Goal: Communication & Community: Answer question/provide support

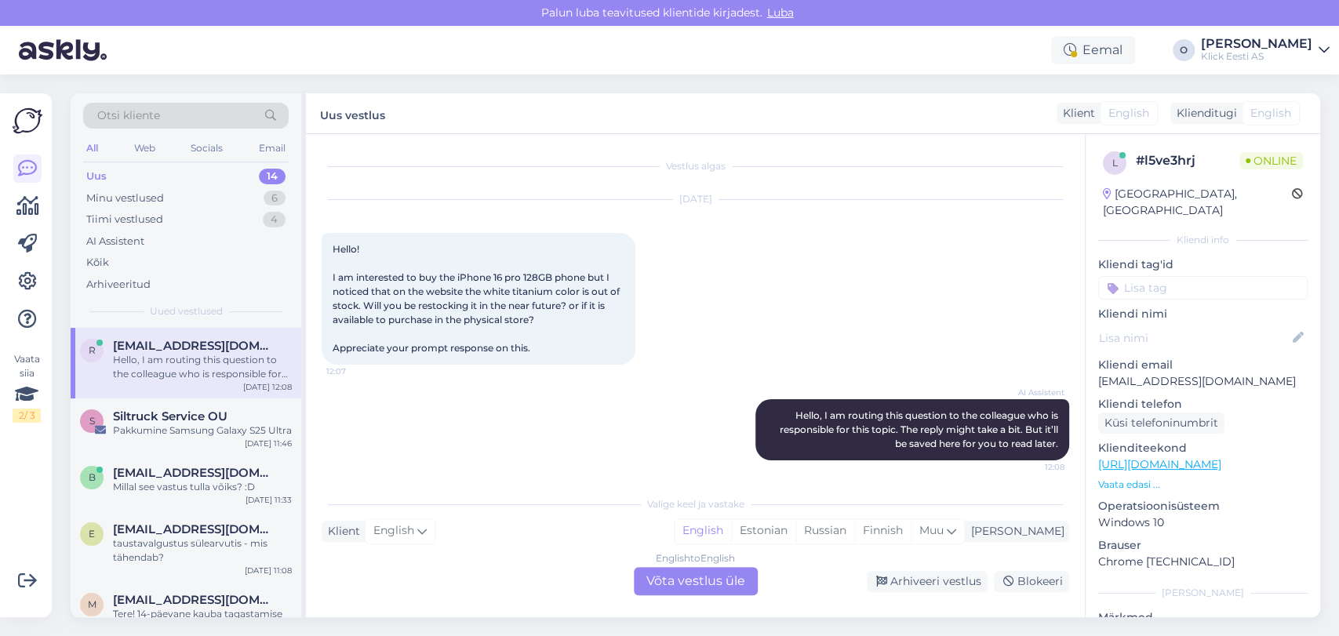
scroll to position [4, 0]
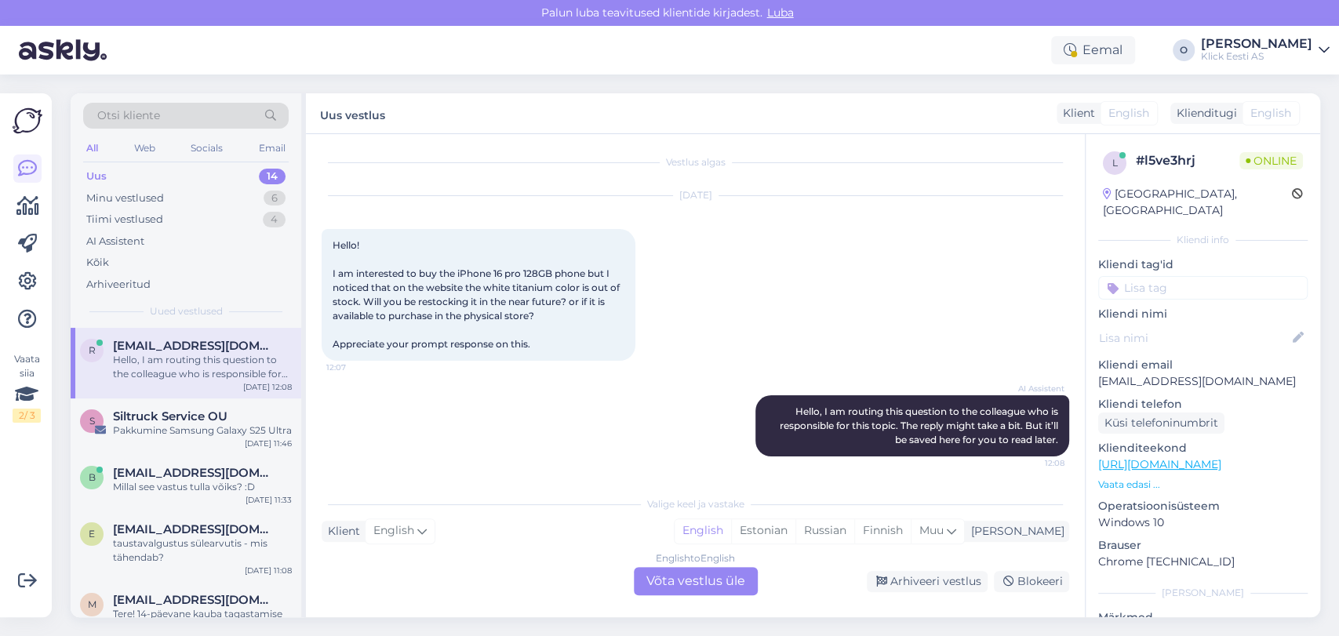
click at [180, 185] on div "Uus 14" at bounding box center [186, 177] width 206 height 22
click at [171, 200] on div "Minu vestlused 6" at bounding box center [186, 199] width 206 height 22
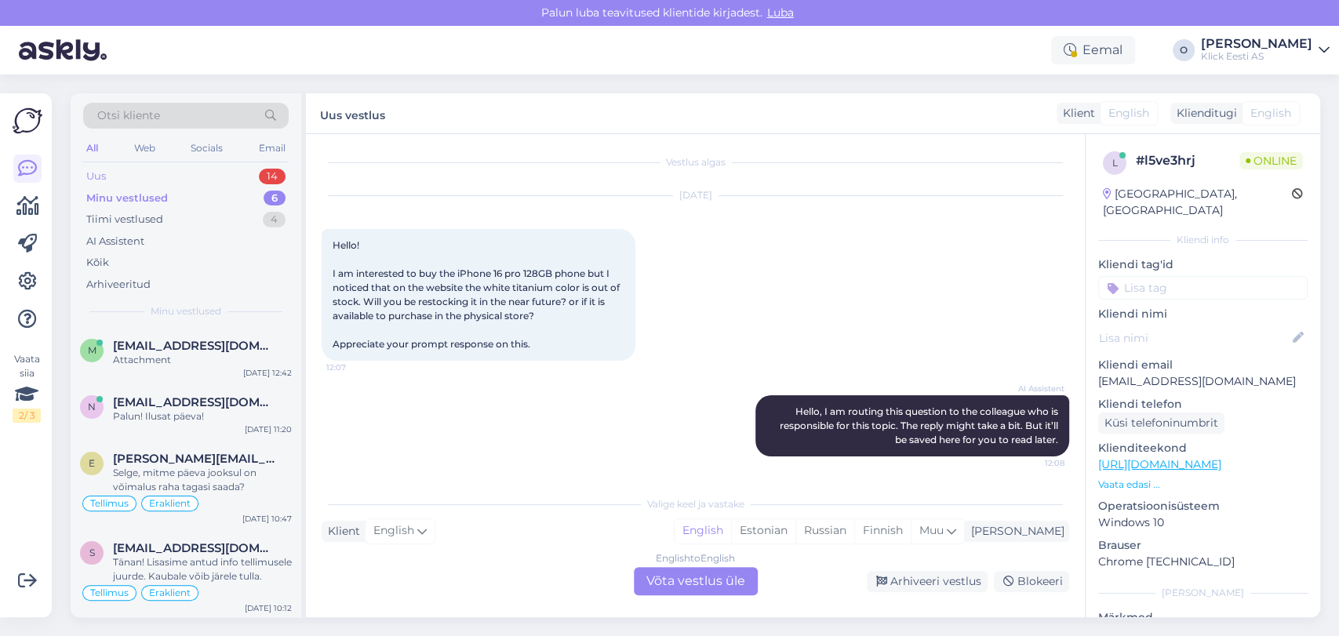
click at [163, 173] on div "Uus 14" at bounding box center [186, 177] width 206 height 22
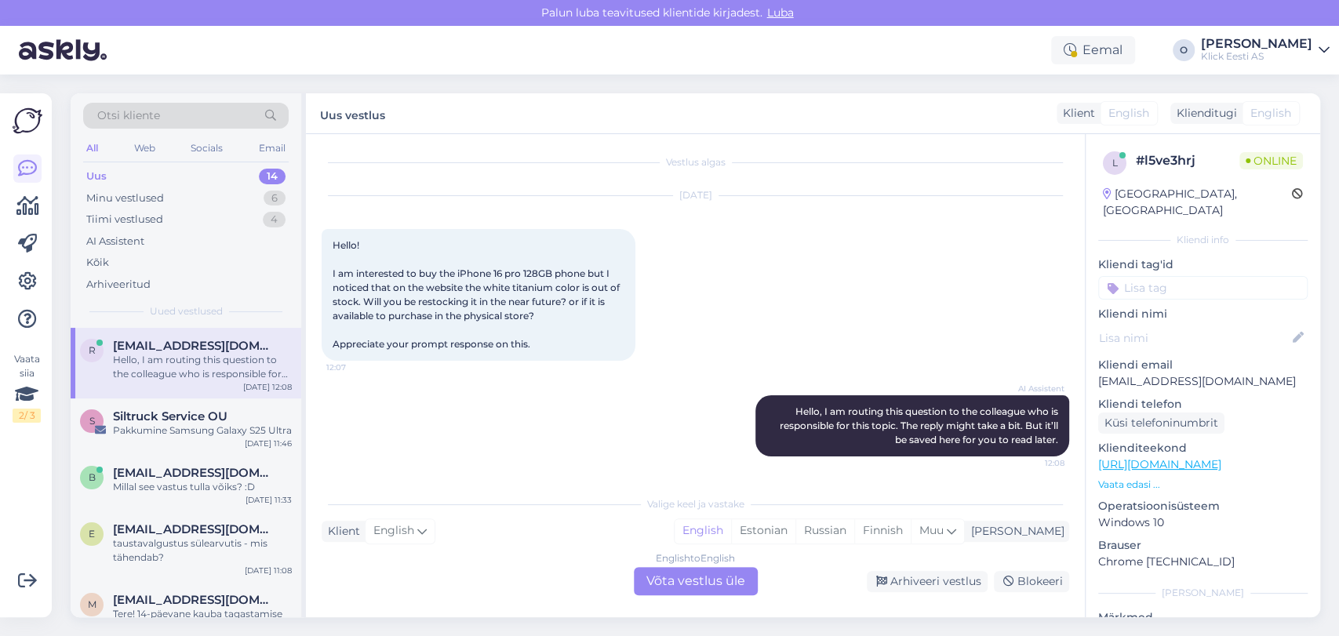
click at [138, 339] on span "[EMAIL_ADDRESS][DOMAIN_NAME]" at bounding box center [194, 346] width 163 height 14
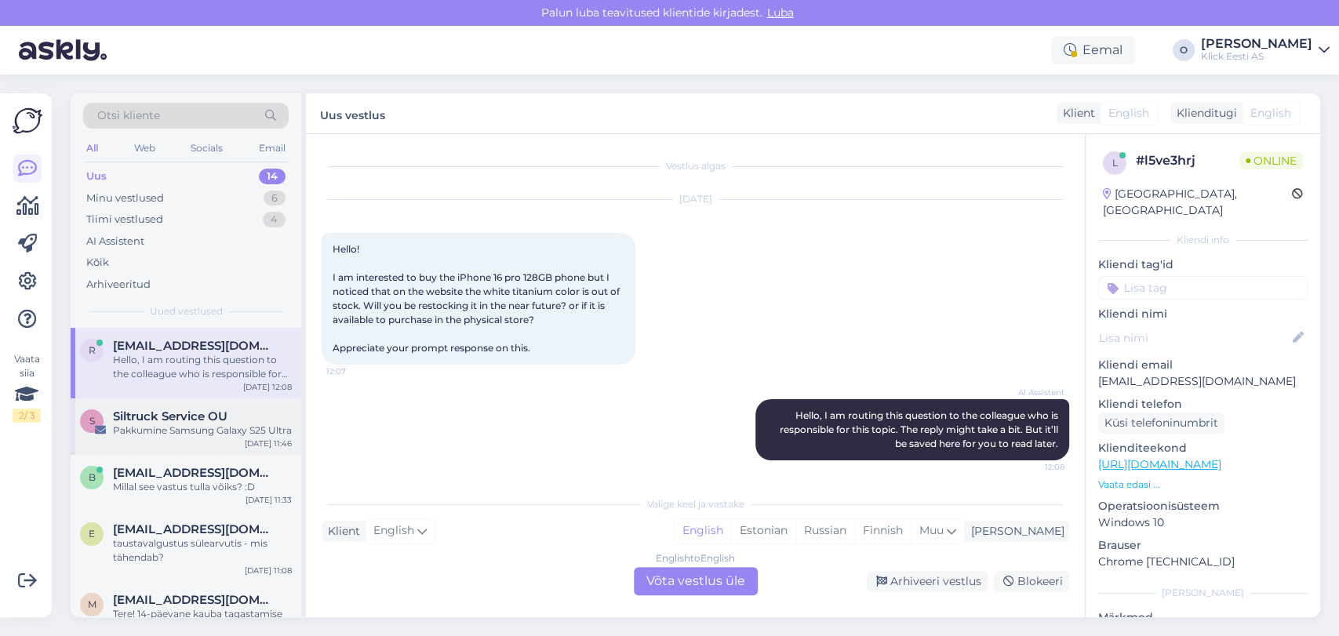
click at [135, 418] on span "Siltruck Service OU" at bounding box center [170, 417] width 115 height 14
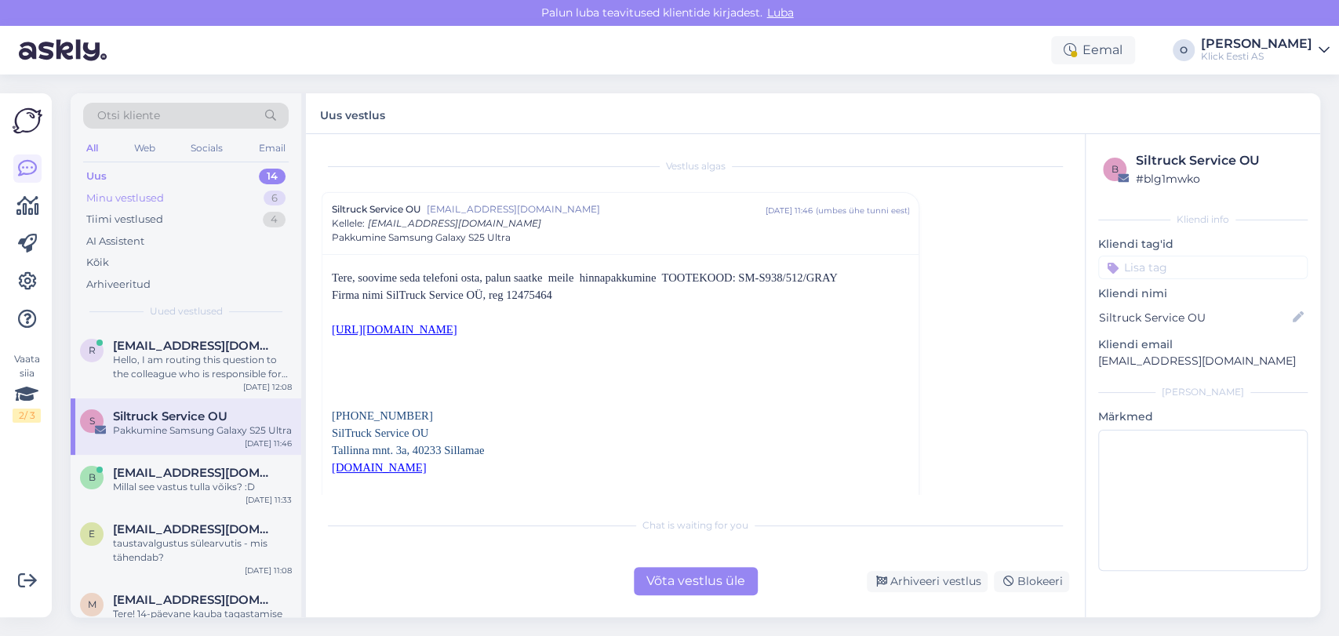
click at [159, 193] on div "Minu vestlused" at bounding box center [125, 199] width 78 height 16
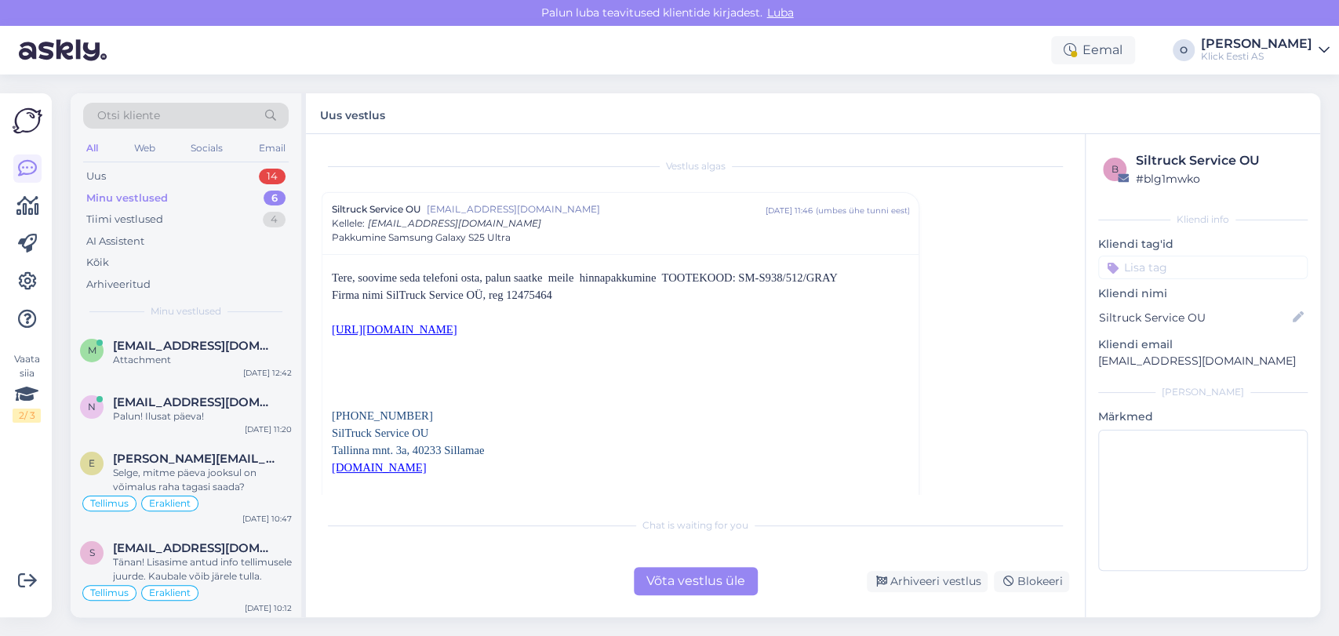
click at [159, 193] on div "Minu vestlused" at bounding box center [127, 199] width 82 height 16
click at [139, 200] on div "Minu vestlused" at bounding box center [127, 199] width 82 height 16
click at [140, 344] on span "[EMAIL_ADDRESS][DOMAIN_NAME]" at bounding box center [194, 346] width 163 height 14
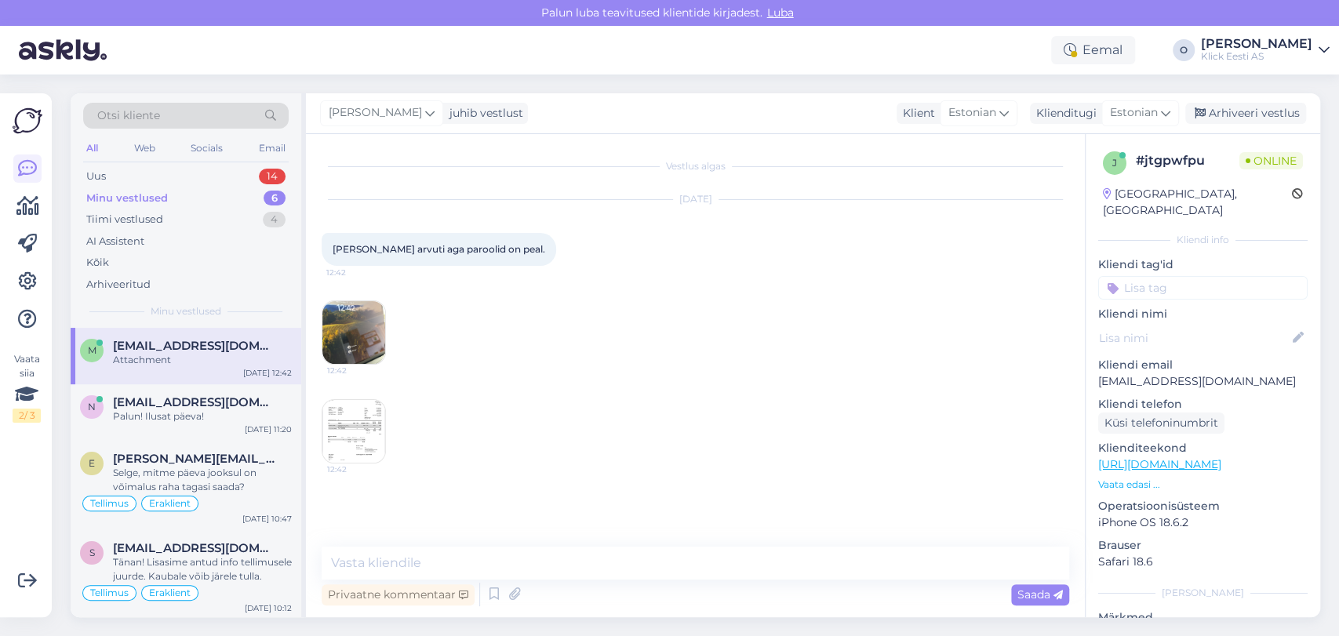
click at [364, 434] on img at bounding box center [354, 431] width 63 height 63
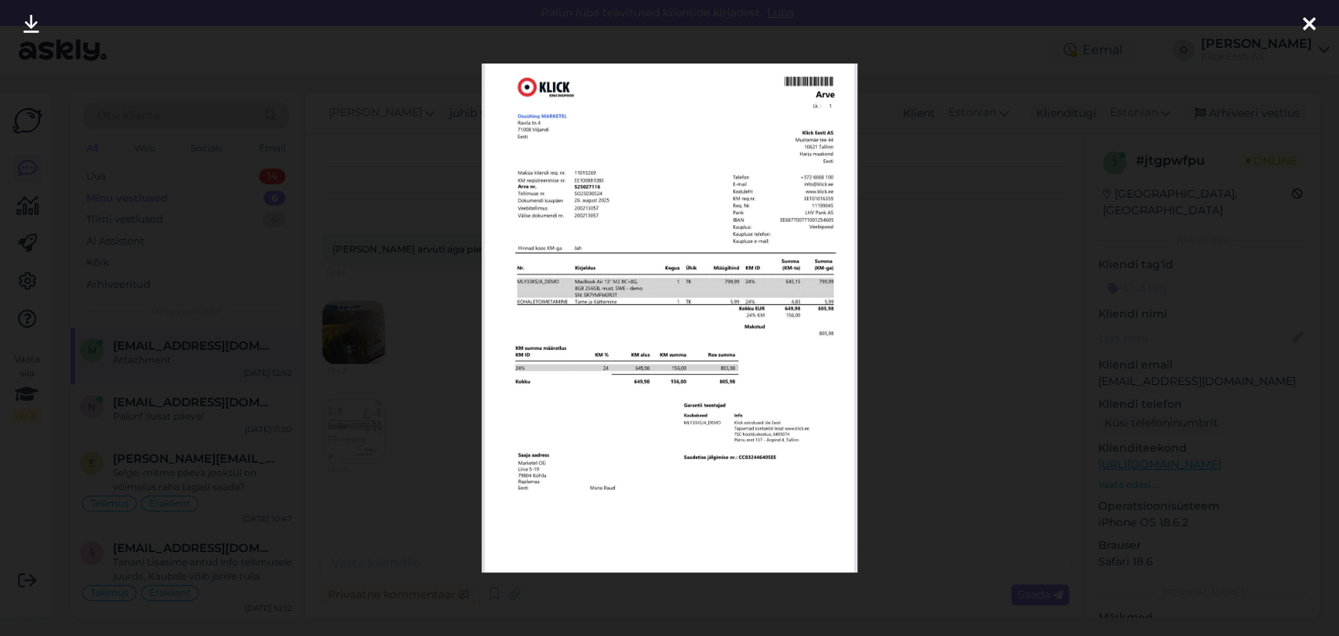
click at [697, 382] on img at bounding box center [670, 318] width 377 height 509
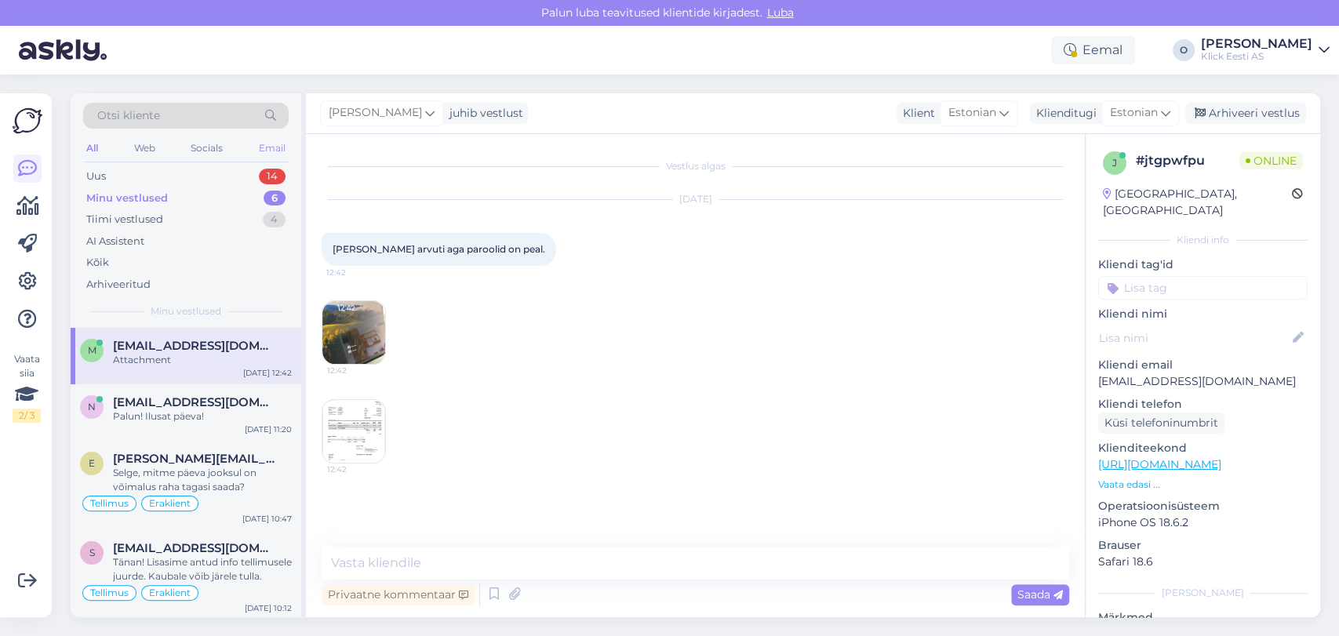
click at [286, 142] on div "Email" at bounding box center [272, 148] width 33 height 20
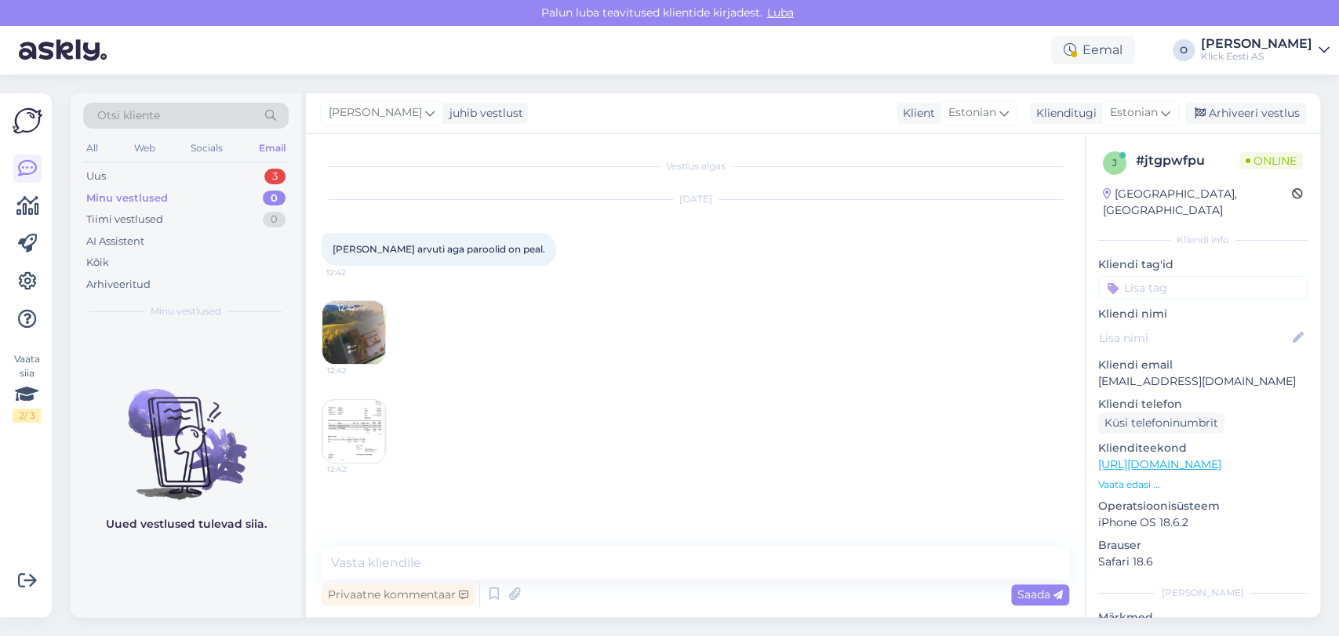
click at [231, 191] on div "Minu vestlused 0" at bounding box center [186, 199] width 206 height 22
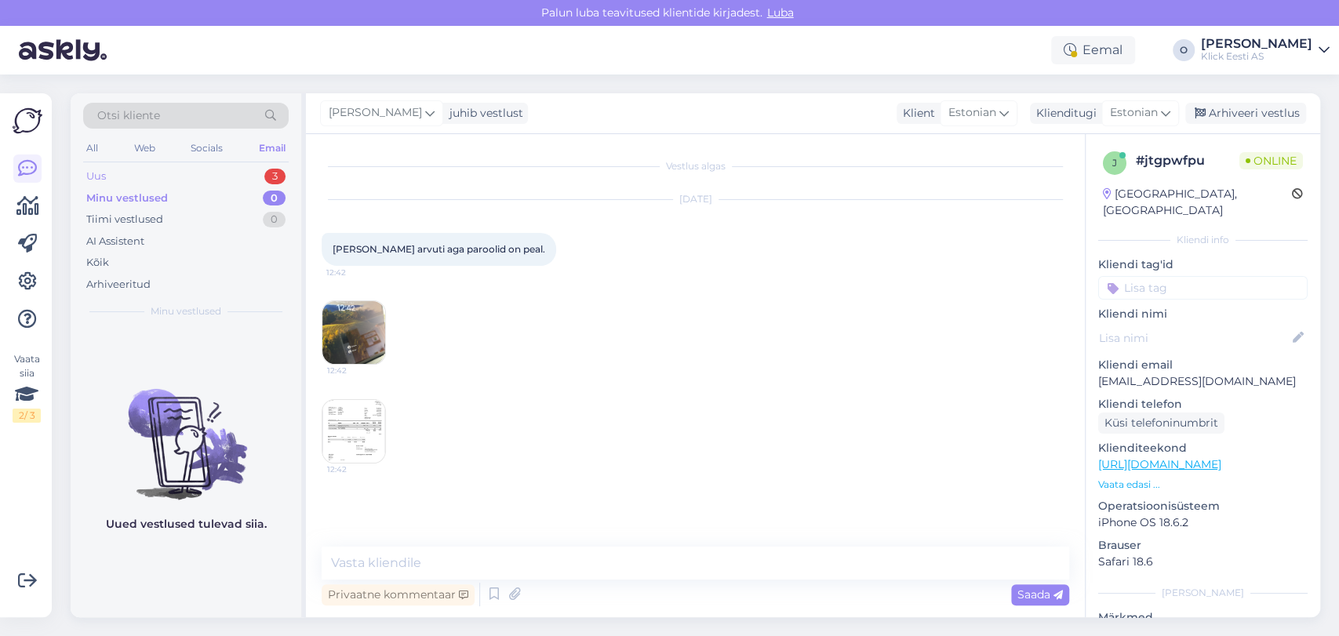
click at [220, 179] on div "Uus 3" at bounding box center [186, 177] width 206 height 22
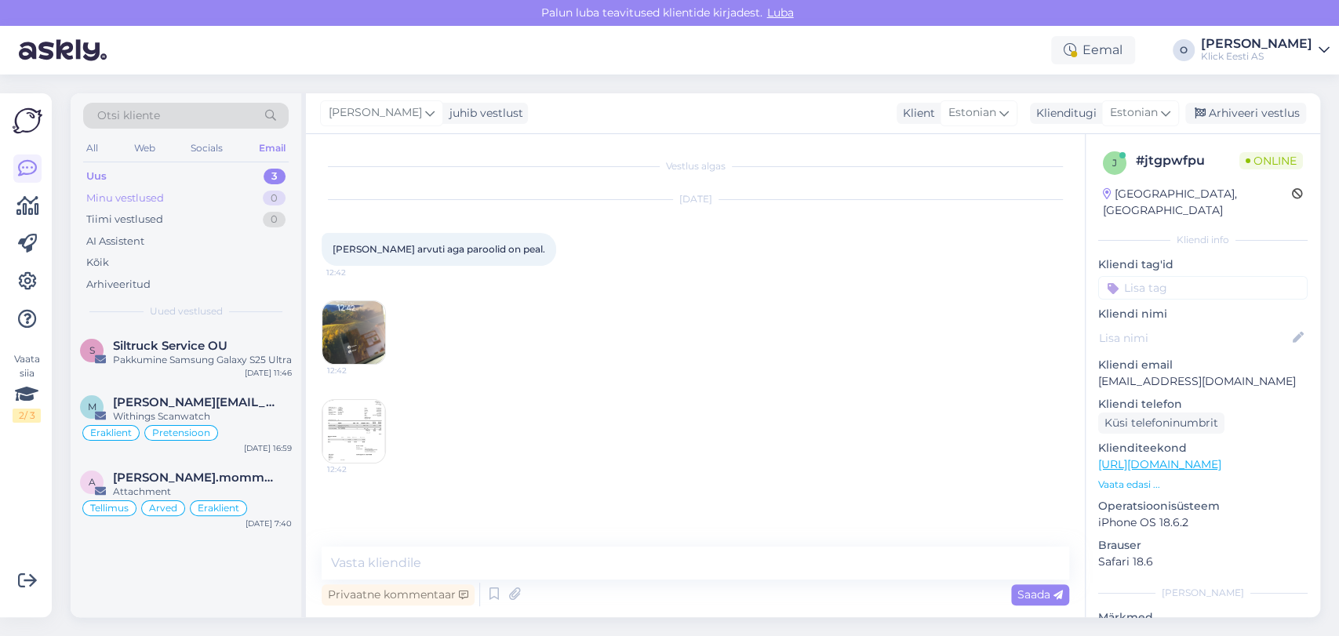
click at [210, 190] on div "Minu vestlused 0" at bounding box center [186, 199] width 206 height 22
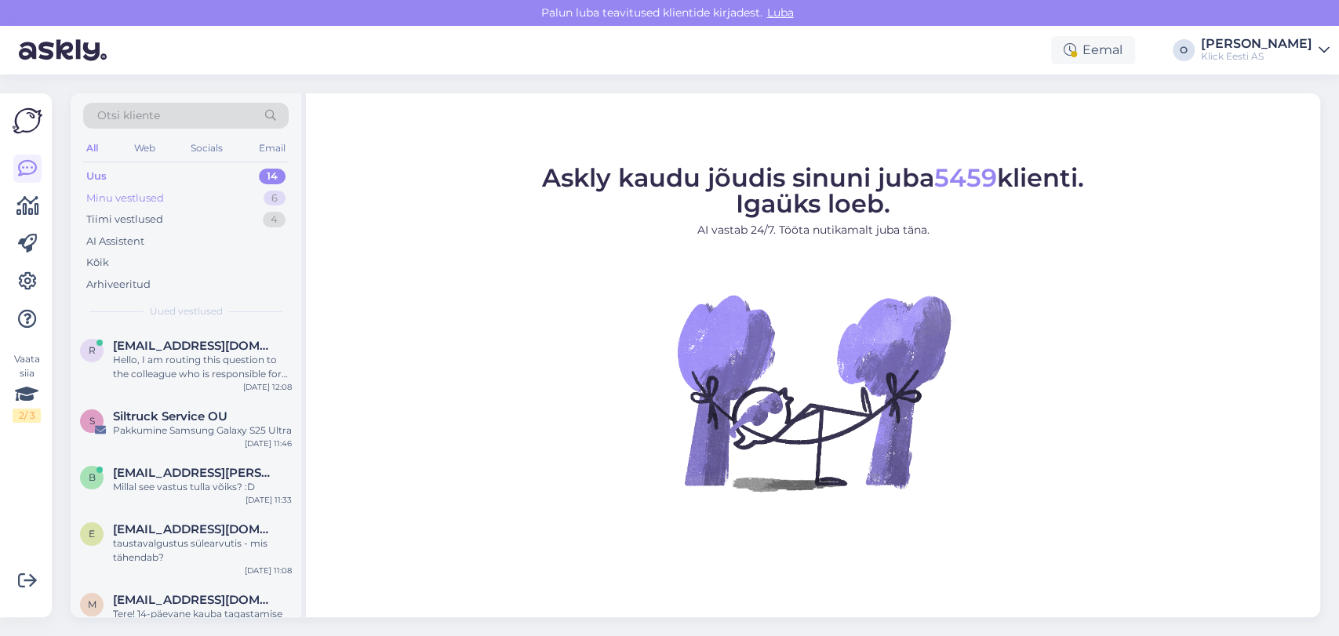
click at [249, 206] on div "Minu vestlused 6" at bounding box center [186, 199] width 206 height 22
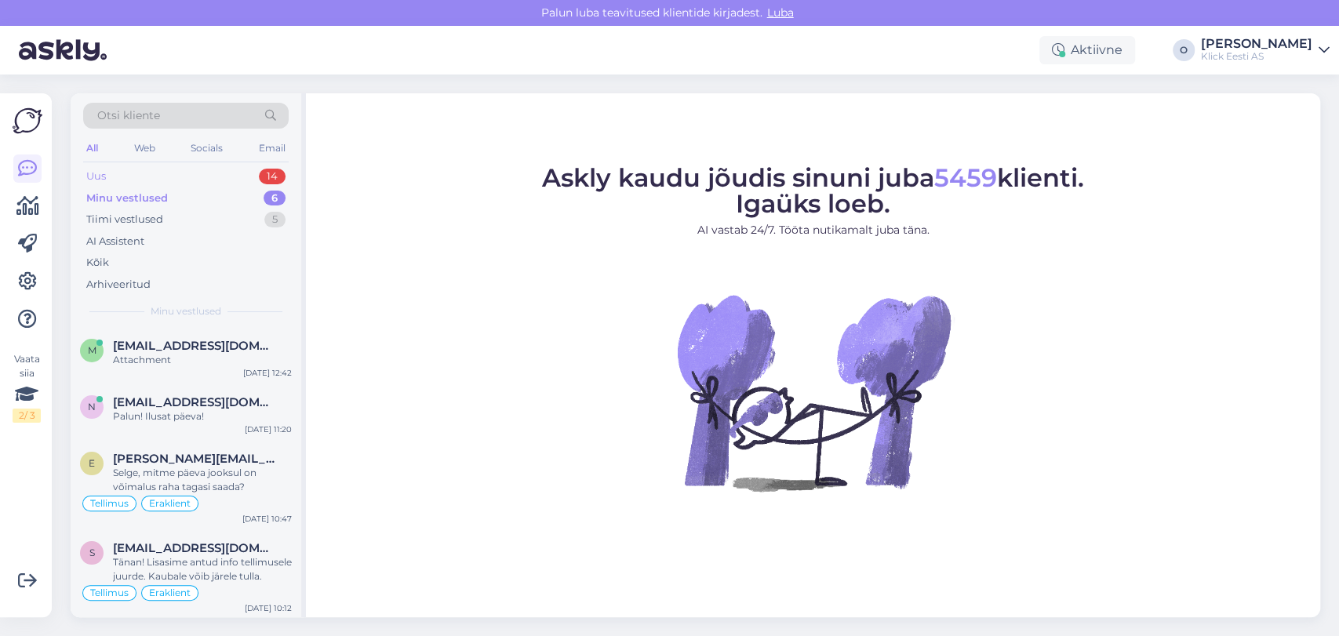
click at [216, 177] on div "Uus 14" at bounding box center [186, 177] width 206 height 22
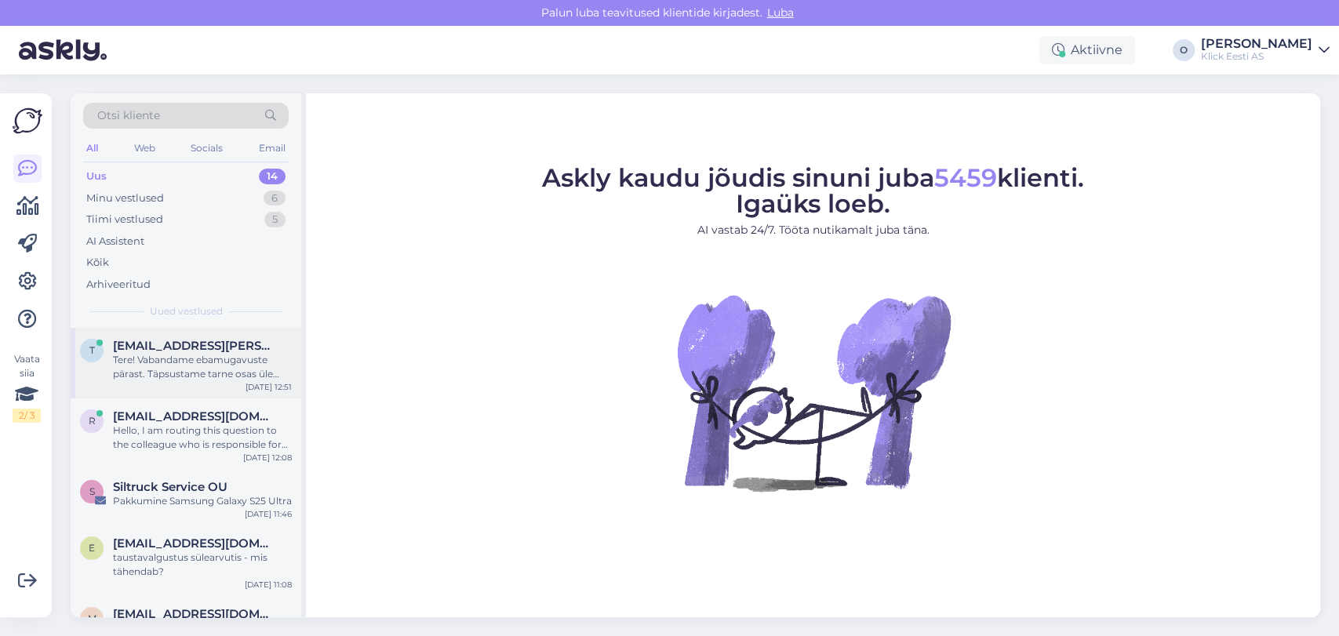
click at [178, 351] on span "[EMAIL_ADDRESS][PERSON_NAME][DOMAIN_NAME]" at bounding box center [194, 346] width 163 height 14
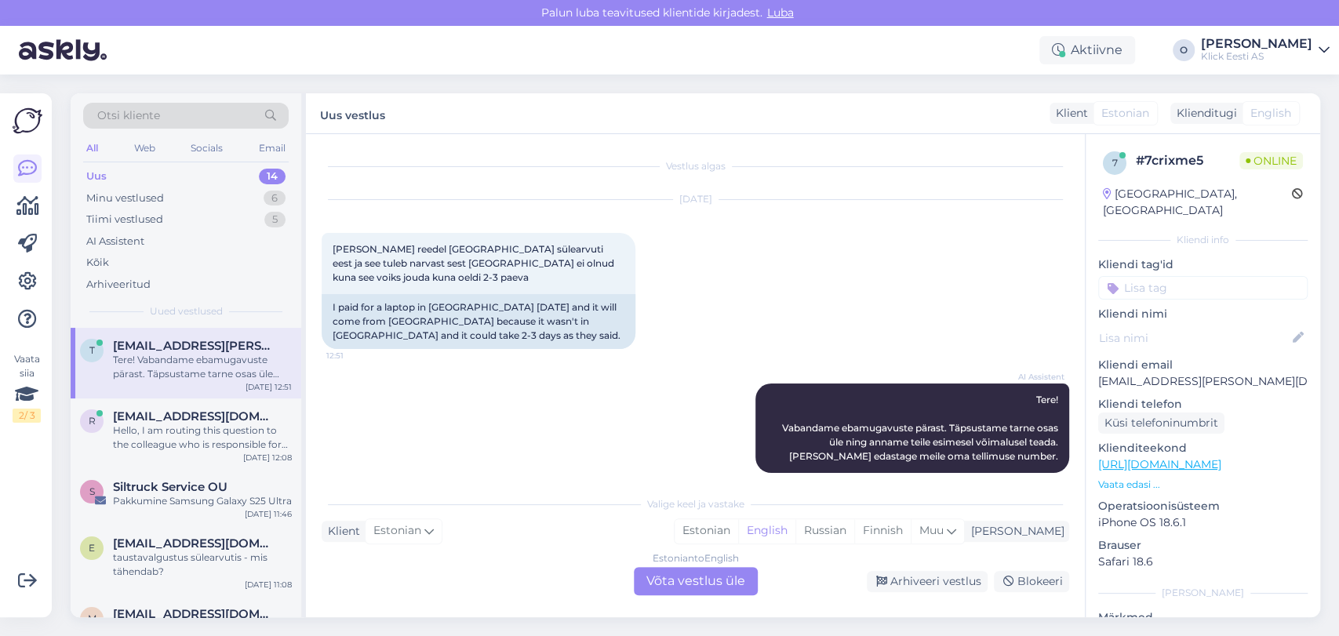
scroll to position [2, 0]
click at [256, 188] on div "Minu vestlused 6" at bounding box center [186, 199] width 206 height 22
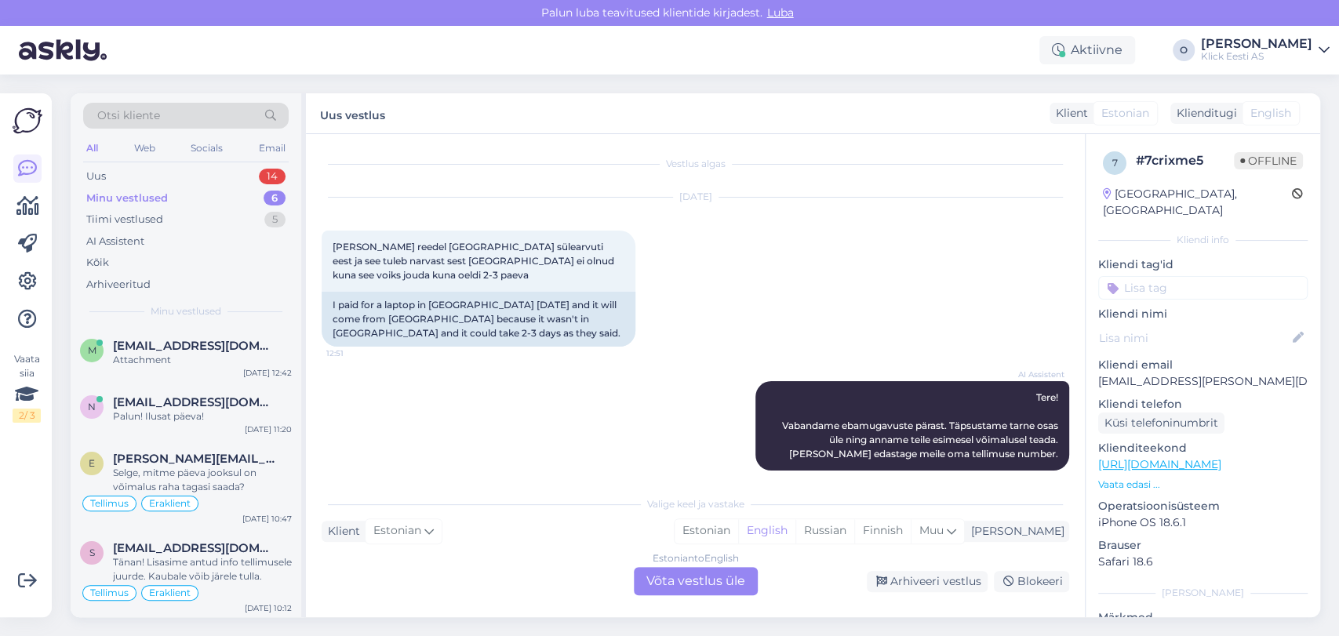
click at [232, 190] on div "Minu vestlused 6" at bounding box center [186, 199] width 206 height 22
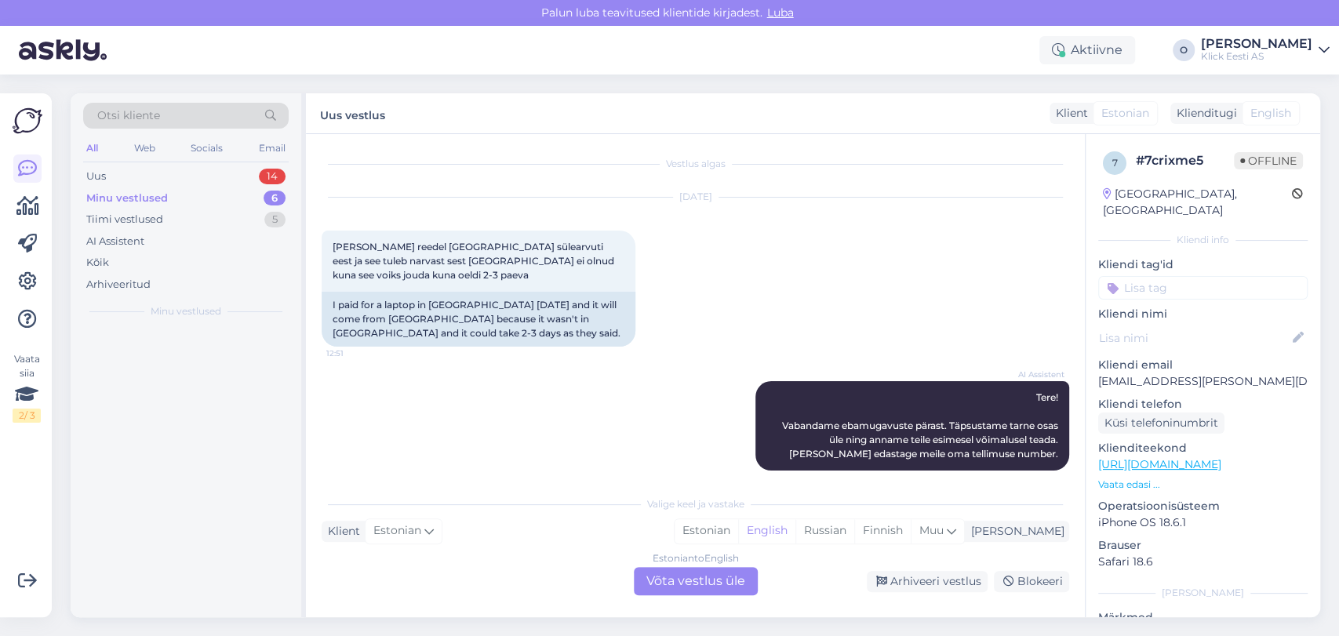
click at [232, 190] on div "Minu vestlused 6" at bounding box center [186, 199] width 206 height 22
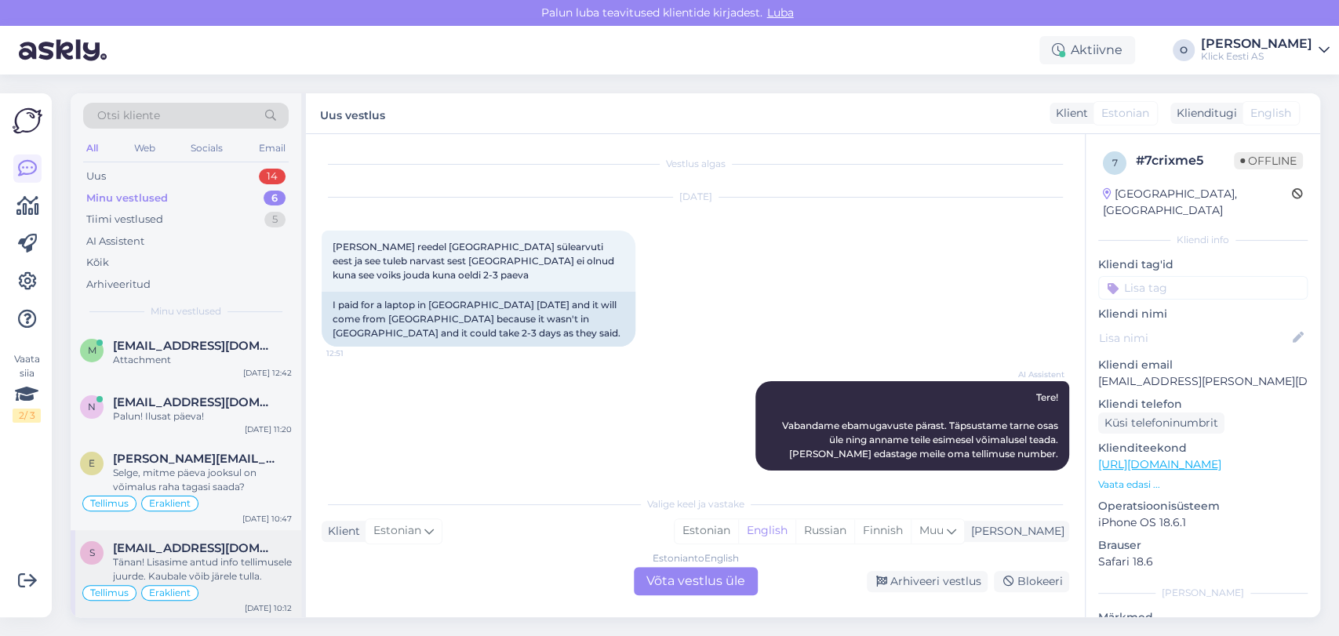
click at [163, 535] on div "s [EMAIL_ADDRESS][DOMAIN_NAME] Tänan! Lisasime antud info tellimusele juurde. K…" at bounding box center [186, 574] width 231 height 89
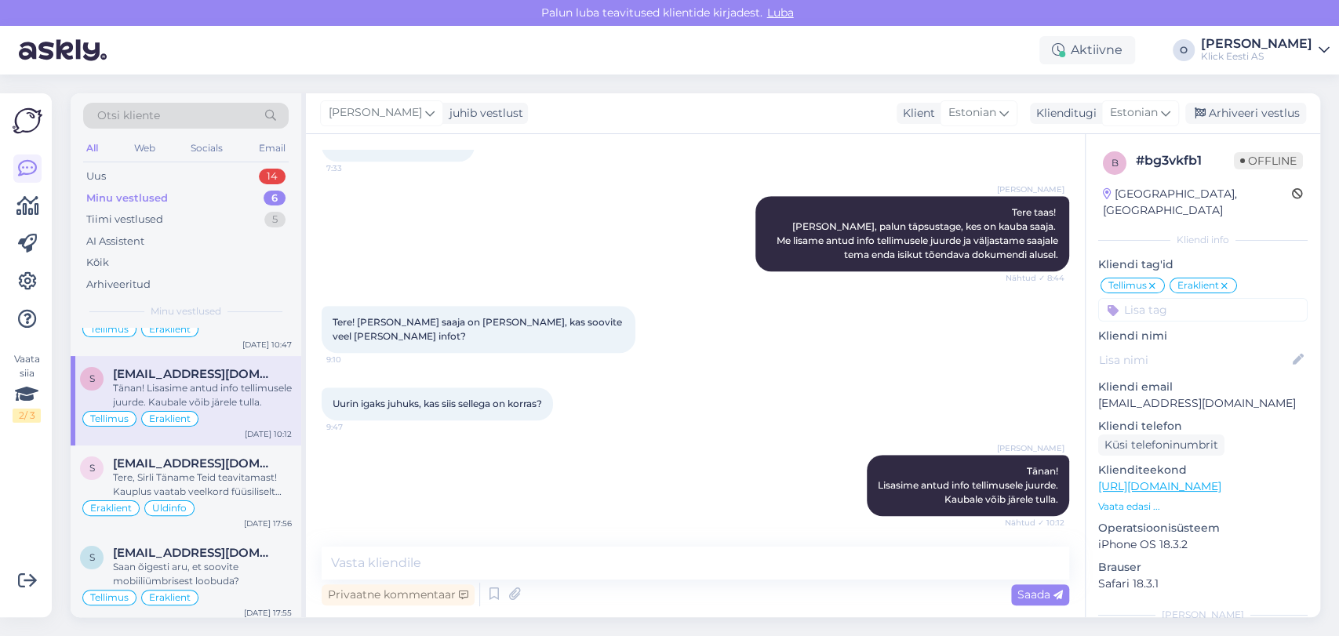
scroll to position [180, 0]
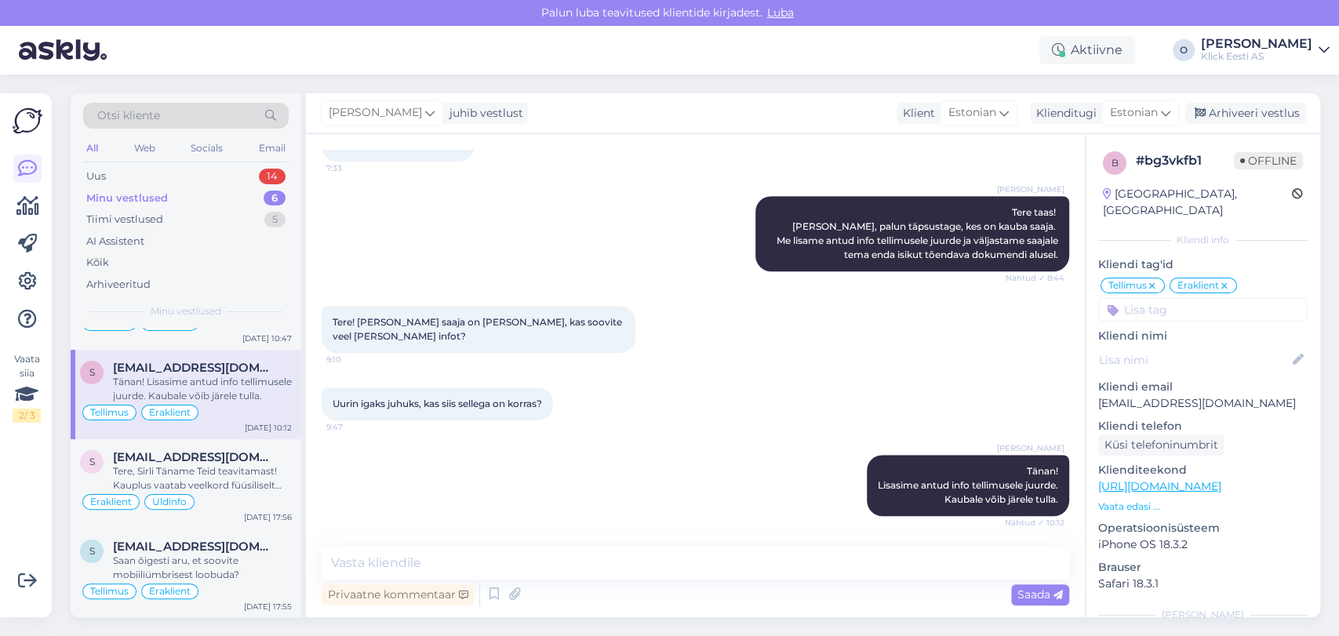
click at [163, 535] on div "s [EMAIL_ADDRESS][DOMAIN_NAME] Saan õigesti aru, et soovite mobiiliümbrisest lo…" at bounding box center [186, 573] width 231 height 89
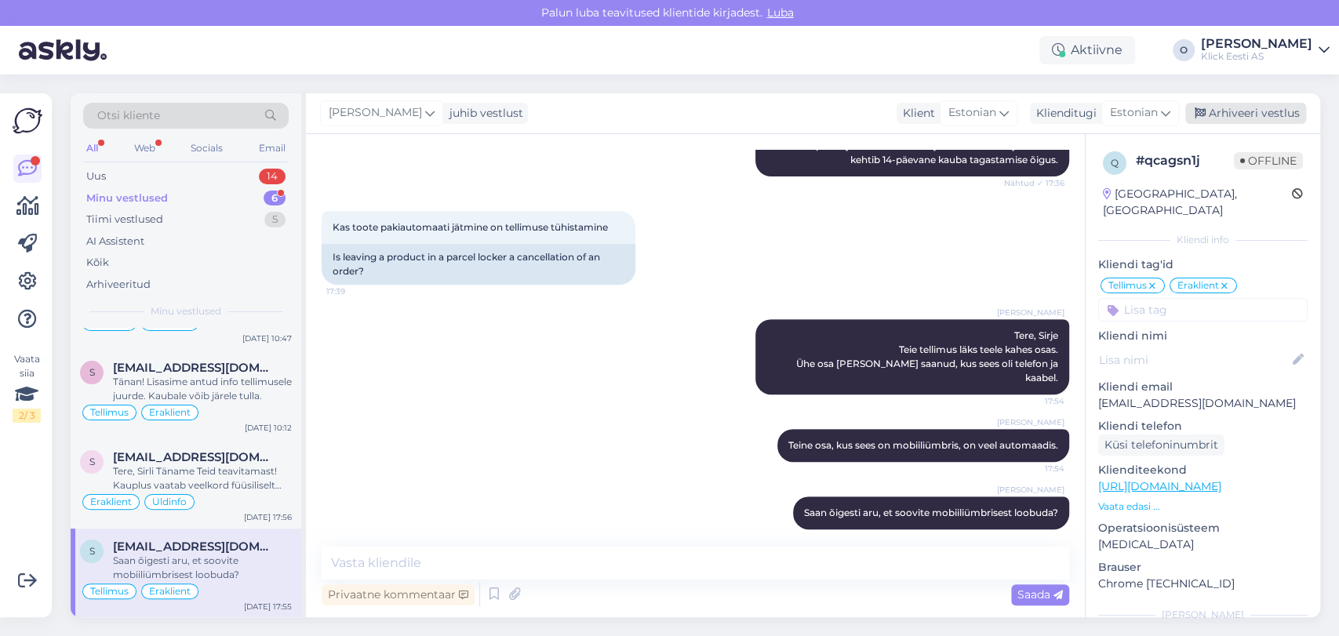
click at [1246, 103] on div "Arhiveeri vestlus" at bounding box center [1246, 113] width 121 height 21
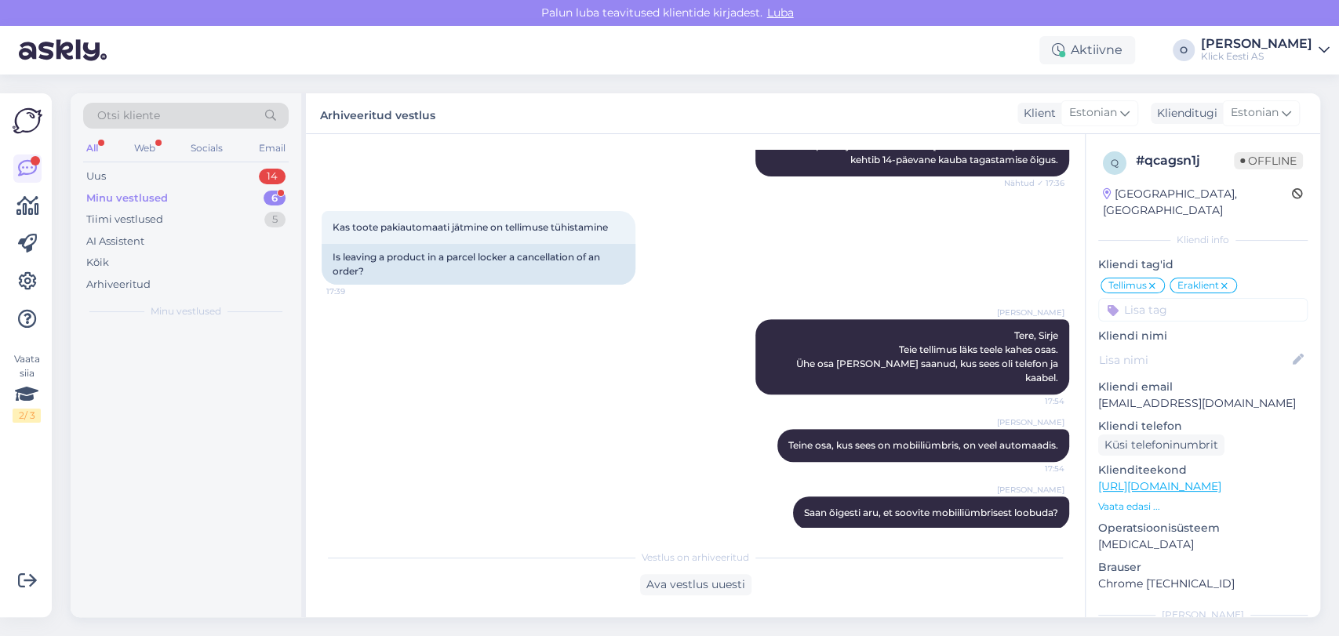
scroll to position [0, 0]
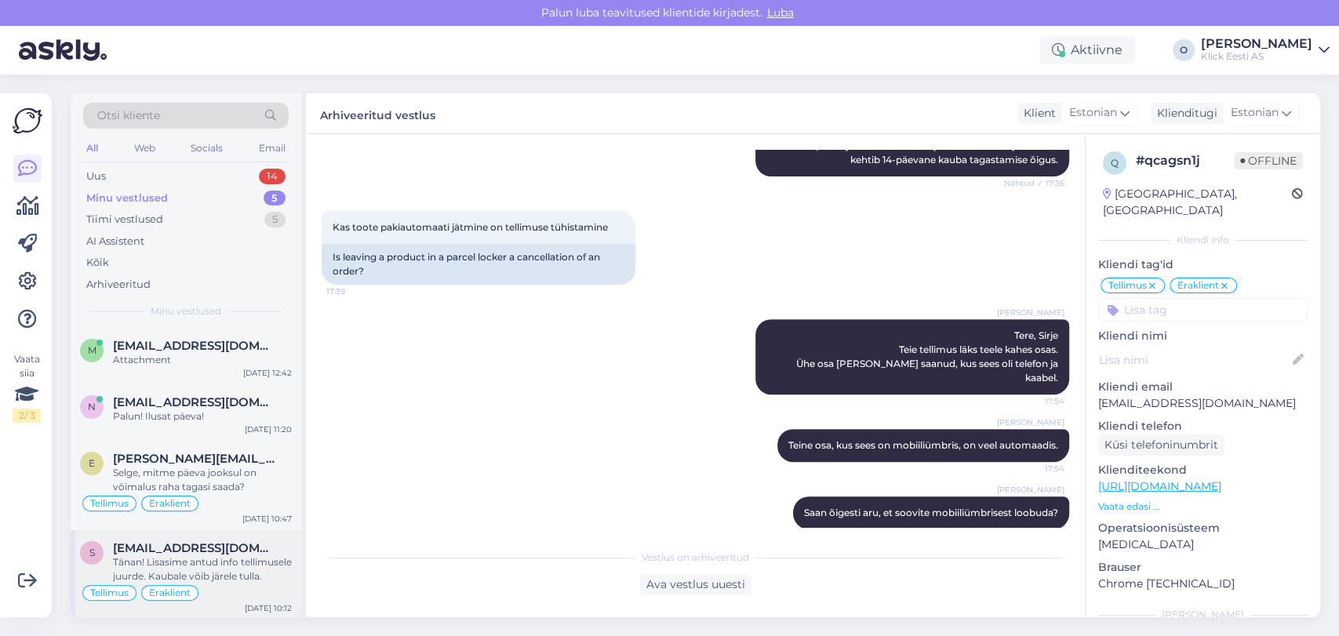
click at [155, 549] on span "[EMAIL_ADDRESS][DOMAIN_NAME]" at bounding box center [194, 548] width 163 height 14
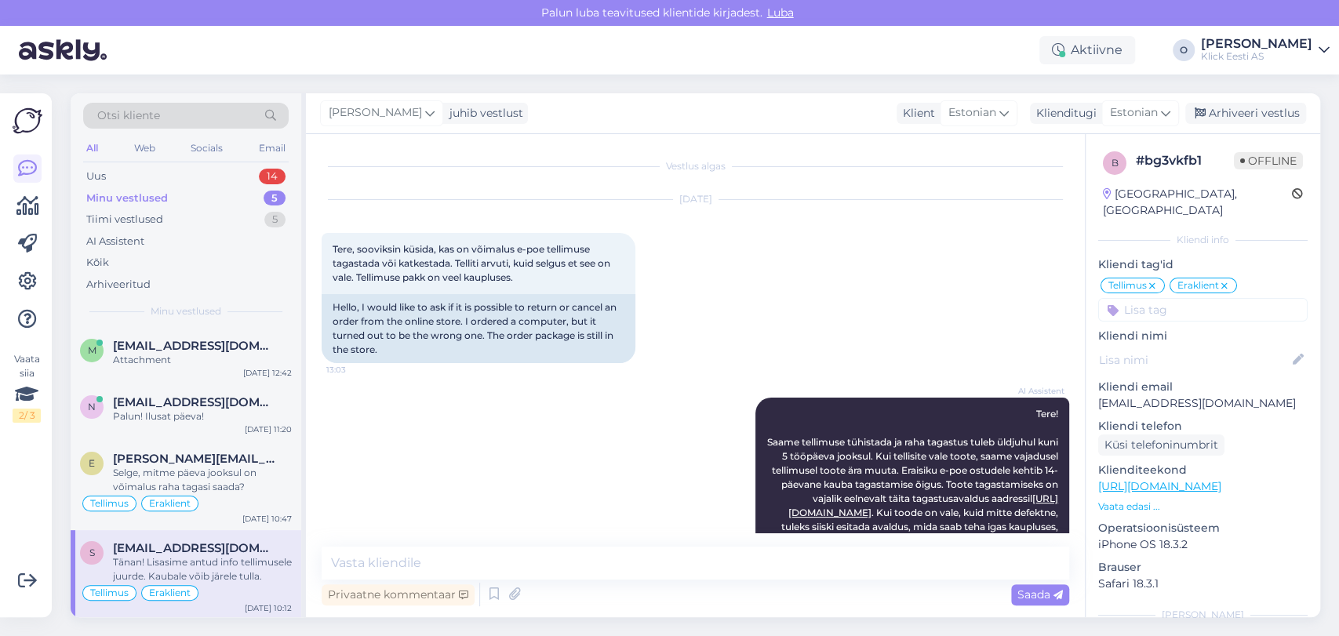
scroll to position [716, 0]
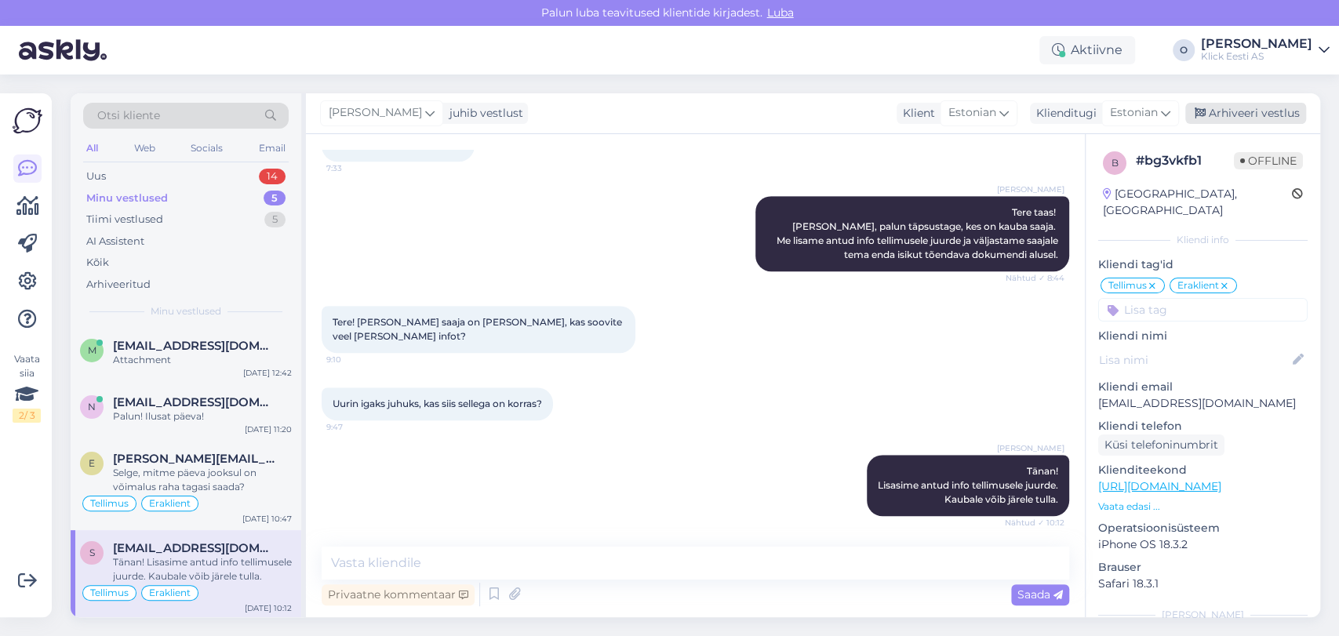
click at [1236, 112] on div "Arhiveeri vestlus" at bounding box center [1246, 113] width 121 height 21
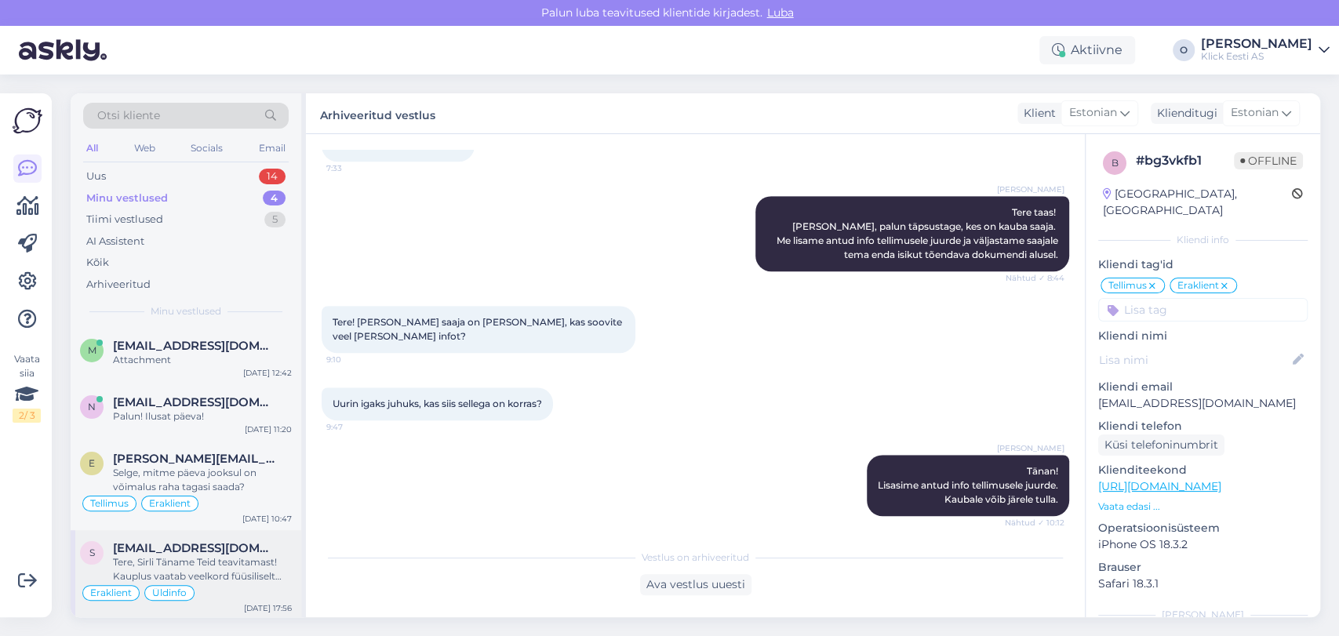
click at [190, 547] on span "[EMAIL_ADDRESS][DOMAIN_NAME]" at bounding box center [194, 548] width 163 height 14
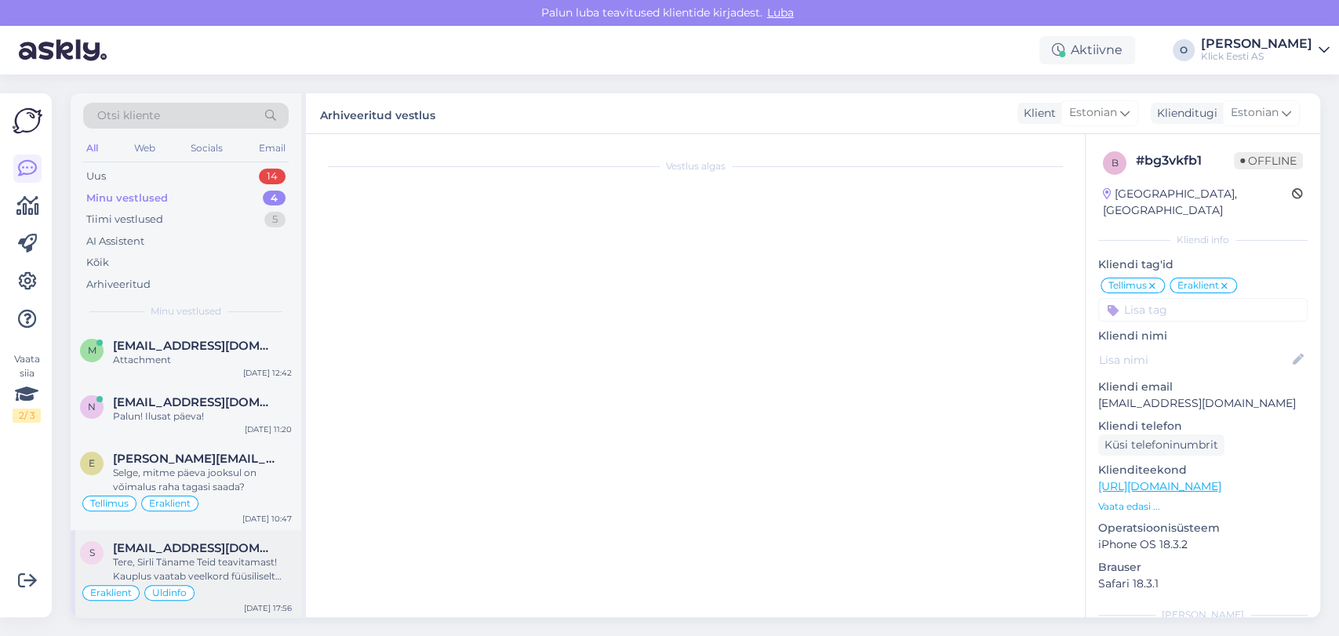
scroll to position [264, 0]
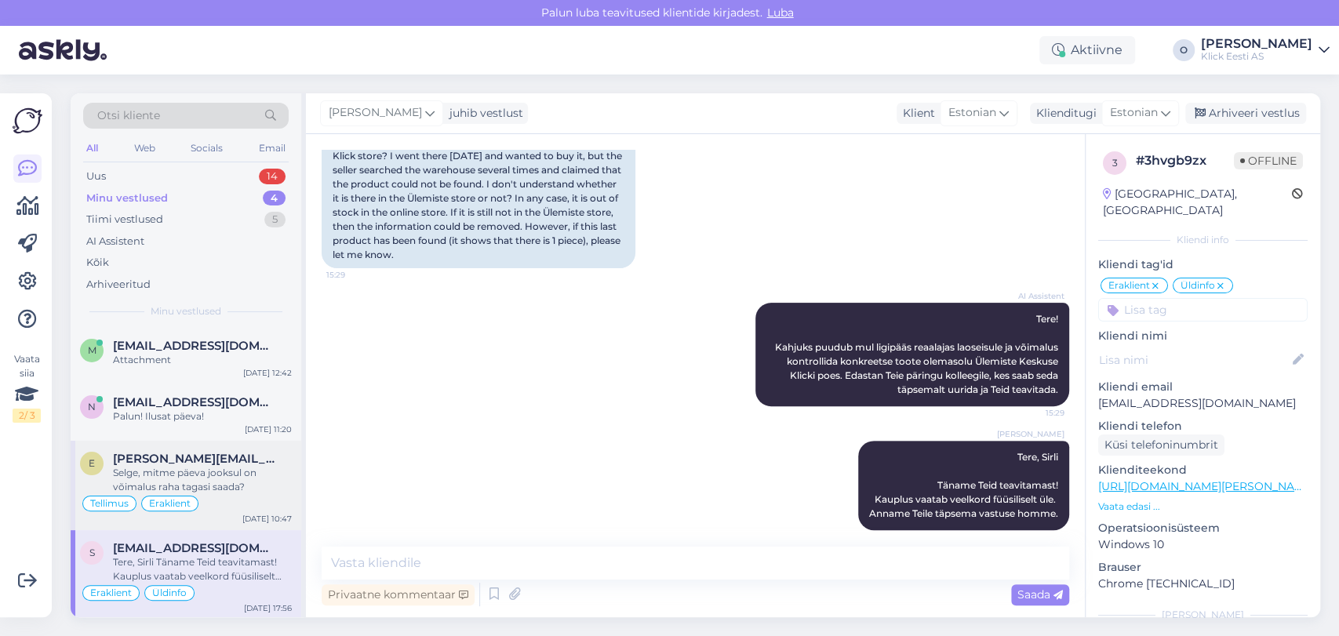
click at [161, 459] on span "[PERSON_NAME][EMAIL_ADDRESS][DOMAIN_NAME]" at bounding box center [194, 459] width 163 height 14
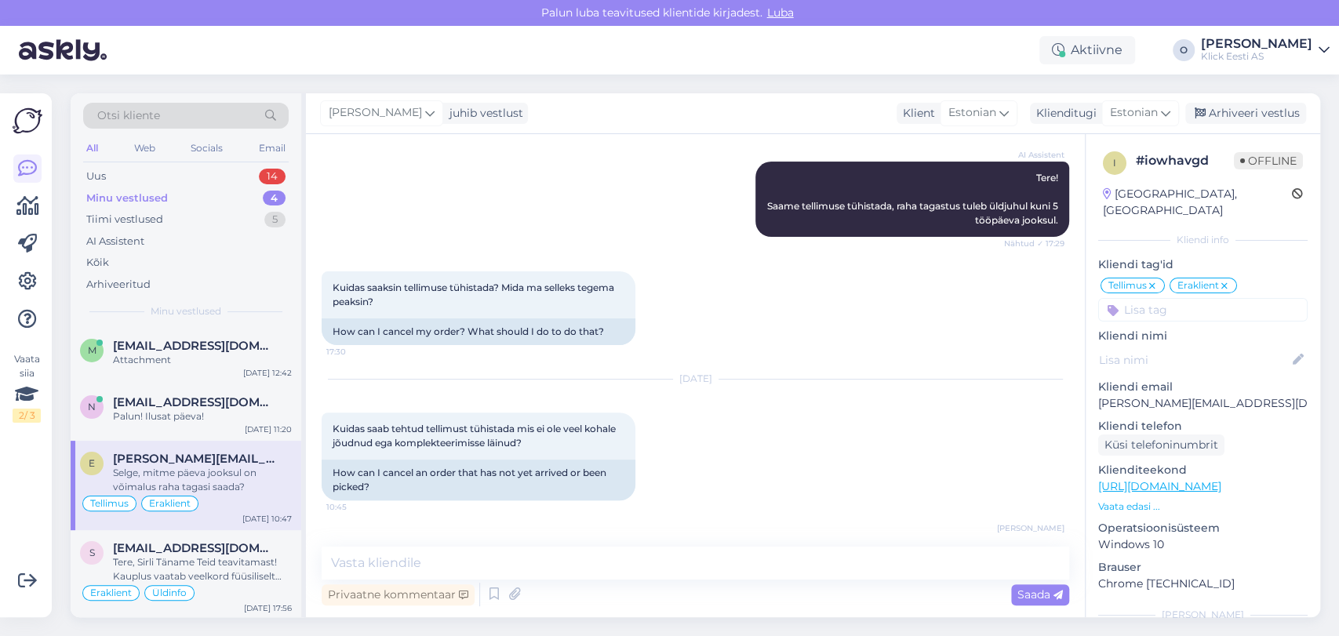
scroll to position [413, 0]
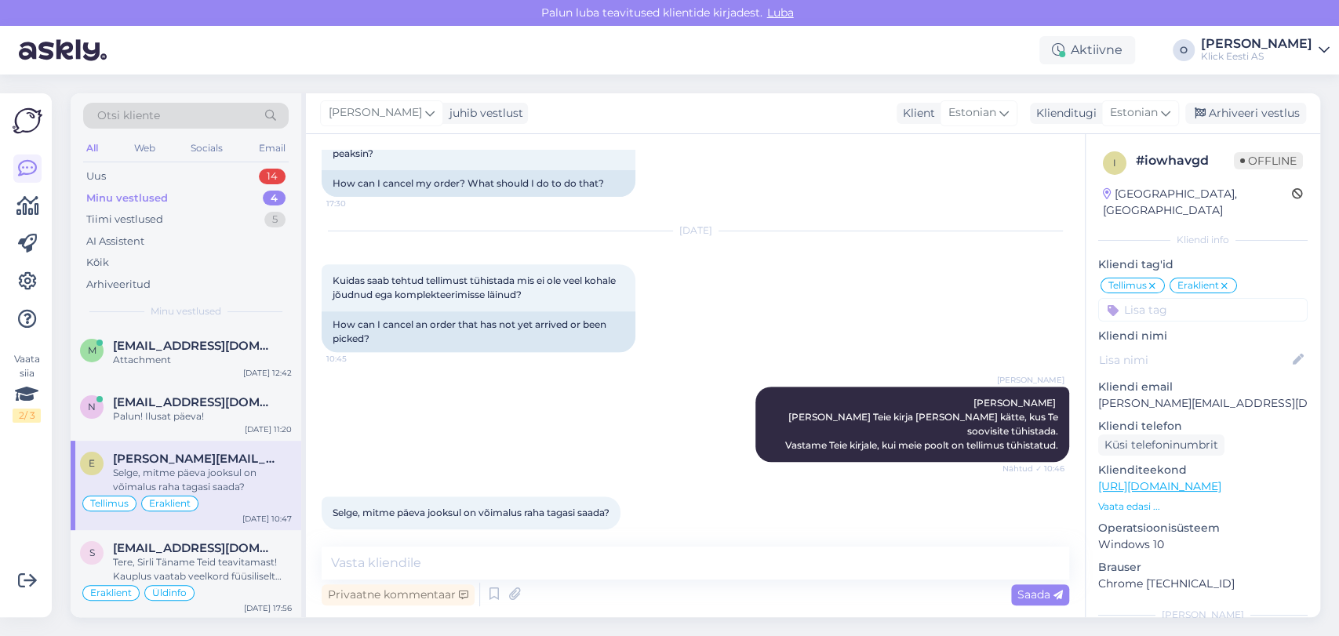
click at [1243, 102] on div "[PERSON_NAME] juhib vestlust Klient [DEMOGRAPHIC_DATA] Klienditugi [DEMOGRAPHIC…" at bounding box center [813, 113] width 1015 height 41
click at [1241, 108] on div "Arhiveeri vestlus" at bounding box center [1246, 113] width 121 height 21
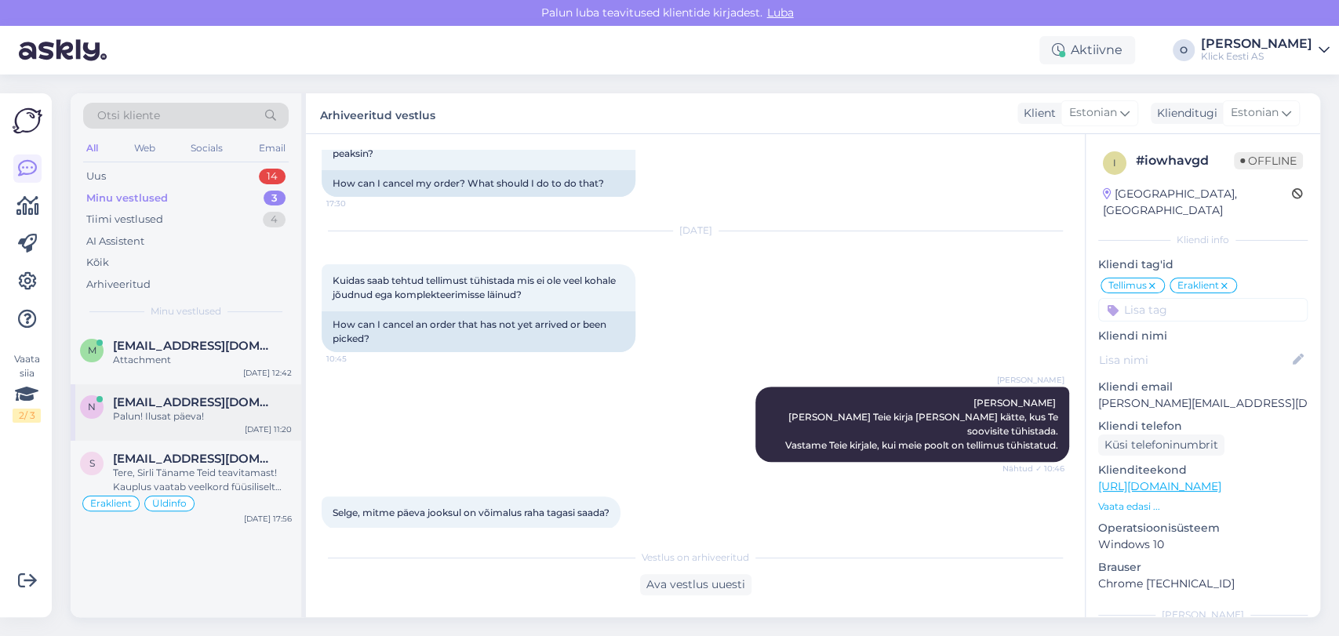
click at [200, 410] on div "Palun! Ilusat päeva!" at bounding box center [202, 417] width 179 height 14
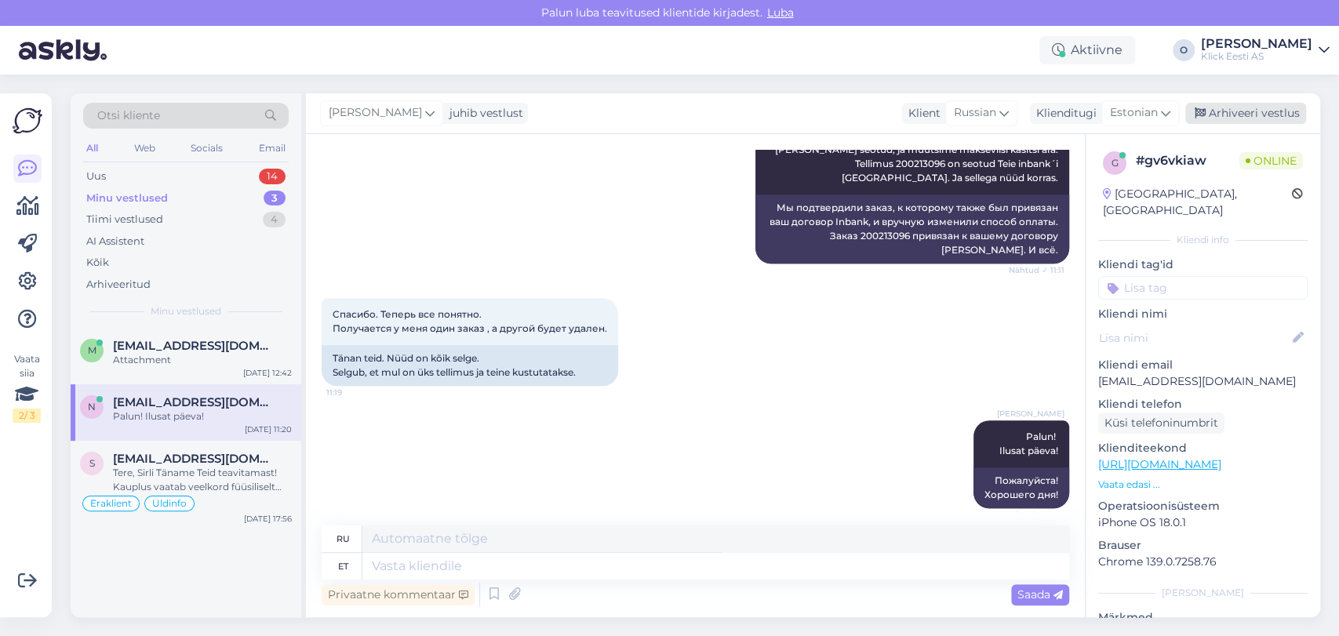
click at [1248, 122] on div "Arhiveeri vestlus" at bounding box center [1246, 113] width 121 height 21
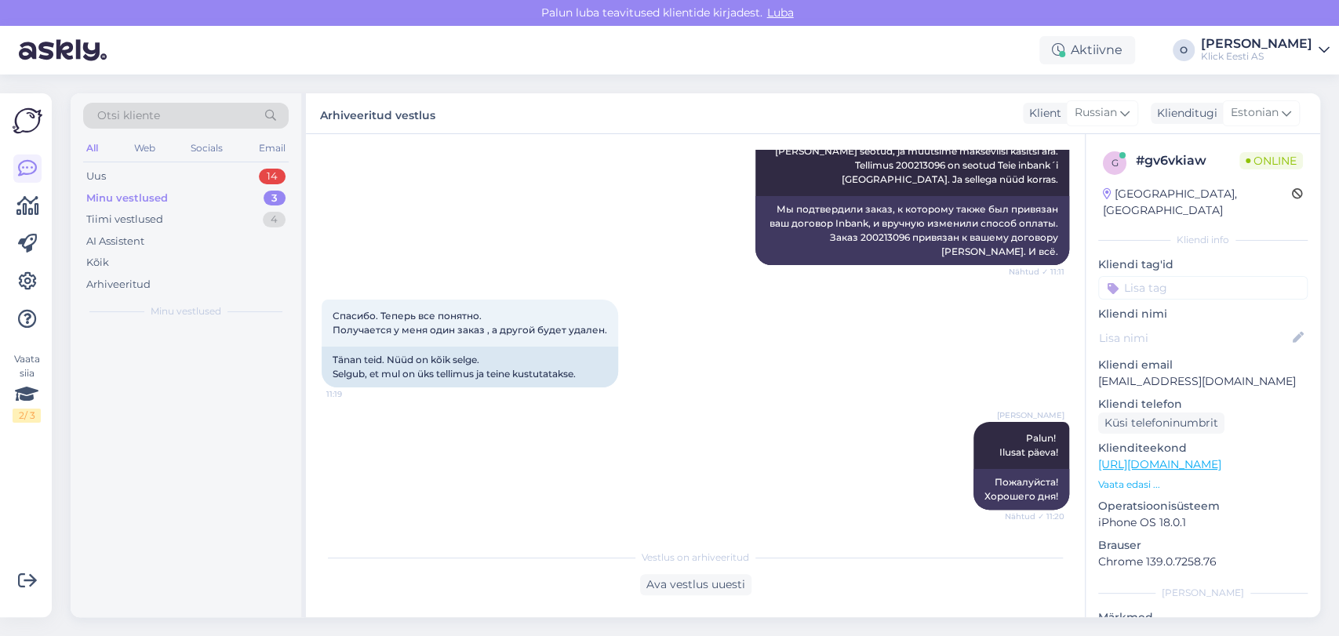
scroll to position [1059, 0]
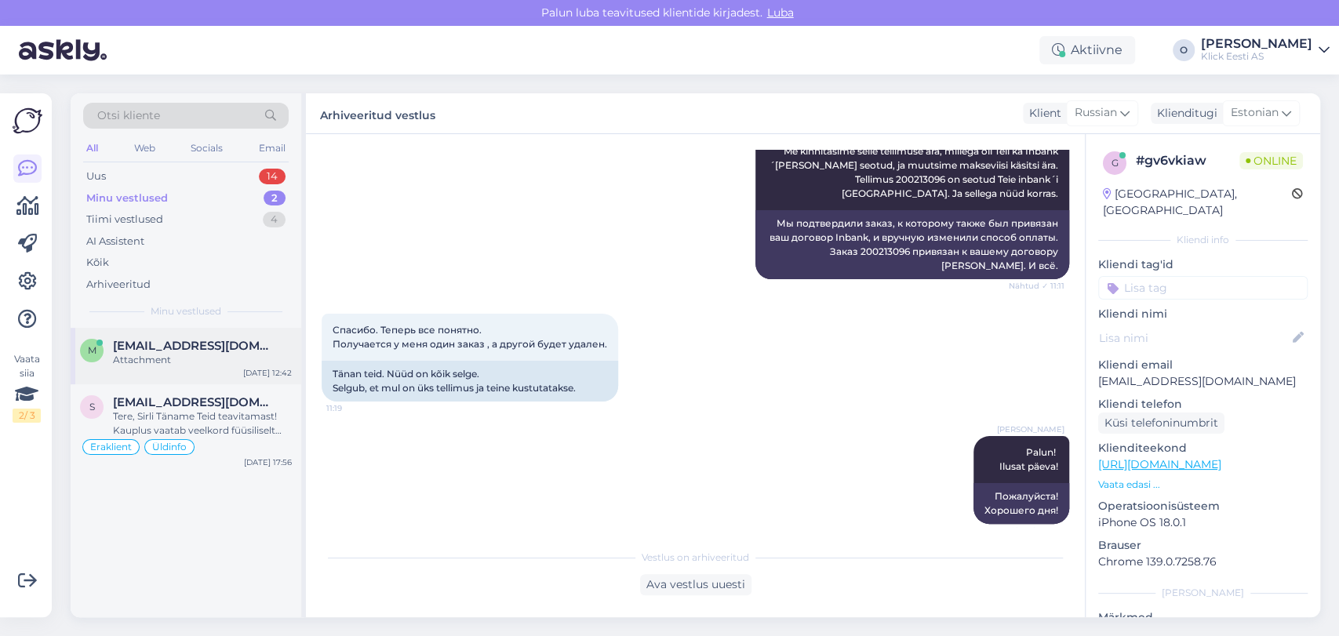
click at [155, 348] on span "[EMAIL_ADDRESS][DOMAIN_NAME]" at bounding box center [194, 346] width 163 height 14
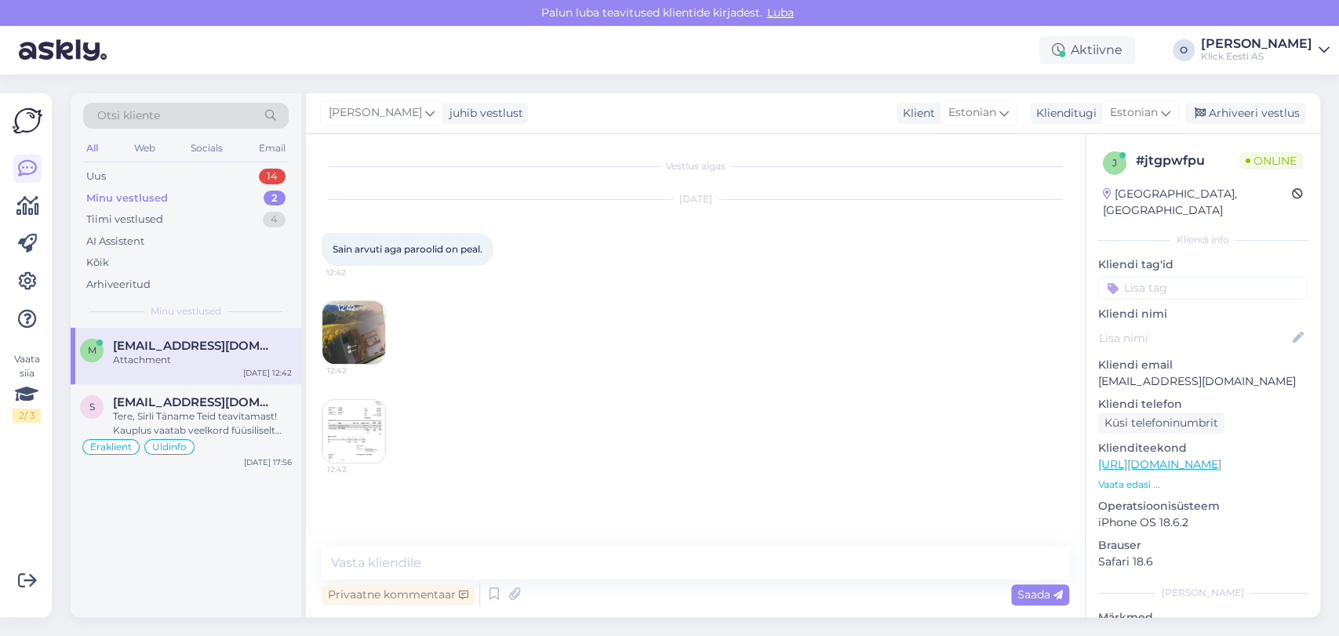
click at [366, 322] on img at bounding box center [354, 332] width 63 height 63
click at [338, 421] on img at bounding box center [354, 431] width 63 height 63
click at [1187, 374] on p "[EMAIL_ADDRESS][DOMAIN_NAME]" at bounding box center [1204, 382] width 210 height 16
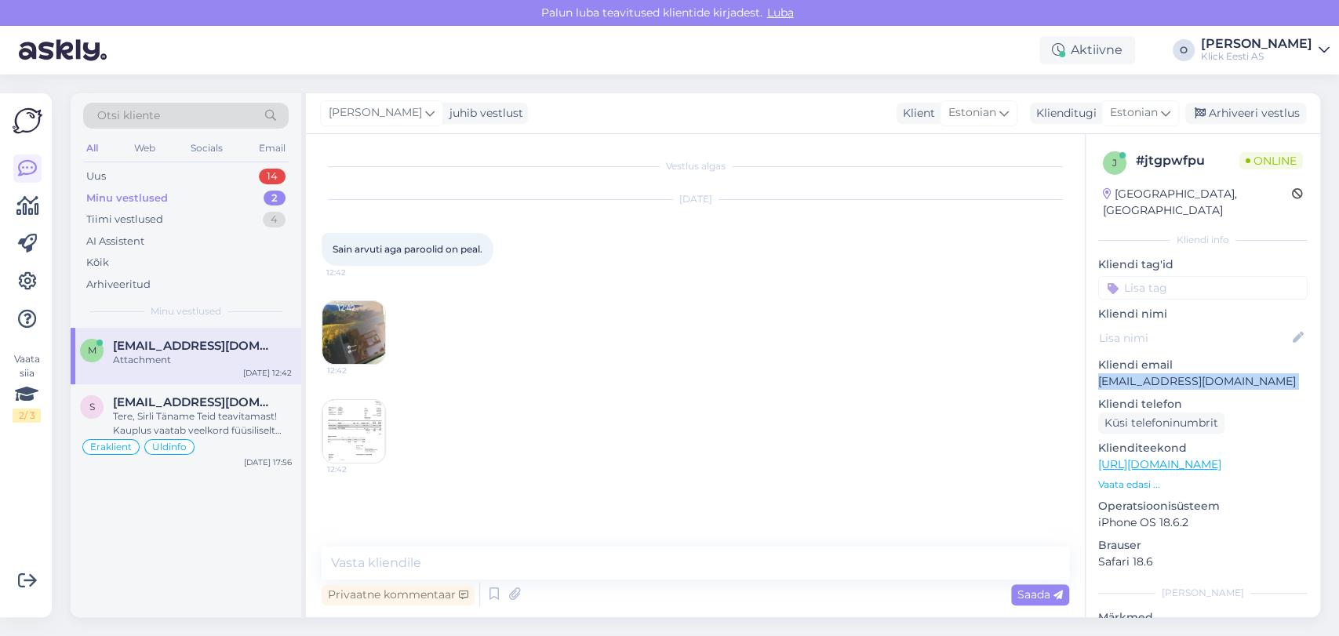
copy p "[EMAIL_ADDRESS][DOMAIN_NAME]"
click at [345, 427] on img at bounding box center [354, 431] width 63 height 63
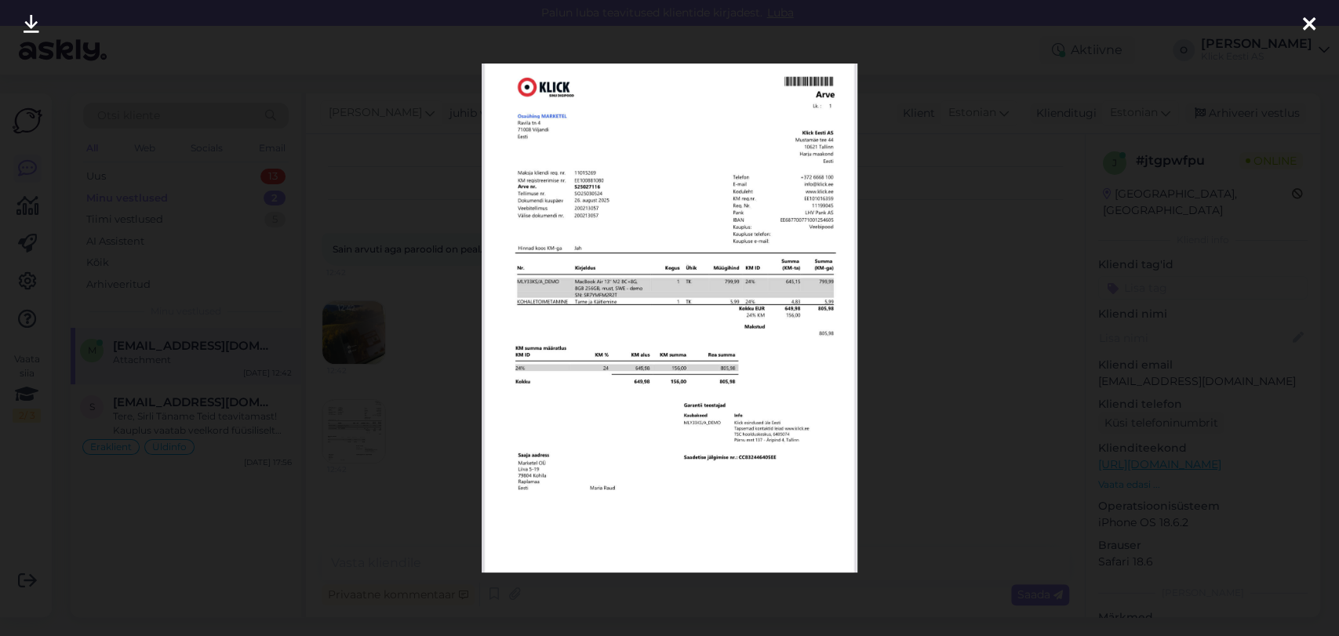
click at [716, 588] on div at bounding box center [669, 318] width 1339 height 636
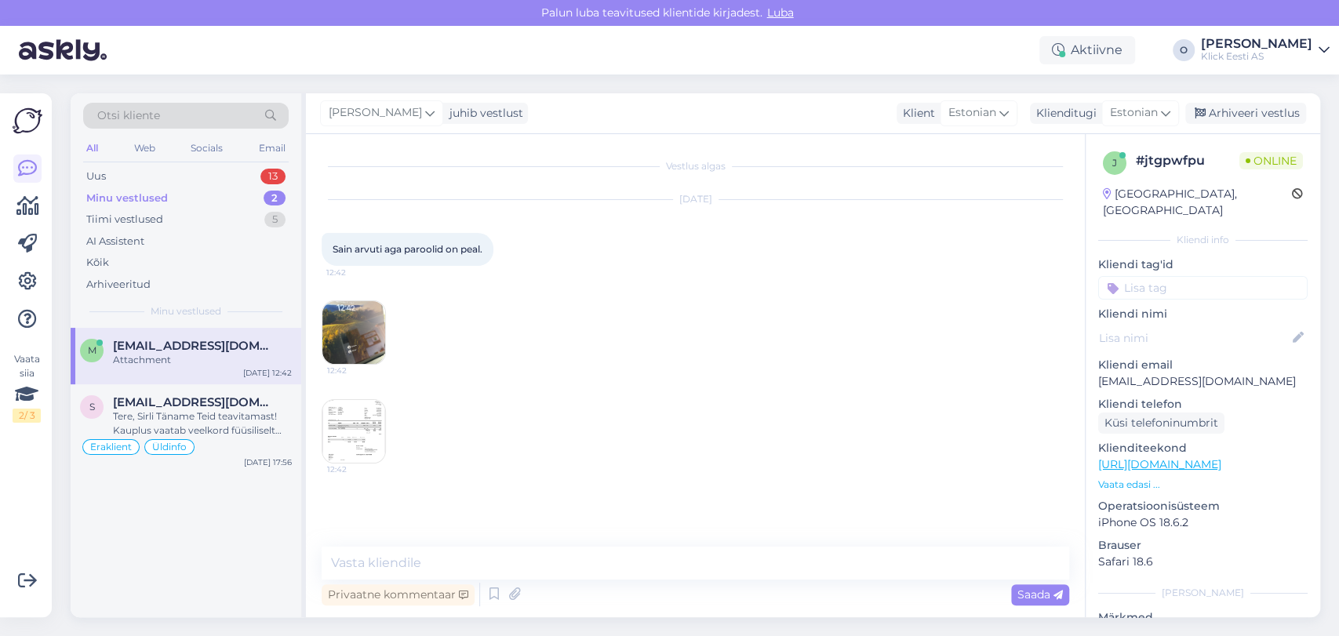
click at [335, 437] on img at bounding box center [354, 431] width 63 height 63
click at [402, 250] on span "Sain arvuti aga paroolid on peal." at bounding box center [408, 249] width 150 height 12
copy div "Sain arvuti aga paroolid on peal. 12:42"
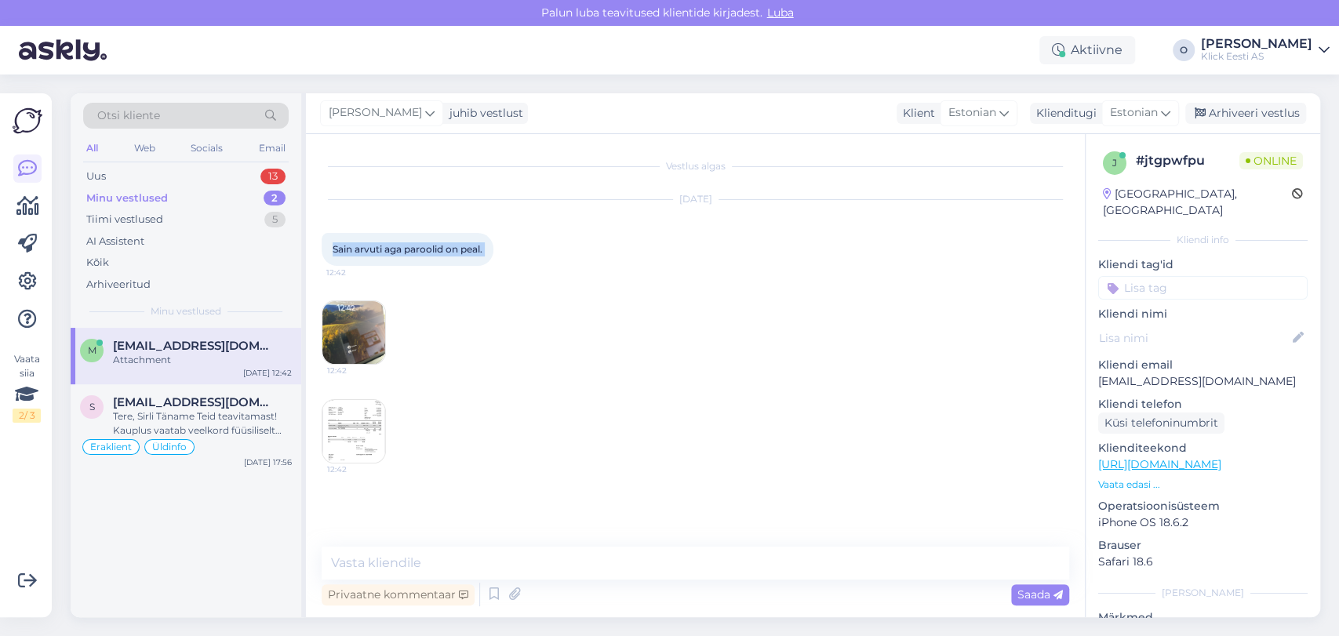
click at [360, 320] on img at bounding box center [354, 332] width 63 height 63
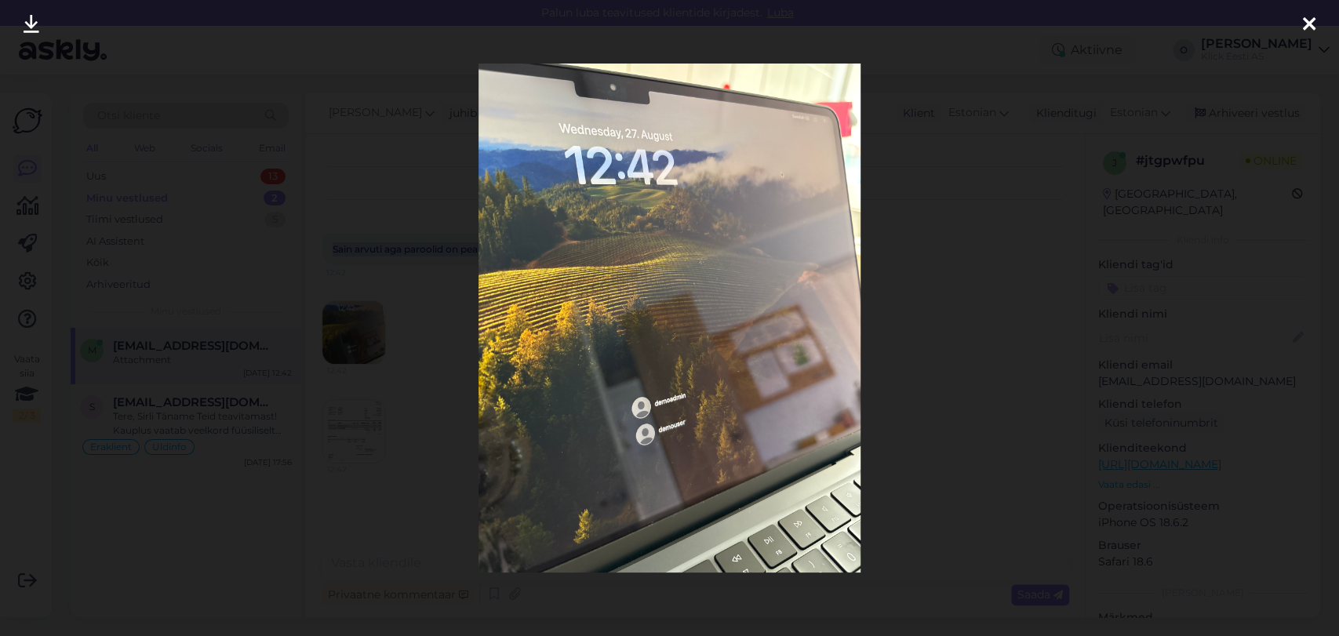
click at [663, 323] on img at bounding box center [670, 318] width 382 height 509
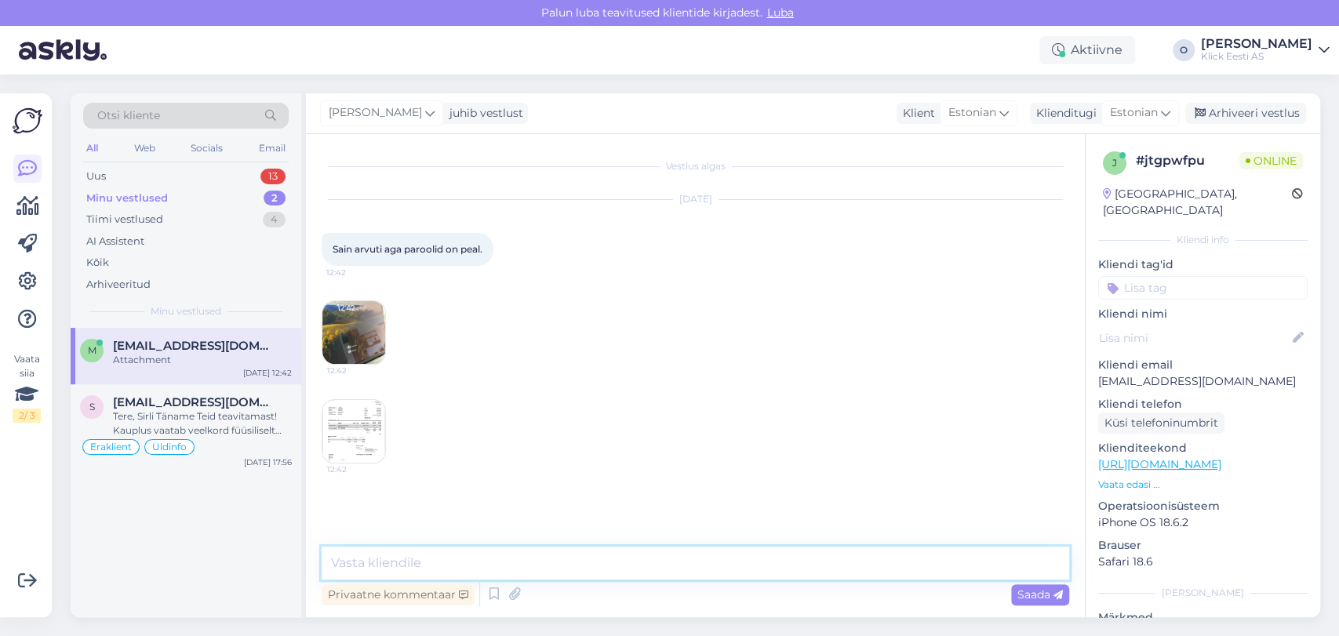
click at [421, 571] on textarea at bounding box center [696, 563] width 748 height 33
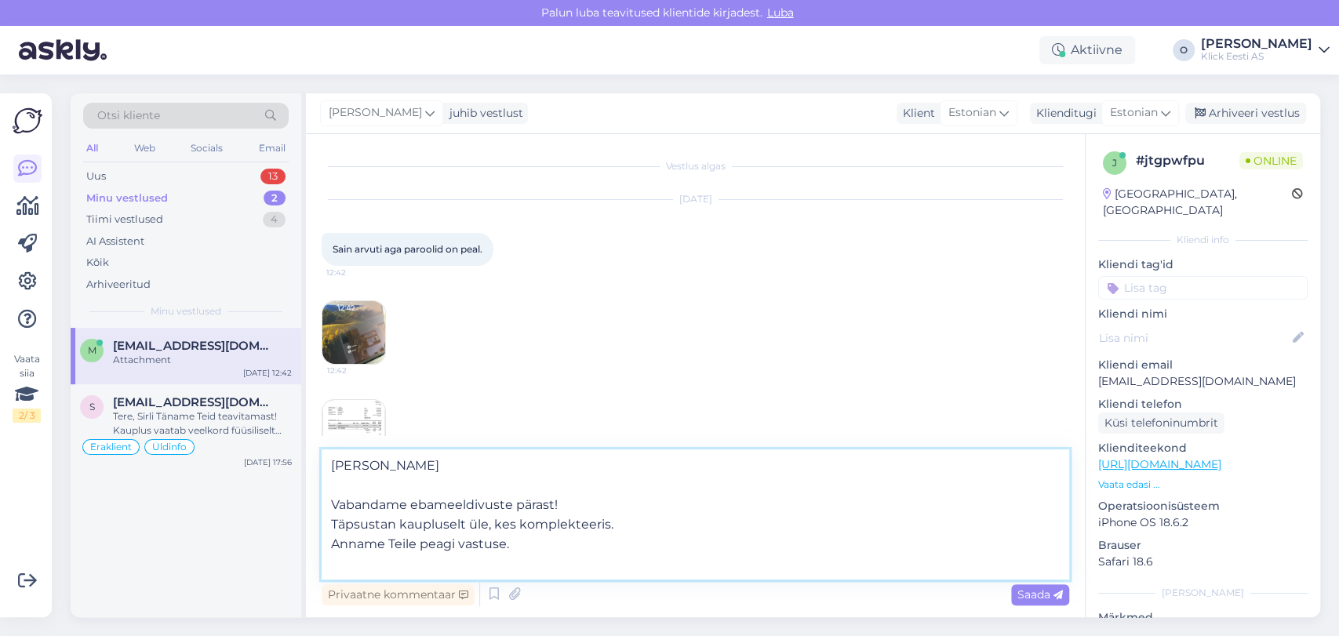
type textarea "[PERSON_NAME] Vabandame ebameeldivuste pärast! Täpsustan kaupluselt üle, kes ko…"
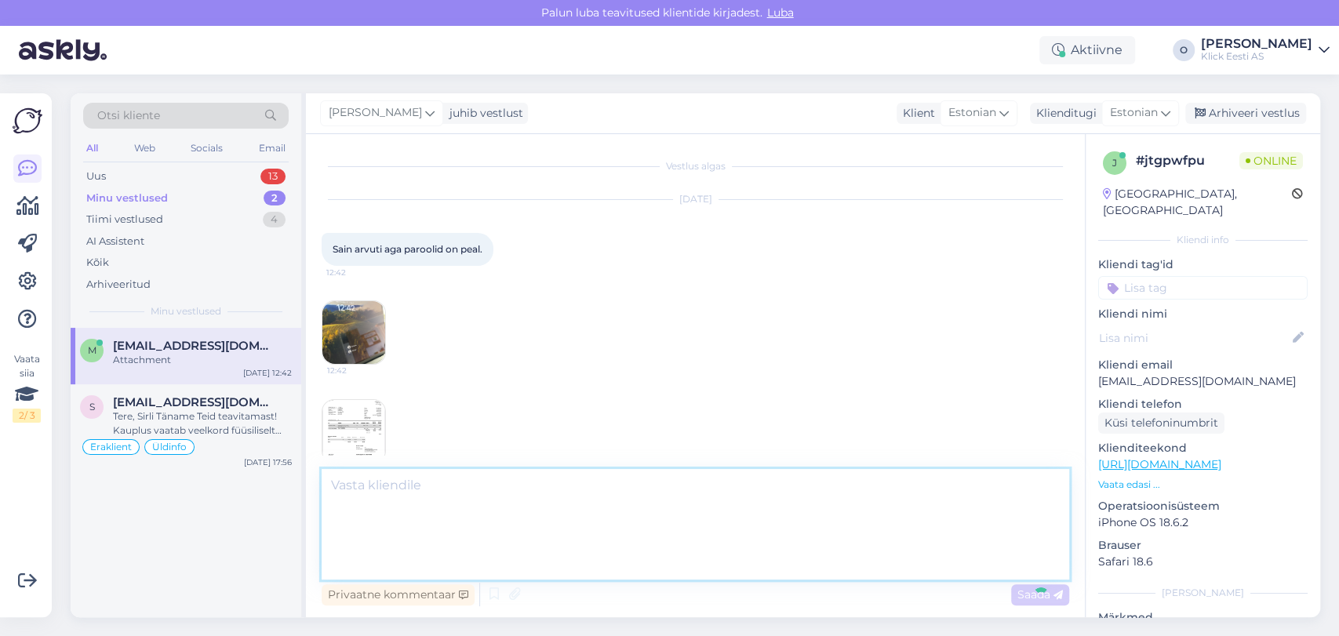
scroll to position [71, 0]
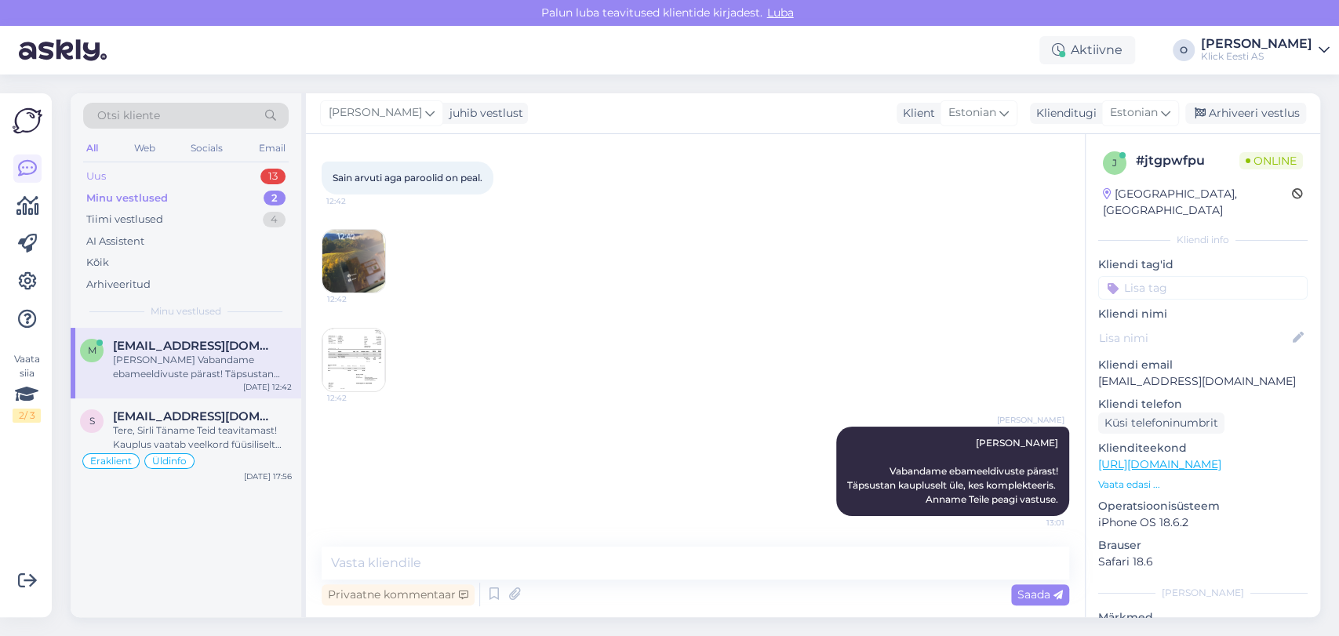
click at [168, 166] on div "Uus 13" at bounding box center [186, 177] width 206 height 22
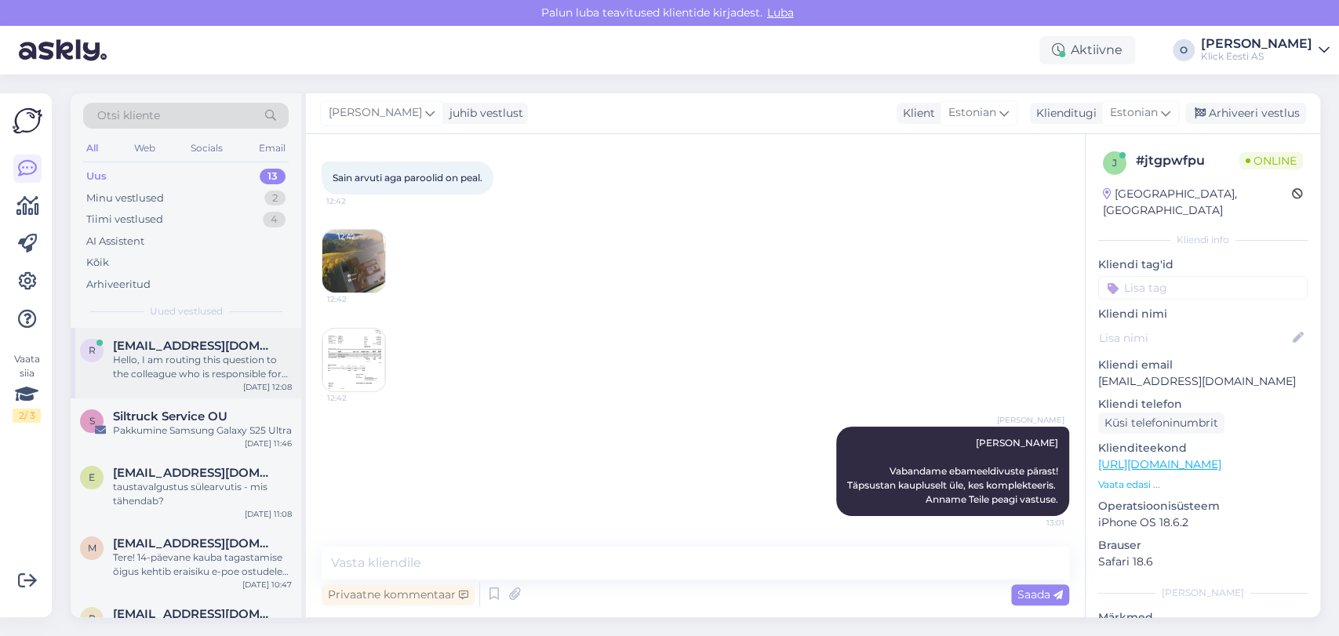
click at [126, 351] on span "[EMAIL_ADDRESS][DOMAIN_NAME]" at bounding box center [194, 346] width 163 height 14
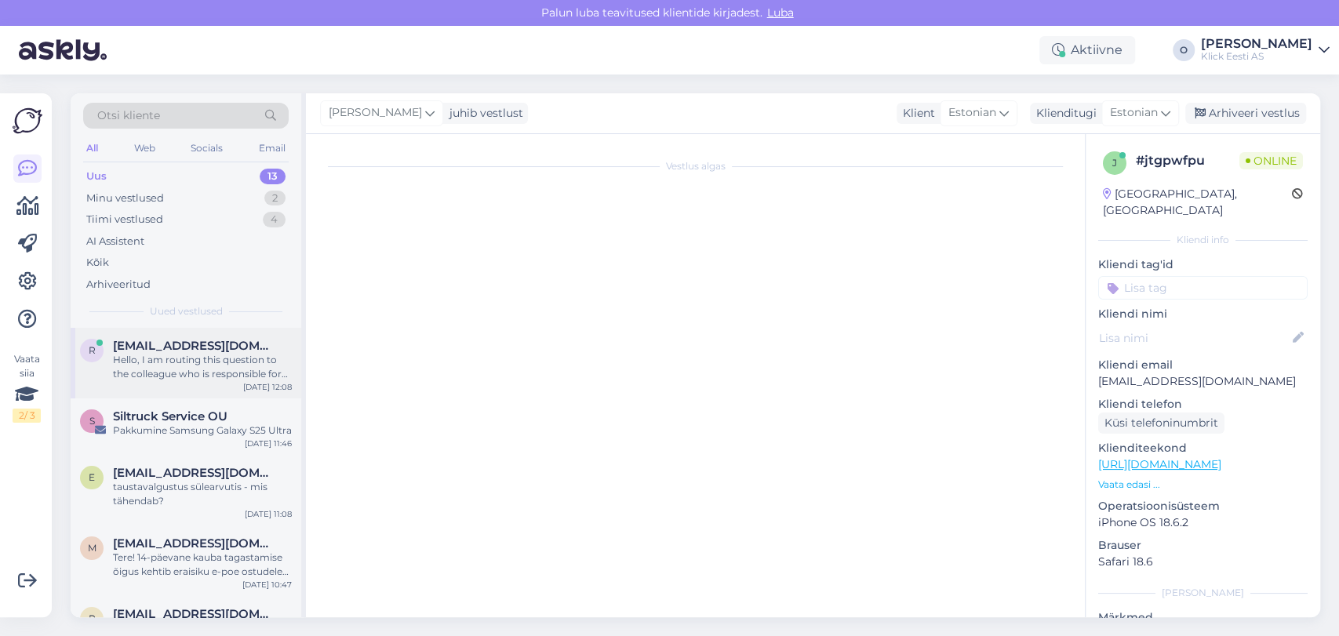
scroll to position [4, 0]
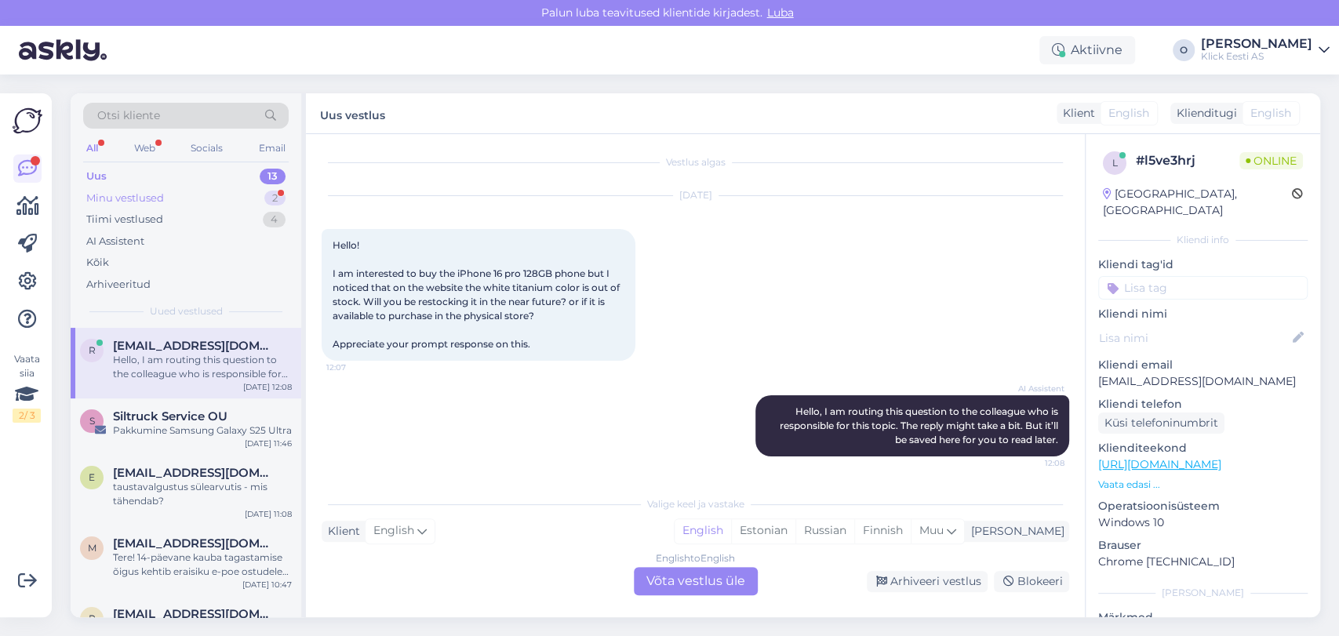
click at [206, 192] on div "Minu vestlused 2" at bounding box center [186, 199] width 206 height 22
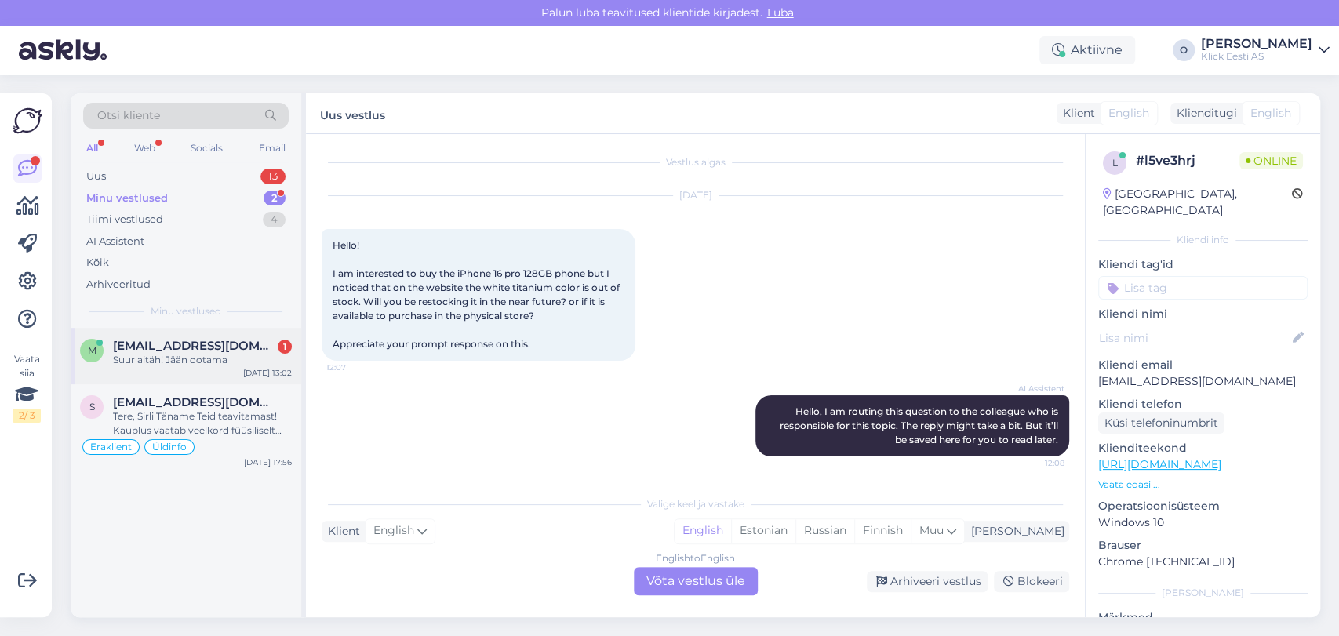
click at [177, 341] on span "[EMAIL_ADDRESS][DOMAIN_NAME]" at bounding box center [194, 346] width 163 height 14
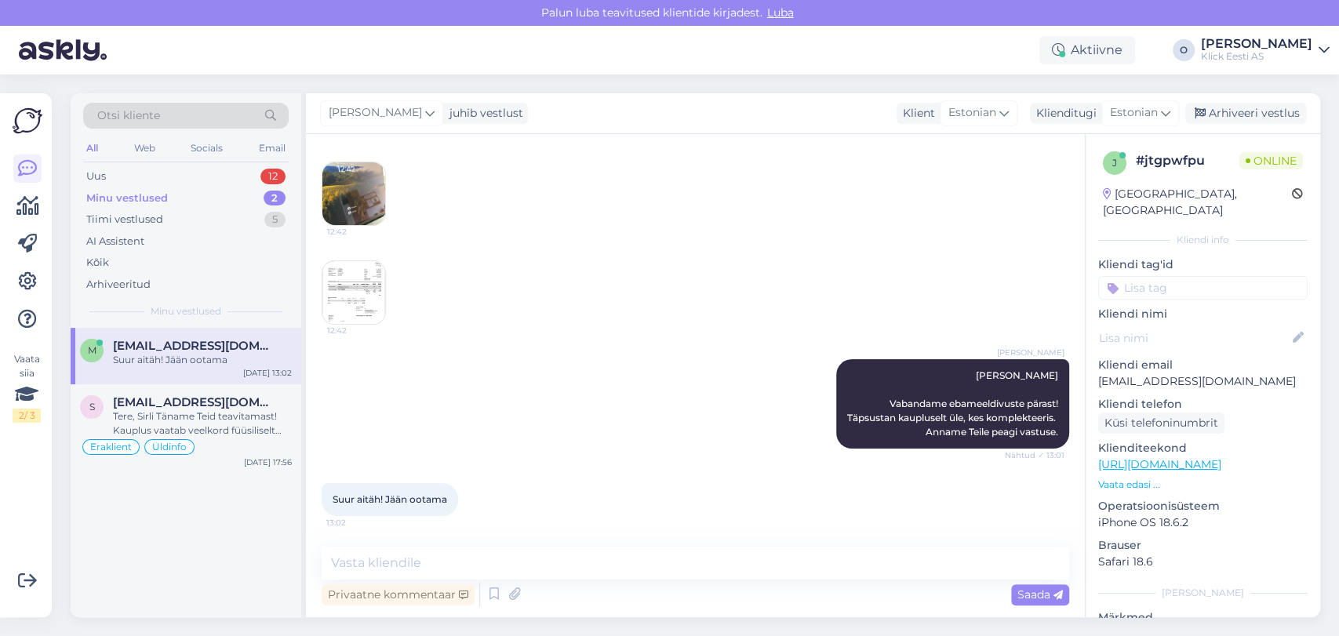
click at [162, 199] on div "Minu vestlused" at bounding box center [127, 199] width 82 height 16
click at [161, 412] on div "Tere, Sirli Täname Teid teavitamast! Kauplus vaatab veelkord füüsiliselt üle. A…" at bounding box center [202, 424] width 179 height 28
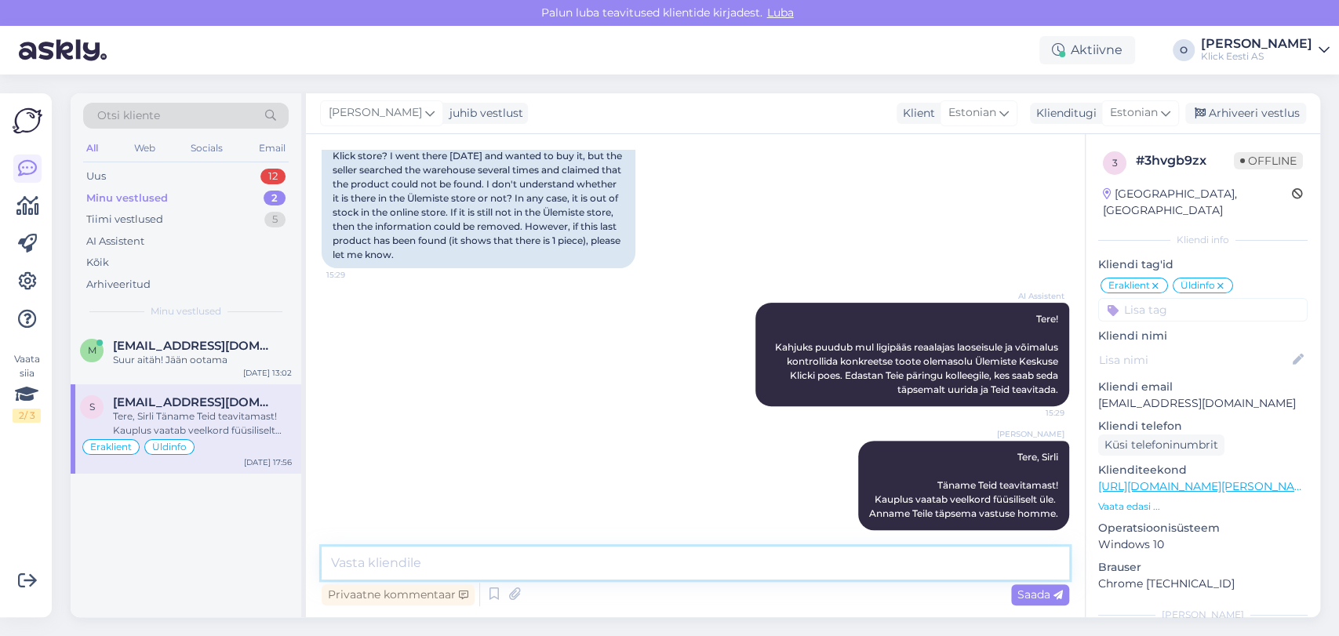
click at [431, 570] on textarea at bounding box center [696, 563] width 748 height 33
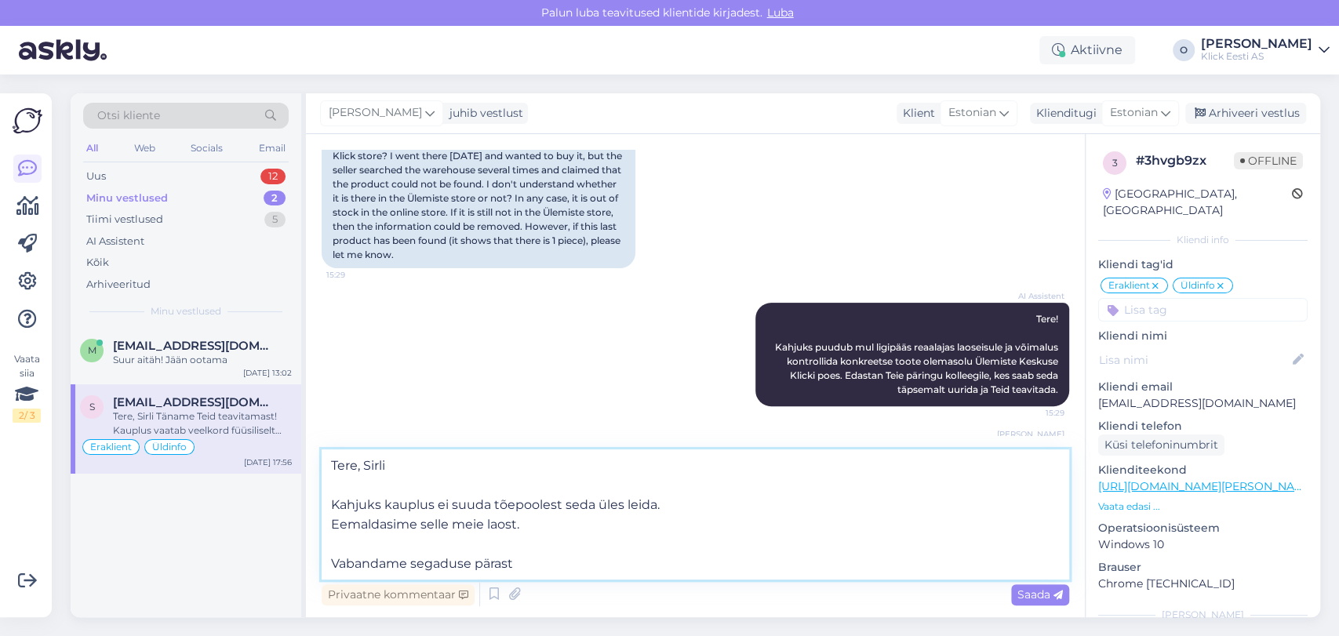
type textarea "Tere, Sirli Kahjuks kauplus ei suuda tõepoolest seda üles leida. Eemaldasime se…"
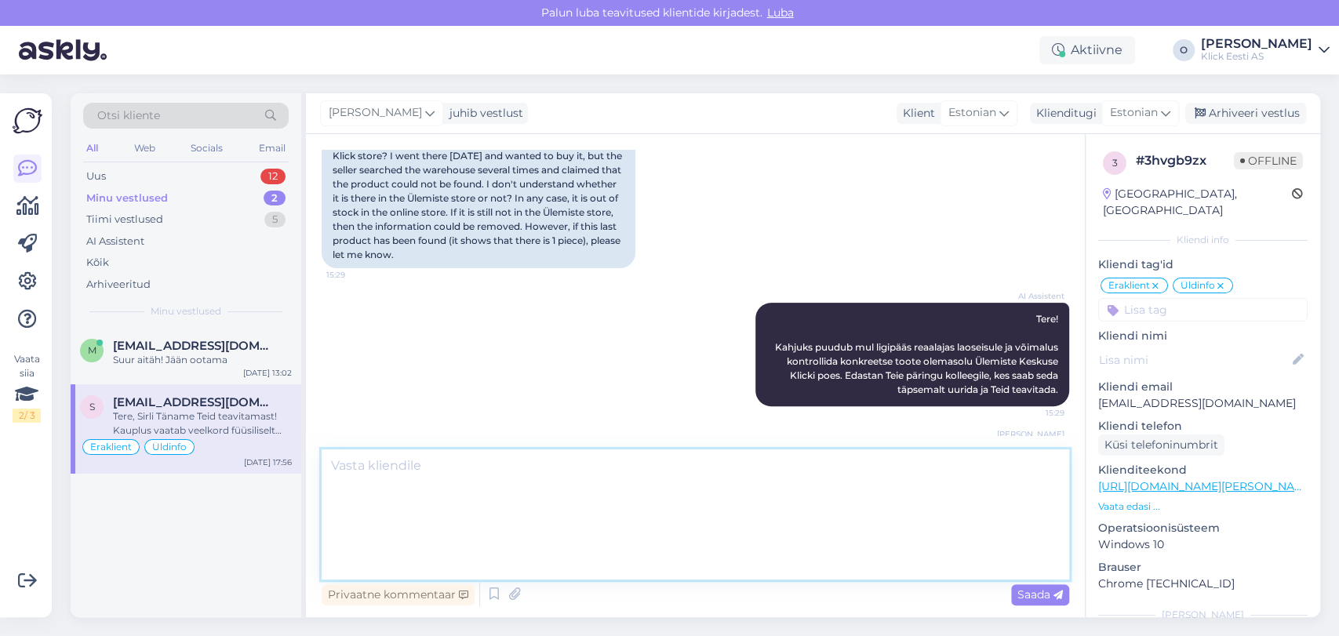
scroll to position [436, 0]
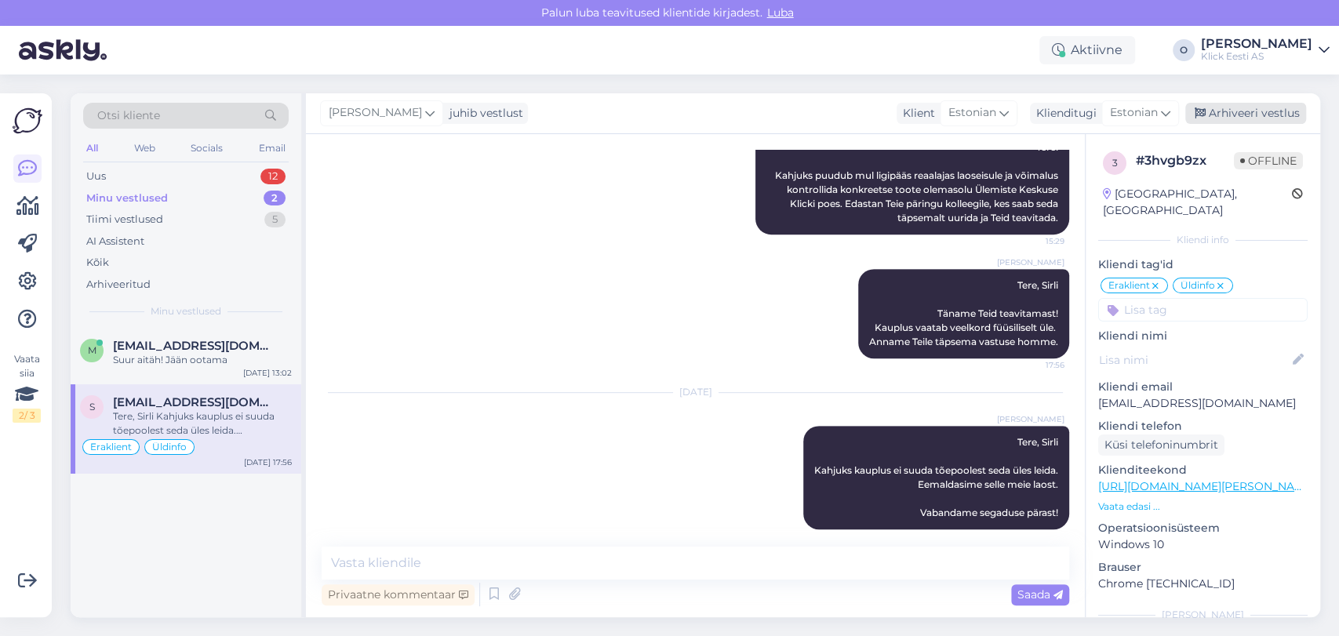
click at [1208, 105] on div "Arhiveeri vestlus" at bounding box center [1246, 113] width 121 height 21
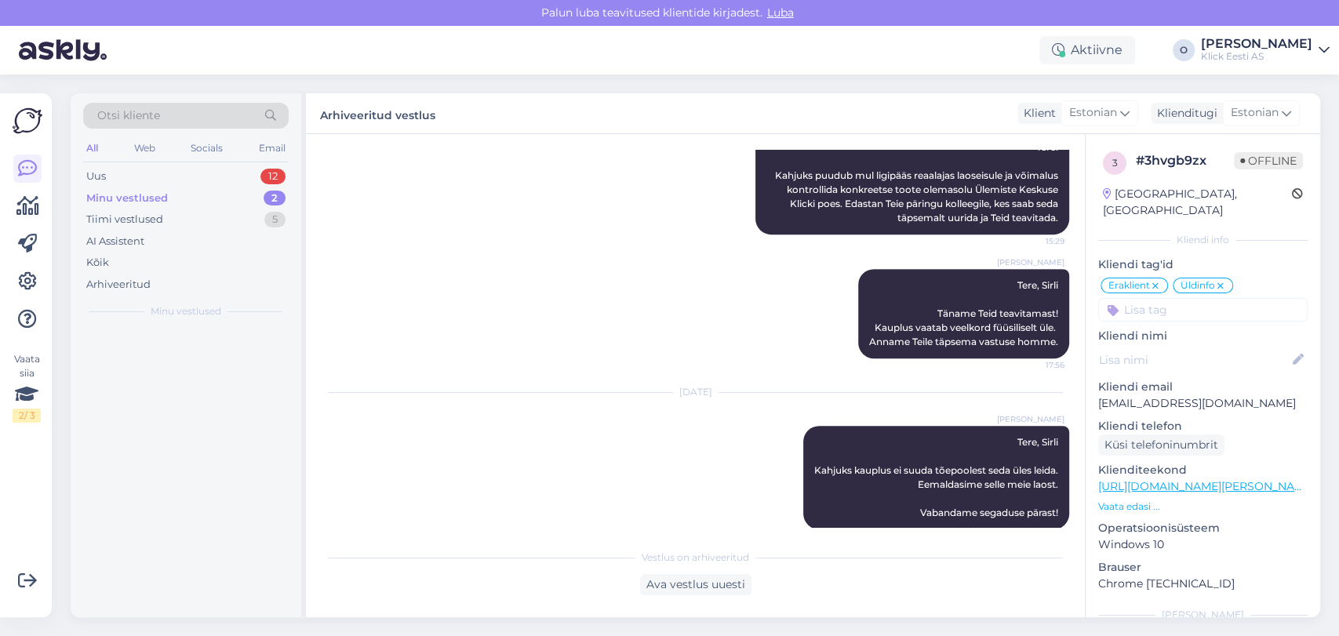
scroll to position [442, 0]
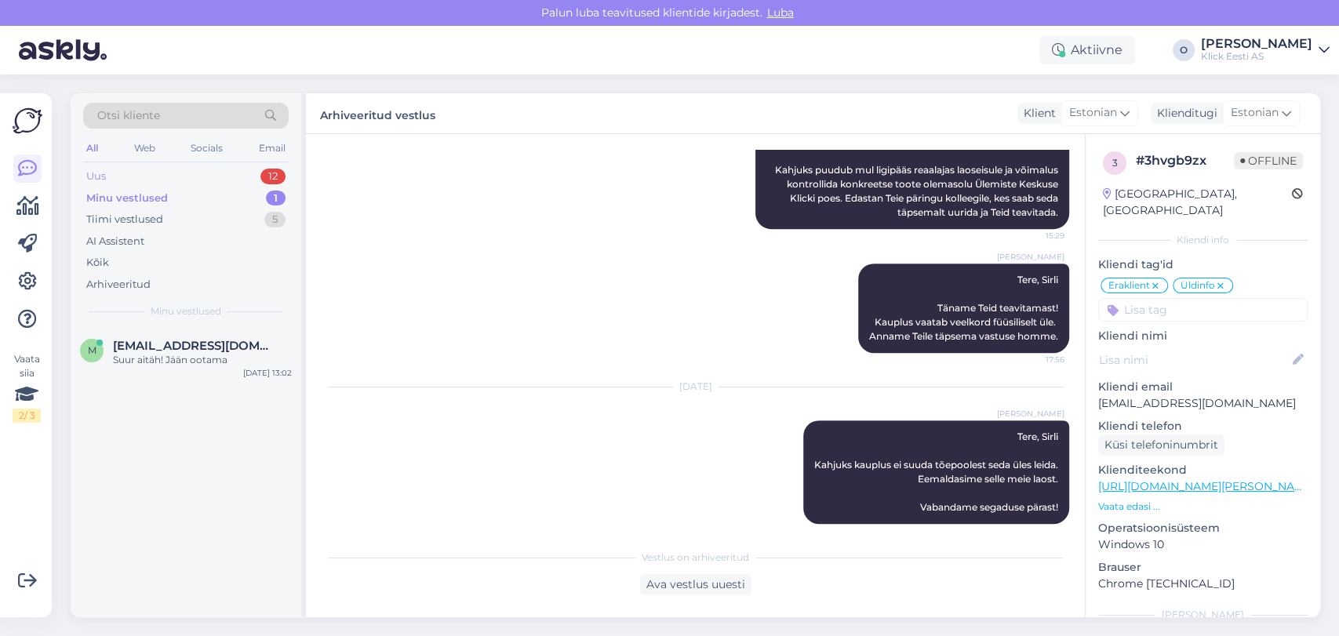
click at [160, 172] on div "Uus 12" at bounding box center [186, 177] width 206 height 22
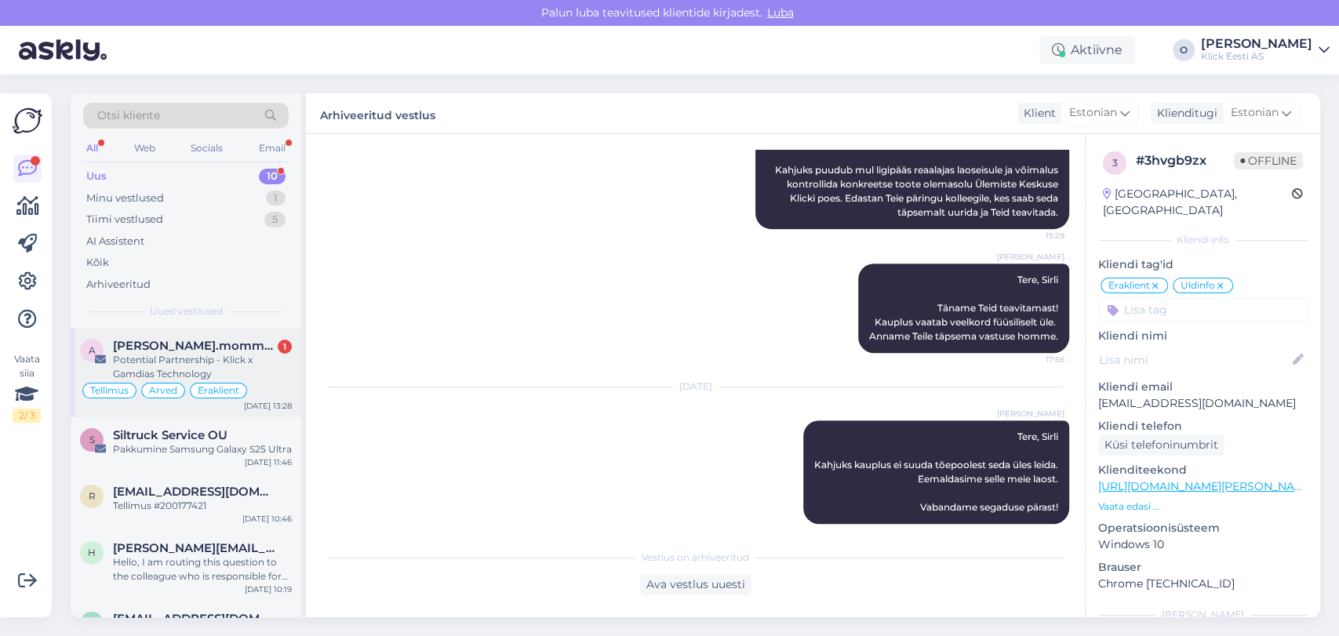
click at [176, 348] on span "[PERSON_NAME].mommeja via [EMAIL_ADDRESS][DOMAIN_NAME]" at bounding box center [194, 346] width 163 height 14
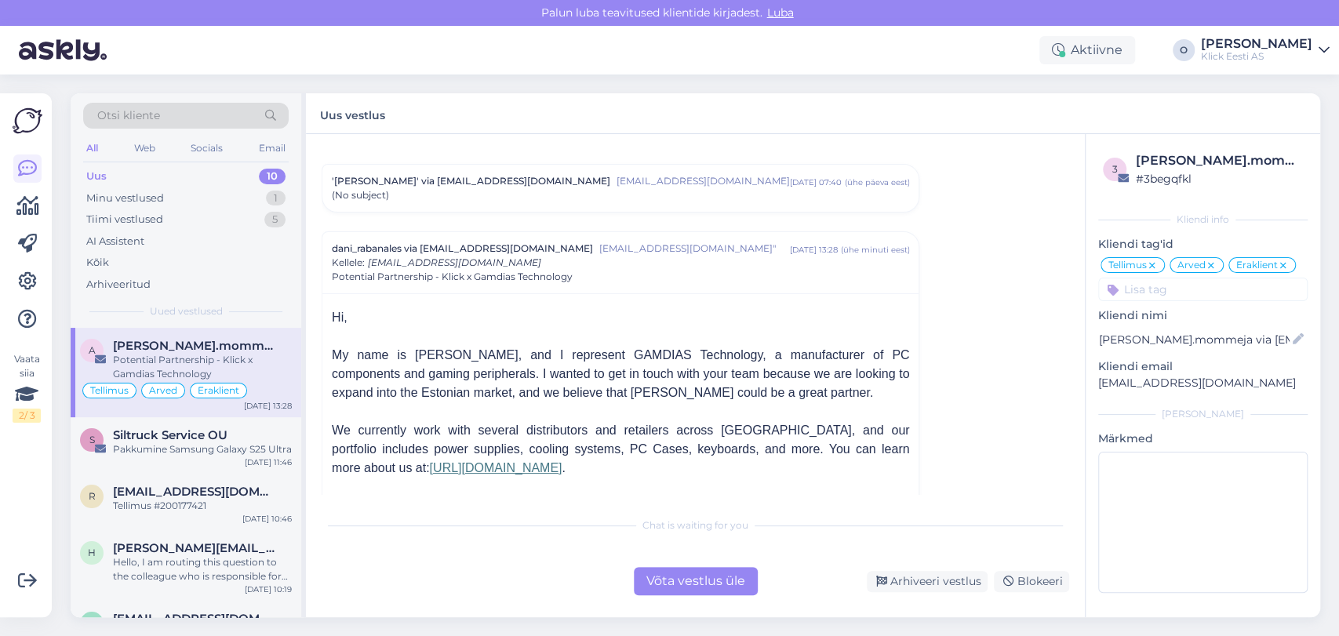
scroll to position [5941, 0]
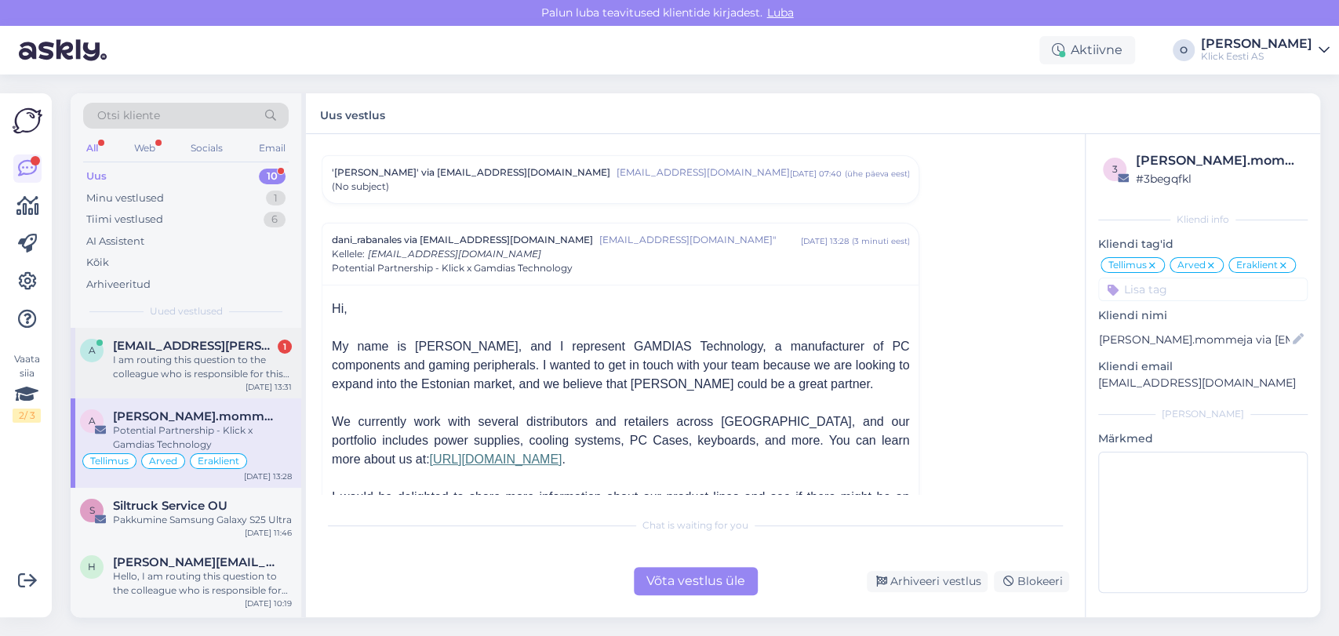
click at [206, 330] on div "a [EMAIL_ADDRESS][DOMAIN_NAME] 1 I am routing this question to the colleague wh…" at bounding box center [186, 363] width 231 height 71
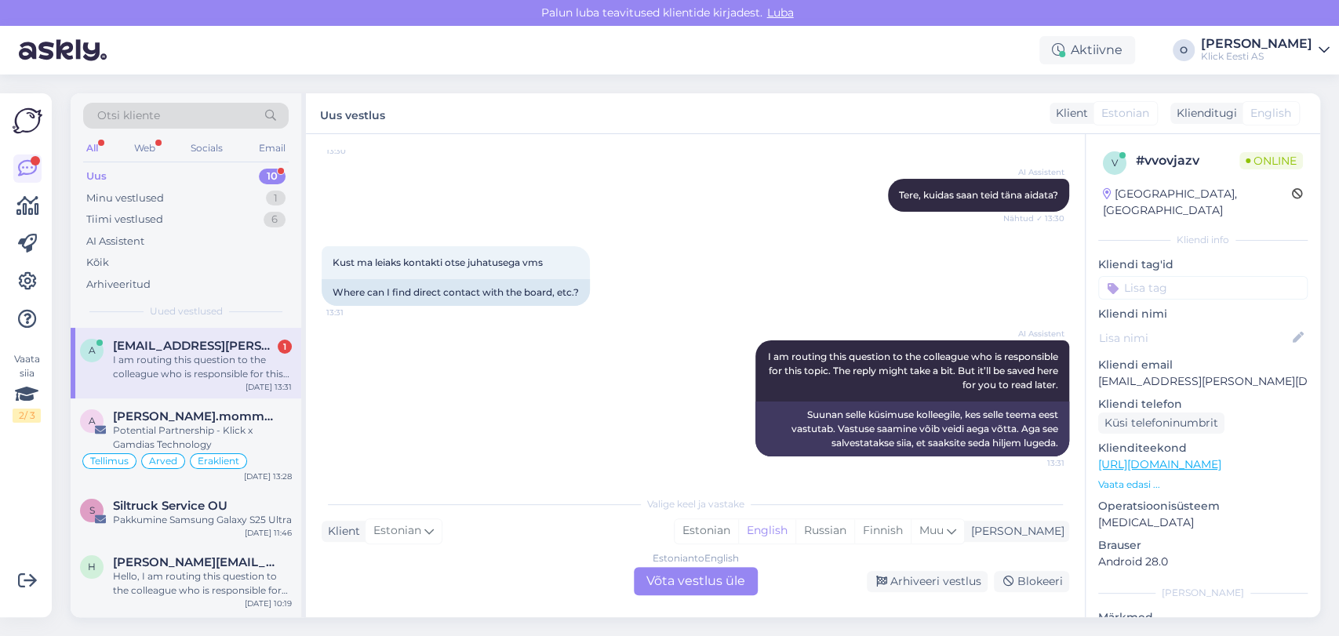
click at [1180, 374] on p "[EMAIL_ADDRESS][PERSON_NAME][DOMAIN_NAME]" at bounding box center [1204, 382] width 210 height 16
copy p "[EMAIL_ADDRESS][PERSON_NAME][DOMAIN_NAME]"
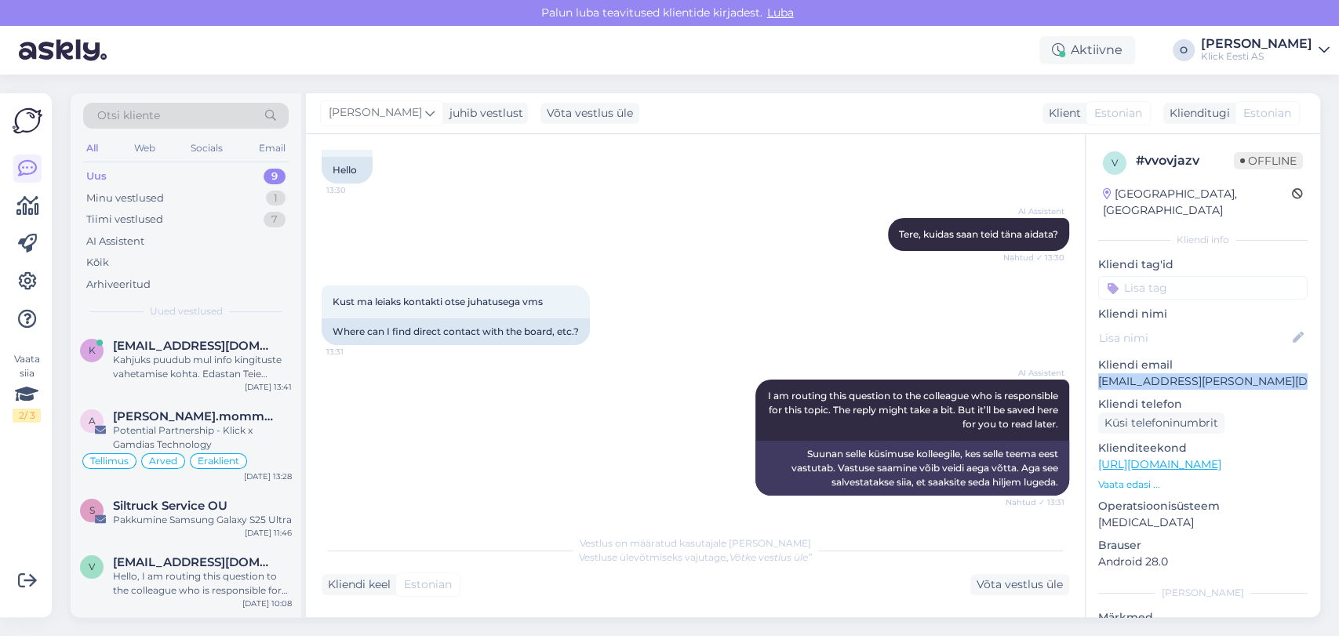
scroll to position [108, 0]
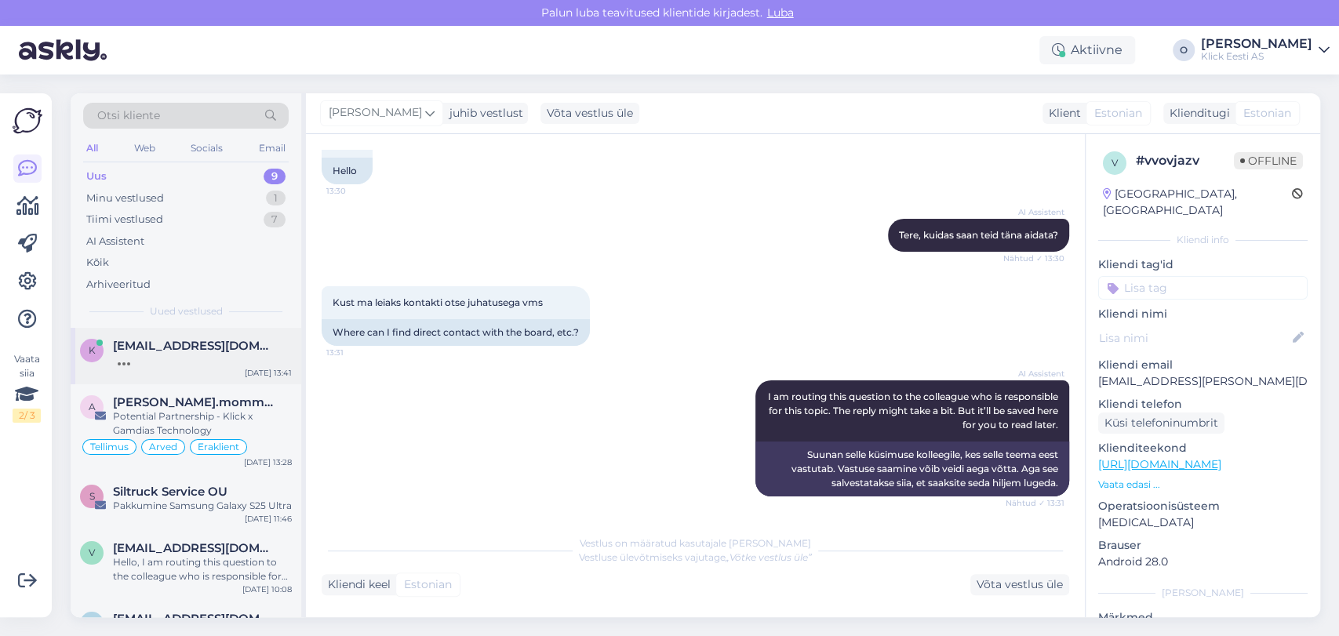
click at [175, 344] on span "[EMAIL_ADDRESS][DOMAIN_NAME]" at bounding box center [194, 346] width 163 height 14
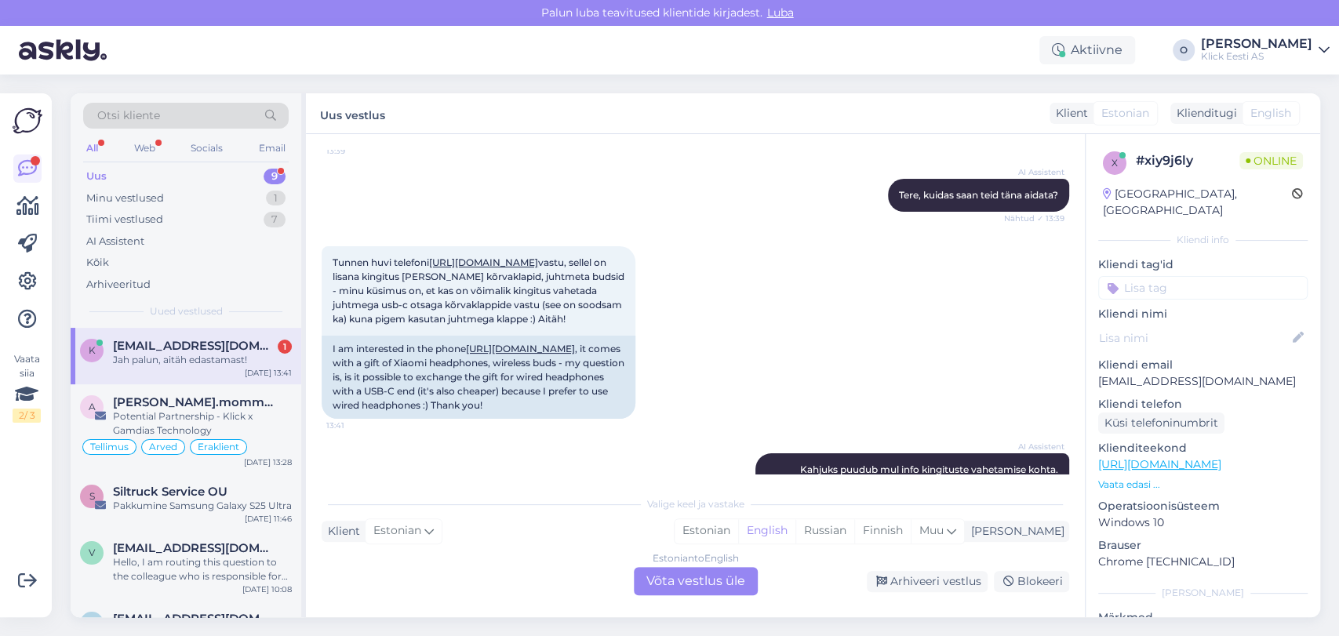
scroll to position [357, 0]
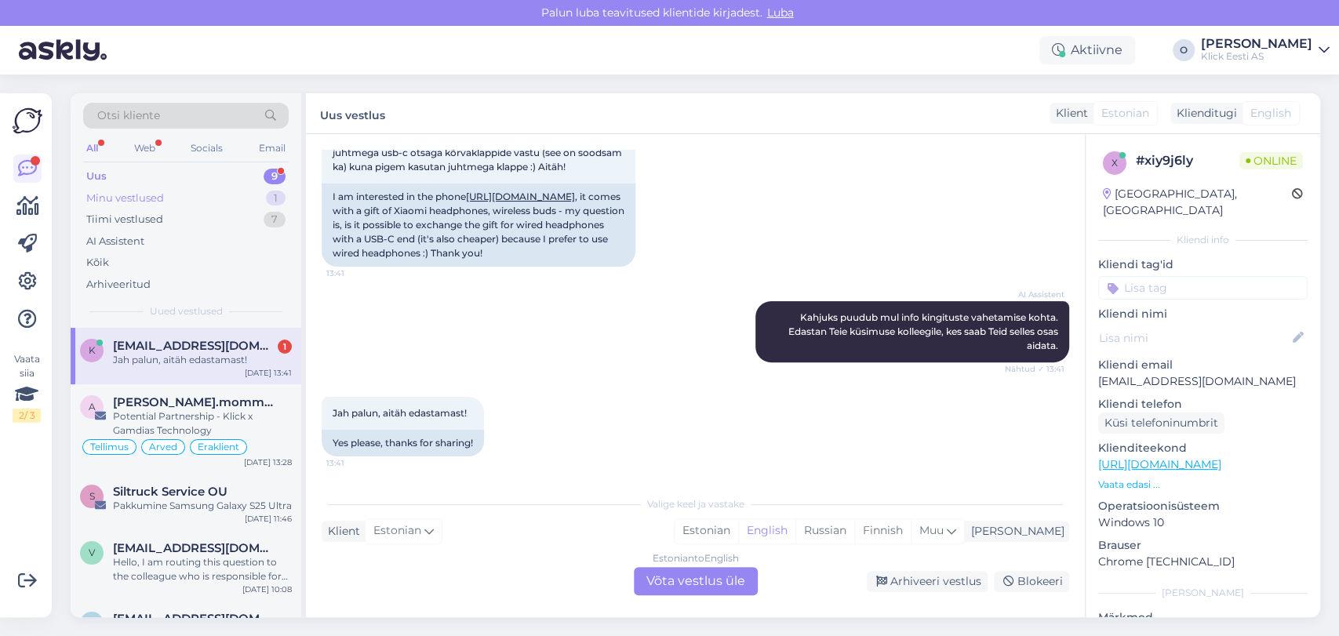
click at [243, 196] on div "Minu vestlused 1" at bounding box center [186, 199] width 206 height 22
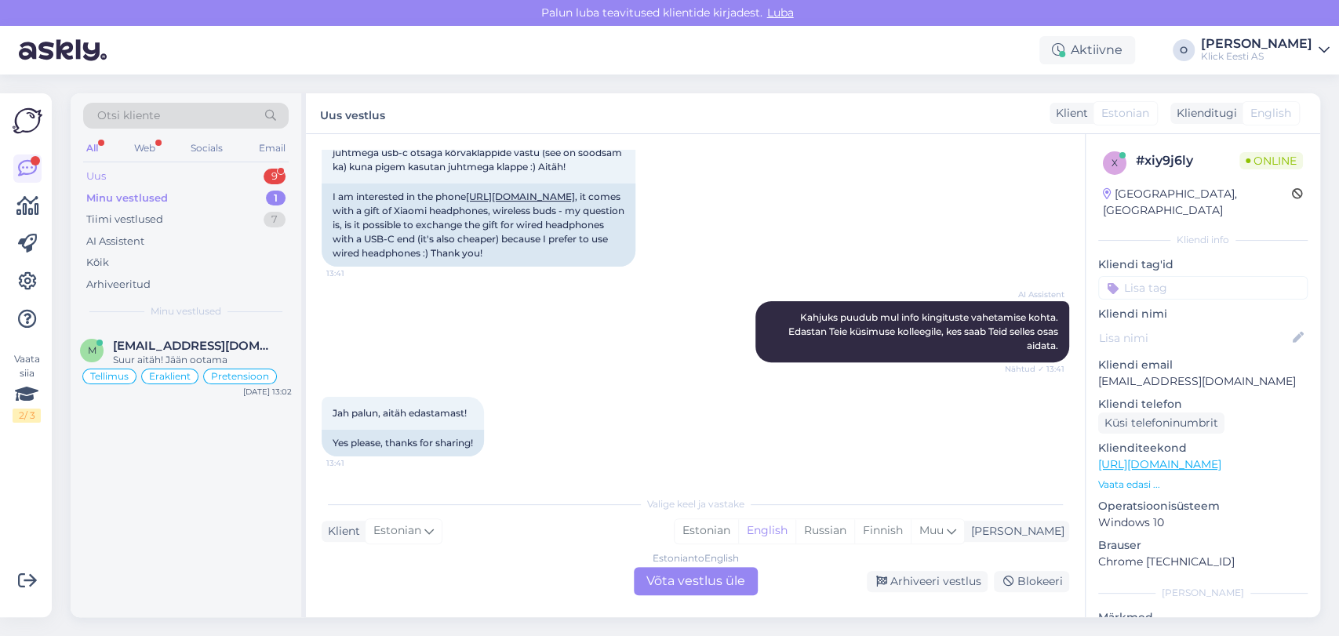
click at [239, 170] on div "Uus 9" at bounding box center [186, 177] width 206 height 22
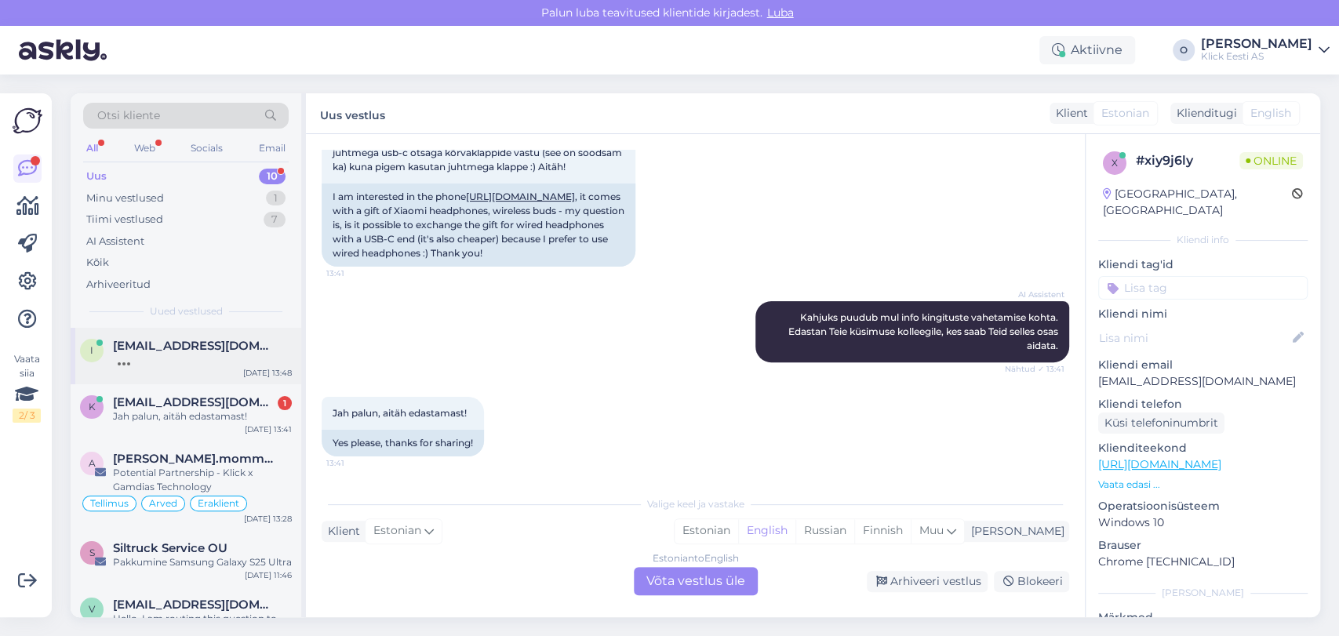
click at [166, 341] on span "[EMAIL_ADDRESS][DOMAIN_NAME]" at bounding box center [194, 346] width 163 height 14
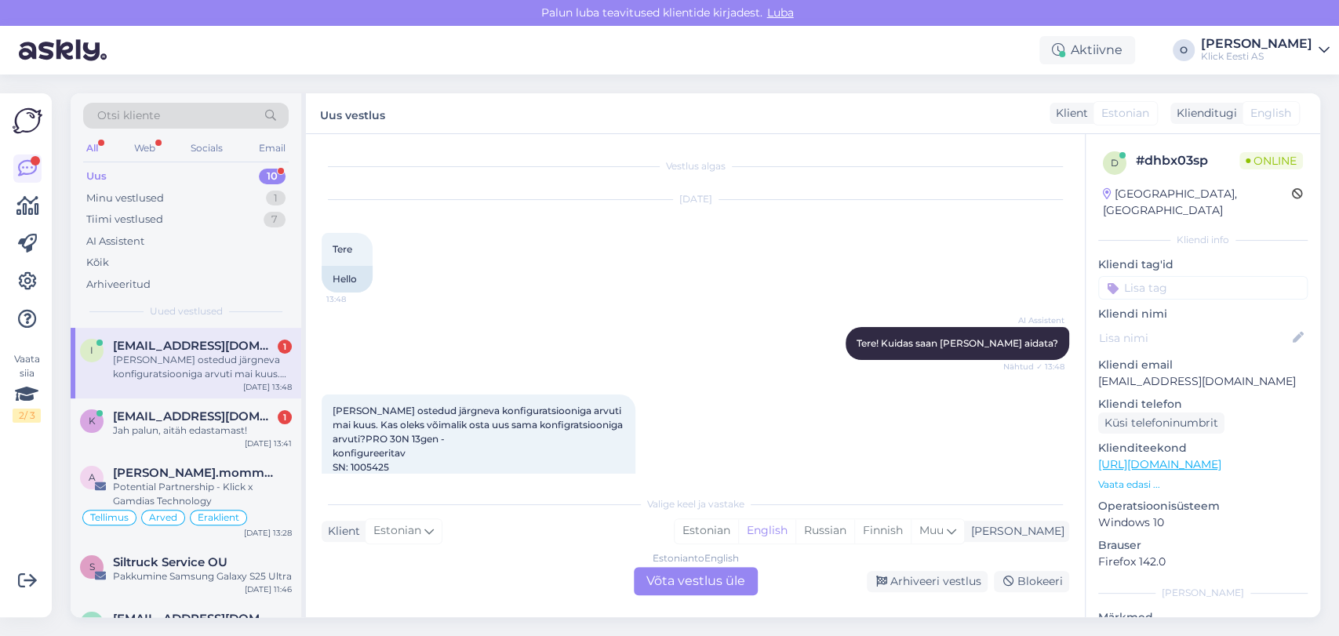
scroll to position [252, 0]
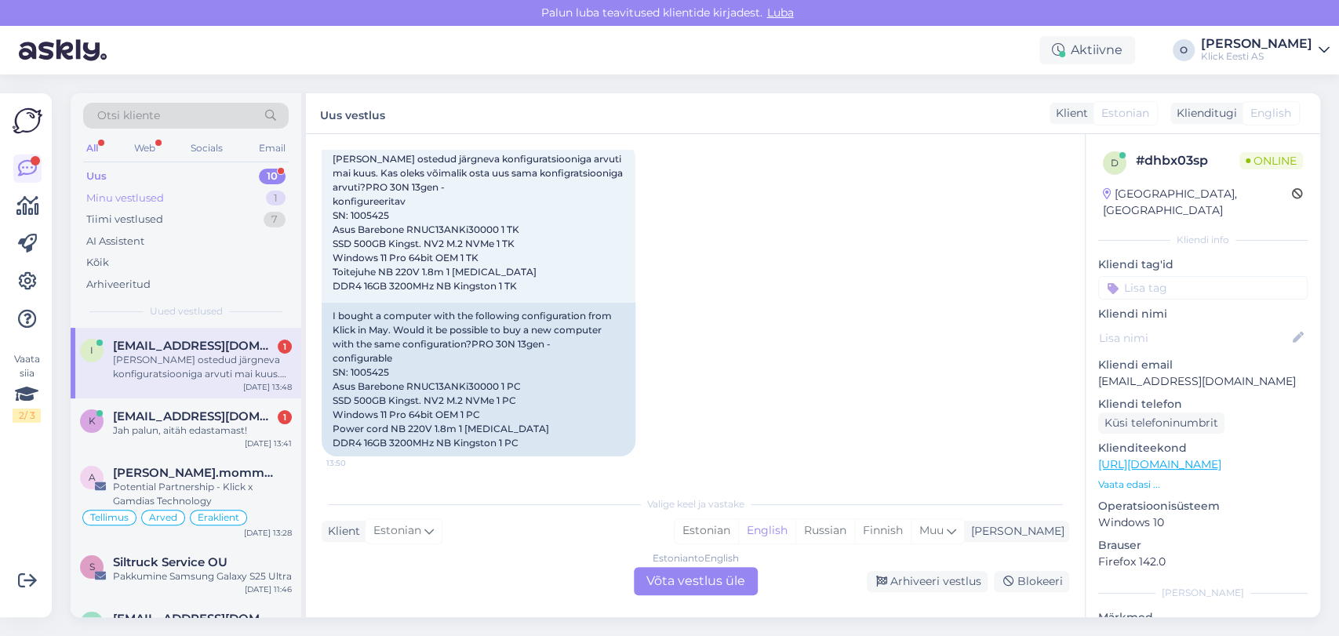
click at [166, 202] on div "Minu vestlused 1" at bounding box center [186, 199] width 206 height 22
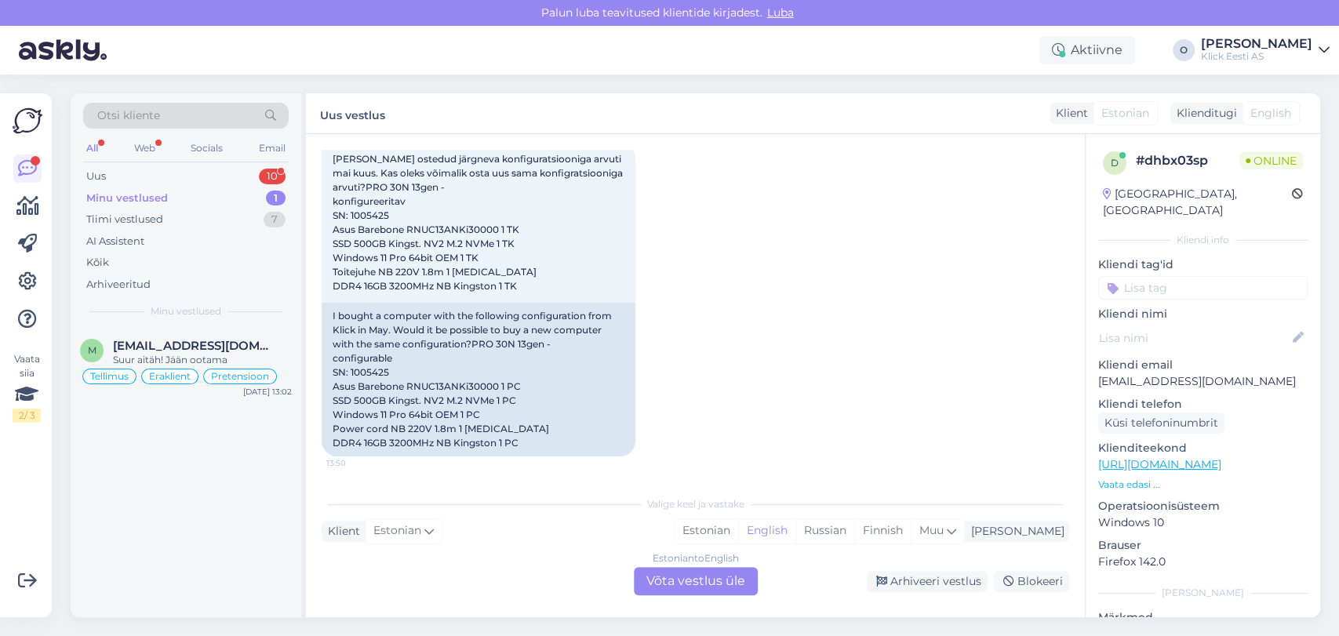
click at [166, 202] on div "Minu vestlused 1" at bounding box center [186, 199] width 206 height 22
click at [191, 179] on div "Uus 11" at bounding box center [186, 177] width 206 height 22
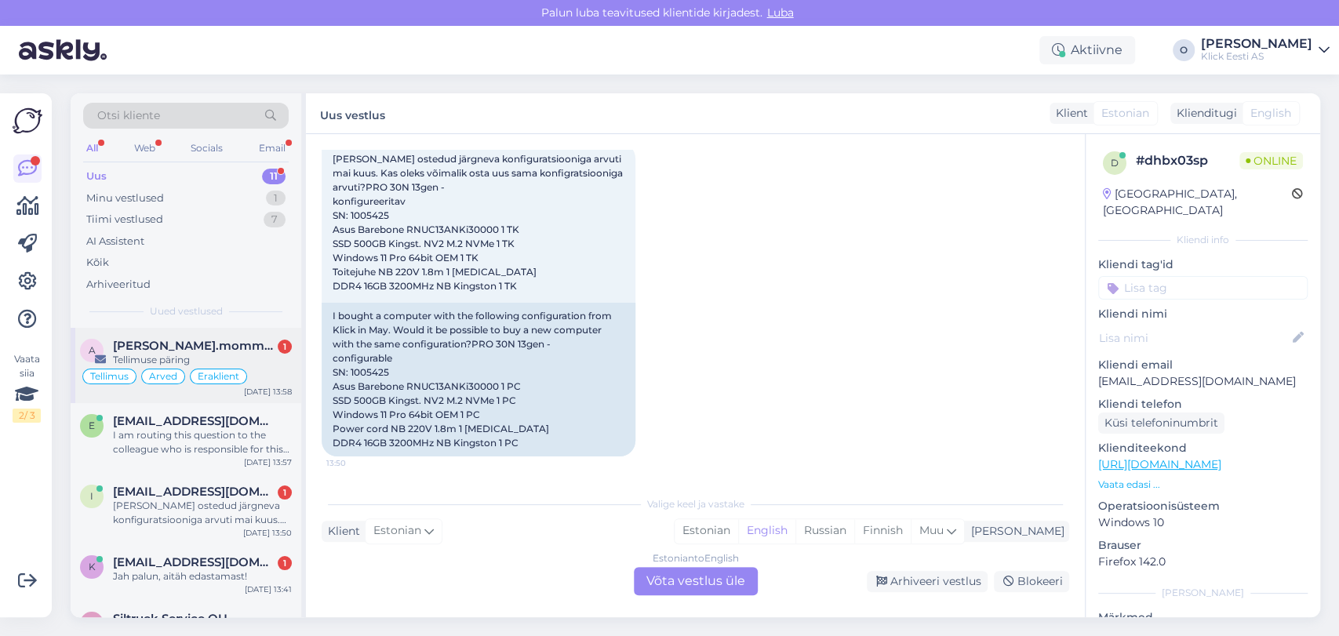
click at [188, 356] on div "Tellimuse päring" at bounding box center [202, 360] width 179 height 14
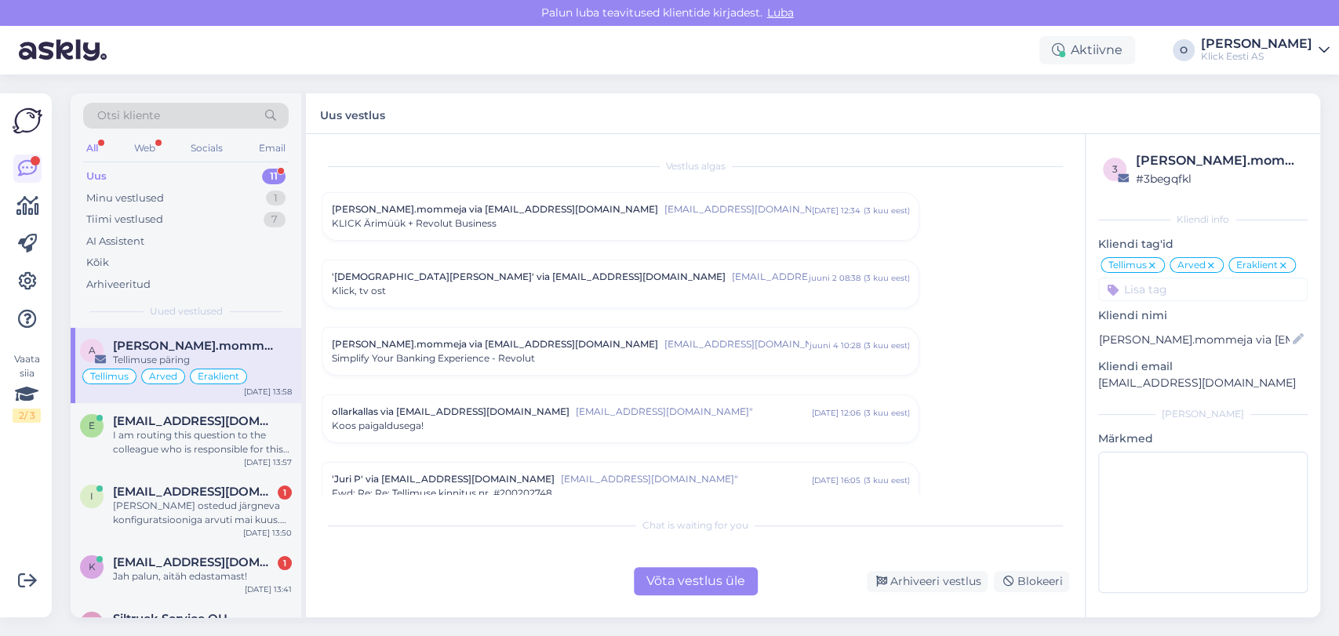
scroll to position [5872, 0]
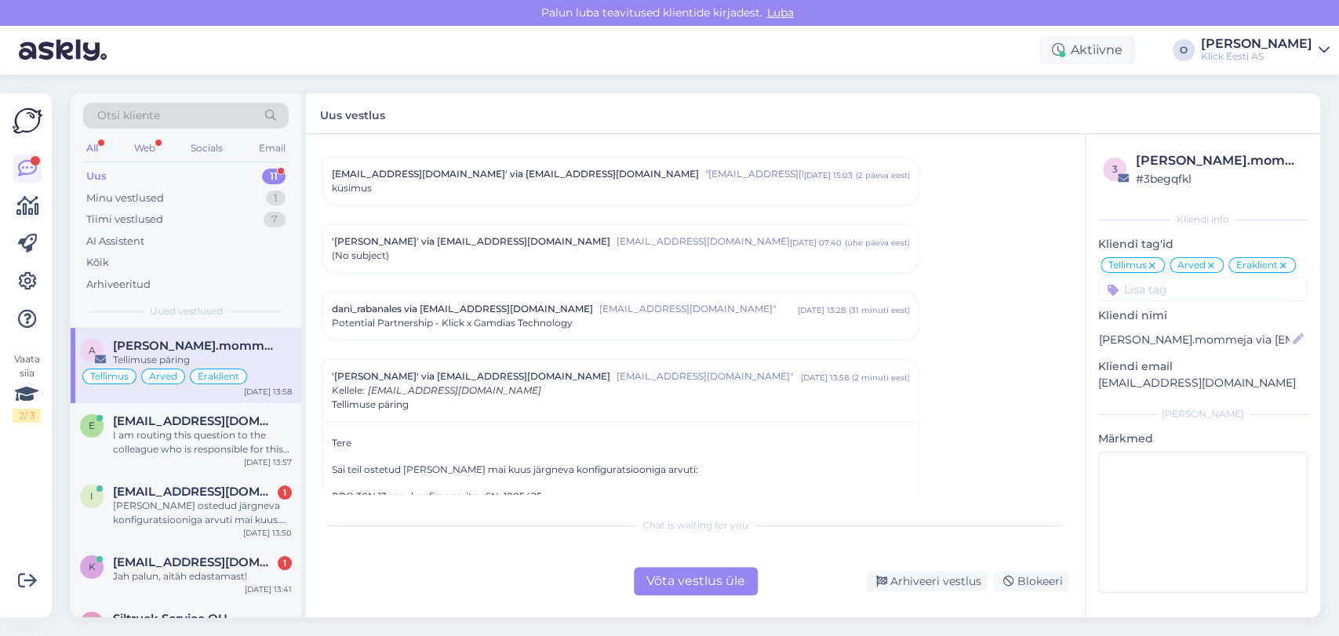
click at [1075, 499] on div "Vestlus algas alexandre.mommeja via [EMAIL_ADDRESS][DOMAIN_NAME] [EMAIL_ADDRESS…" at bounding box center [695, 375] width 779 height 483
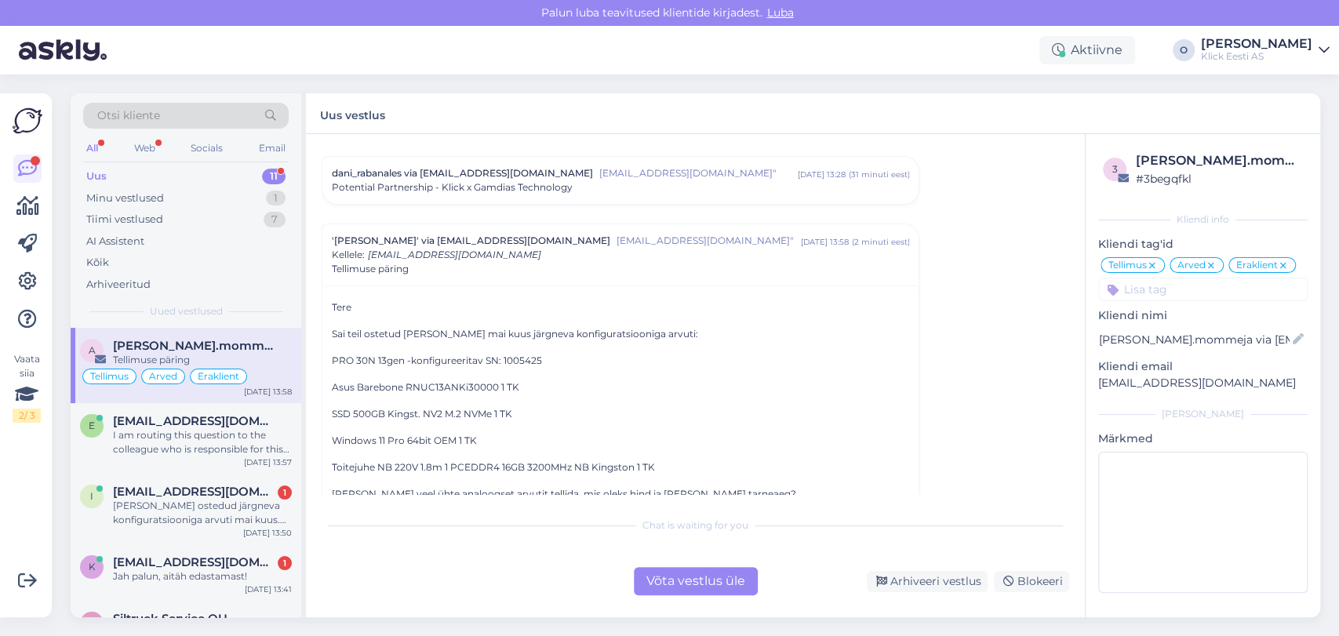
scroll to position [6012, 0]
click at [191, 192] on div "Minu vestlused 1" at bounding box center [186, 199] width 206 height 22
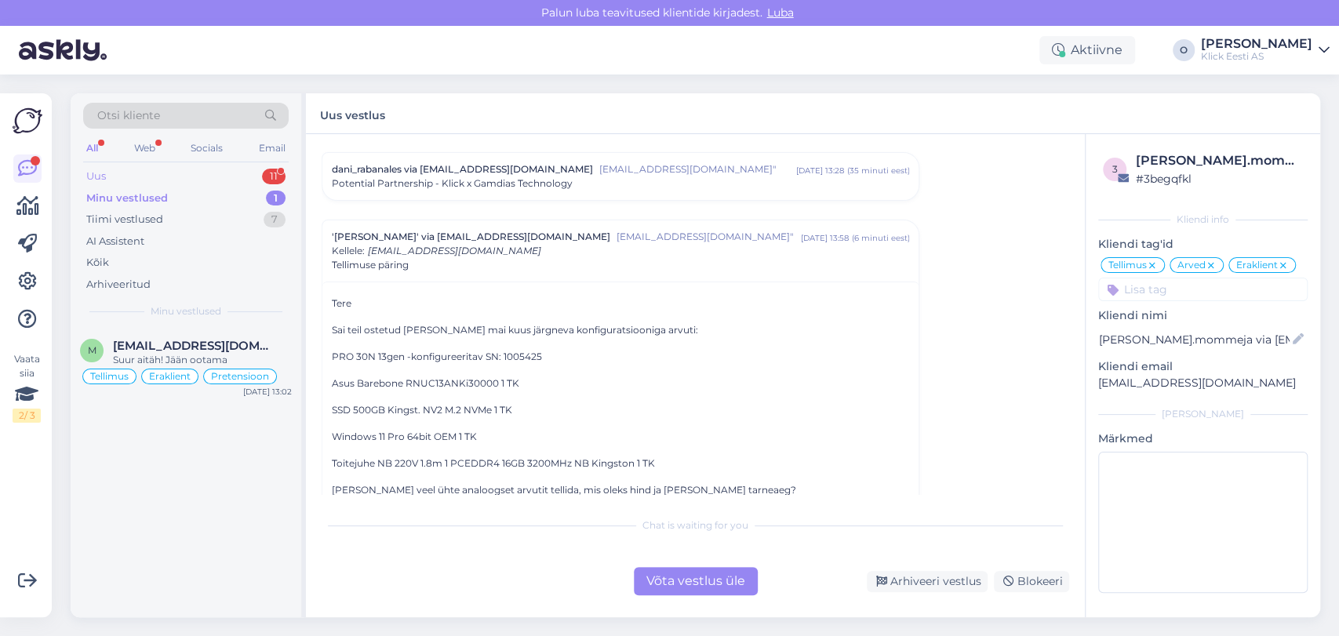
click at [173, 169] on div "Uus 11" at bounding box center [186, 177] width 206 height 22
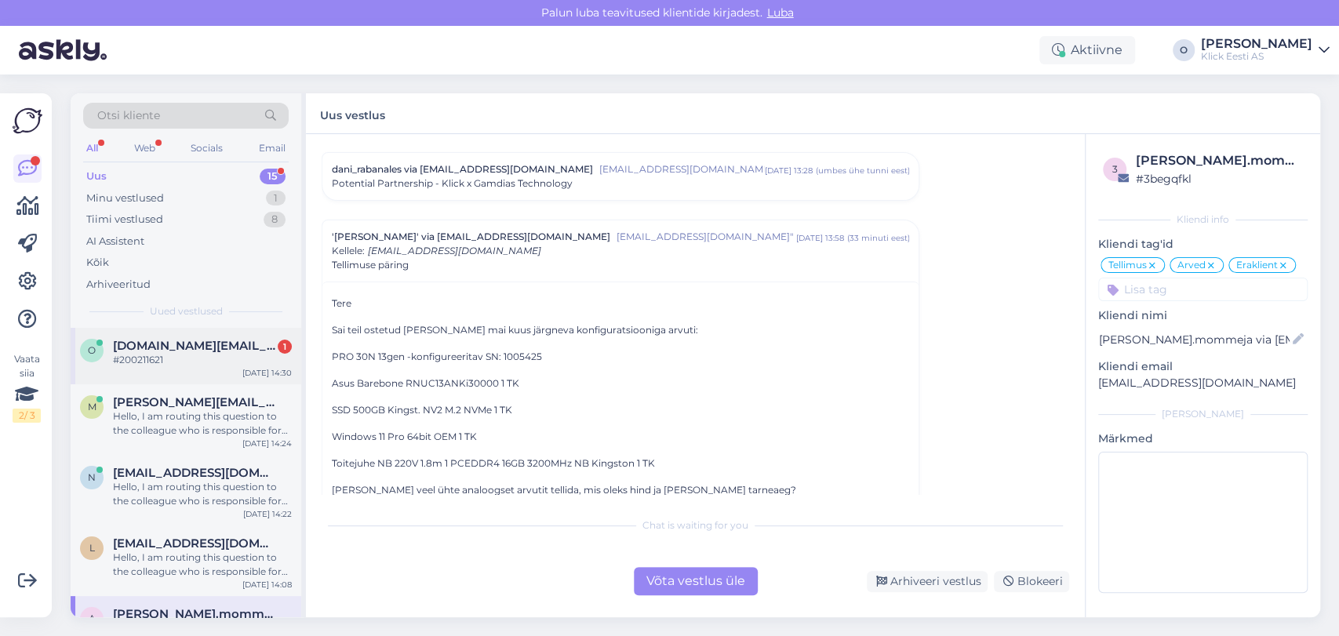
click at [129, 355] on div "#200211621" at bounding box center [202, 360] width 179 height 14
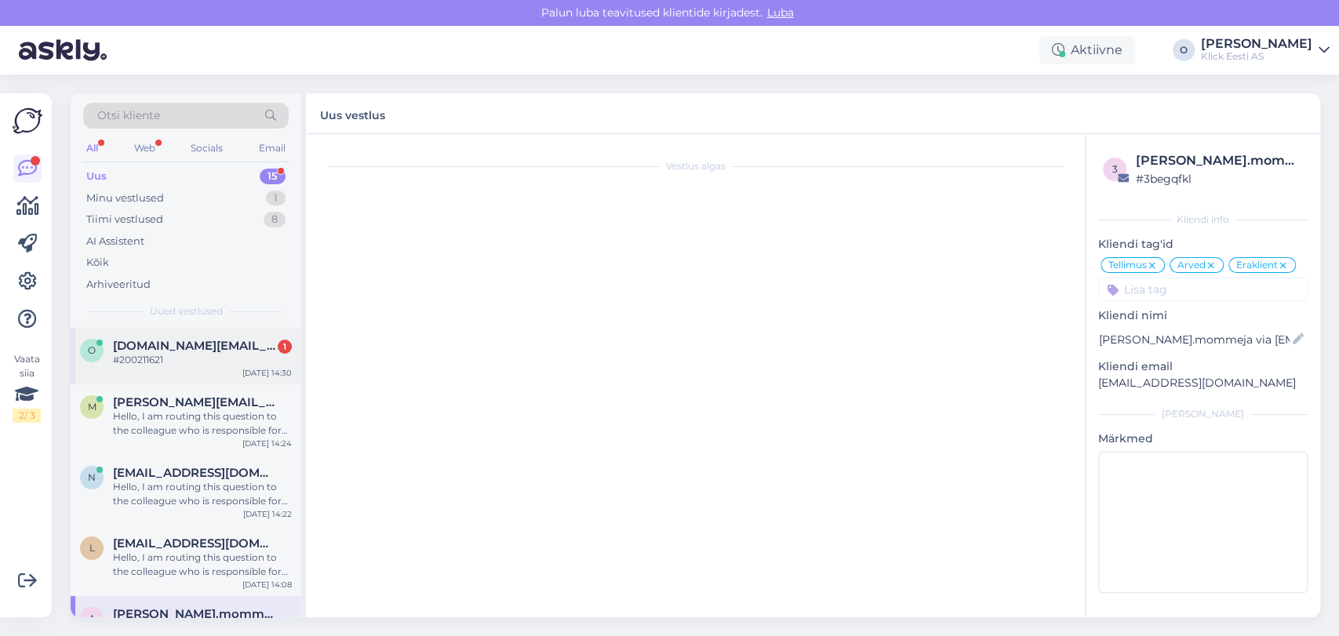
scroll to position [224, 0]
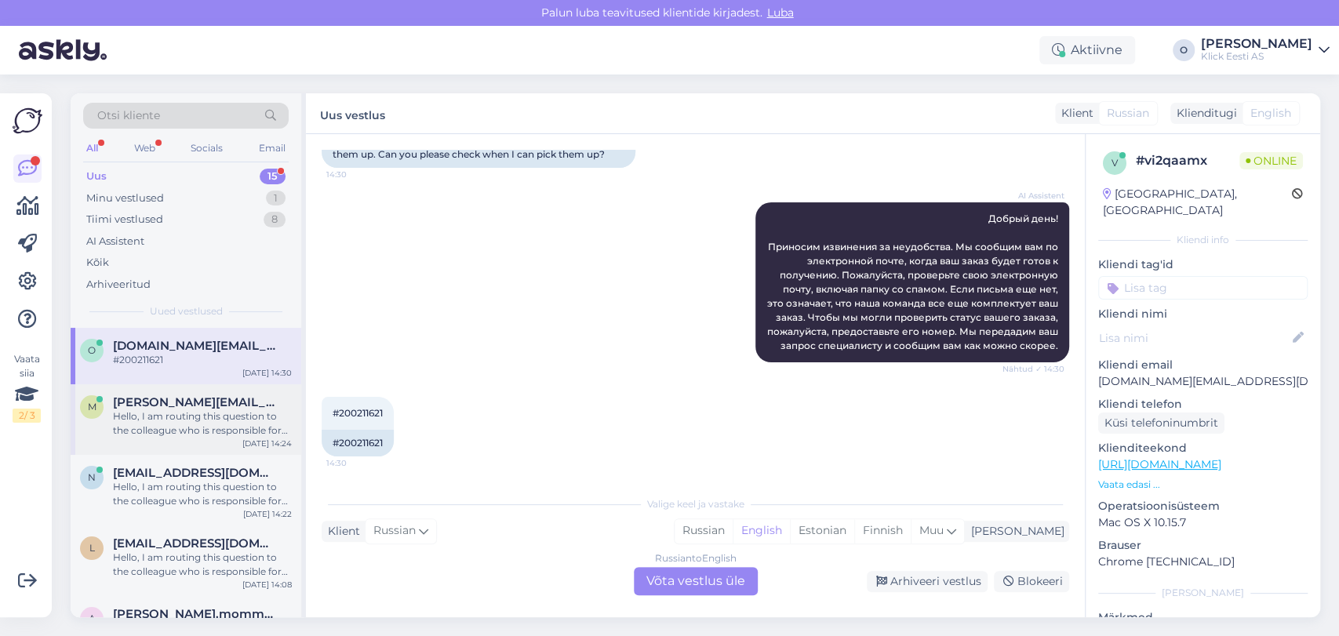
click at [138, 417] on div "Hello, I am routing this question to the colleague who is responsible for this …" at bounding box center [202, 424] width 179 height 28
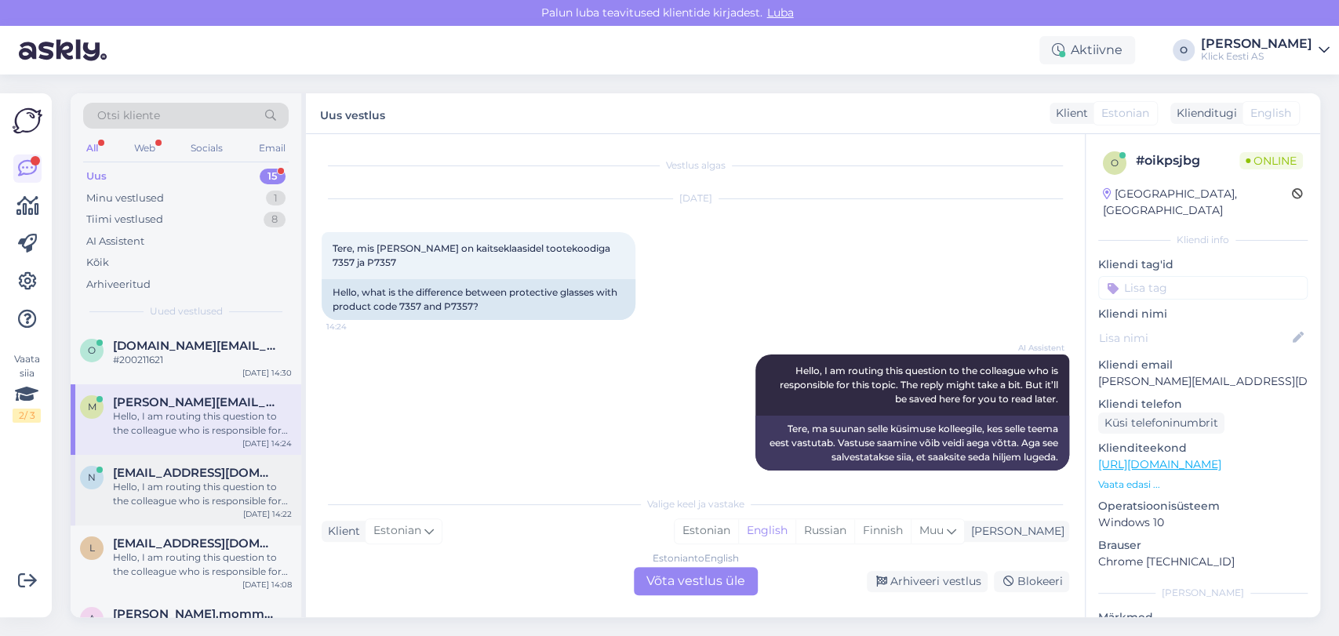
click at [153, 496] on div "Hello, I am routing this question to the colleague who is responsible for this …" at bounding box center [202, 494] width 179 height 28
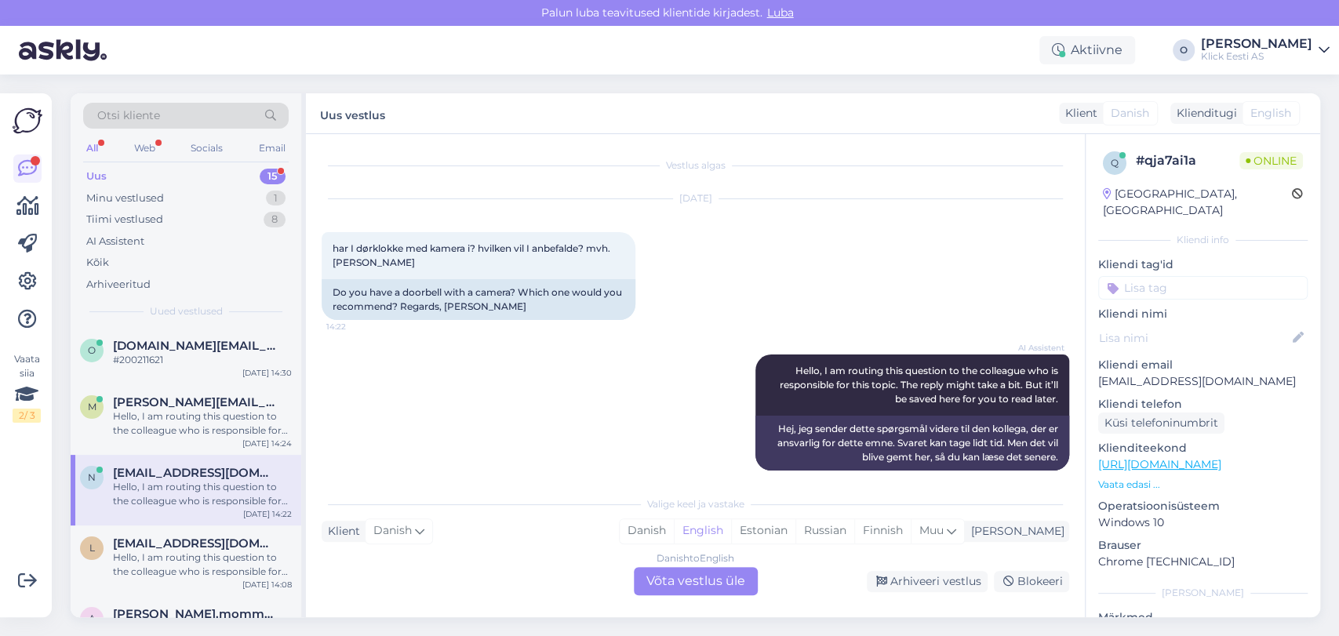
scroll to position [15, 0]
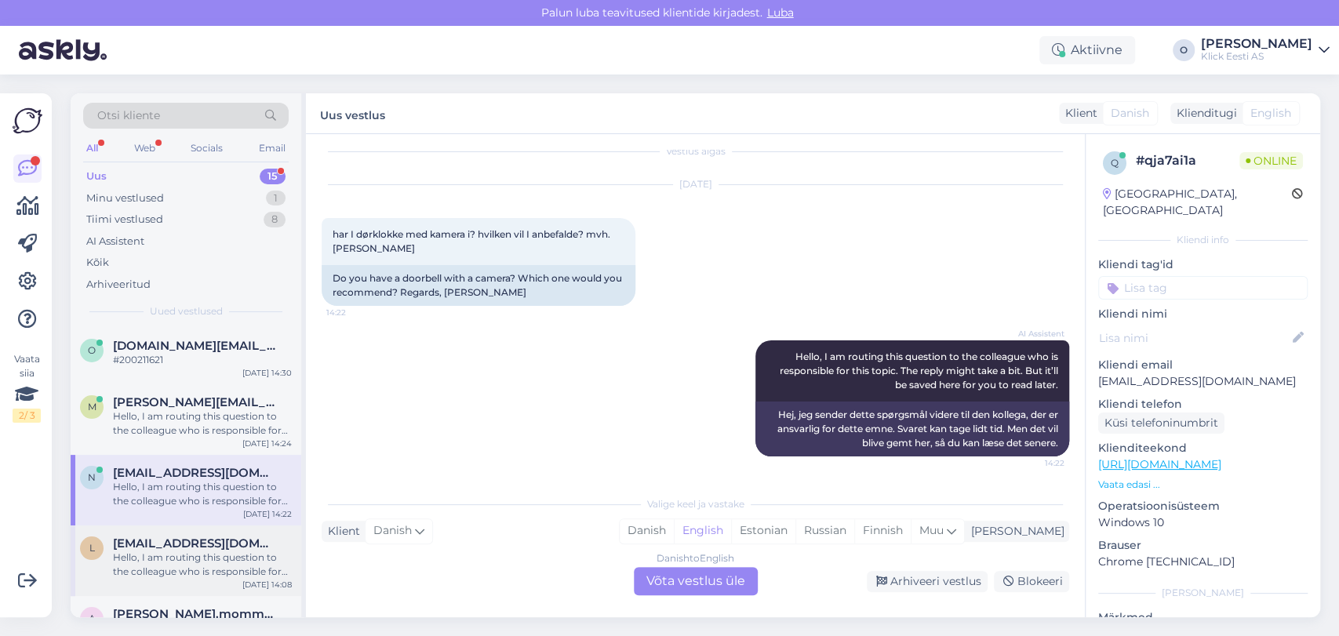
click at [152, 545] on span "[EMAIL_ADDRESS][DOMAIN_NAME]" at bounding box center [194, 544] width 163 height 14
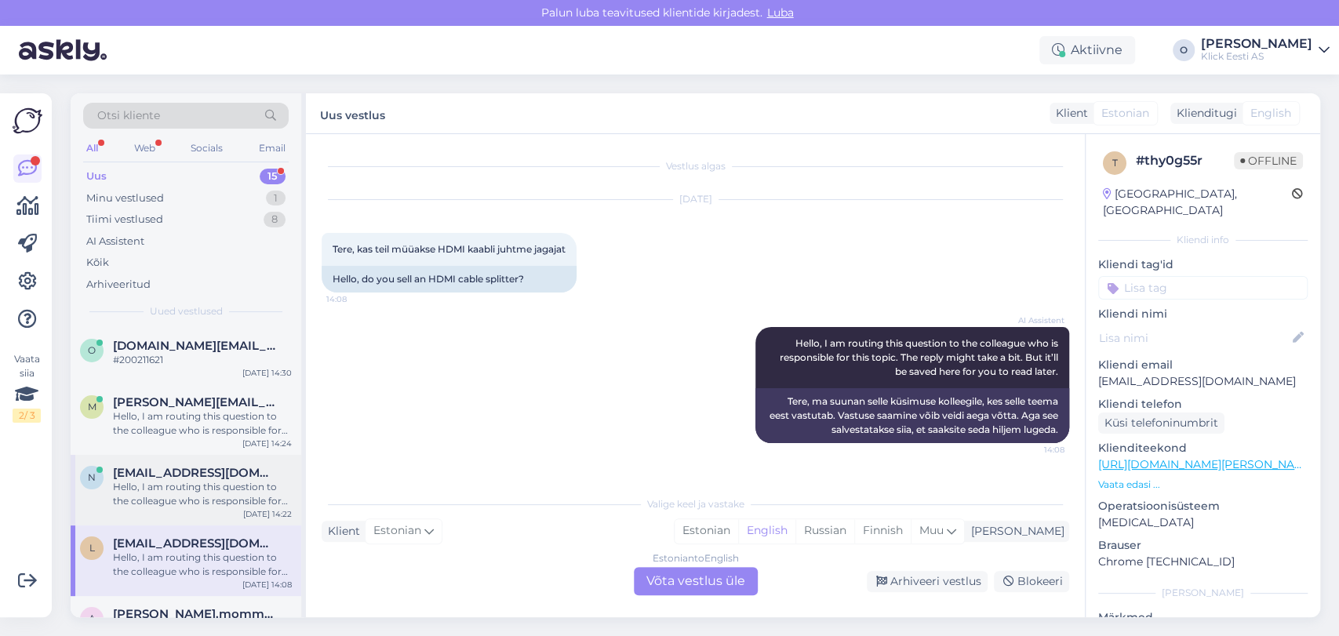
click at [166, 470] on span "[EMAIL_ADDRESS][DOMAIN_NAME]" at bounding box center [194, 473] width 163 height 14
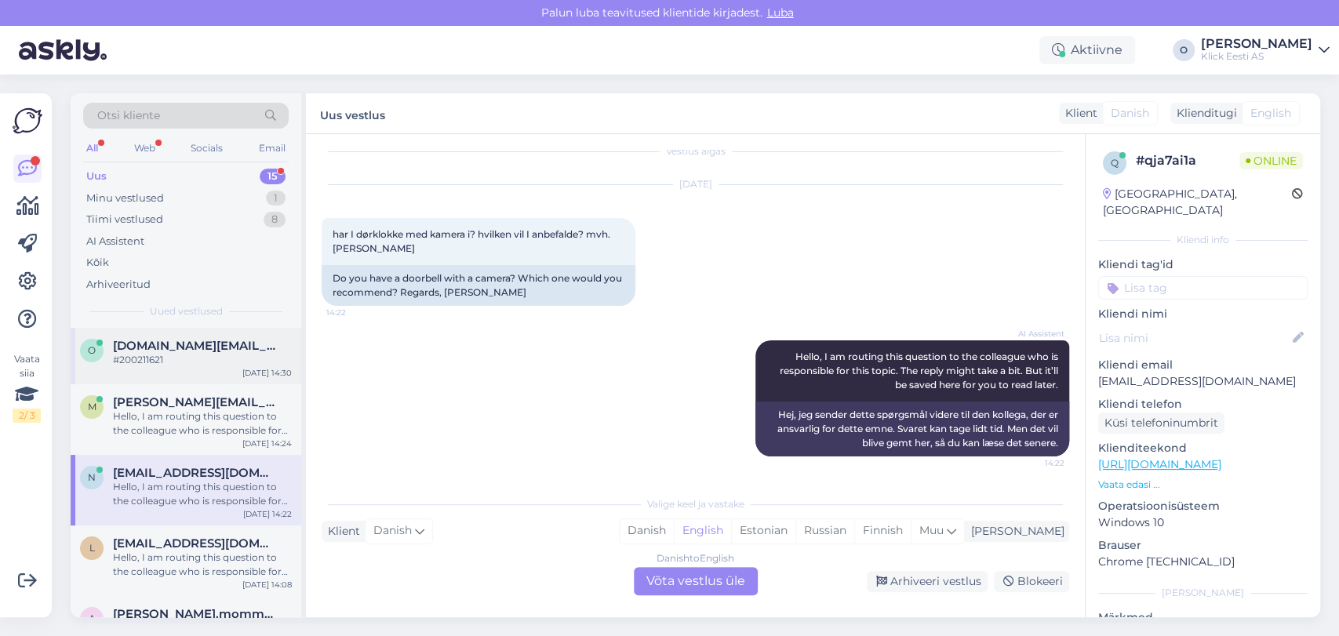
click at [169, 370] on div "o [DOMAIN_NAME][EMAIL_ADDRESS][DOMAIN_NAME] #200211621 [DATE] 14:30" at bounding box center [186, 356] width 231 height 56
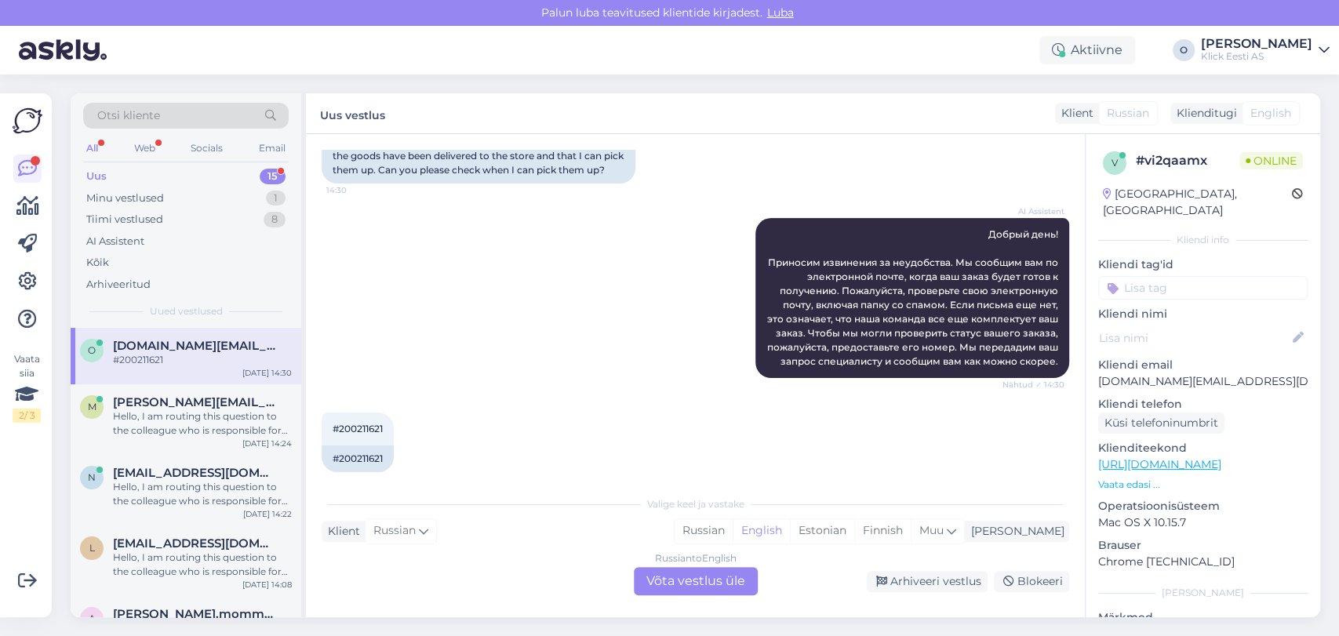
scroll to position [224, 0]
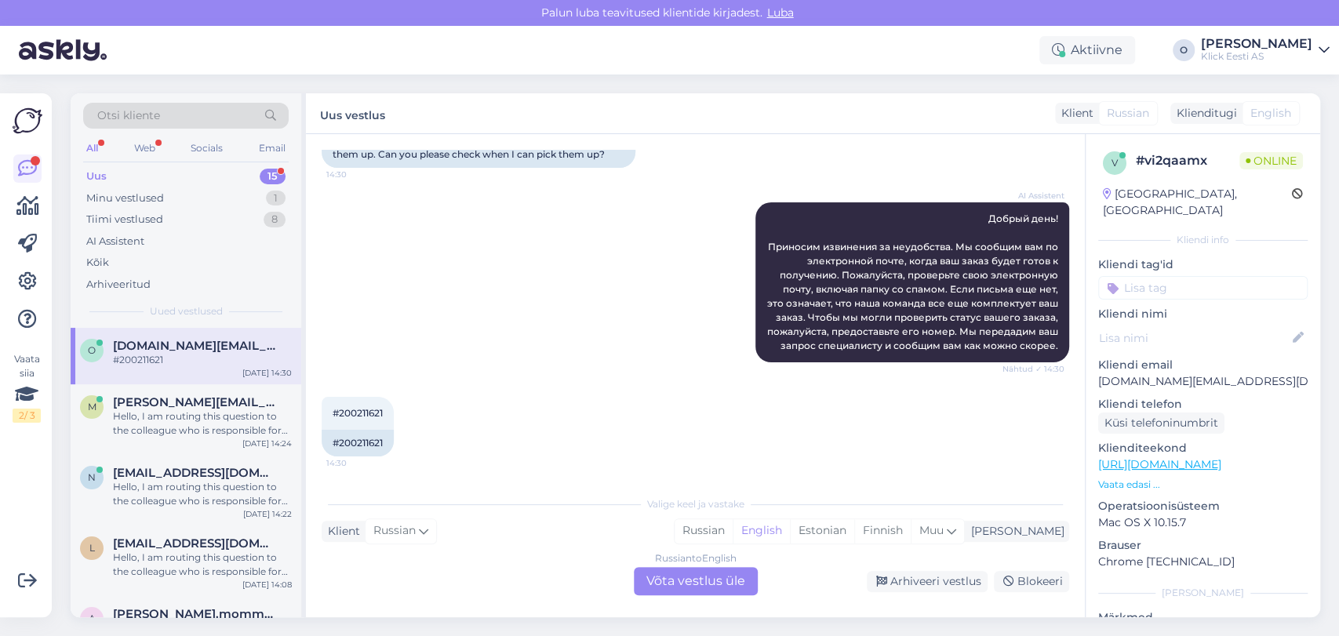
click at [729, 580] on div "Russian to English Võta vestlus üle" at bounding box center [696, 581] width 124 height 28
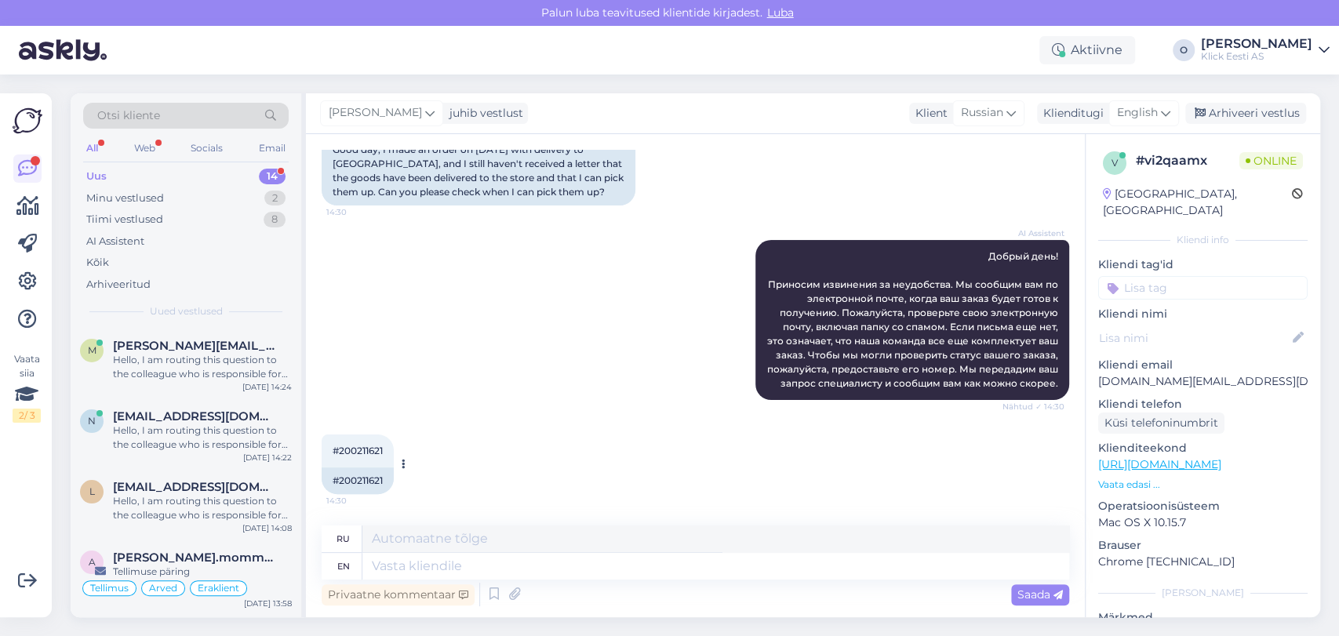
click at [358, 454] on span "#200211621" at bounding box center [358, 451] width 50 height 12
copy span "200211621"
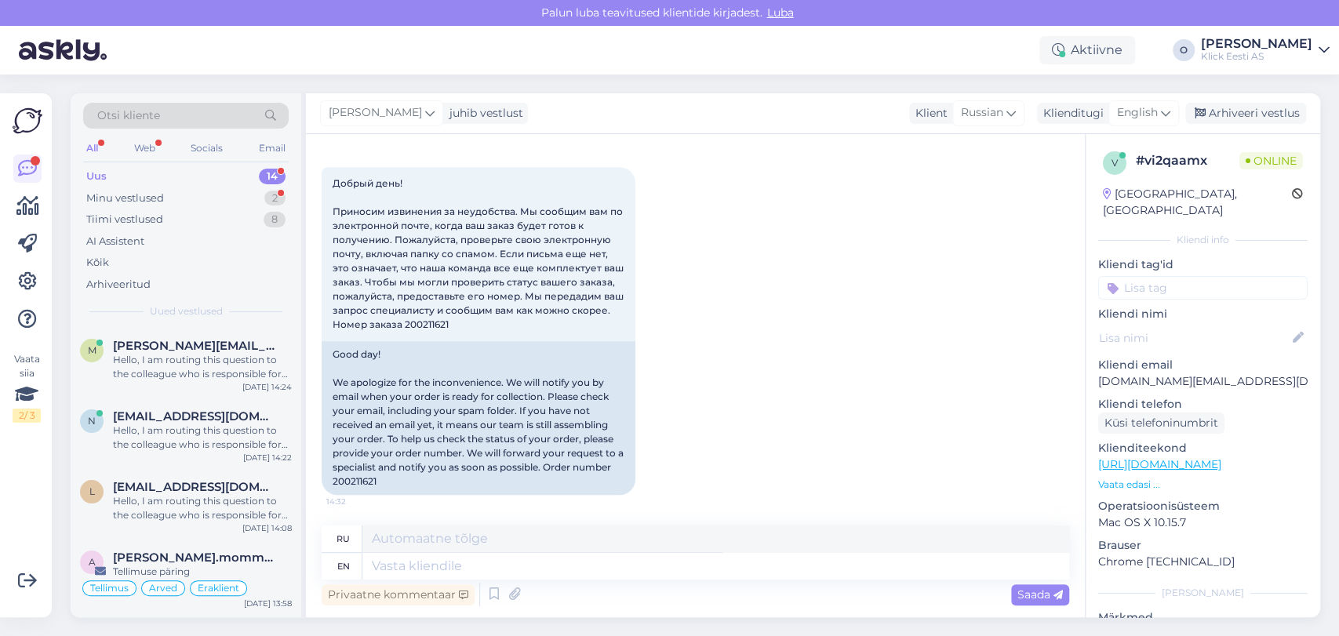
scroll to position [549, 0]
click at [1121, 116] on span "English" at bounding box center [1137, 112] width 41 height 17
type input "es"
click at [1073, 207] on link "Estonian" at bounding box center [1108, 207] width 173 height 25
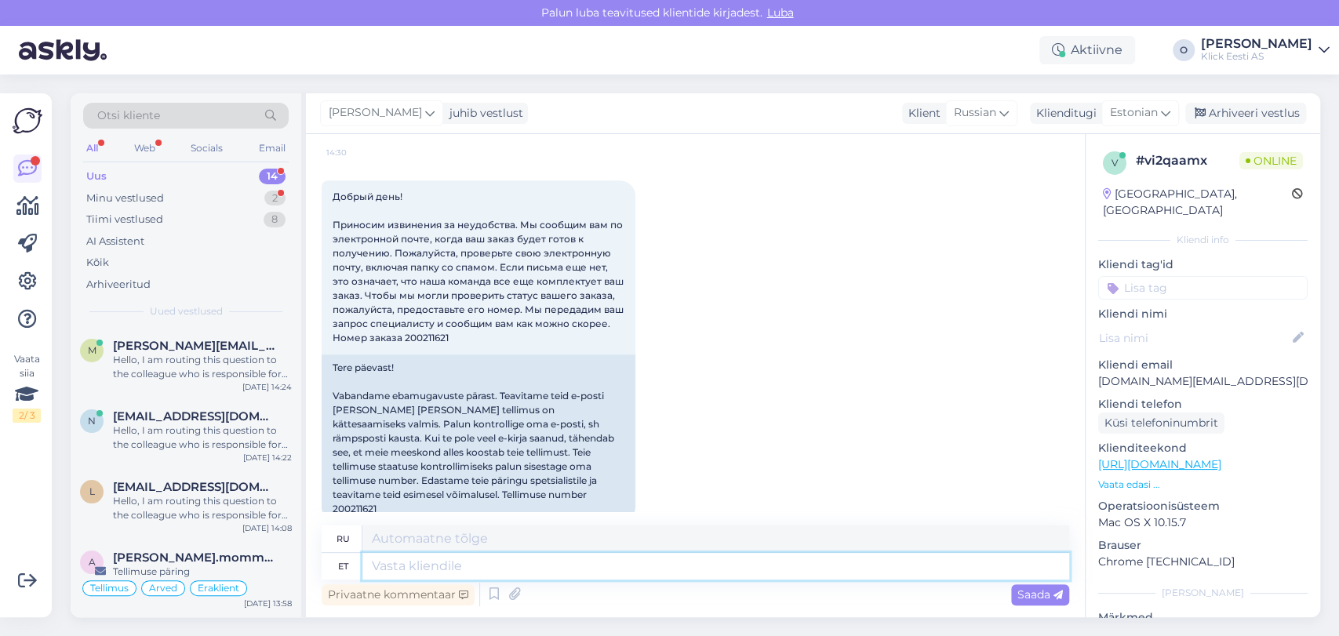
click at [442, 567] on textarea at bounding box center [716, 566] width 707 height 27
type textarea "Tere !"
type textarea "Привет"
type textarea "Tere!"
type textarea "Привет!"
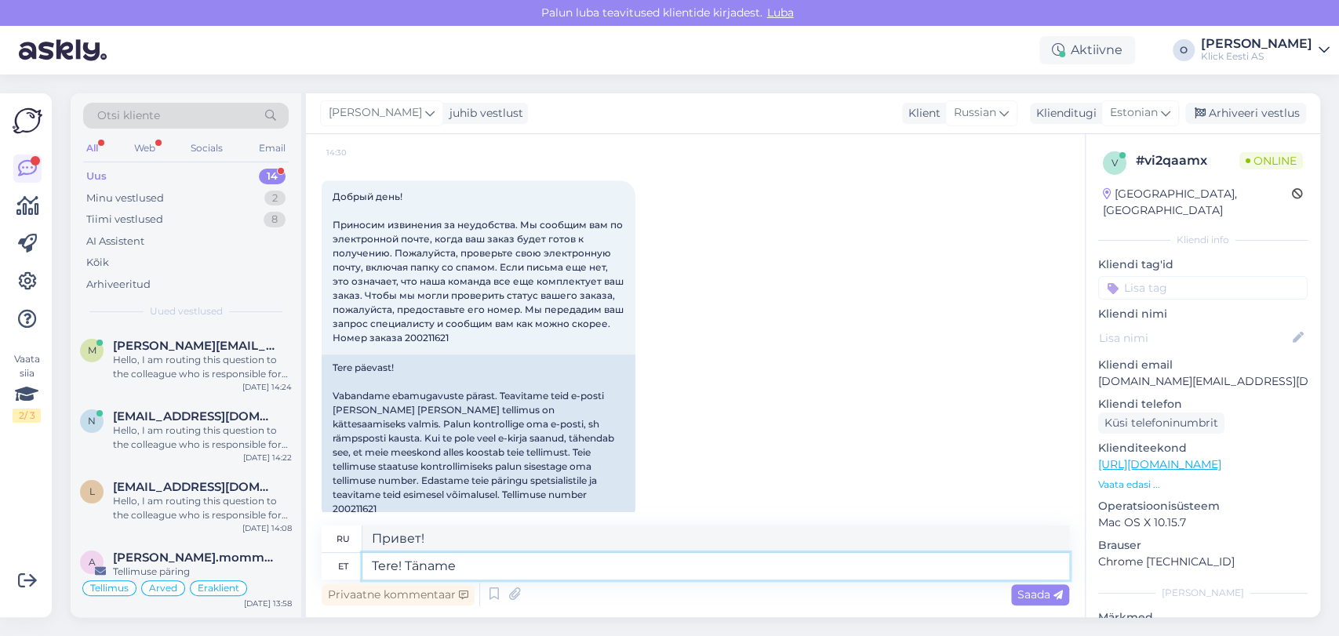
type textarea "Tere! Täname Y"
type textarea "Привет! [GEOGRAPHIC_DATA]."
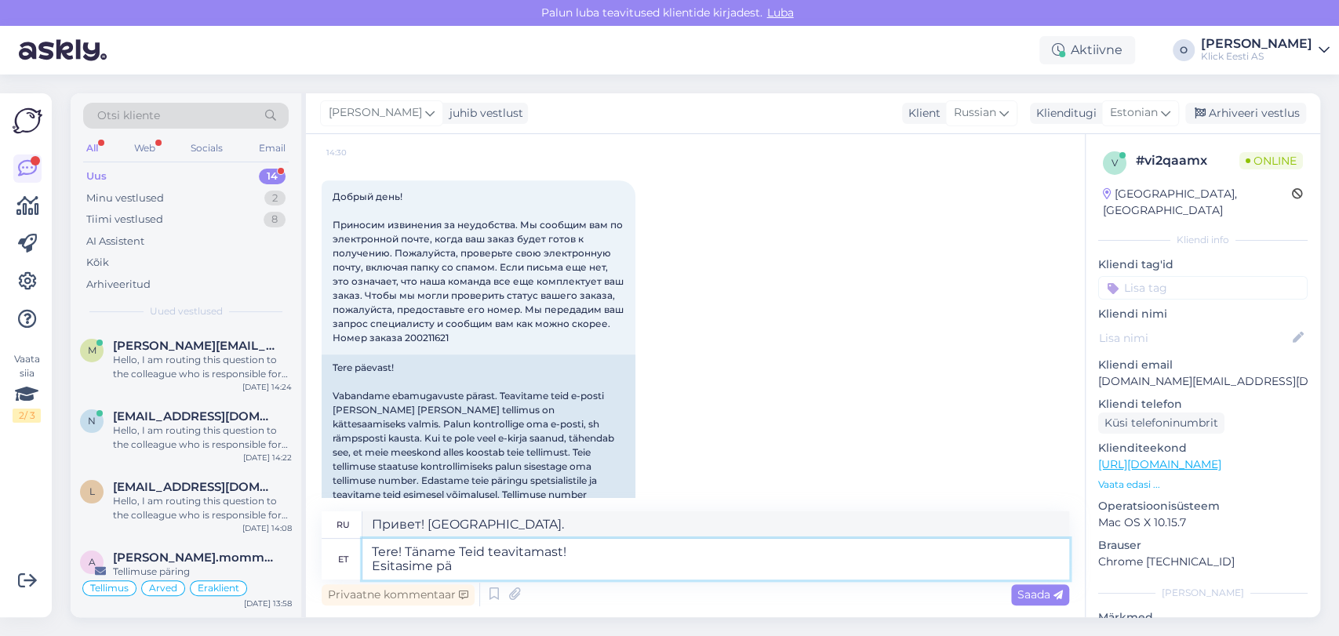
type textarea "Tere! Täname Teid teavitamast! Esitasime pär"
type textarea "Здравствуйте! Спасибо, что сообщили! Отправлено"
type textarea "Tere! Täname Teid teavitamast! Esitasime päringu k"
type textarea "Здравствуйте! Спасибо, что сообщили! Мы отправили запрос."
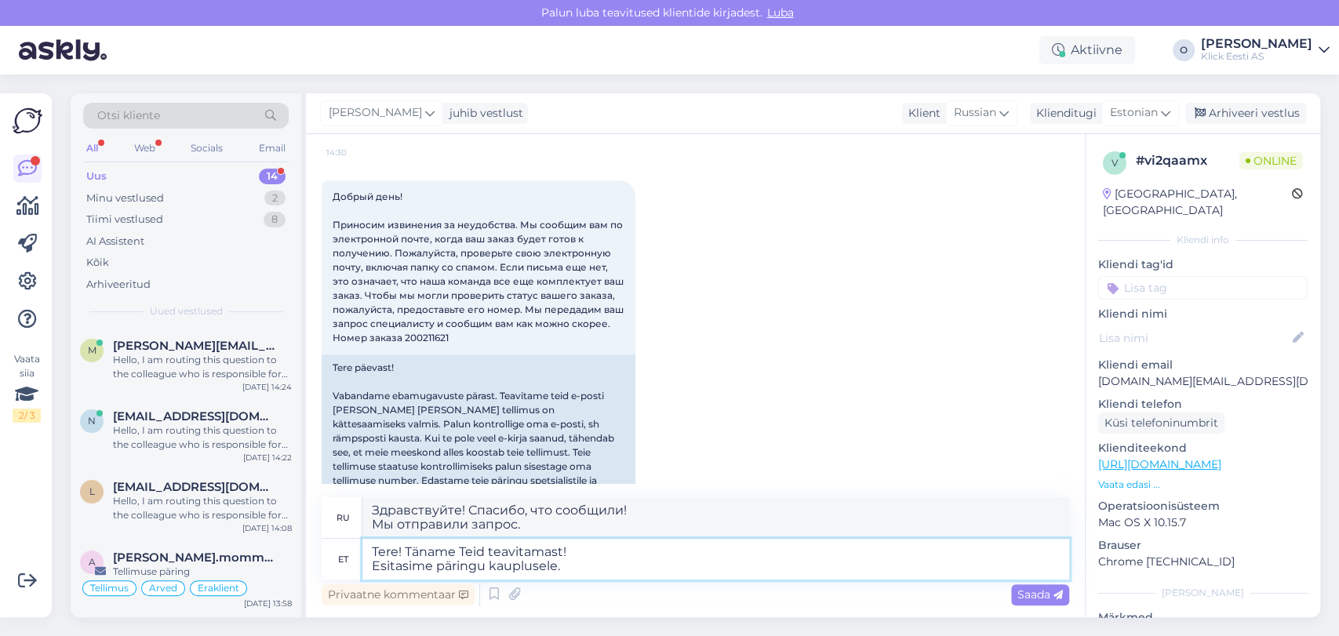
type textarea "Tere! Täname Teid teavitamast! Esitasime päringu kauplusele"
type textarea "Здравствуйте! Спасибо, что сообщили! Мы отправили запрос в магазин."
type textarea "Tere! Täname Teid teavitamast! Esitasime päringu kauplusele, mis ol"
type textarea "Здравствуйте! Спасибо, что сообщили! Мы отправили запрос в магазин, который"
type textarea "Tere! Täname Teid teavitamast! Esitasime päringu kauplusele, mis olukord on"
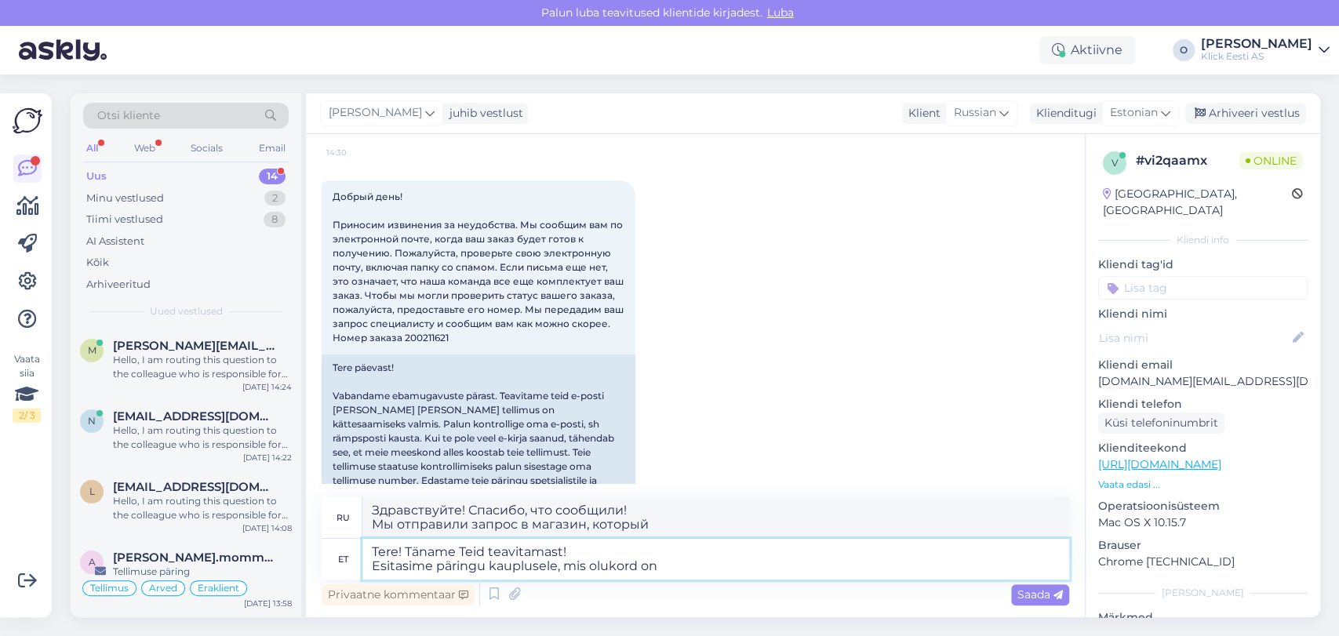
type textarea "Здравствуйте! Спасибо, что сообщили! отправили запрос в магазин, какова ситуаци…"
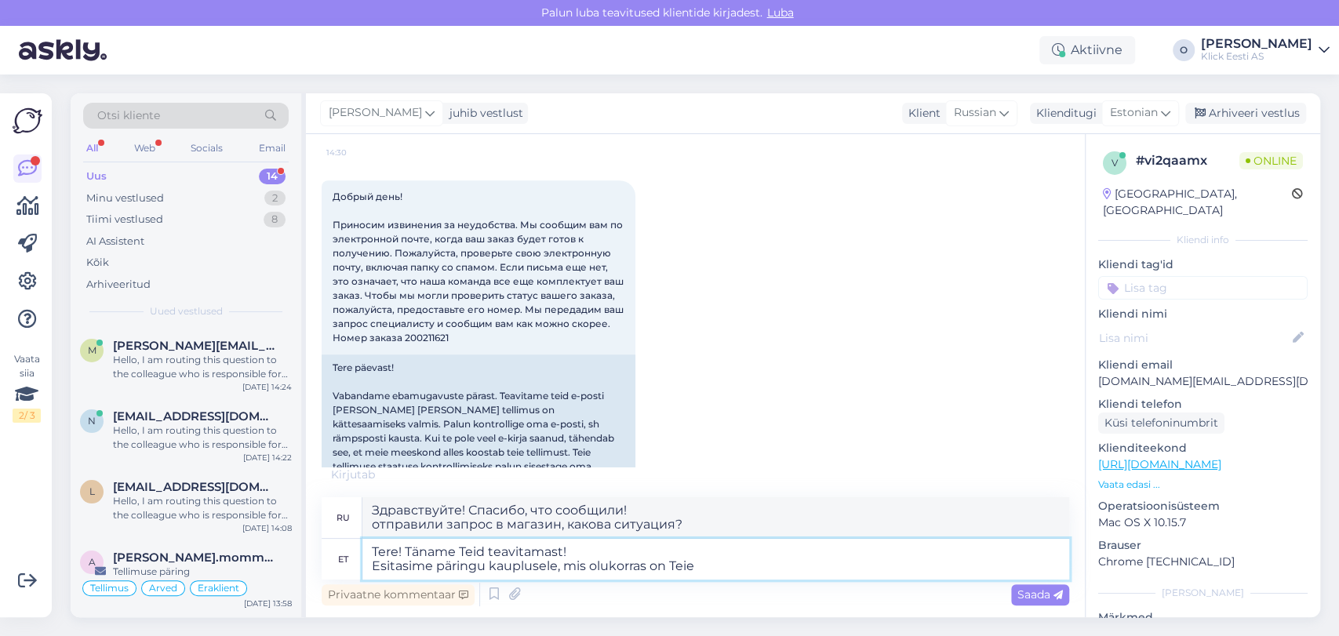
type textarea "Tere! Täname Teid teavitamast! Esitasime päringu kauplusele, mis olukorras on T…"
type textarea "Здравствуйте! , что сообщили! Мы отправили запрос в магазин. Какова ваша ситуац…"
type textarea "Tere! Täname Teid teavitamast! Esitasime päringu kauplusele, mis olukorras on T…"
type textarea "Здравствуйте! Спасибо, что сообщили нам! Мы отправили запрос в магазин относите…"
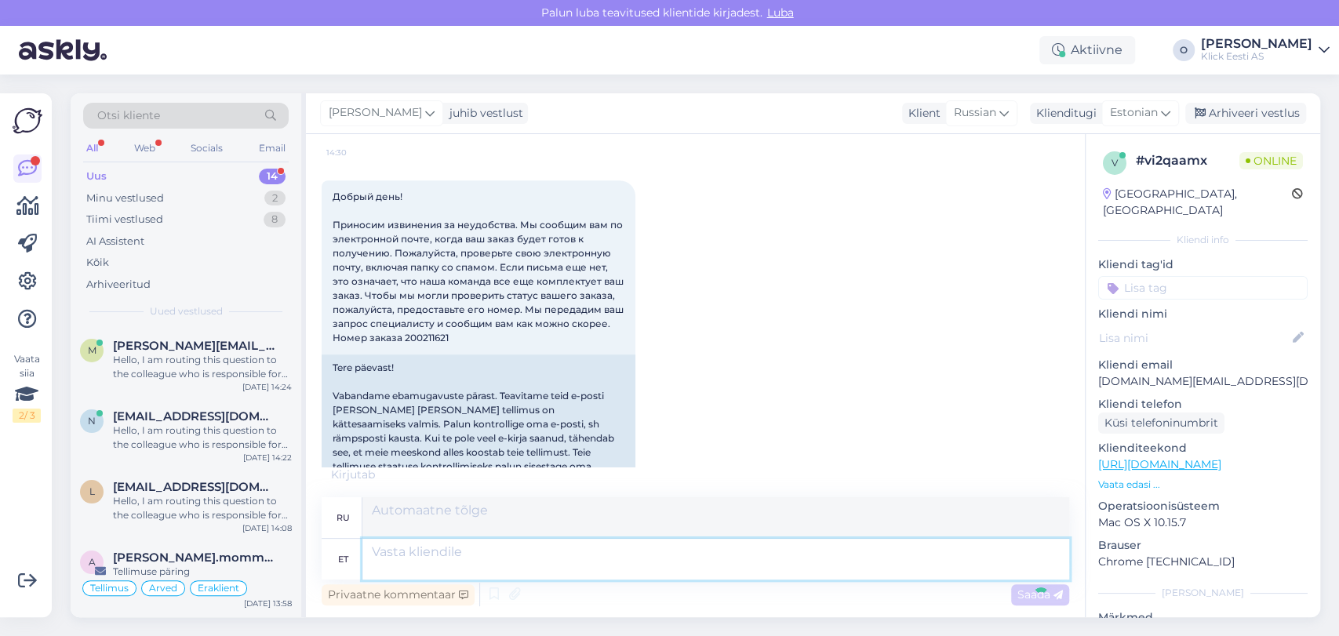
scroll to position [685, 0]
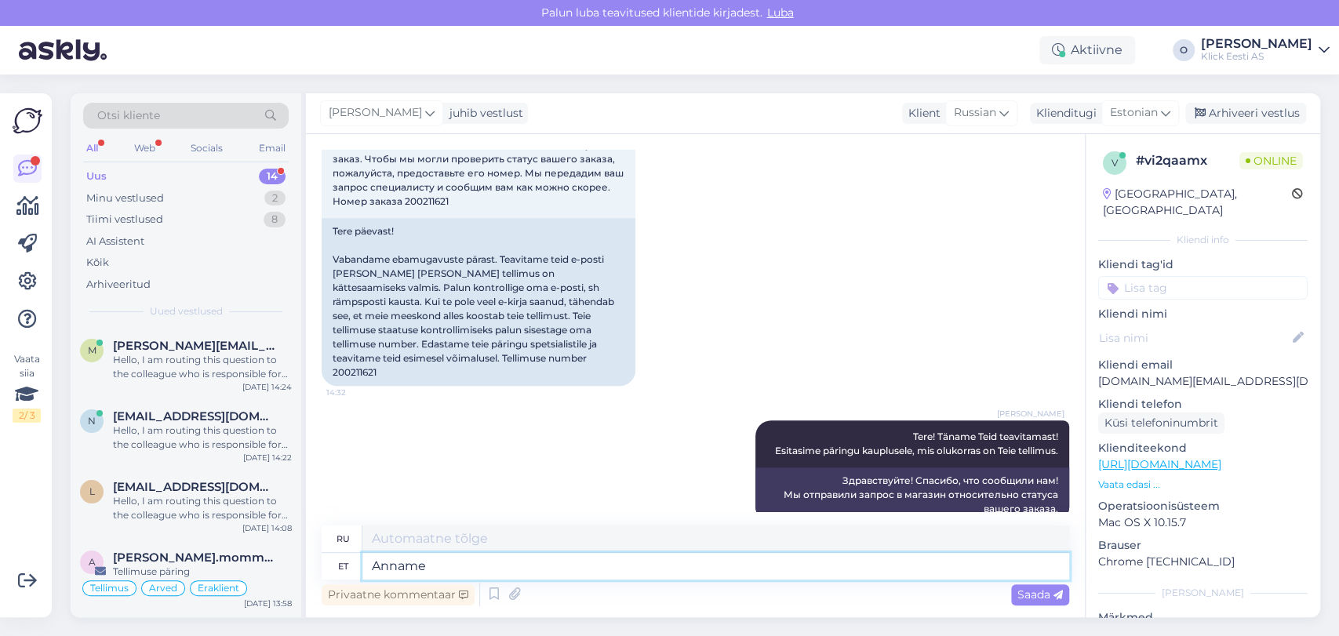
type textarea "Anname"
type textarea "Мы даем"
type textarea "Anname Teile pe"
type textarea "Мы даем вам"
type textarea "Anname Teile peagi"
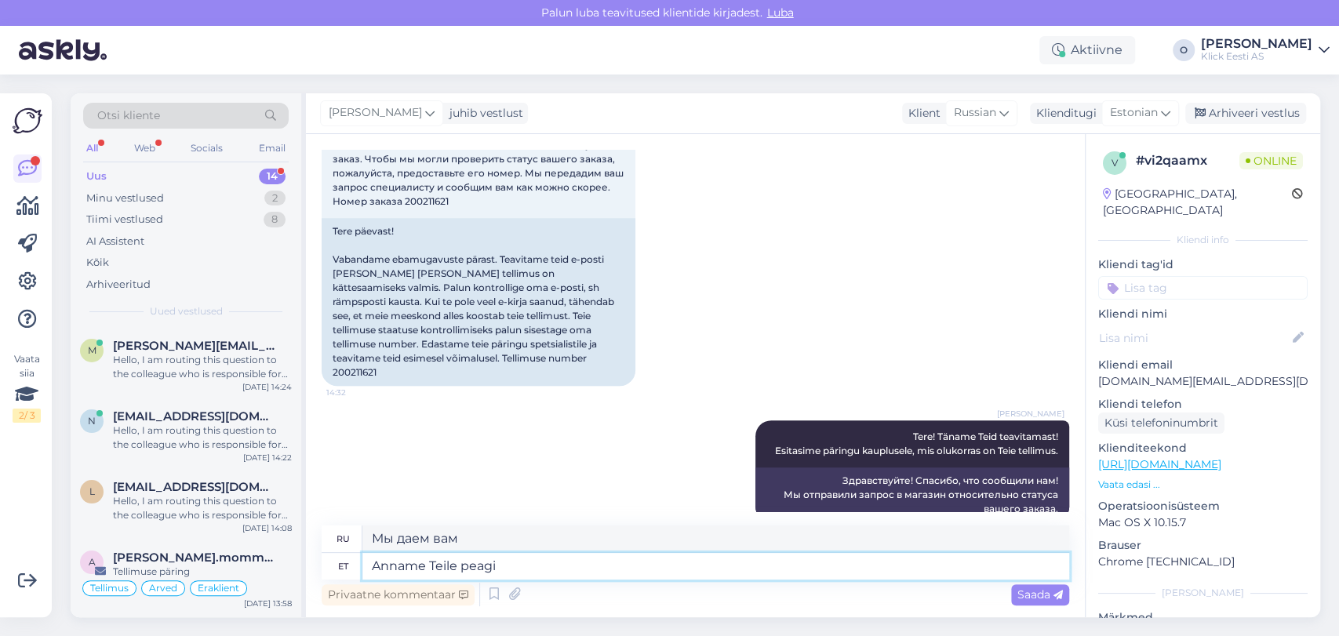
type textarea "Мы скоро вам дадим"
type textarea "Anname Teile peagi täpsema va"
type textarea "Скоро мы предоставим вам более подробную информацию."
type textarea "Anname Teile peagi täpsema vastuse."
type textarea "Скоро мы дадим вам более подробный ответ."
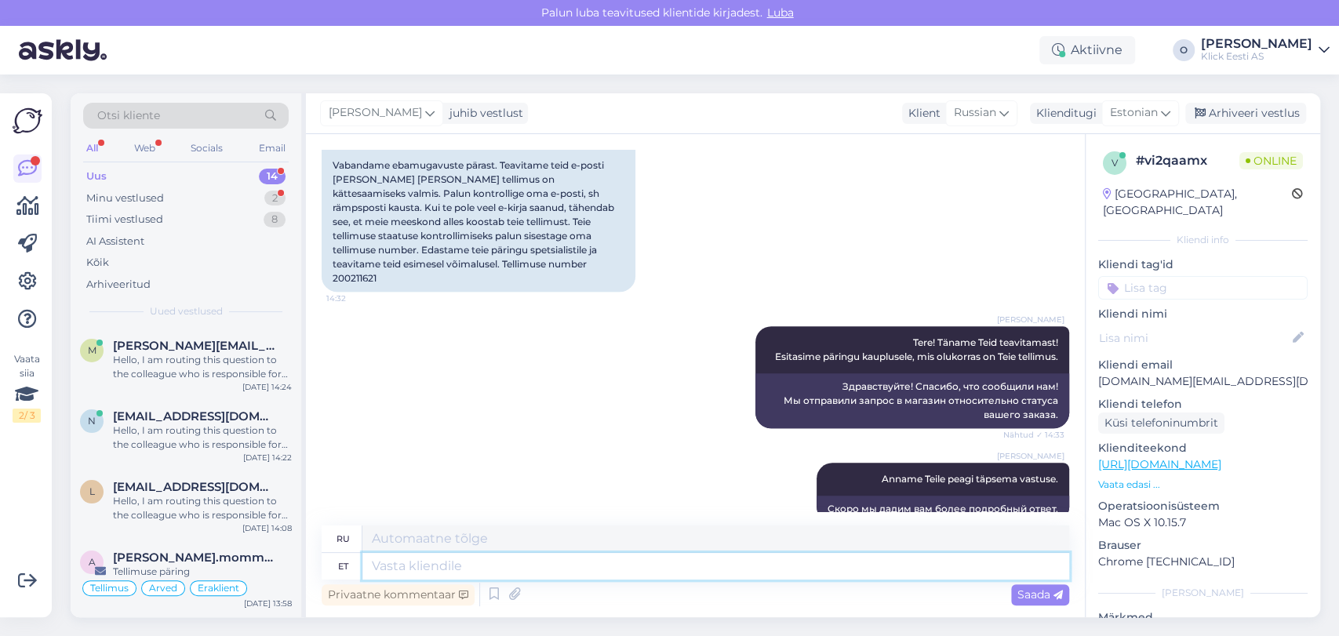
scroll to position [930, 0]
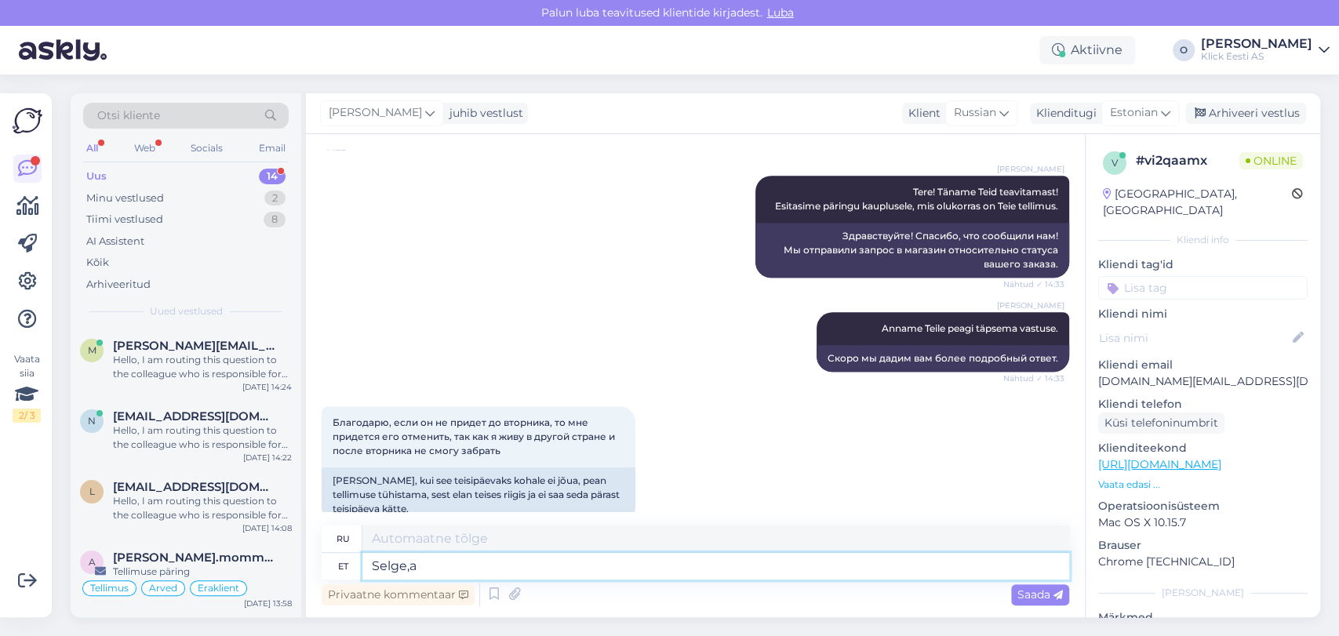
type textarea "Selge,a"
type textarea "Ясно,а"
type textarea "Selge,"
type textarea "Прозрачный,"
type textarea "S"
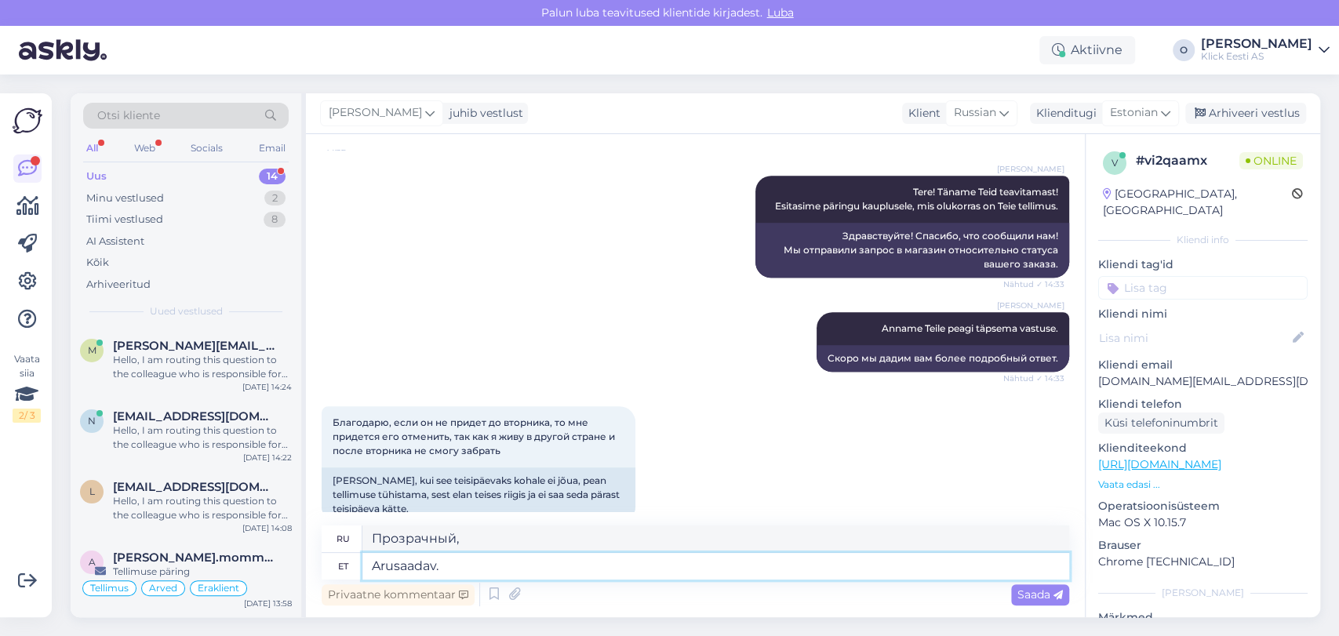
type textarea "Arusaadav. A"
type textarea "Понятно."
type textarea "Arusaadav. Anname Y"
type textarea "Понял. Мы даем"
type textarea "Arusaadav. Anname Teile t"
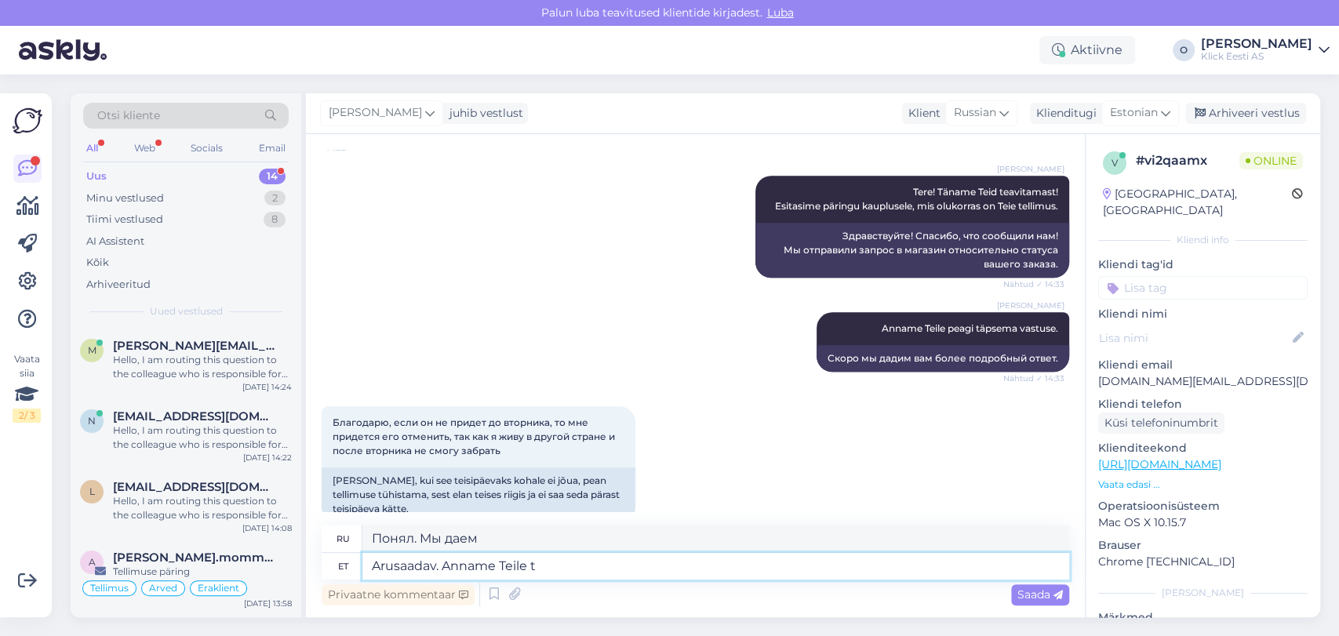
type textarea "Понятно. Мы вам даем"
type textarea "Arusaadav. Anname Teile teada."
type textarea "Понял. Мы вам сообщим."
type textarea "Arusaadav. Anname"
type textarea "Понятно. Мы вам даем"
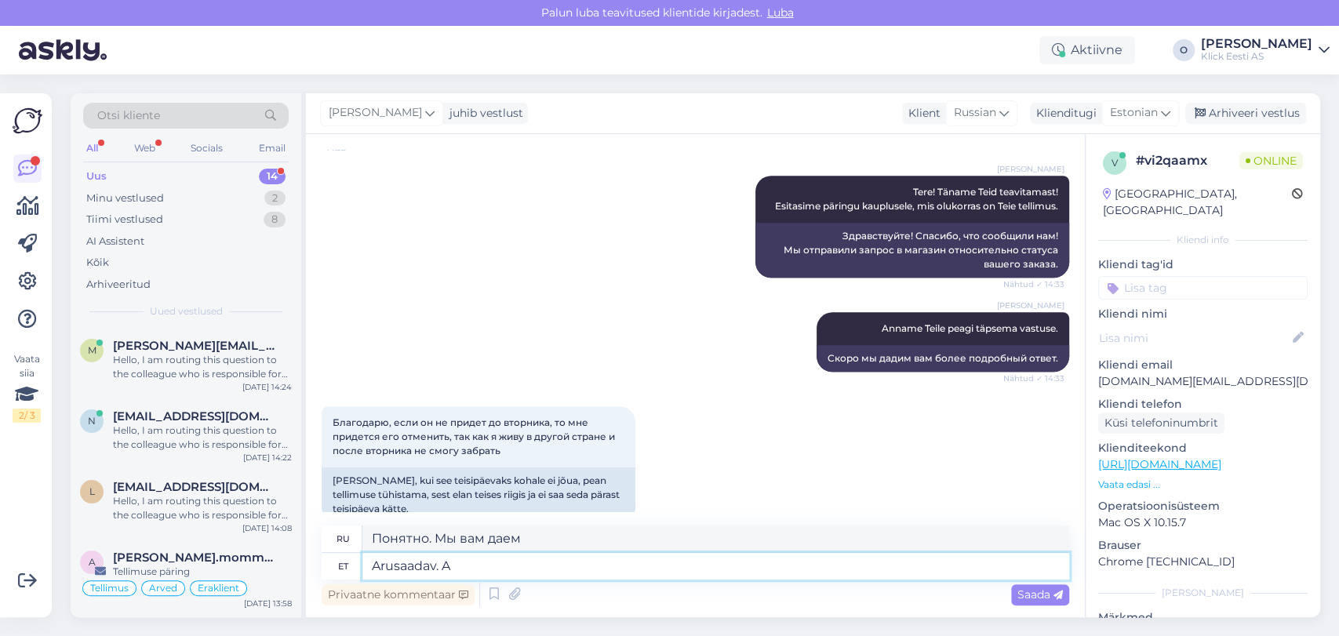
type textarea "Arusaadav."
type textarea "Понял. Мы даем"
type textarea "Arusaad"
type textarea "Понятно."
type textarea "A"
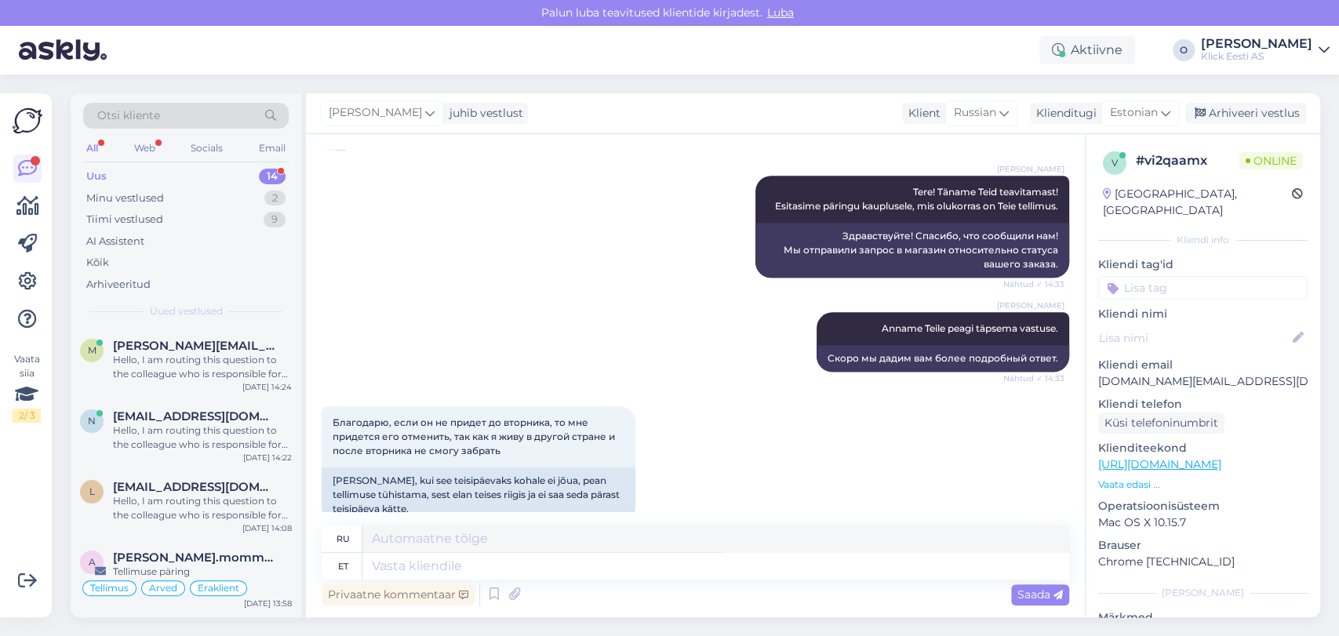
click at [246, 174] on div "Uus 14" at bounding box center [186, 177] width 206 height 22
click at [198, 340] on span "[PERSON_NAME][EMAIL_ADDRESS][DOMAIN_NAME]" at bounding box center [194, 346] width 163 height 14
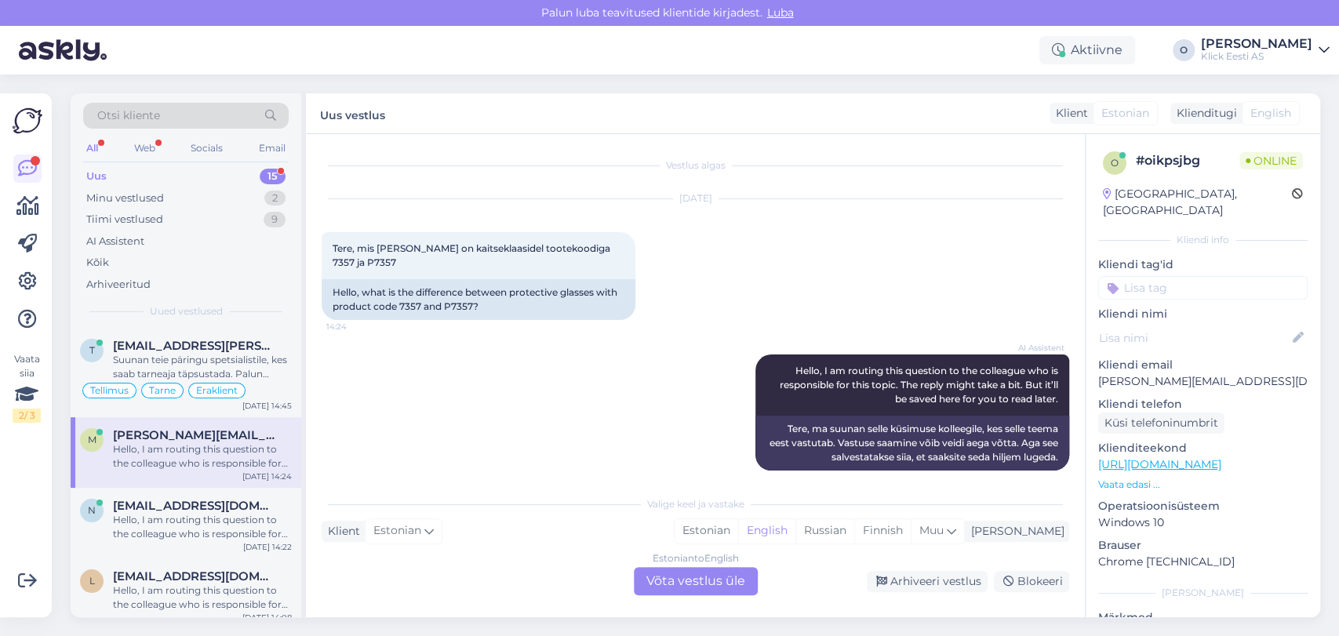
click at [180, 166] on div "Uus 15" at bounding box center [186, 177] width 206 height 22
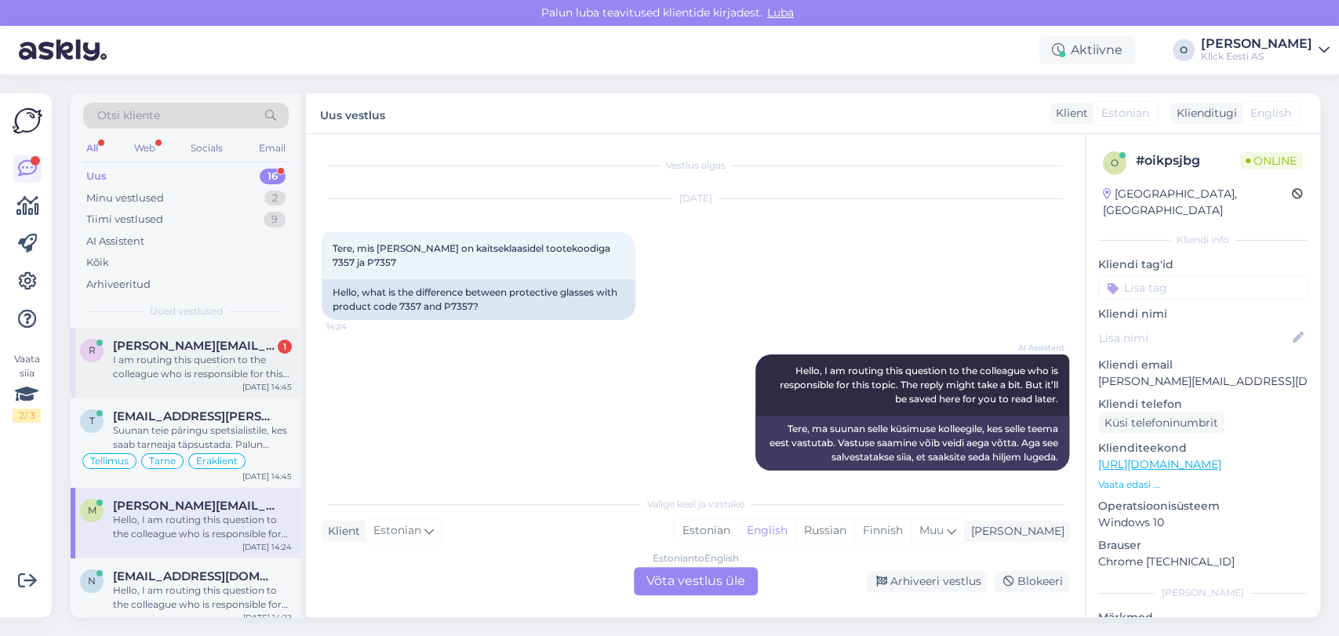
click at [186, 339] on span "[PERSON_NAME][EMAIL_ADDRESS][DOMAIN_NAME]" at bounding box center [194, 346] width 163 height 14
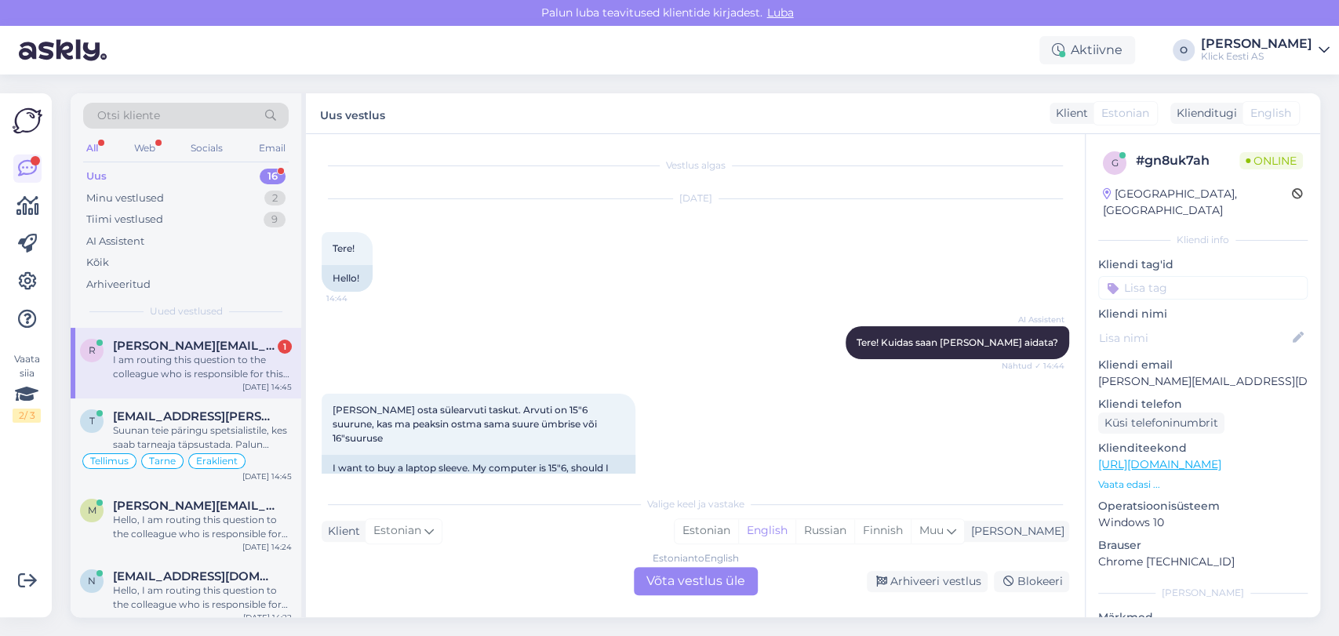
scroll to position [177, 0]
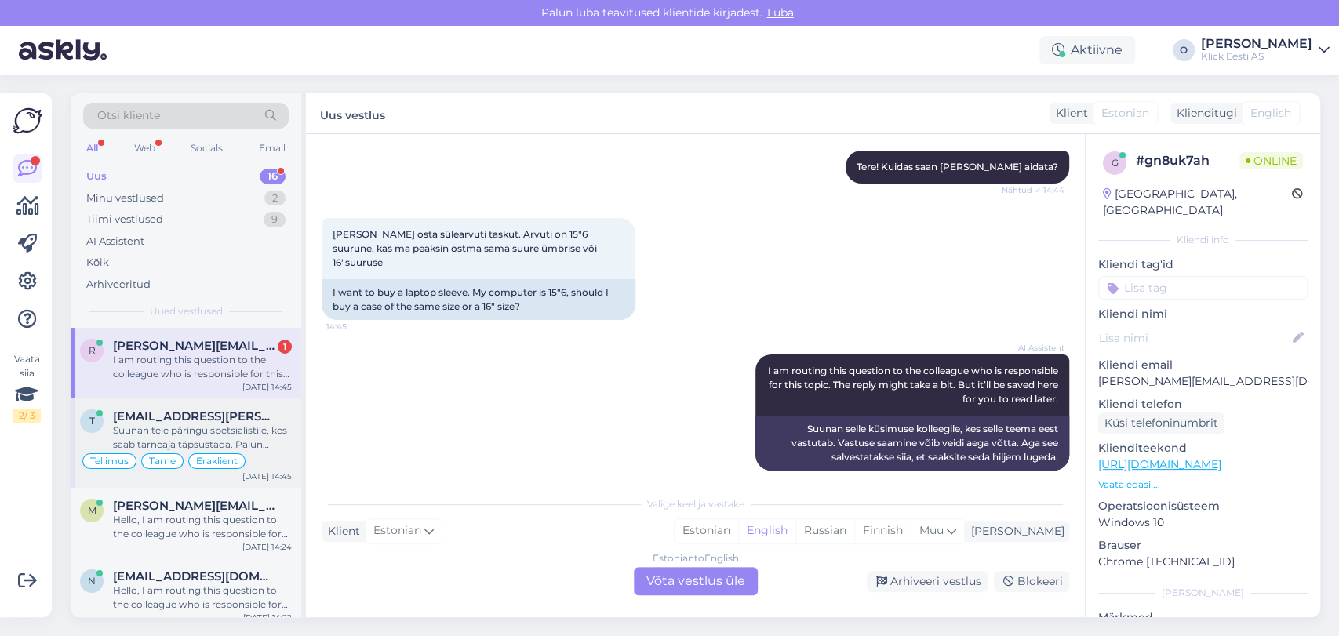
click at [201, 435] on div "Suunan teie päringu spetsialistile, kes saab tarneaja täpsustada. Palun oodake …" at bounding box center [202, 438] width 179 height 28
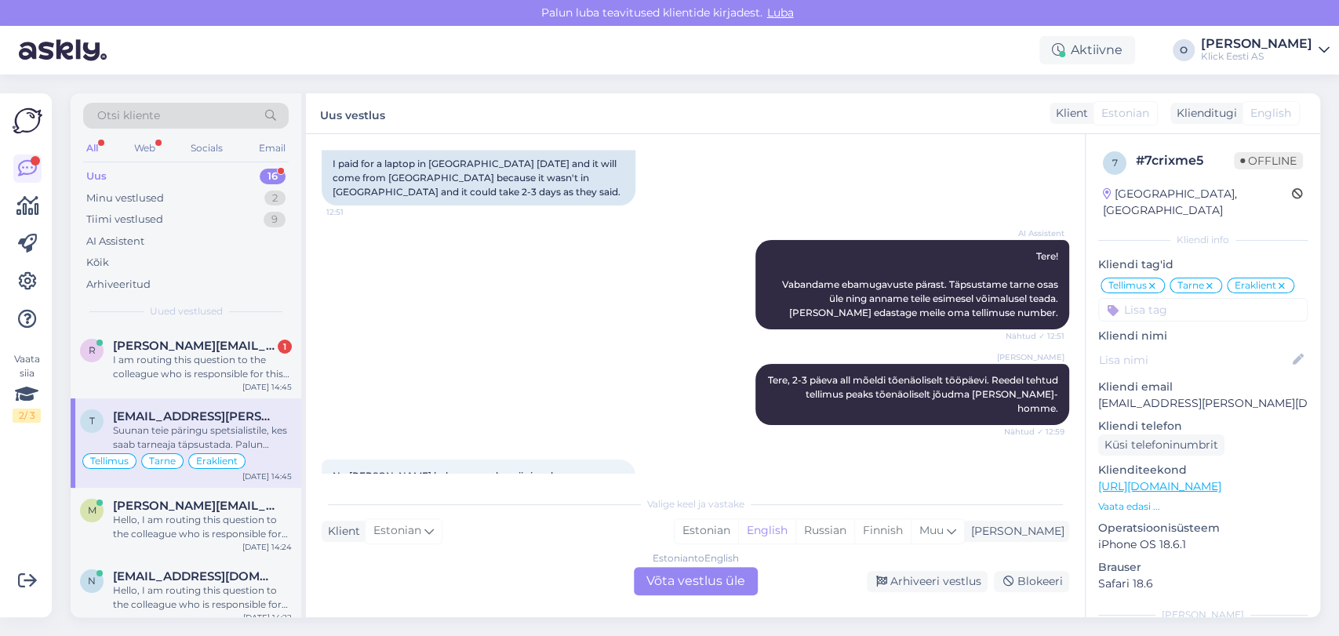
scroll to position [260, 0]
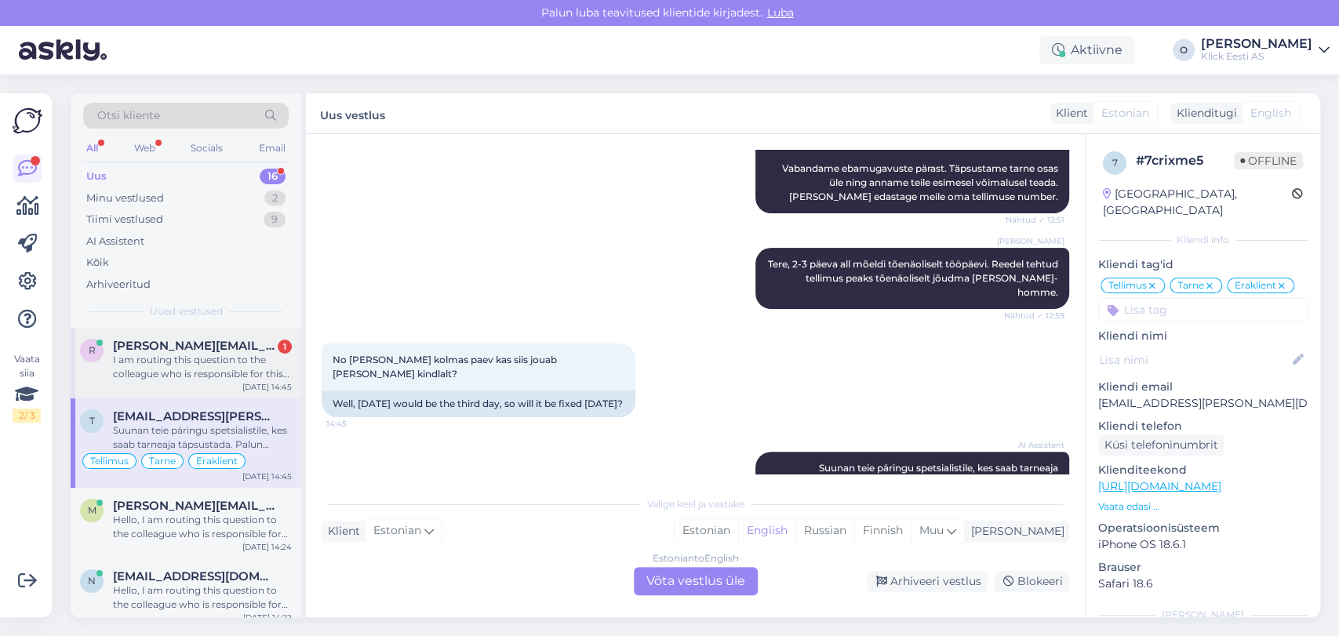
click at [180, 353] on div "I am routing this question to the colleague who is responsible for this topic. …" at bounding box center [202, 367] width 179 height 28
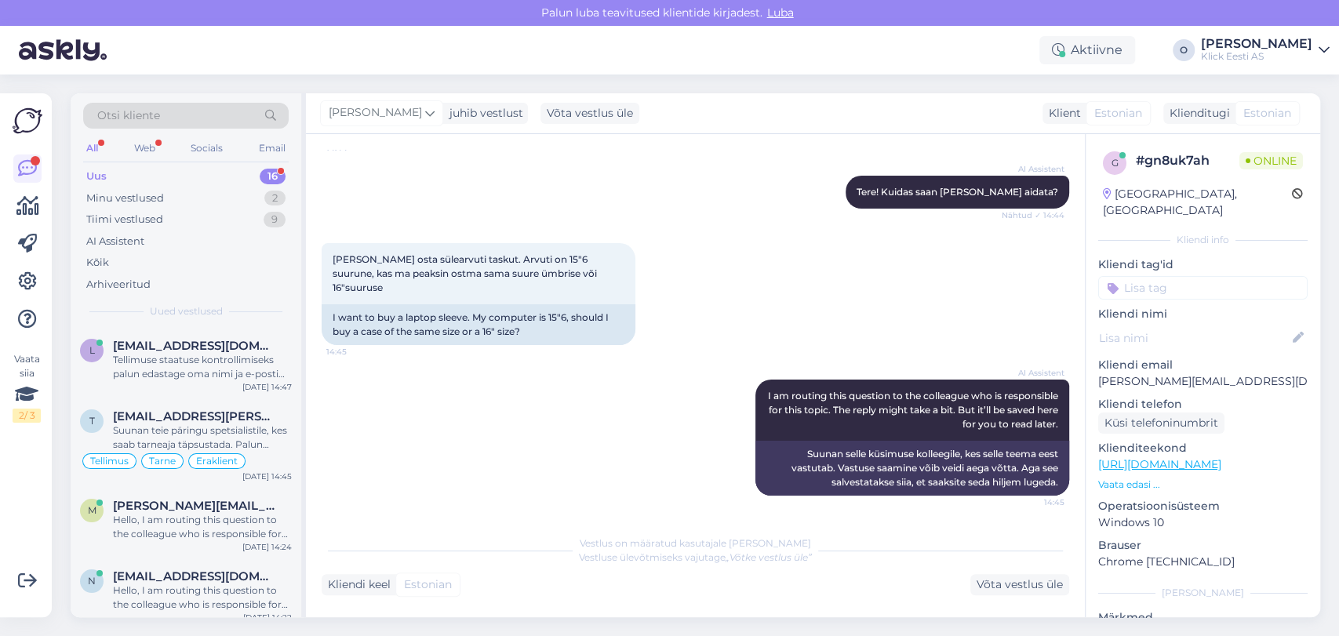
scroll to position [137, 0]
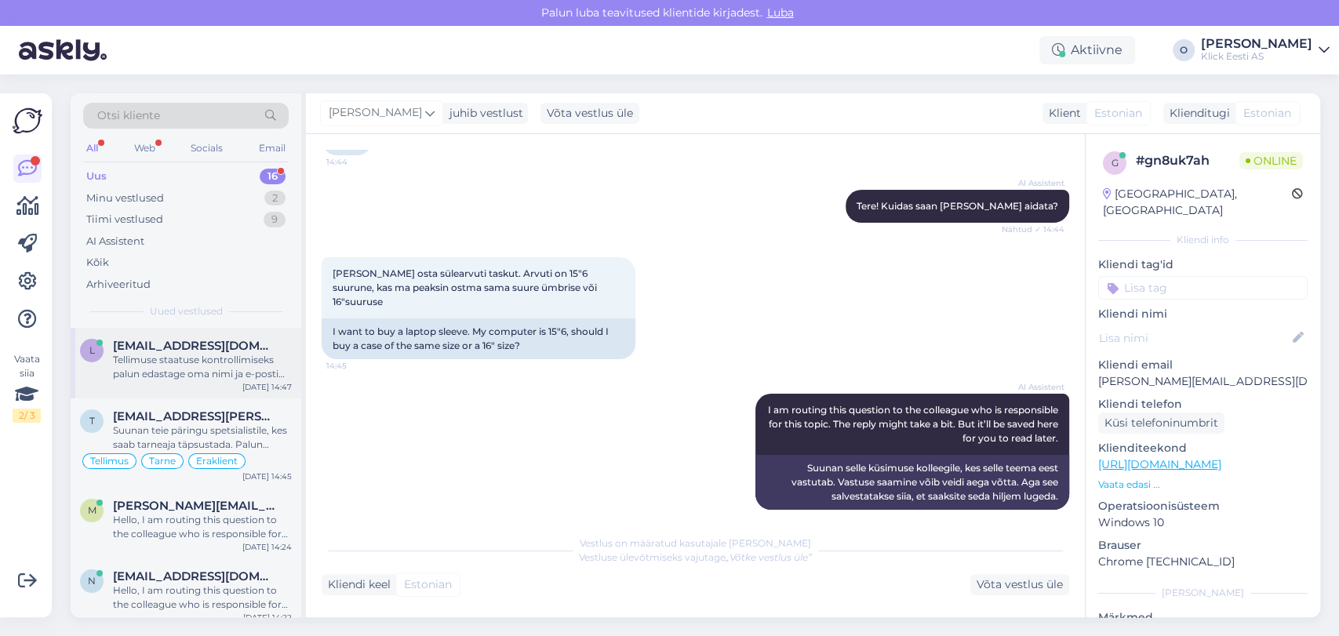
click at [235, 344] on span "[EMAIL_ADDRESS][DOMAIN_NAME]" at bounding box center [194, 346] width 163 height 14
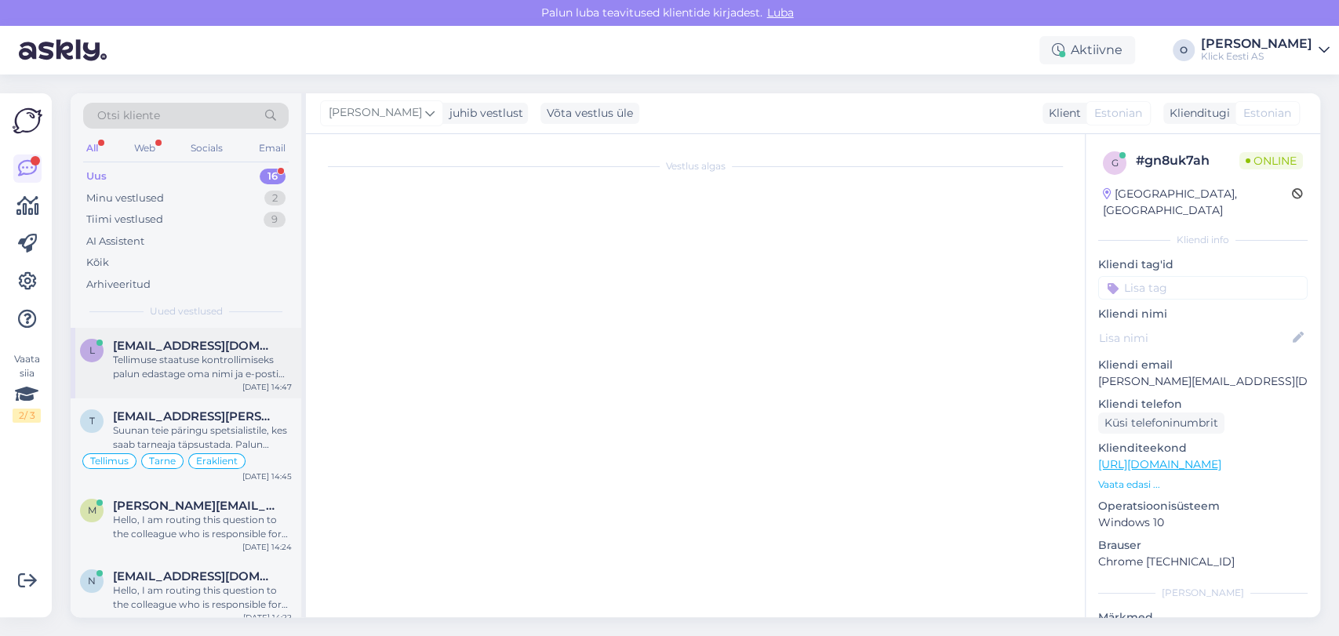
scroll to position [291, 0]
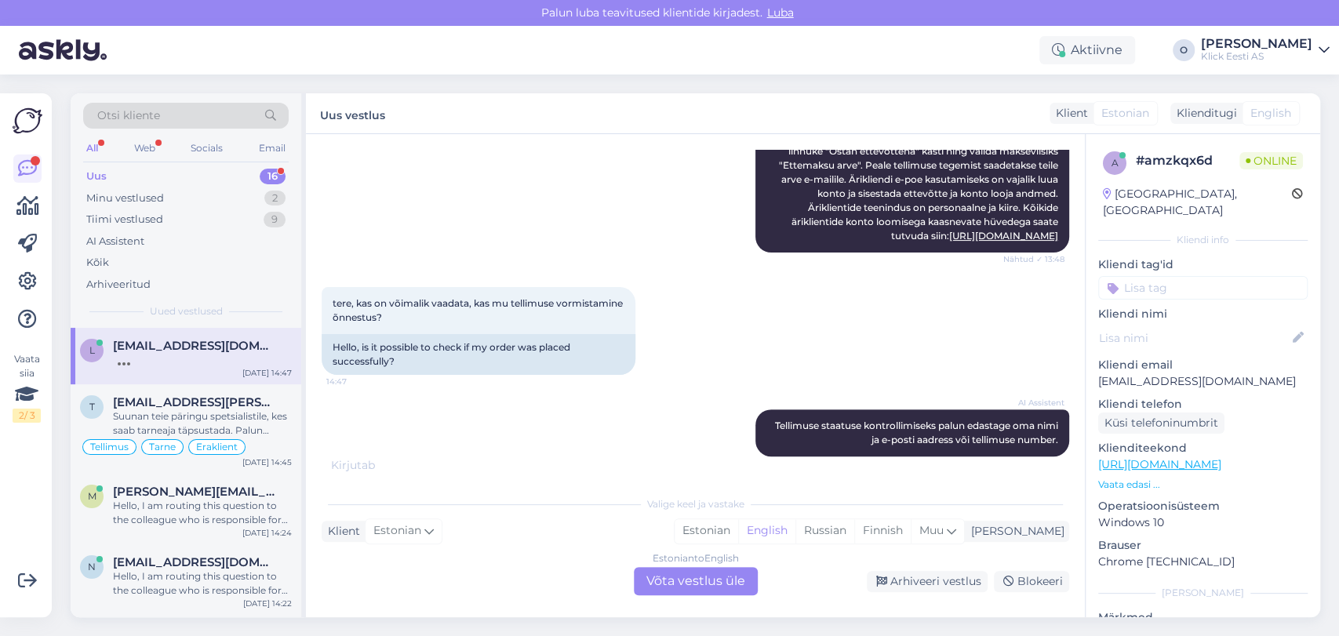
click at [709, 579] on div "Estonian to English Võta vestlus üle" at bounding box center [696, 581] width 124 height 28
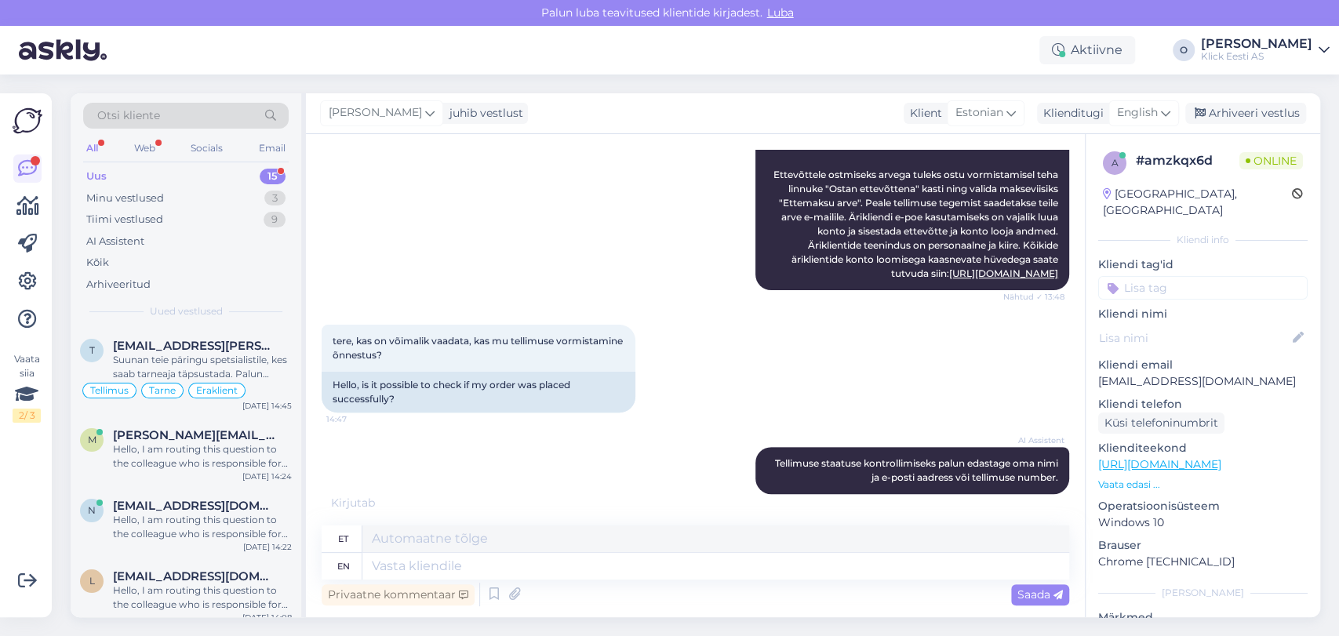
scroll to position [270, 0]
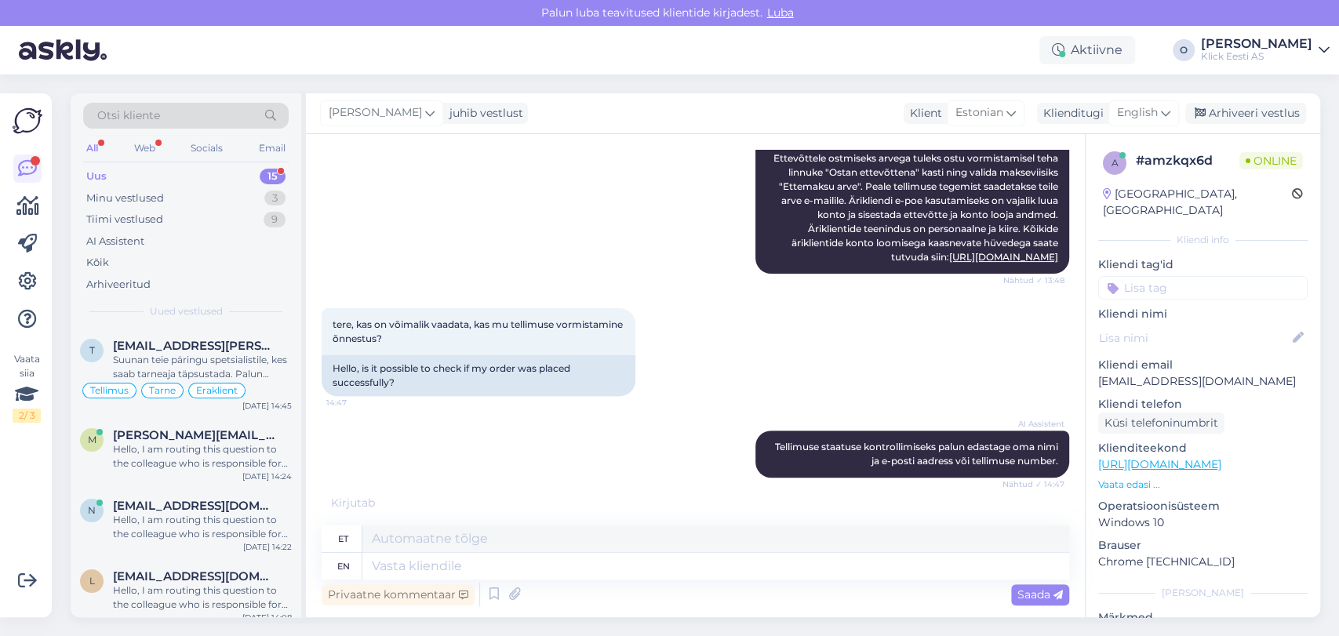
click at [1155, 374] on p "[EMAIL_ADDRESS][DOMAIN_NAME]" at bounding box center [1204, 382] width 210 height 16
copy p "[EMAIL_ADDRESS][DOMAIN_NAME]"
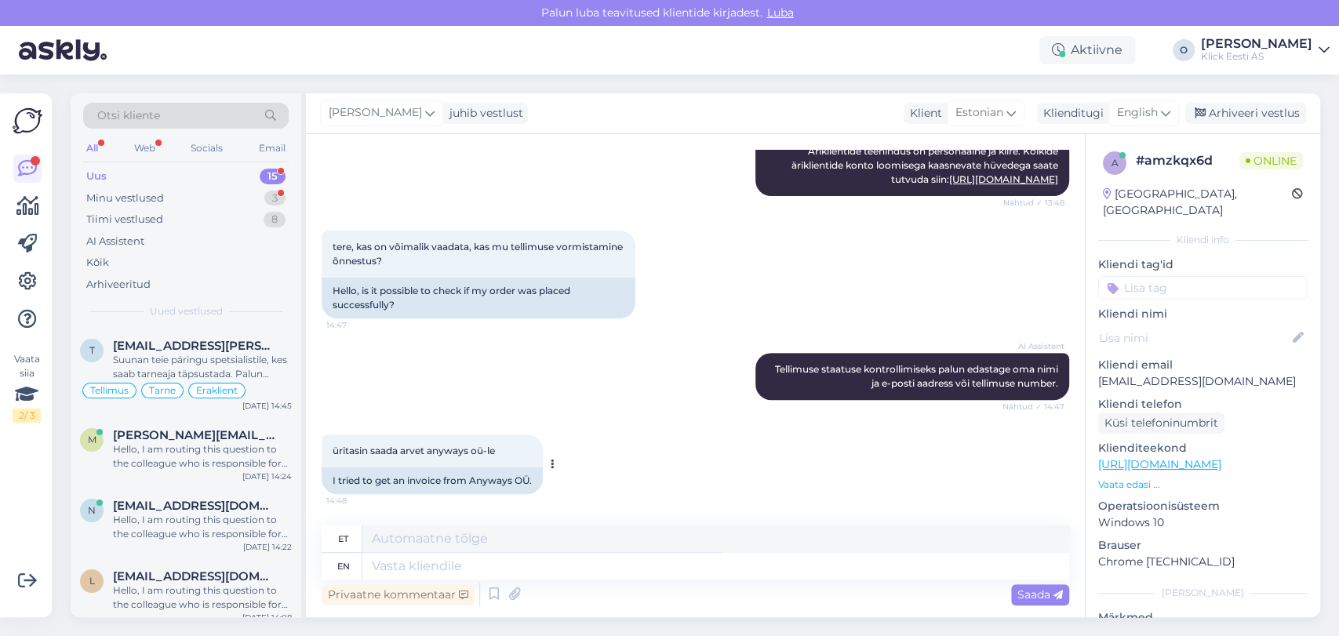
click at [486, 490] on div "I tried to get an invoice from Anyways OÜ." at bounding box center [432, 481] width 221 height 27
copy div "Anyways"
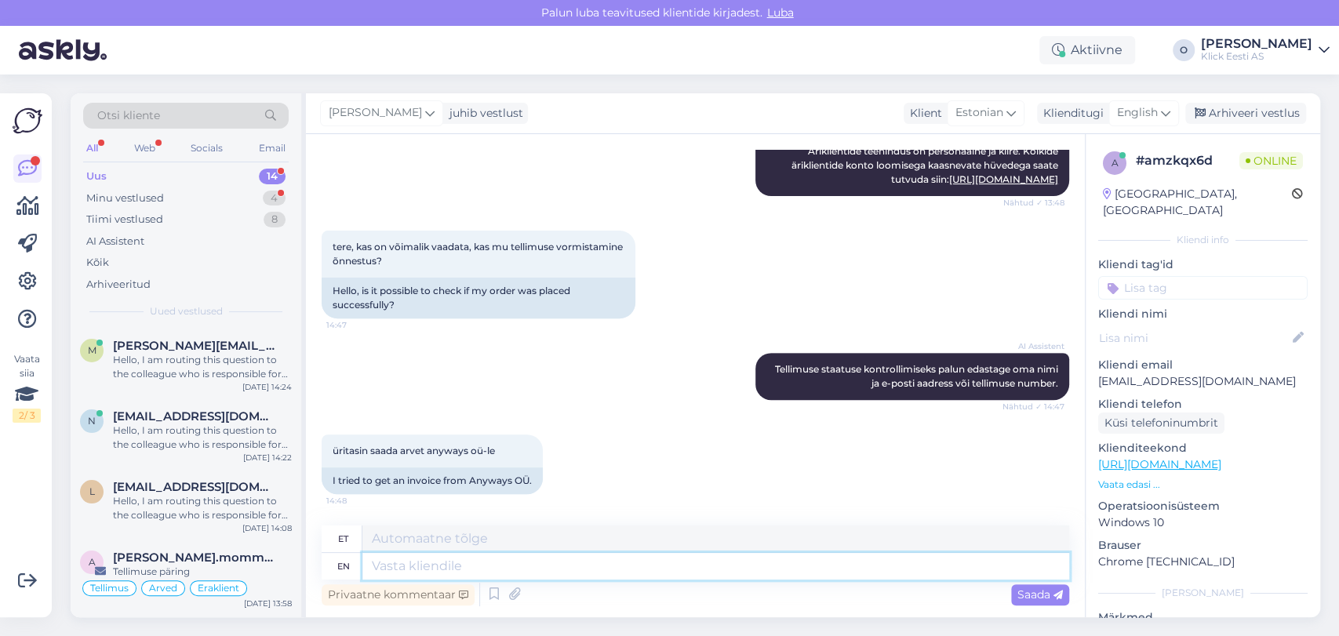
click at [492, 558] on textarea at bounding box center [716, 566] width 707 height 27
click at [1105, 103] on div "Klienditugi English" at bounding box center [1108, 113] width 142 height 21
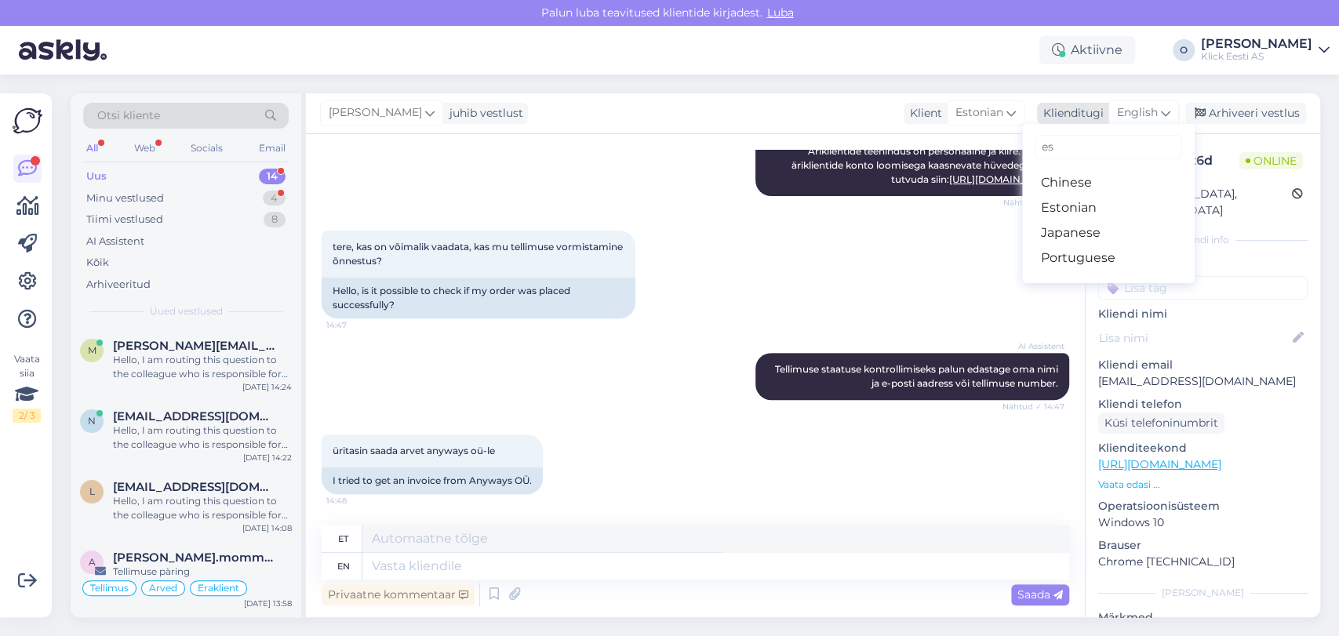
click at [1131, 104] on span "English" at bounding box center [1137, 112] width 41 height 17
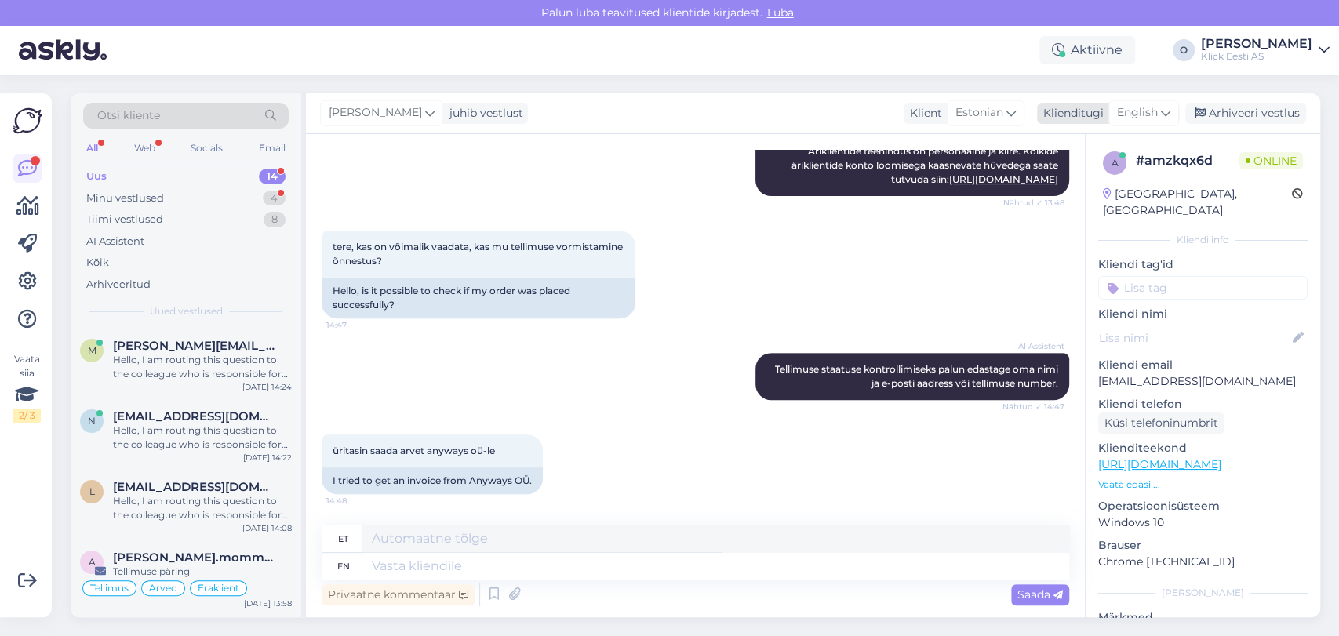
click at [1131, 111] on span "English" at bounding box center [1137, 112] width 41 height 17
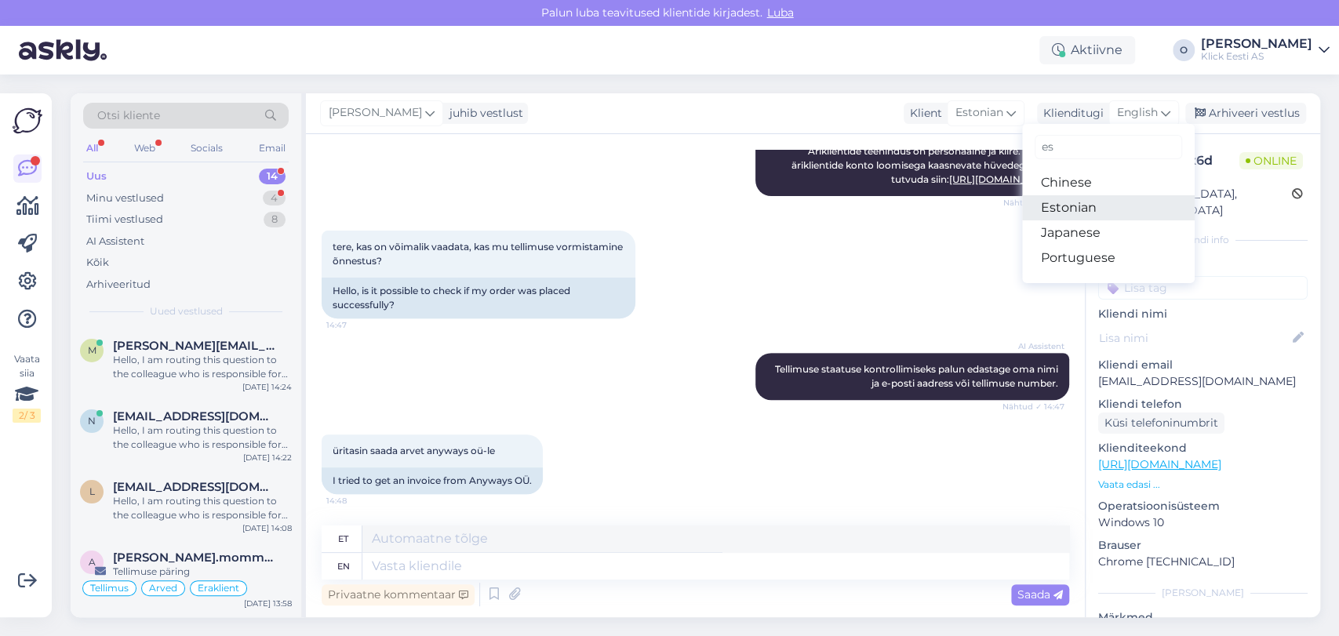
click at [1073, 200] on link "Estonian" at bounding box center [1108, 207] width 173 height 25
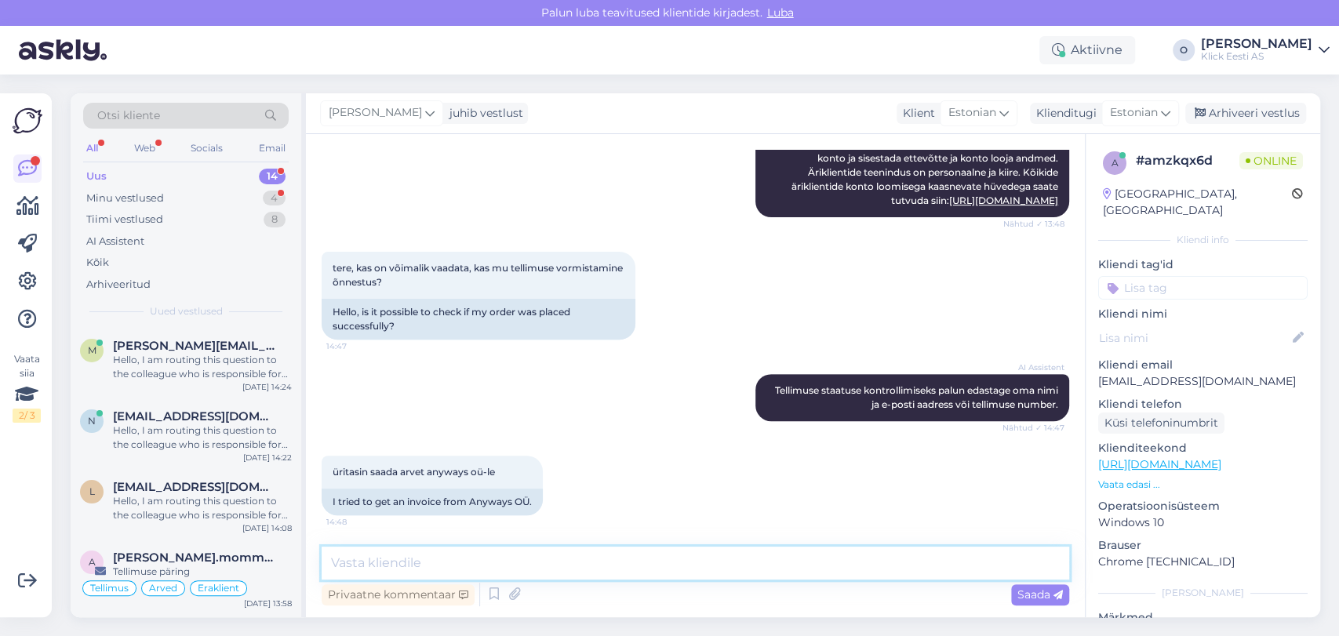
click at [505, 556] on textarea at bounding box center [696, 563] width 748 height 33
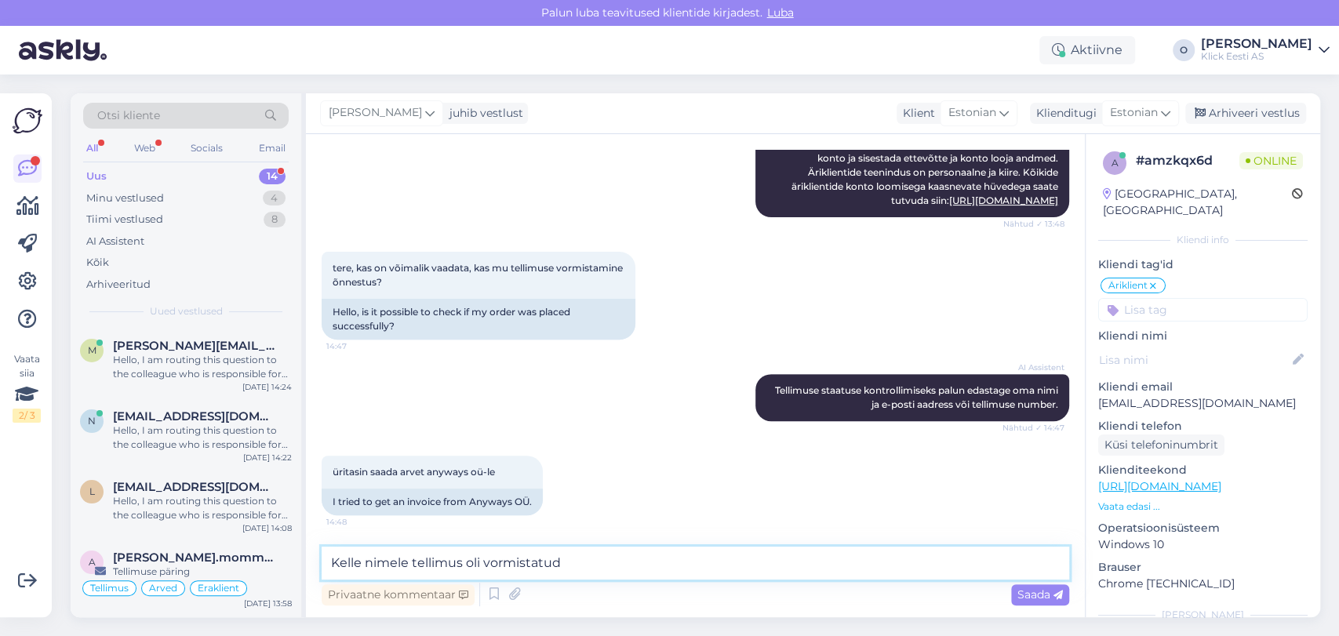
type textarea "[PERSON_NAME] nimele tellimus oli vormistatud?"
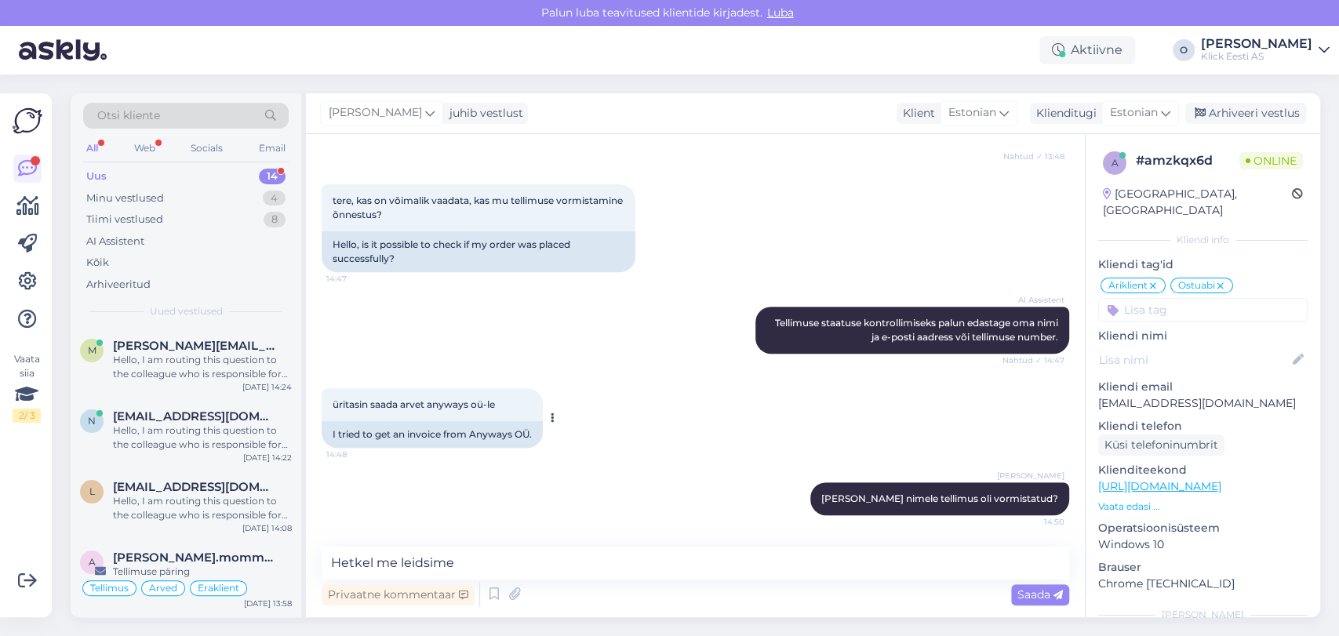
click at [490, 440] on div "I tried to get an invoice from Anyways OÜ." at bounding box center [432, 434] width 221 height 27
copy div "Anyways"
click at [465, 558] on textarea "Hetkel me leidsime" at bounding box center [696, 563] width 748 height 33
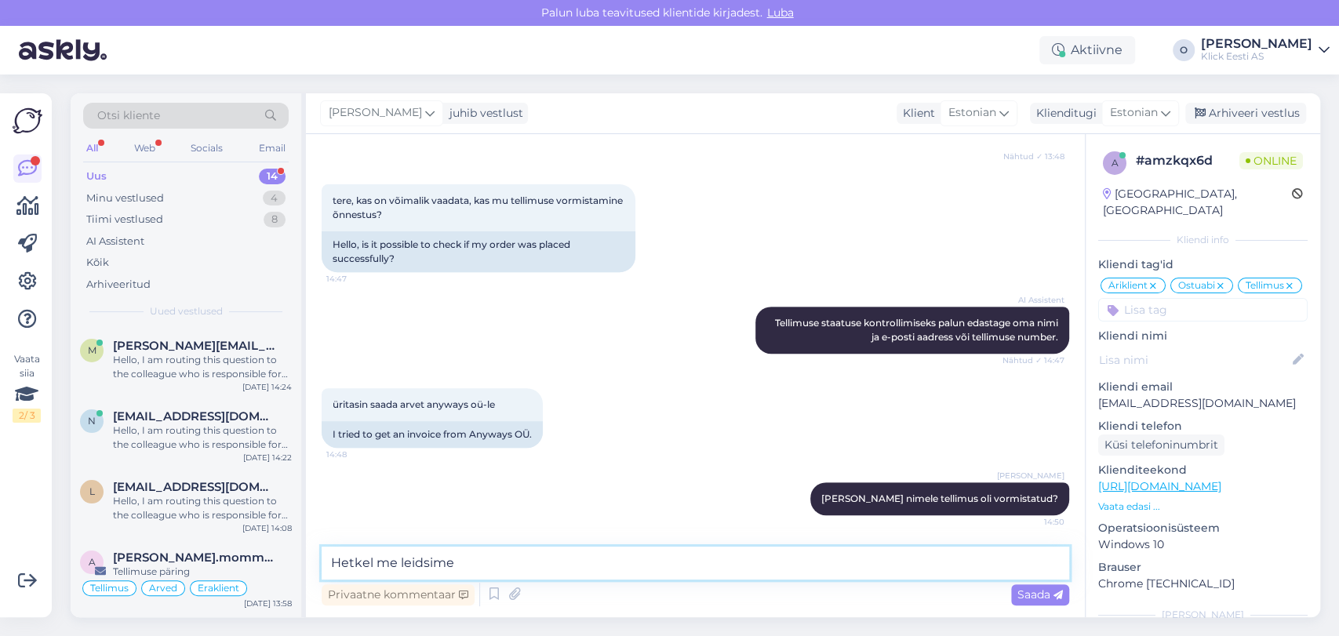
paste textarea "Anyways"
type textarea "Hetkel me leidsime Anyways tellimust, kui kontaktisik ja meiliaadress on teine."
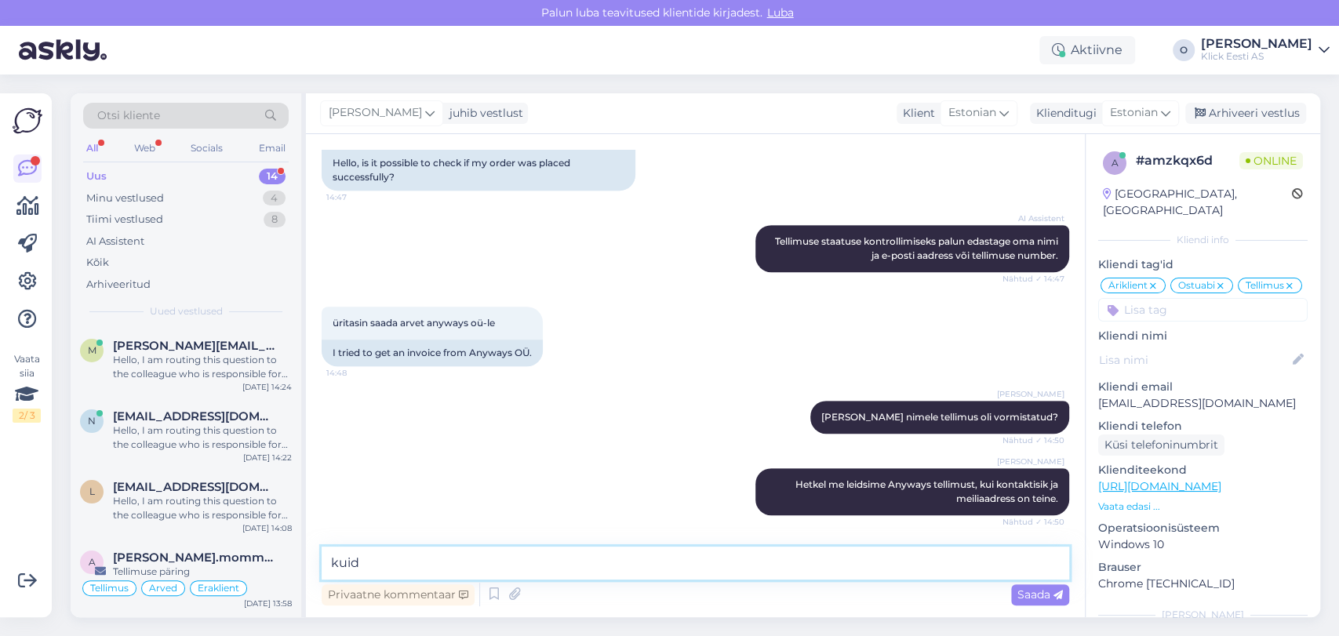
type textarea "kuid´"
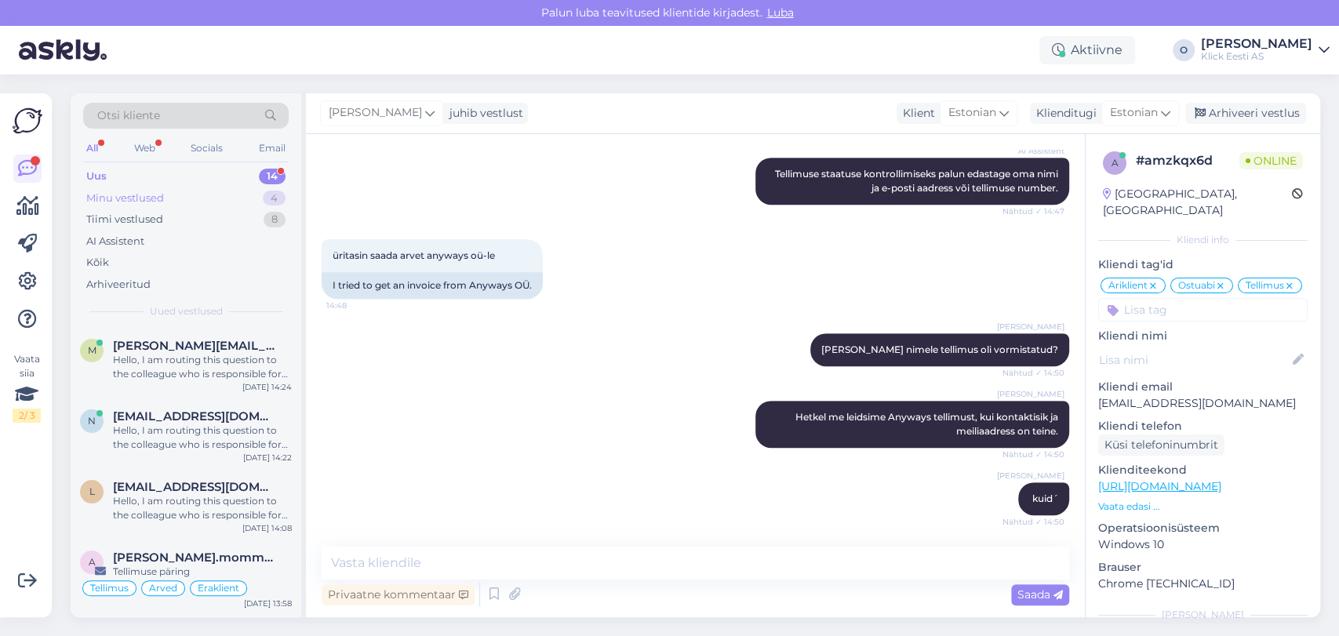
click at [198, 192] on div "Minu vestlused 4" at bounding box center [186, 199] width 206 height 22
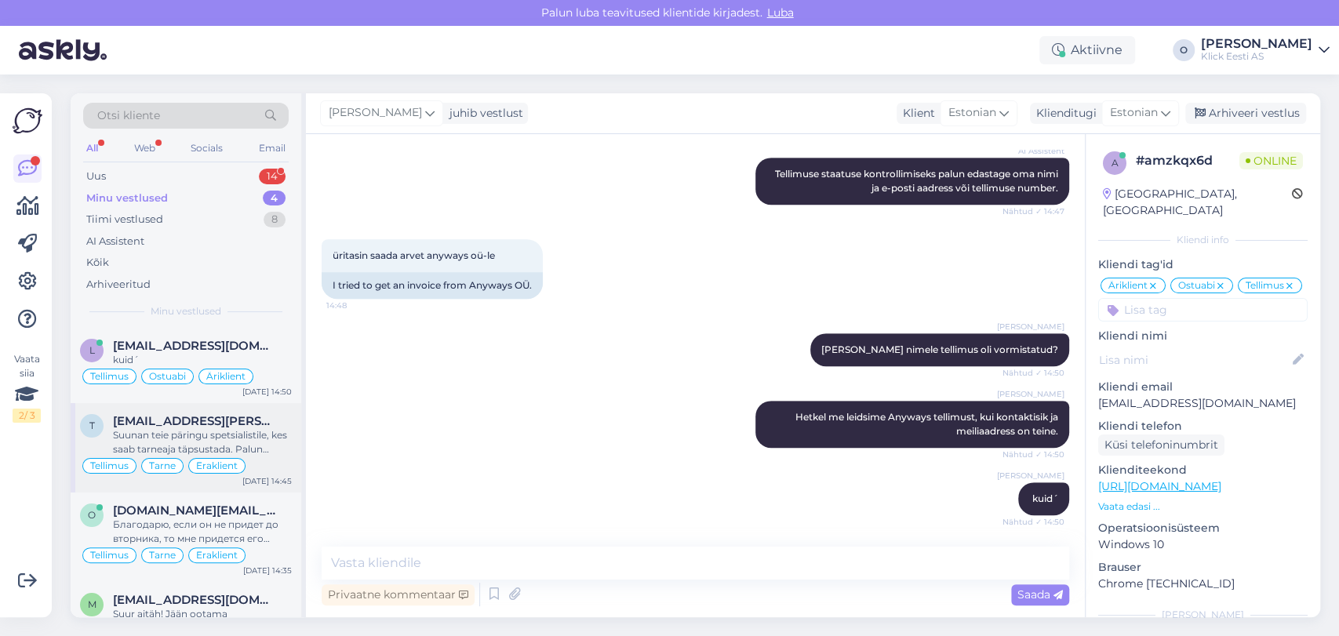
click at [184, 440] on div "Suunan teie päringu spetsialistile, kes saab tarneaja täpsustada. Palun oodake …" at bounding box center [202, 442] width 179 height 28
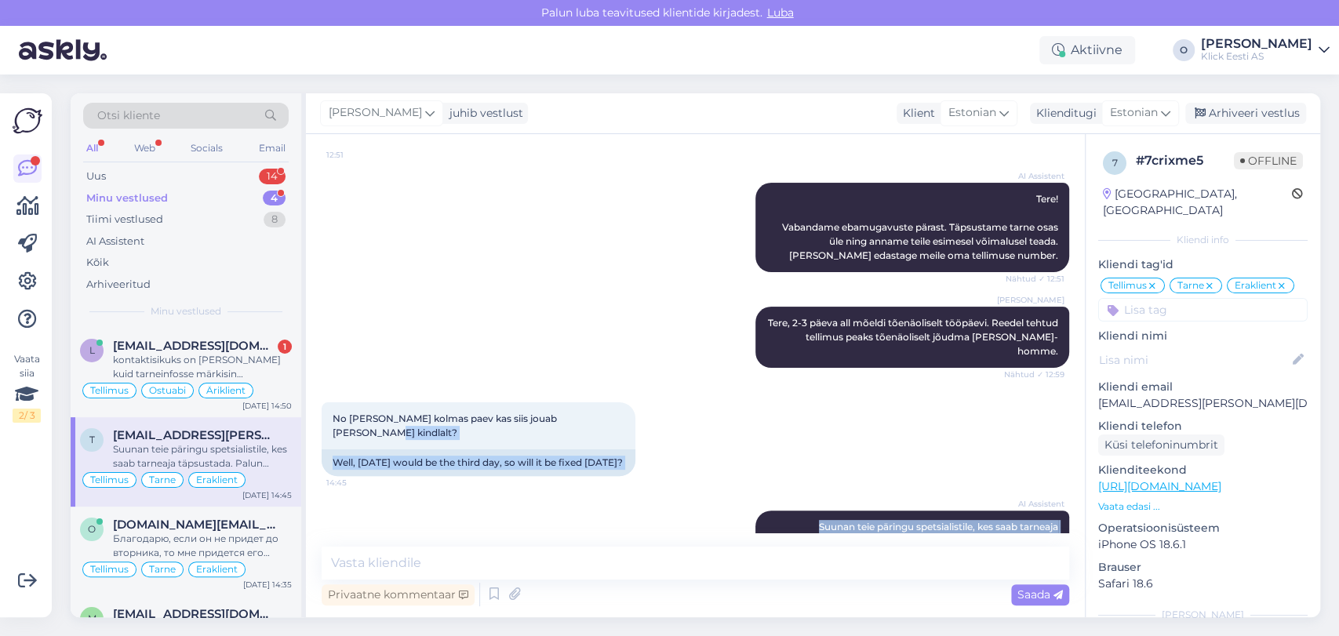
drag, startPoint x: 1068, startPoint y: 453, endPoint x: 1064, endPoint y: 371, distance: 81.7
click at [1064, 371] on div "Vestlus algas [DATE] [PERSON_NAME] [GEOGRAPHIC_DATA] sülearvuti eest ja see tul…" at bounding box center [703, 341] width 762 height 383
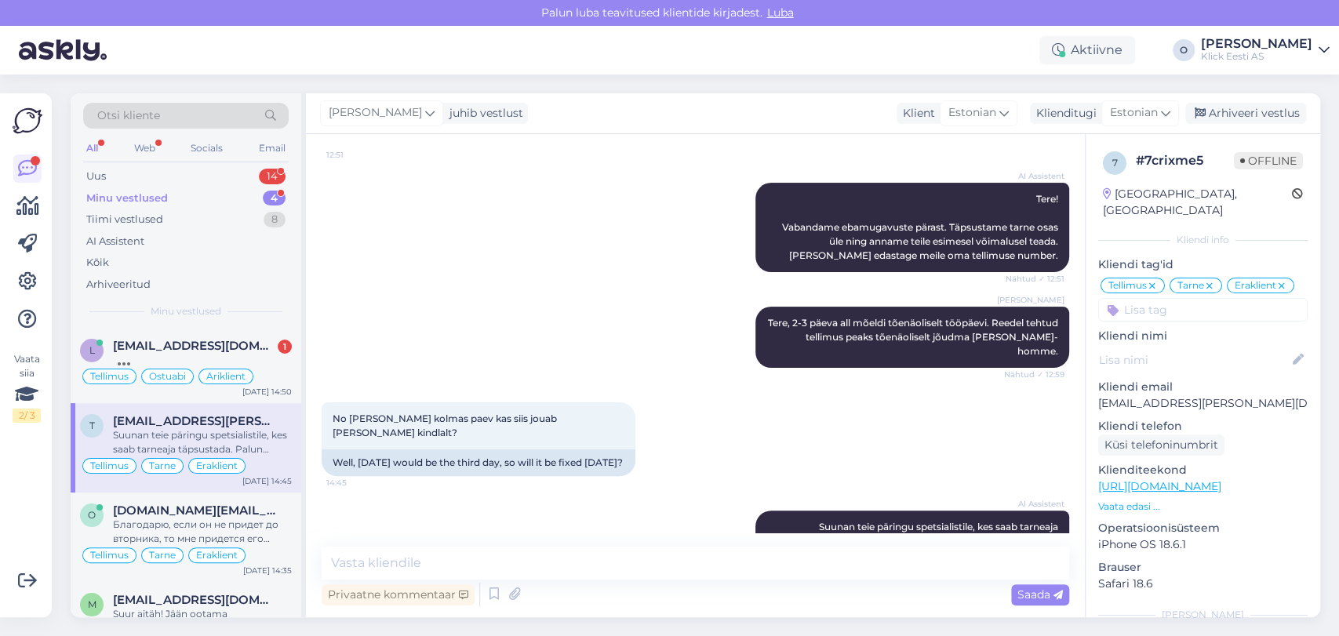
click at [1087, 170] on div "7 # 7crixme5 Offline [GEOGRAPHIC_DATA], [GEOGRAPHIC_DATA] Kliendi info Kliendi …" at bounding box center [1203, 475] width 235 height 683
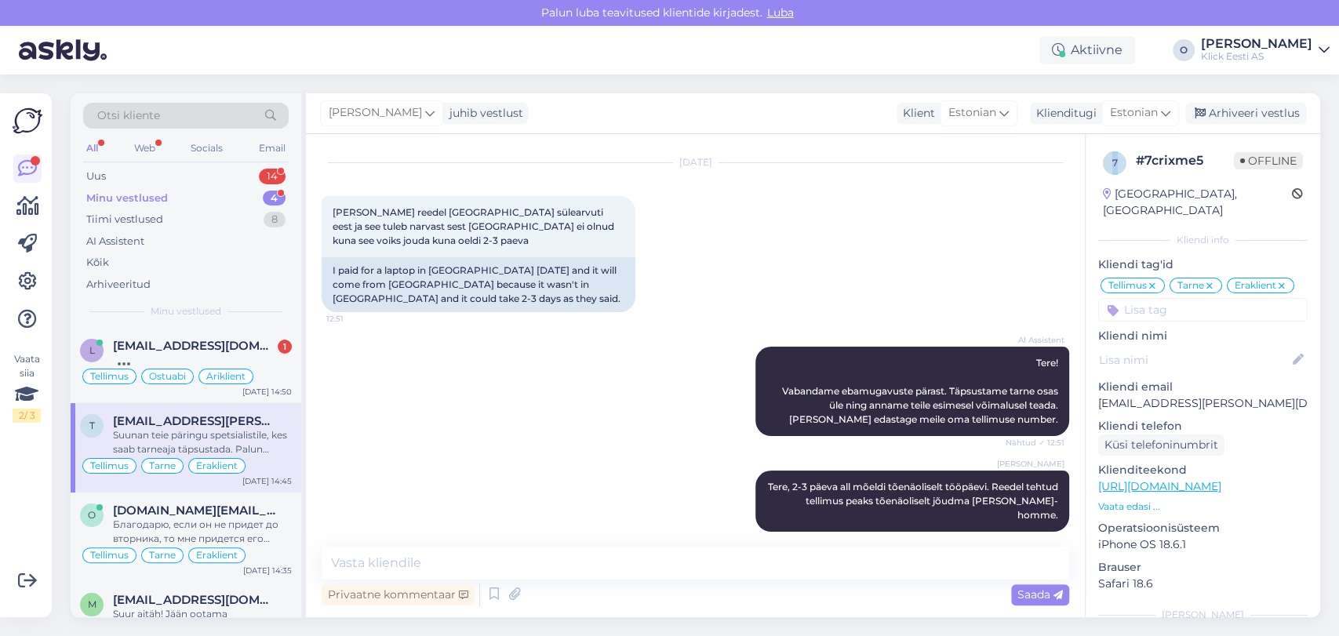
scroll to position [0, 0]
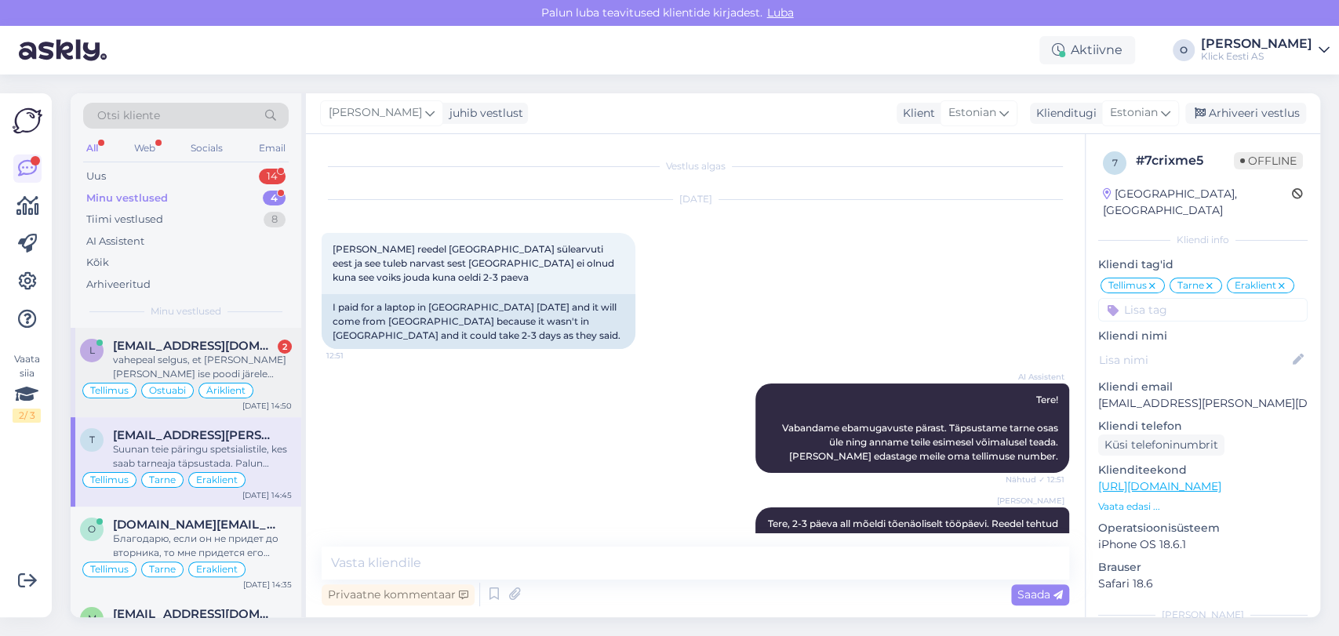
click at [213, 344] on span "[EMAIL_ADDRESS][DOMAIN_NAME]" at bounding box center [194, 346] width 163 height 14
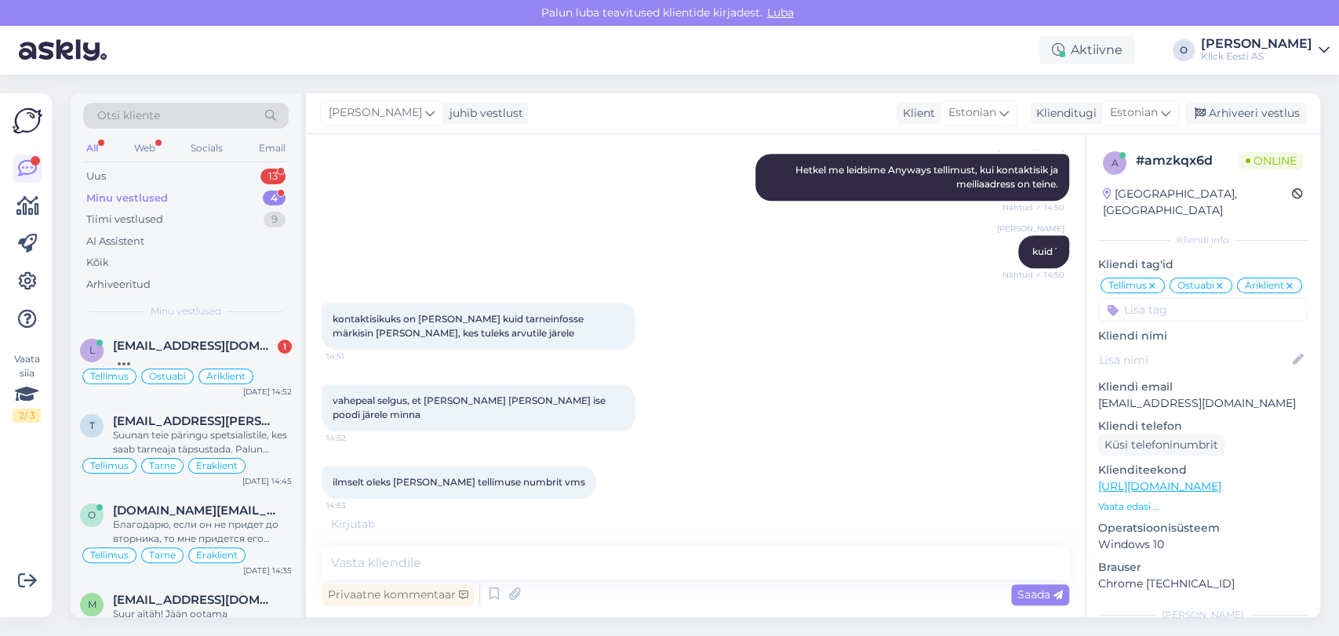
scroll to position [773, 0]
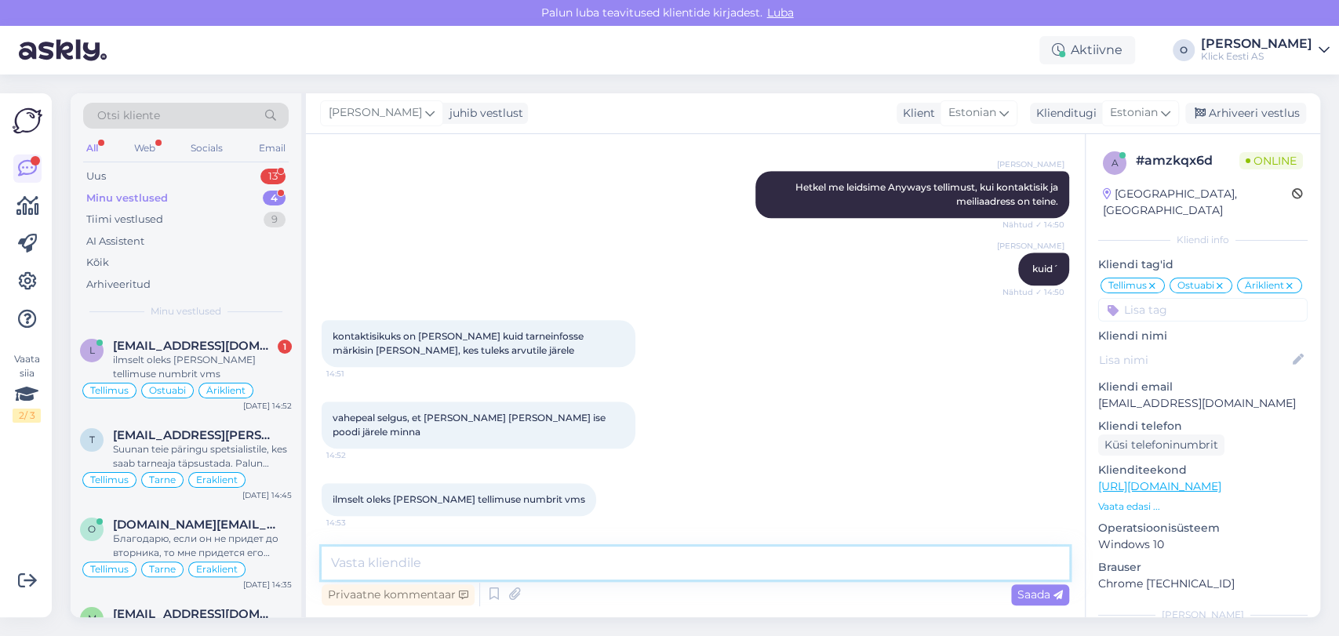
click at [468, 571] on textarea at bounding box center [696, 563] width 748 height 33
type textarea "Vormistatud on ettemaksu arve tellimus.J"
type textarea "a"
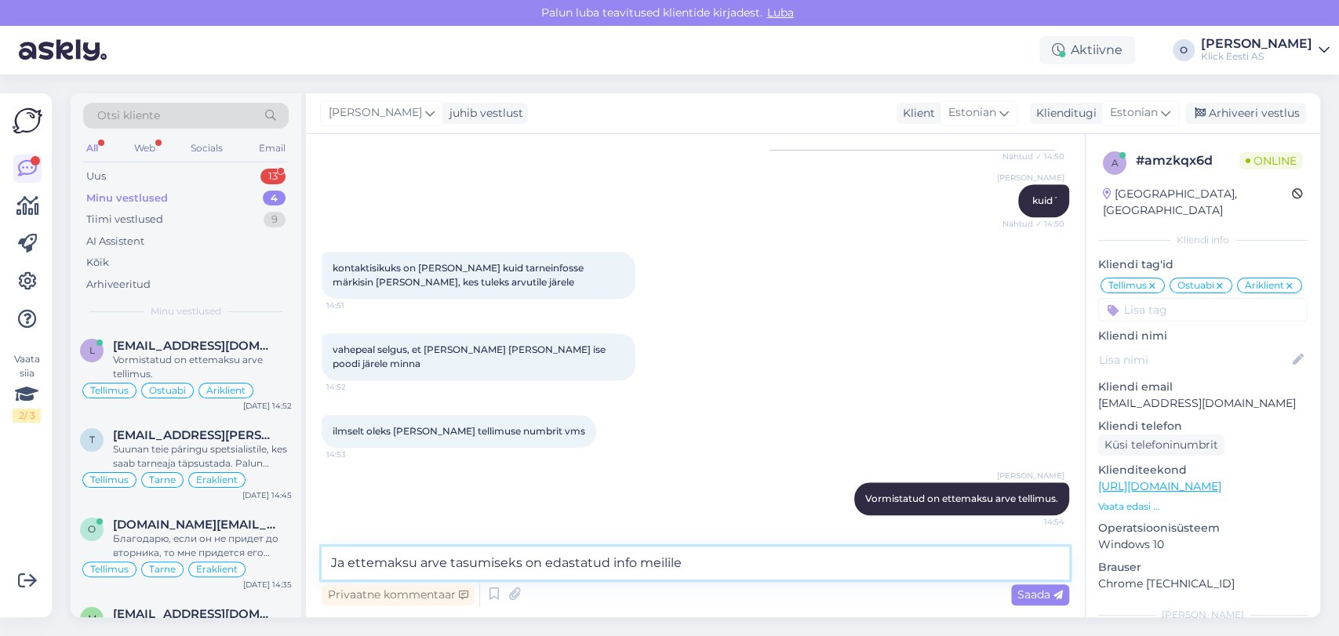
paste textarea "[PERSON_NAME] <[PERSON_NAME][EMAIL_ADDRESS][DOMAIN_NAME]>"
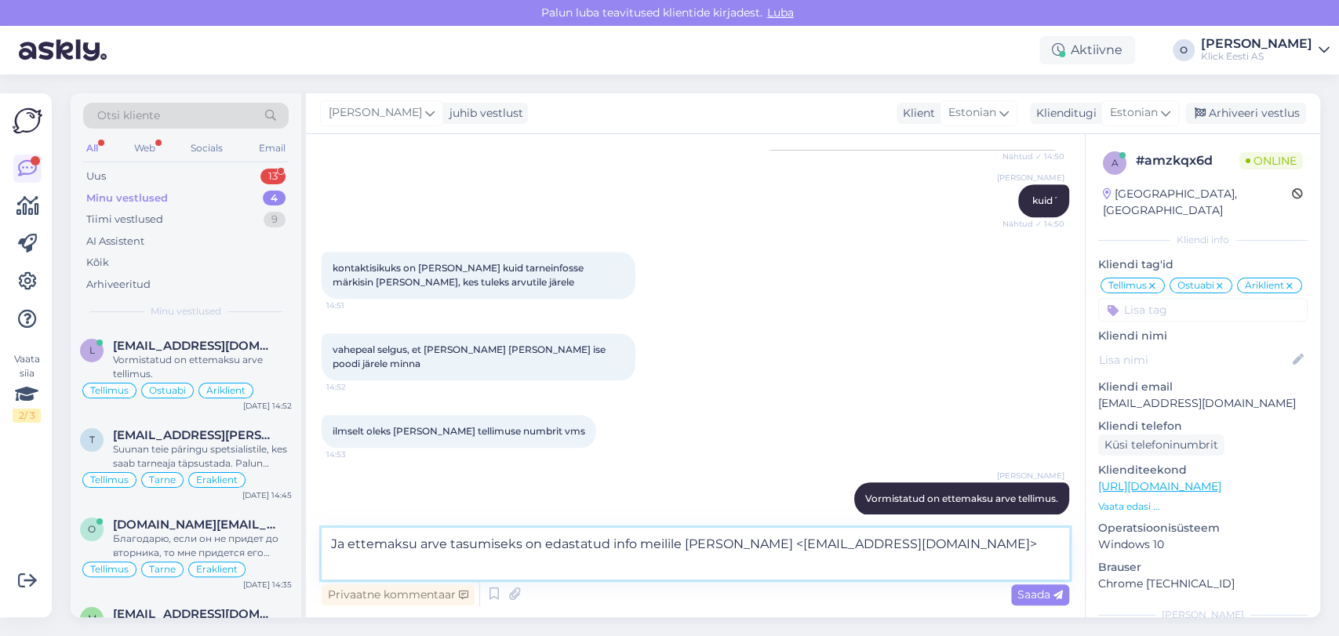
type textarea "Ja ettemaksu arve tasumiseks on edastatud info meilile [PERSON_NAME] <[EMAIL_AD…"
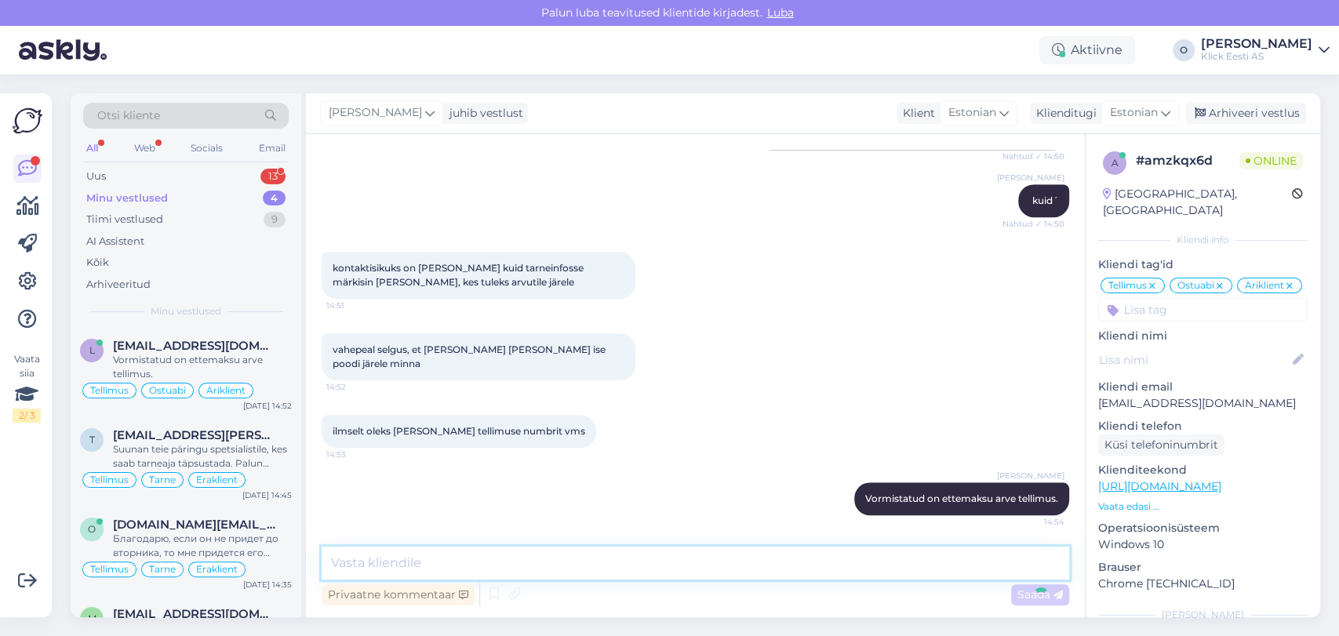
scroll to position [923, 0]
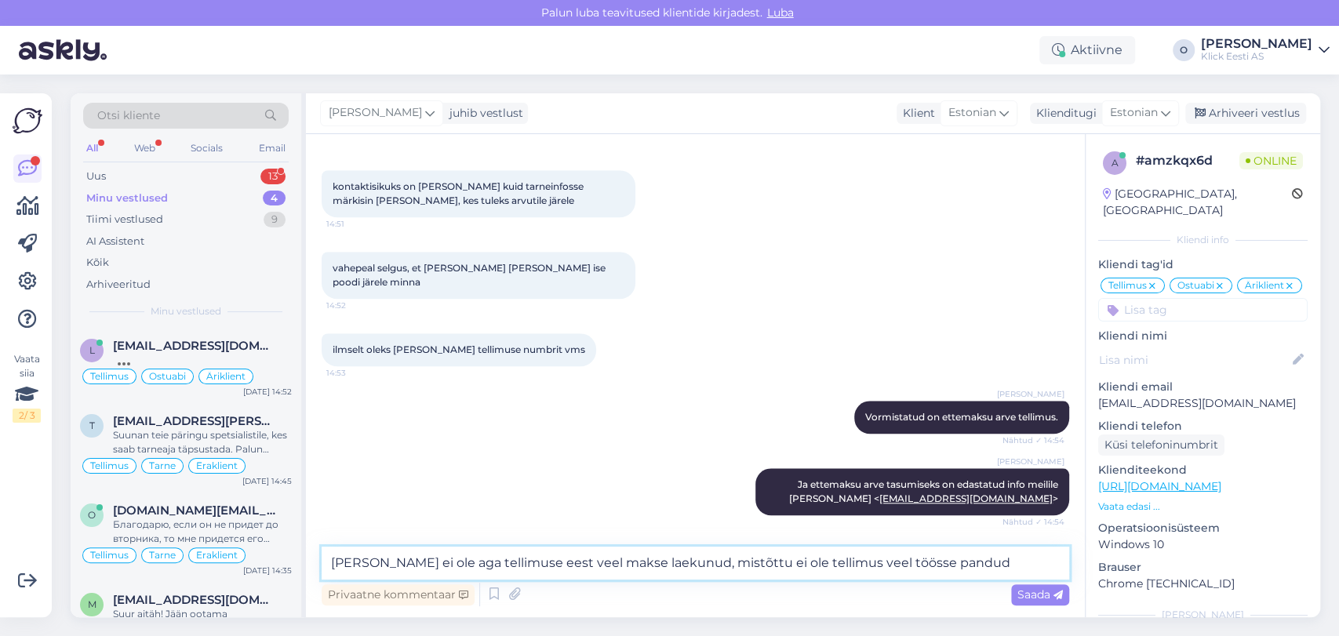
type textarea "[PERSON_NAME] ei ole aga tellimuse eest veel makse laekunud, mistõttu ei ole te…"
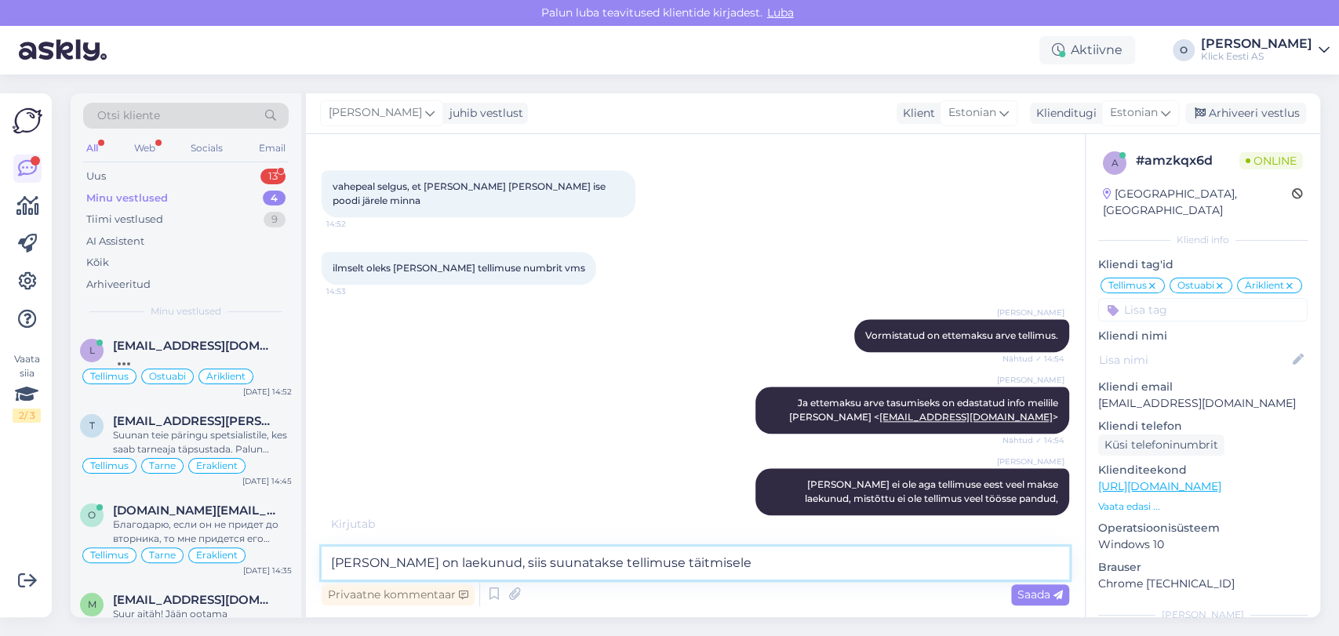
type textarea "[PERSON_NAME] on laekunud, siis suunatakse tellimuse täitmisele."
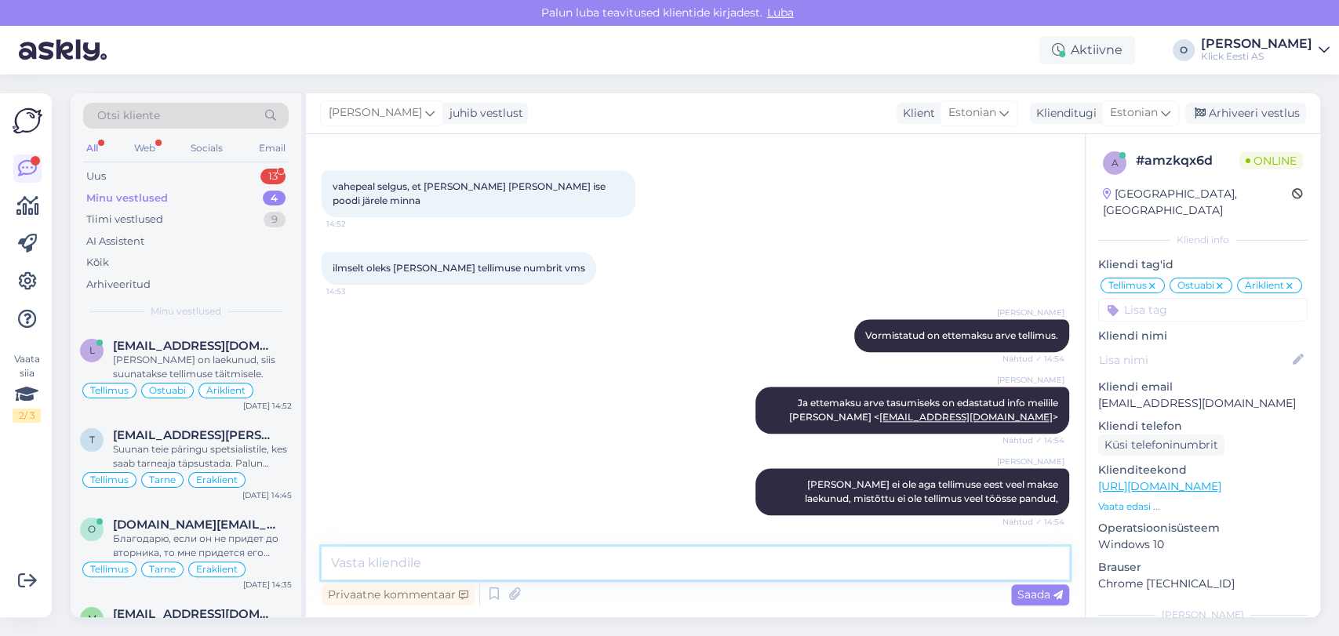
scroll to position [1072, 0]
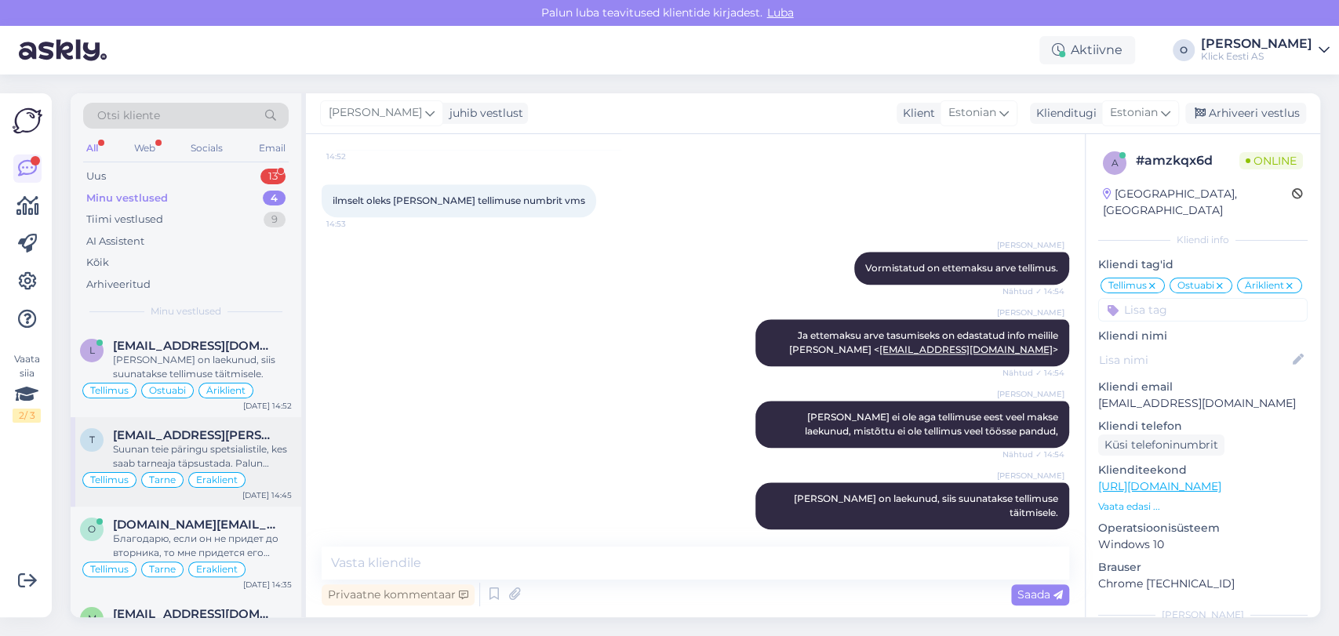
click at [157, 437] on span "[EMAIL_ADDRESS][PERSON_NAME][DOMAIN_NAME]" at bounding box center [194, 435] width 163 height 14
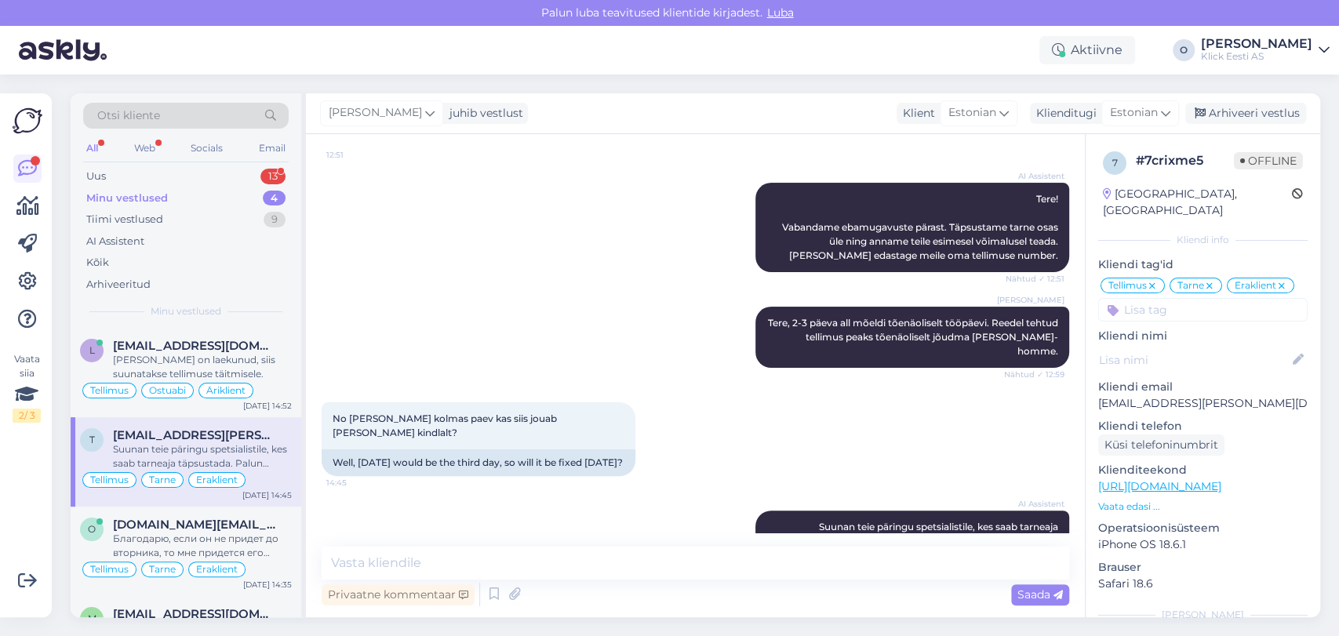
scroll to position [163, 0]
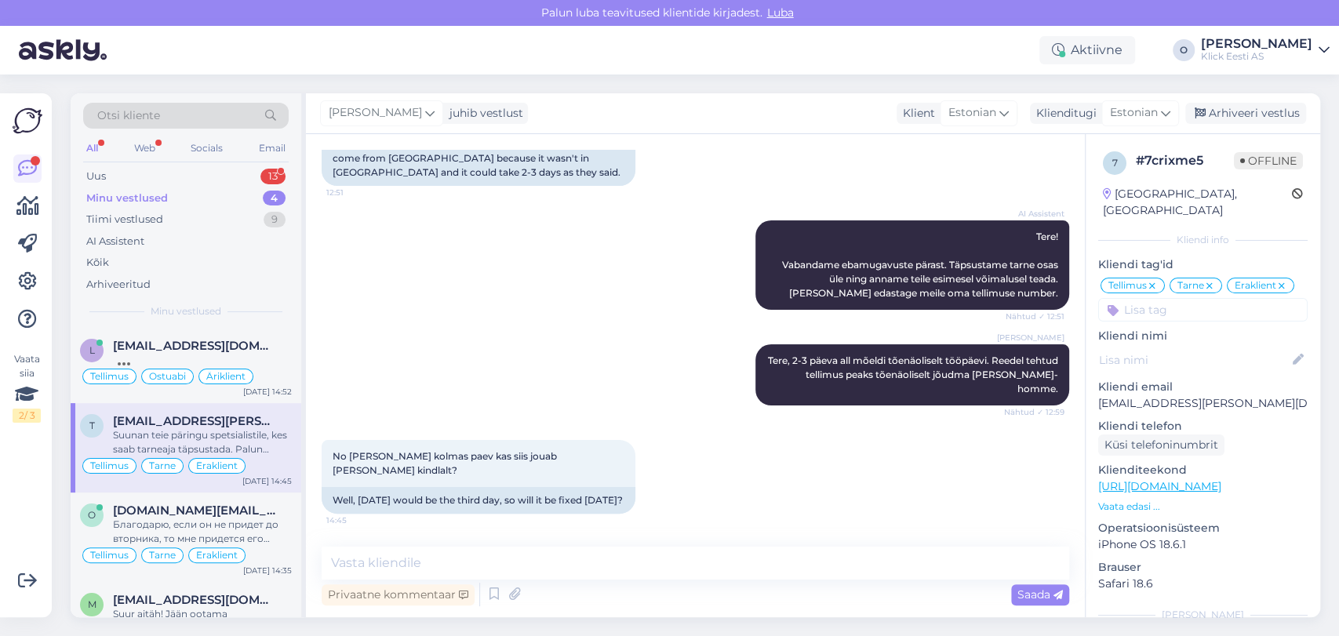
click at [1154, 403] on p "[EMAIL_ADDRESS][PERSON_NAME][DOMAIN_NAME]" at bounding box center [1204, 403] width 210 height 16
copy p "[EMAIL_ADDRESS][PERSON_NAME][DOMAIN_NAME]"
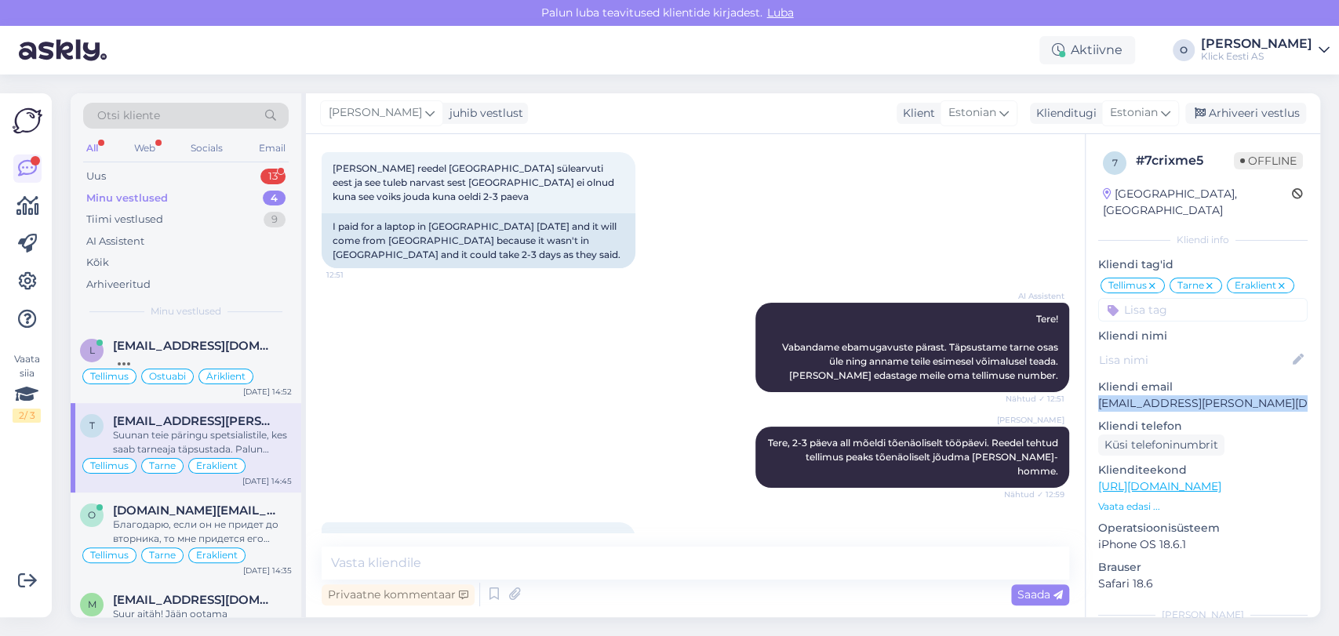
scroll to position [0, 0]
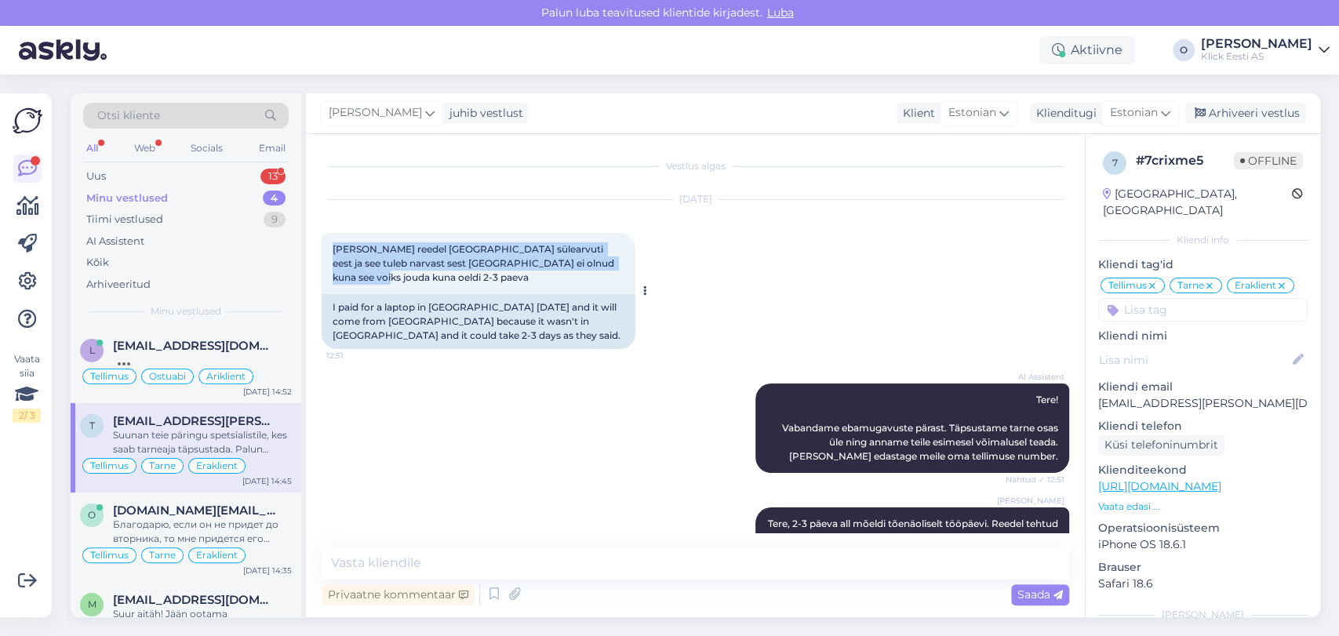
drag, startPoint x: 330, startPoint y: 249, endPoint x: 629, endPoint y: 269, distance: 298.9
click at [629, 269] on div "[PERSON_NAME] reedel [GEOGRAPHIC_DATA] sülearvuti eest ja see tuleb narvast ses…" at bounding box center [479, 263] width 314 height 61
copy span "[PERSON_NAME] reedel [GEOGRAPHIC_DATA] sülearvuti eest ja see tuleb narvast ses…"
click at [1084, 497] on div "Vestlus algas [DATE] [PERSON_NAME] [GEOGRAPHIC_DATA] sülearvuti eest ja see tul…" at bounding box center [695, 375] width 779 height 483
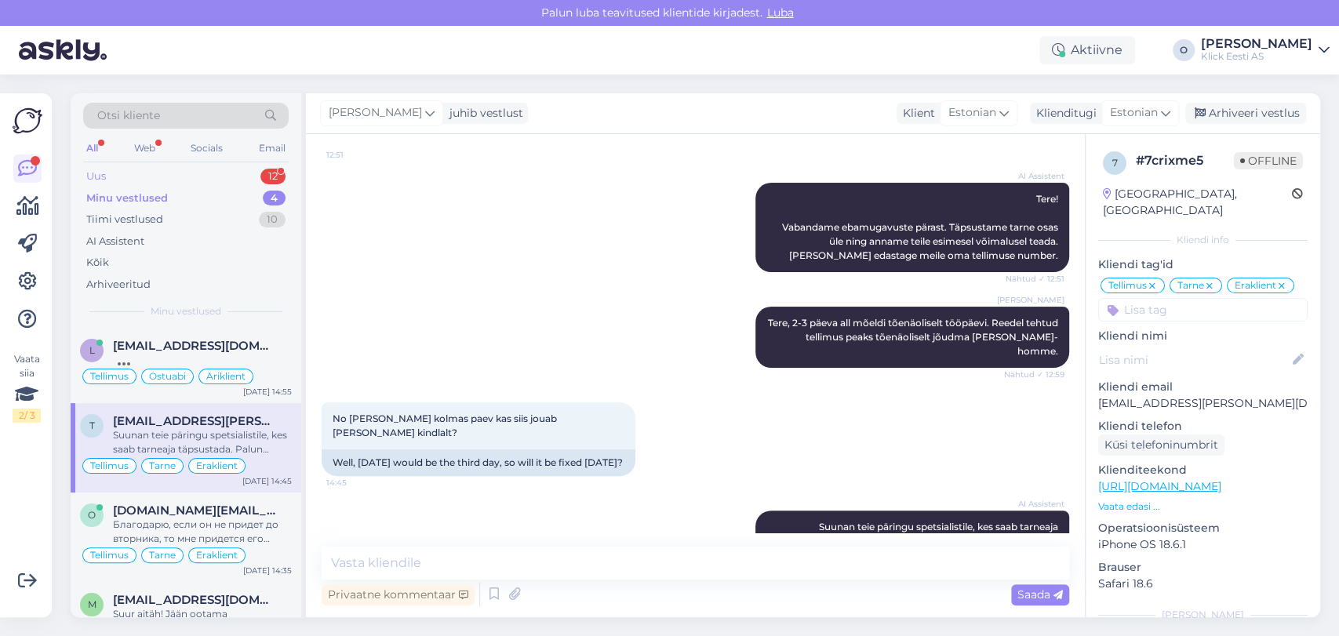
click at [235, 173] on div "Uus 12" at bounding box center [186, 177] width 206 height 22
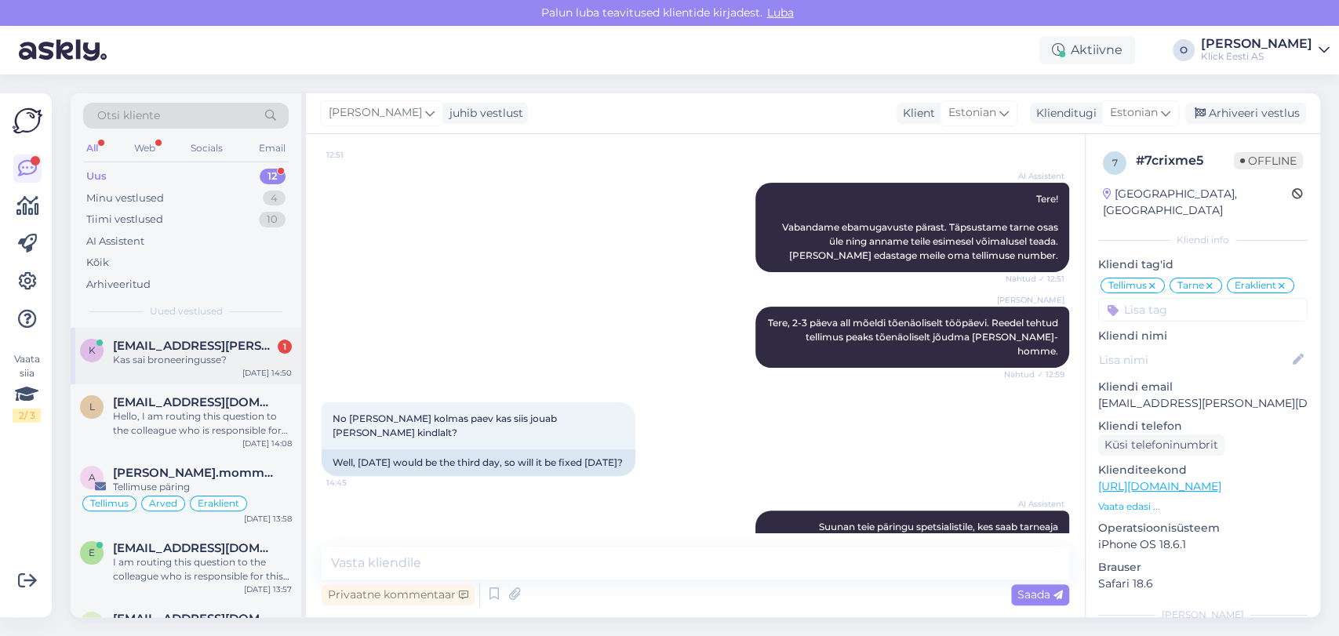
click at [184, 359] on div "Kas sai broneeringusse?" at bounding box center [202, 360] width 179 height 14
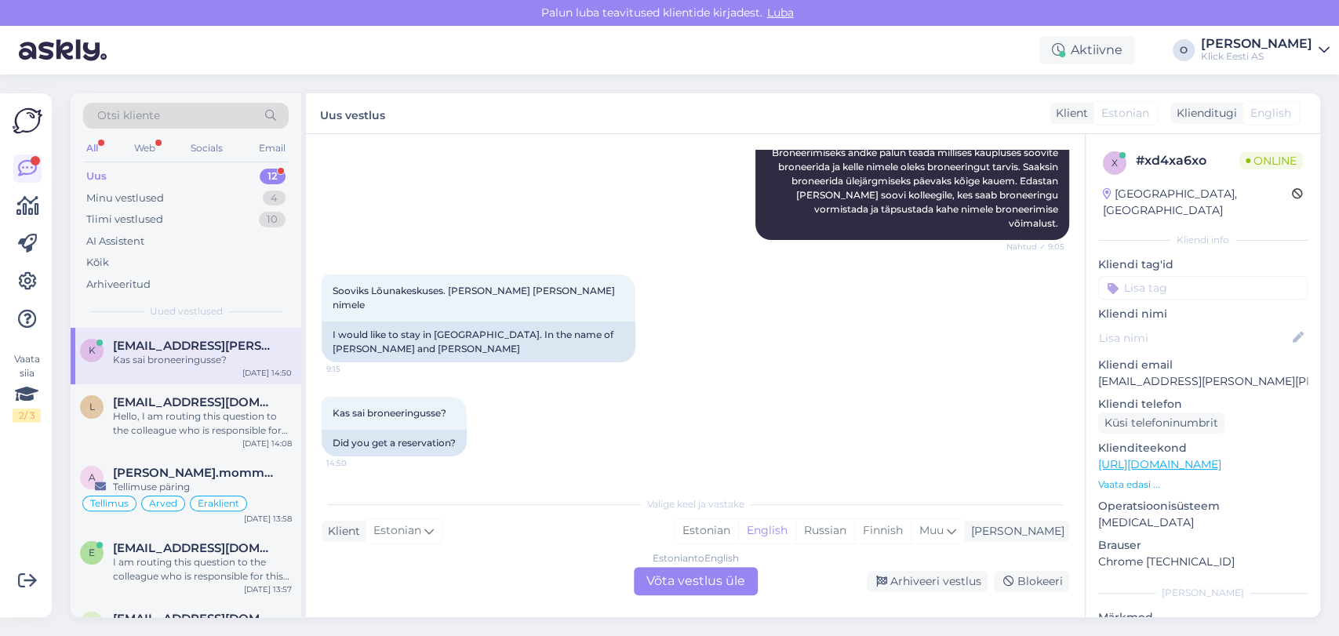
click at [217, 173] on div "Uus 12" at bounding box center [186, 177] width 206 height 22
click at [212, 196] on div "Minu vestlused 4" at bounding box center [186, 199] width 206 height 22
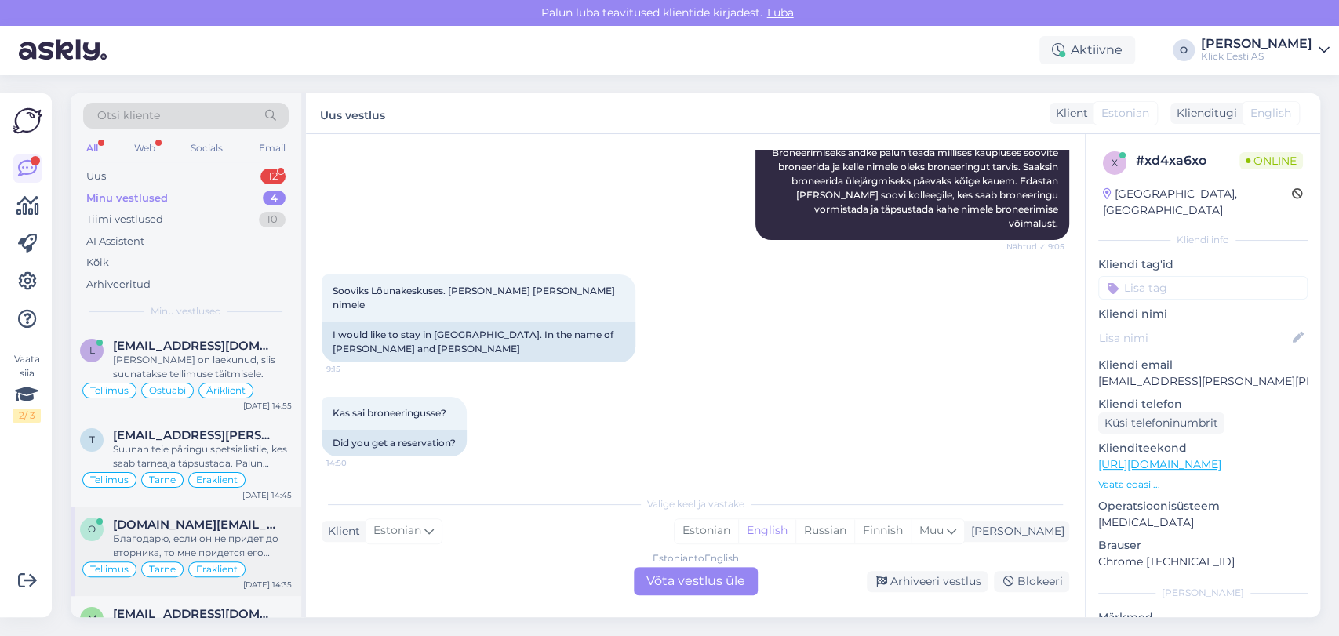
click at [144, 514] on div "o [DOMAIN_NAME][EMAIL_ADDRESS][DOMAIN_NAME] Благодарю, если он не придет до [DA…" at bounding box center [186, 551] width 231 height 89
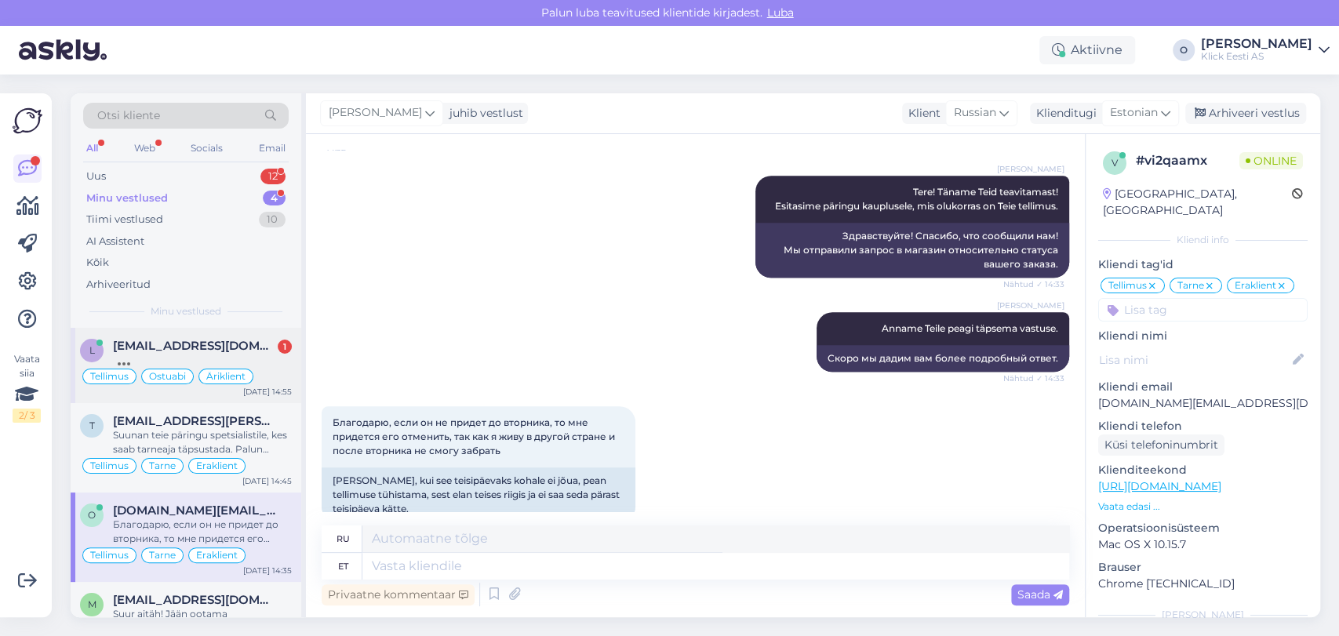
click at [195, 335] on div "l [EMAIL_ADDRESS][PERSON_NAME][DOMAIN_NAME] 1 Tellimus Ostuabi Äriklient [DATE]…" at bounding box center [186, 365] width 231 height 75
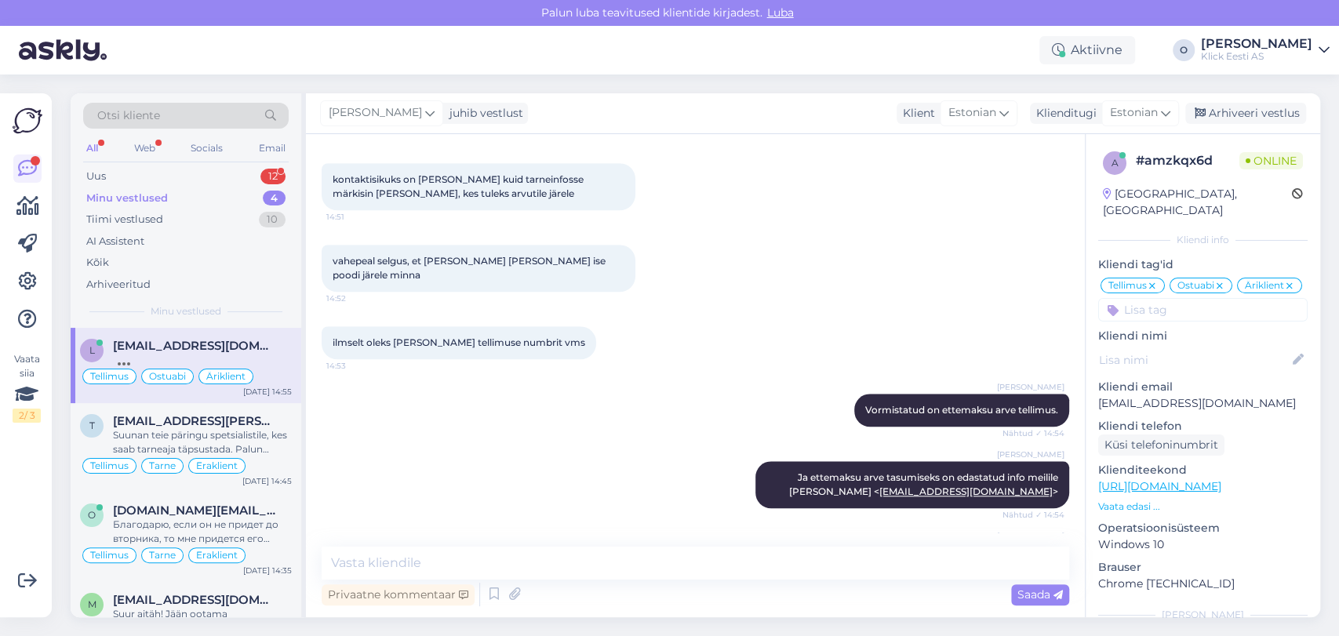
scroll to position [1168, 0]
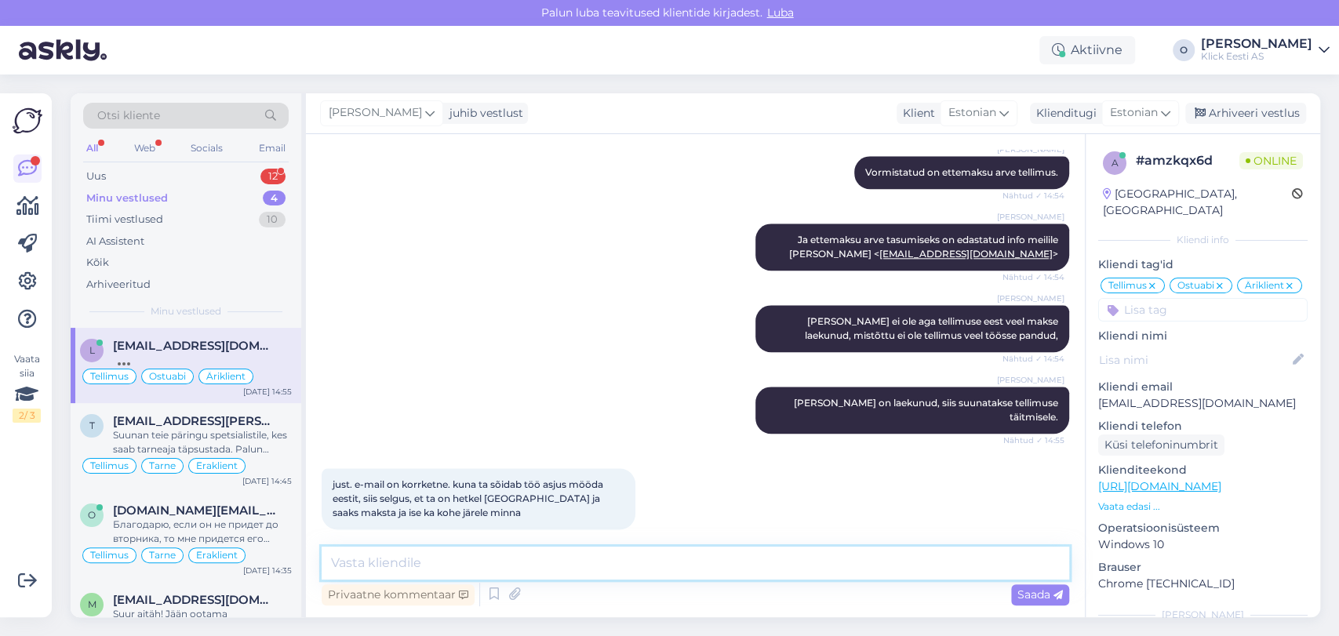
click at [364, 565] on textarea at bounding box center [696, 563] width 748 height 33
type textarea "S"
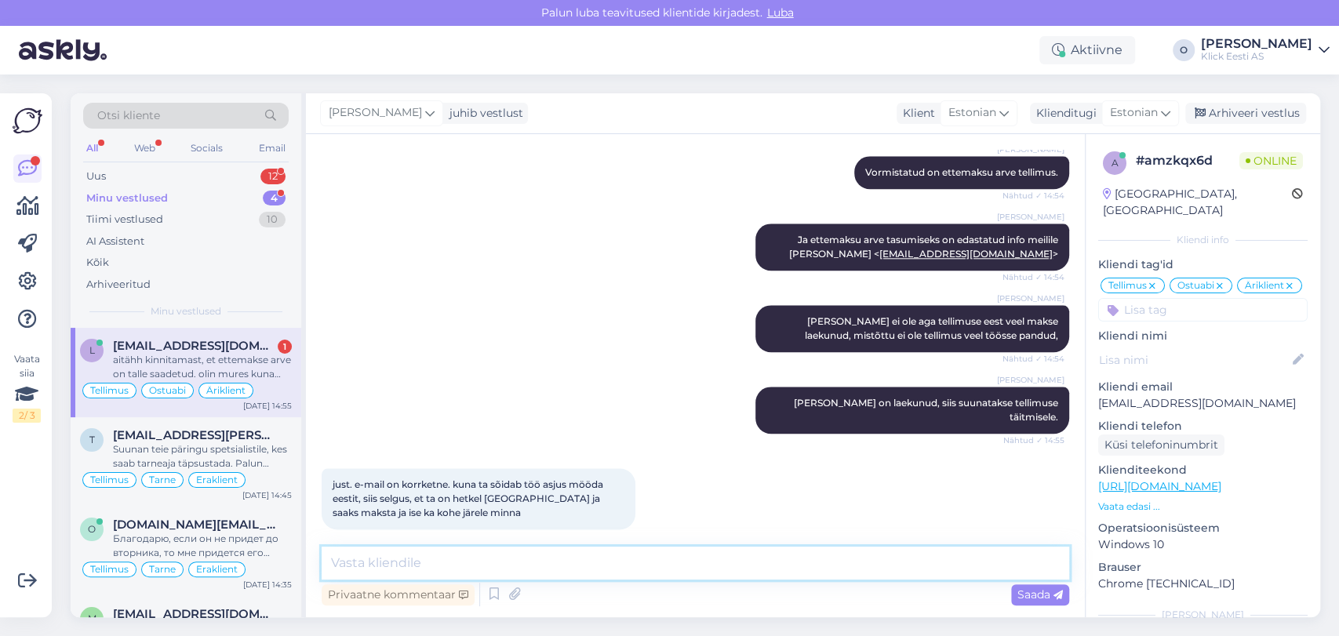
scroll to position [1263, 0]
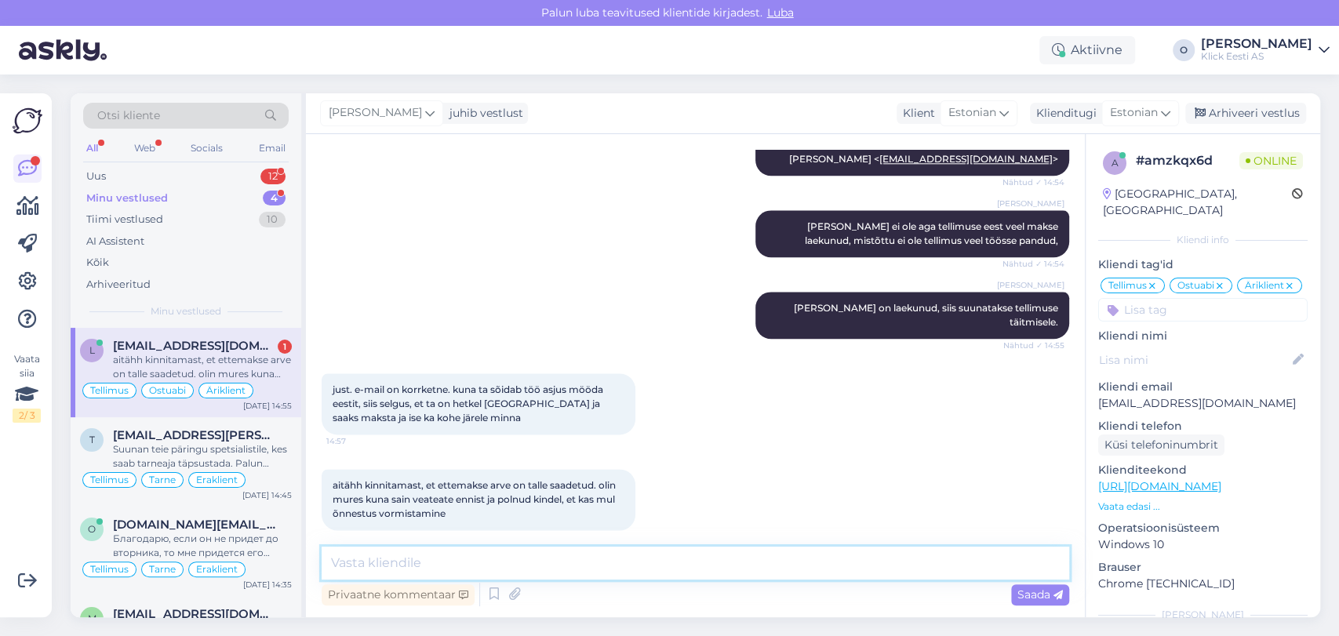
click at [374, 567] on textarea at bounding box center [696, 563] width 748 height 33
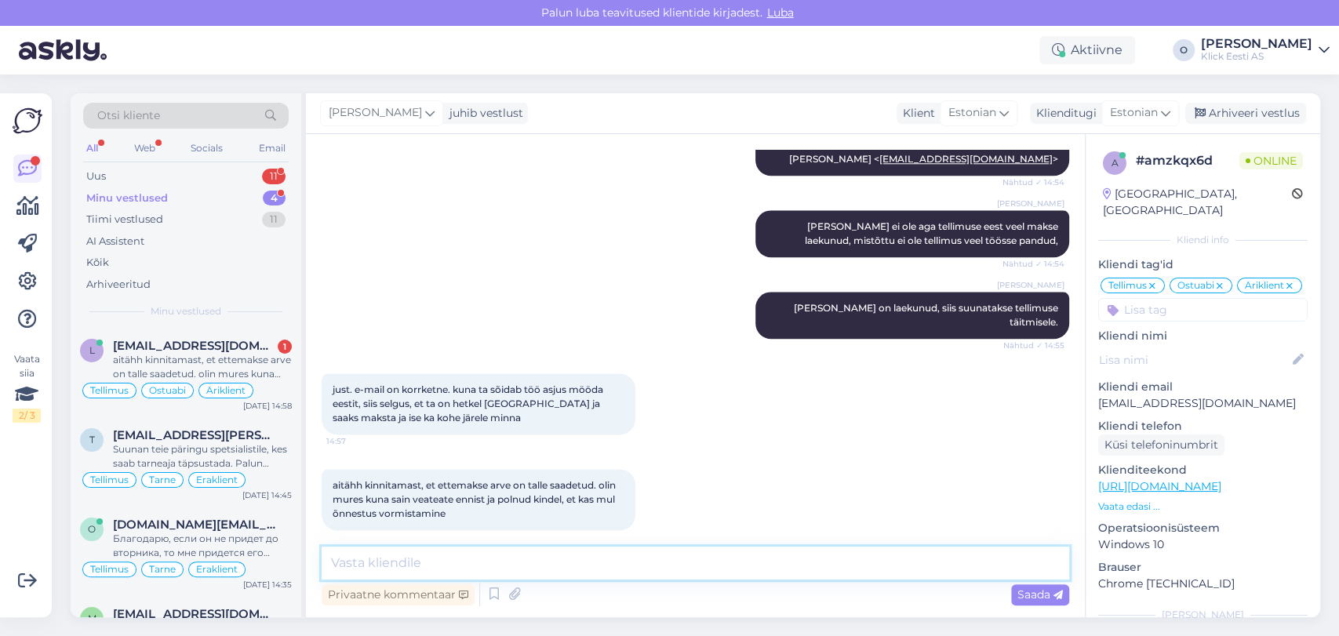
click at [374, 567] on textarea at bounding box center [696, 563] width 748 height 33
type textarea "K"
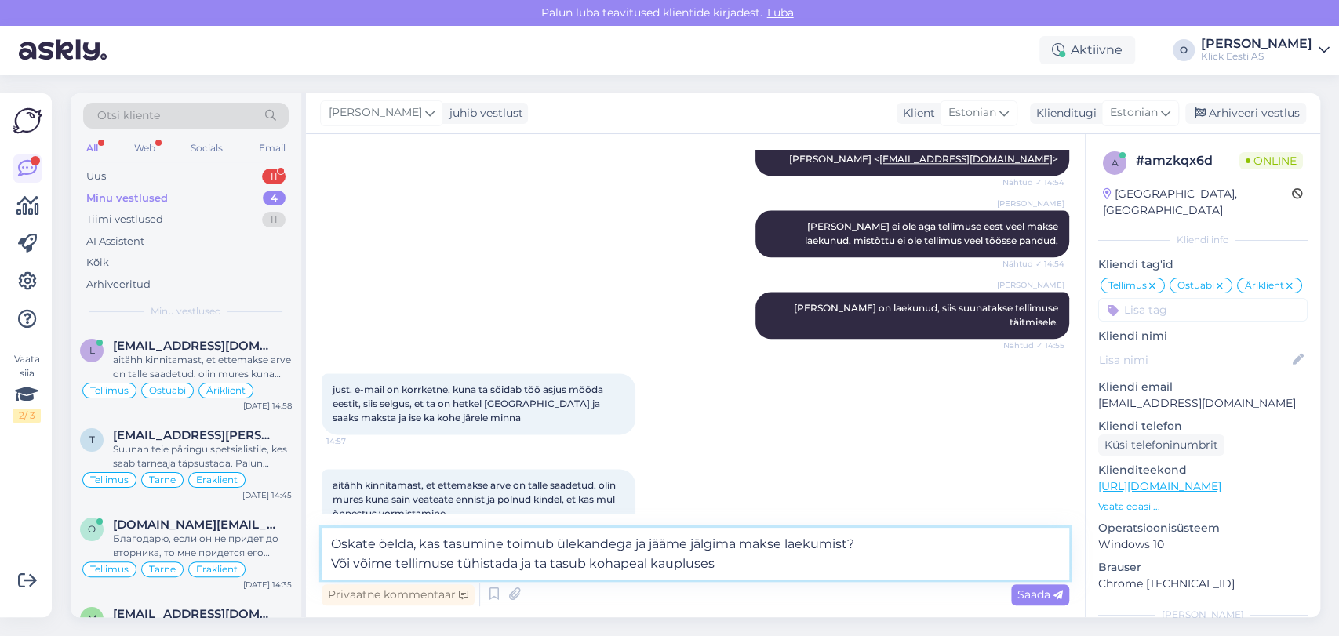
type textarea "Oskate öelda, kas tasumine toimub ülekandega ja jääme jälgima makse laekumist? …"
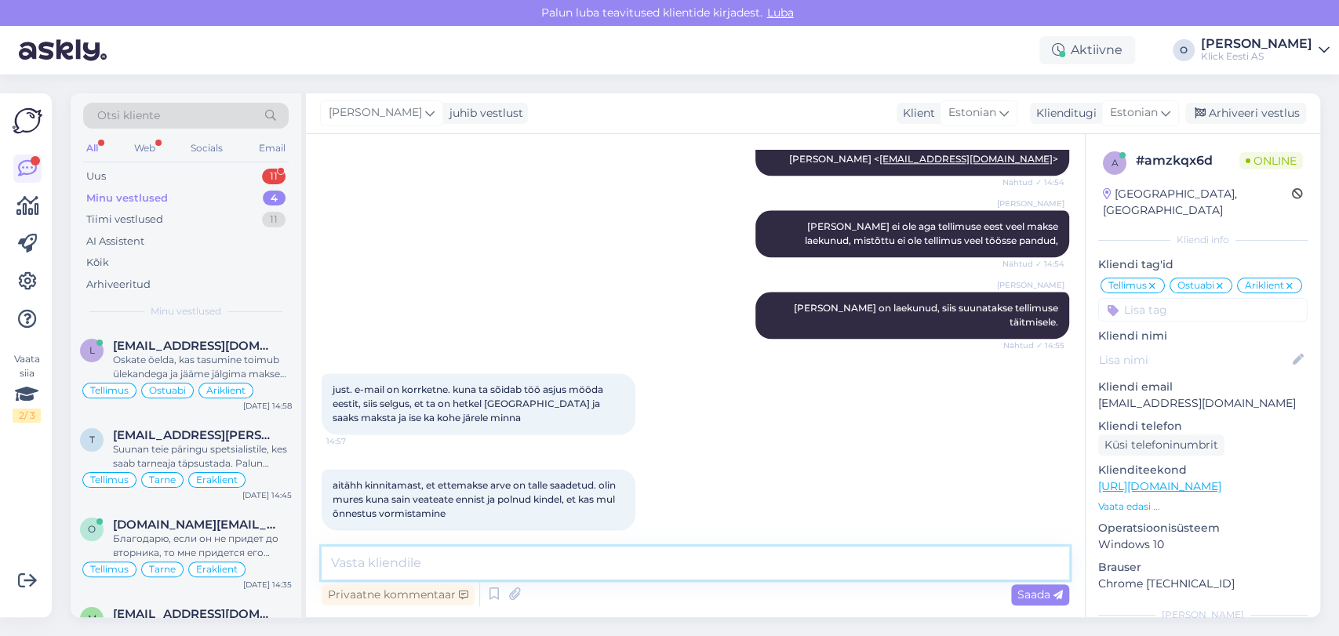
scroll to position [1373, 0]
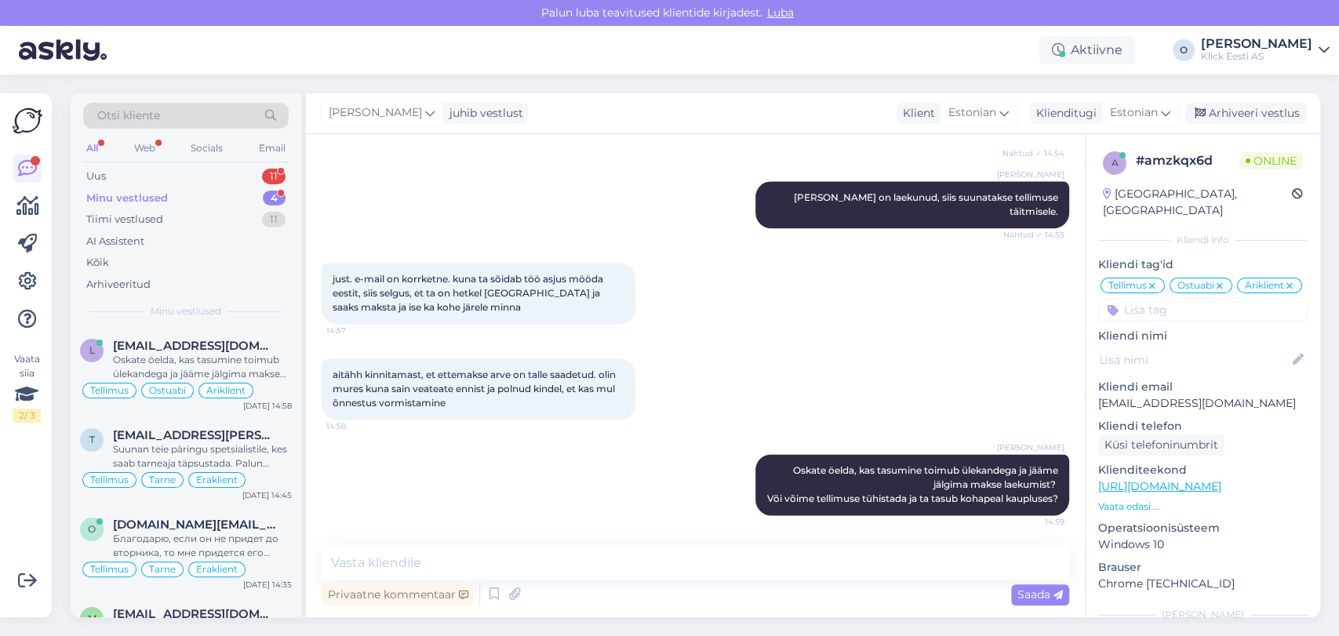
click at [198, 205] on div "Minu vestlused 4" at bounding box center [186, 199] width 206 height 22
click at [194, 173] on div "Uus 11" at bounding box center [186, 177] width 206 height 22
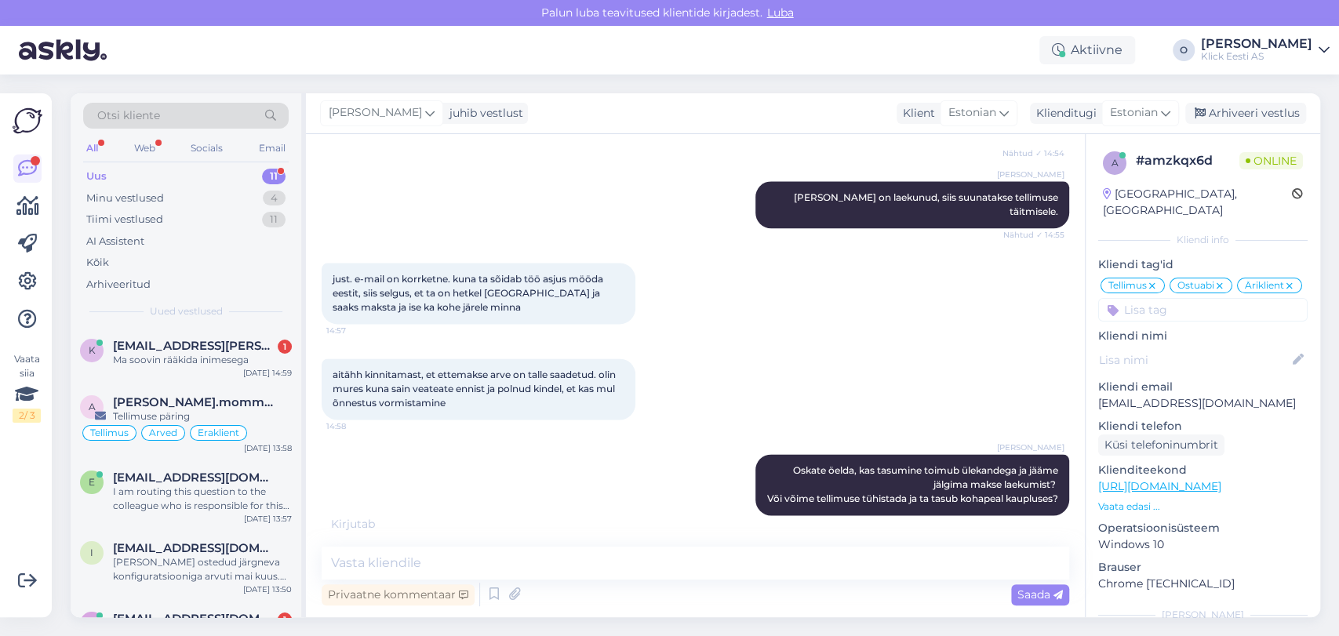
scroll to position [1390, 0]
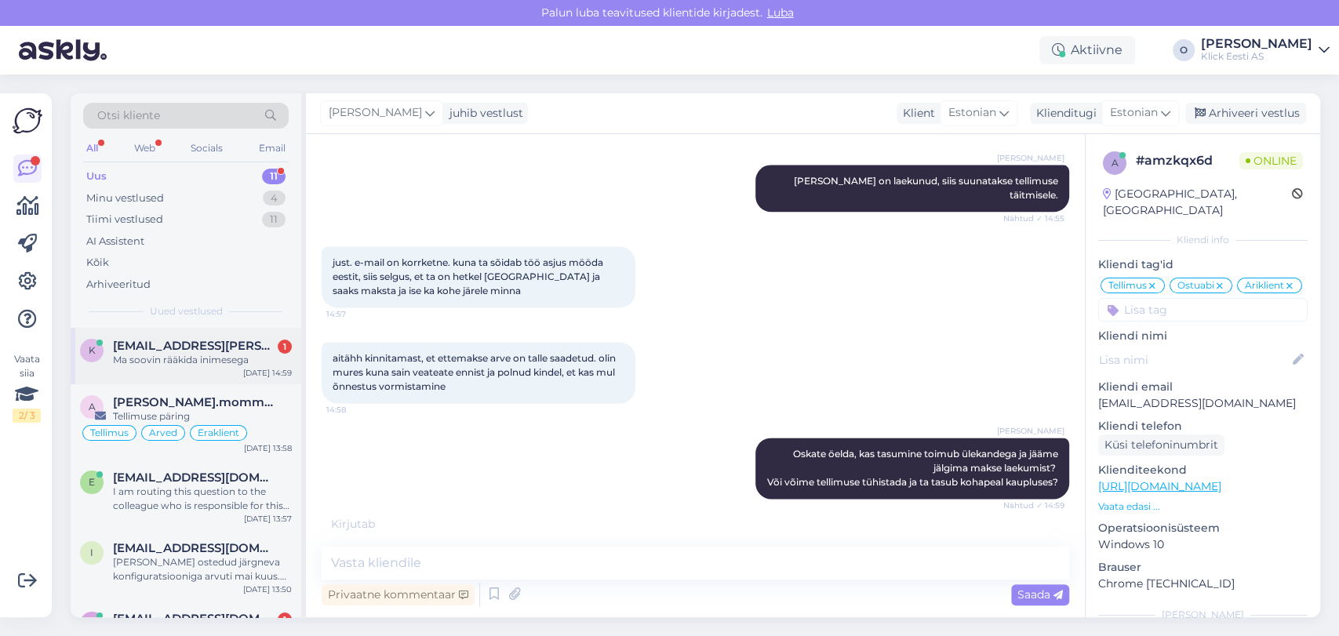
click at [220, 352] on span "[EMAIL_ADDRESS][PERSON_NAME][PERSON_NAME][DOMAIN_NAME]" at bounding box center [194, 346] width 163 height 14
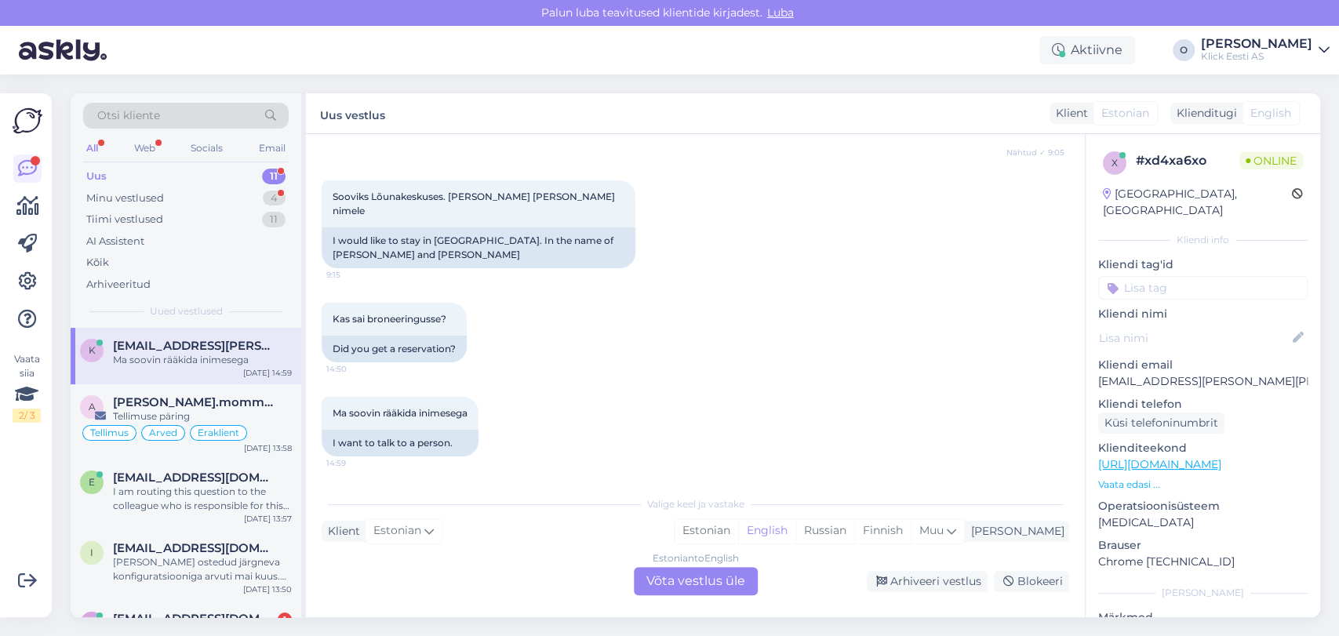
scroll to position [412, 0]
click at [229, 535] on div "k [EMAIL_ADDRESS][DOMAIN_NAME] 1 Jah palun, aitäh edastamast! [DATE] 13:41" at bounding box center [186, 558] width 231 height 56
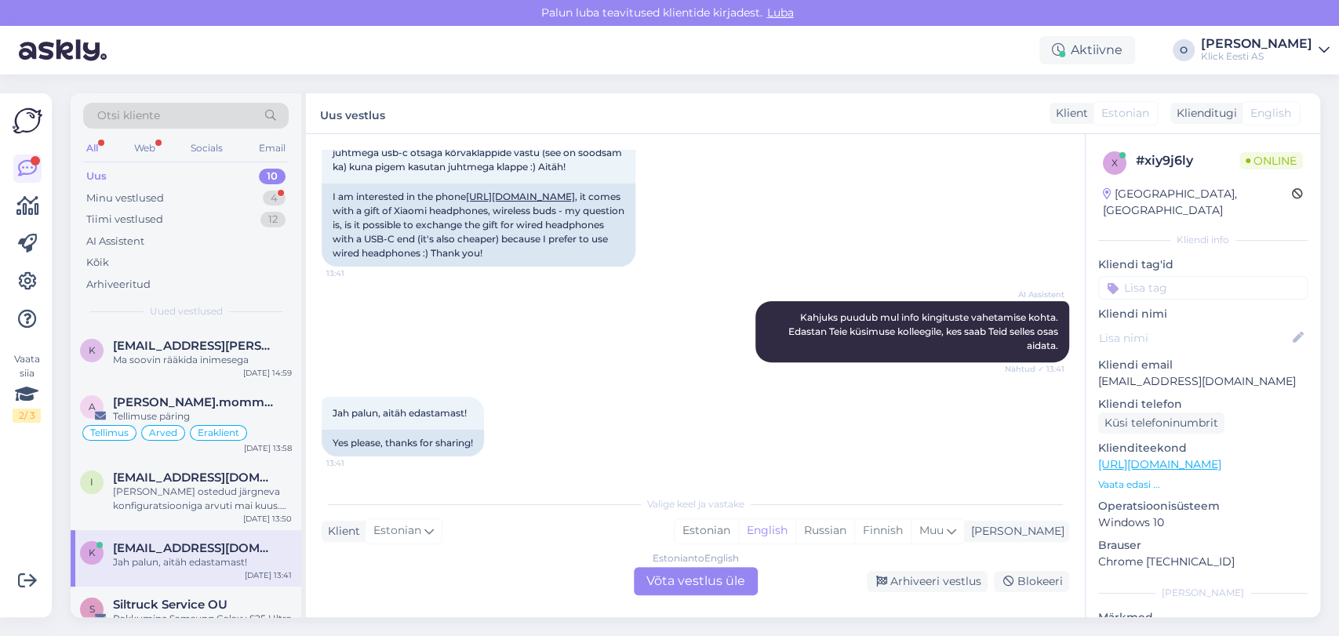
scroll to position [358, 0]
click at [169, 202] on div "Minu vestlused 4" at bounding box center [186, 199] width 206 height 22
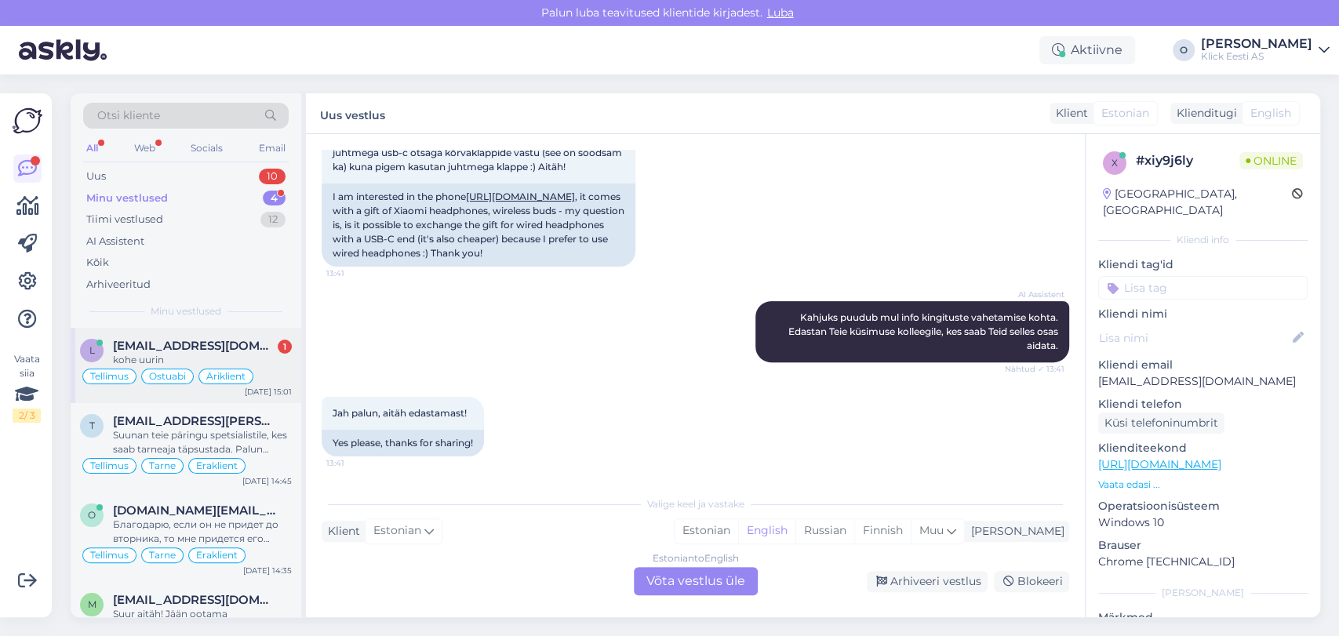
click at [159, 344] on span "[EMAIL_ADDRESS][DOMAIN_NAME]" at bounding box center [194, 346] width 163 height 14
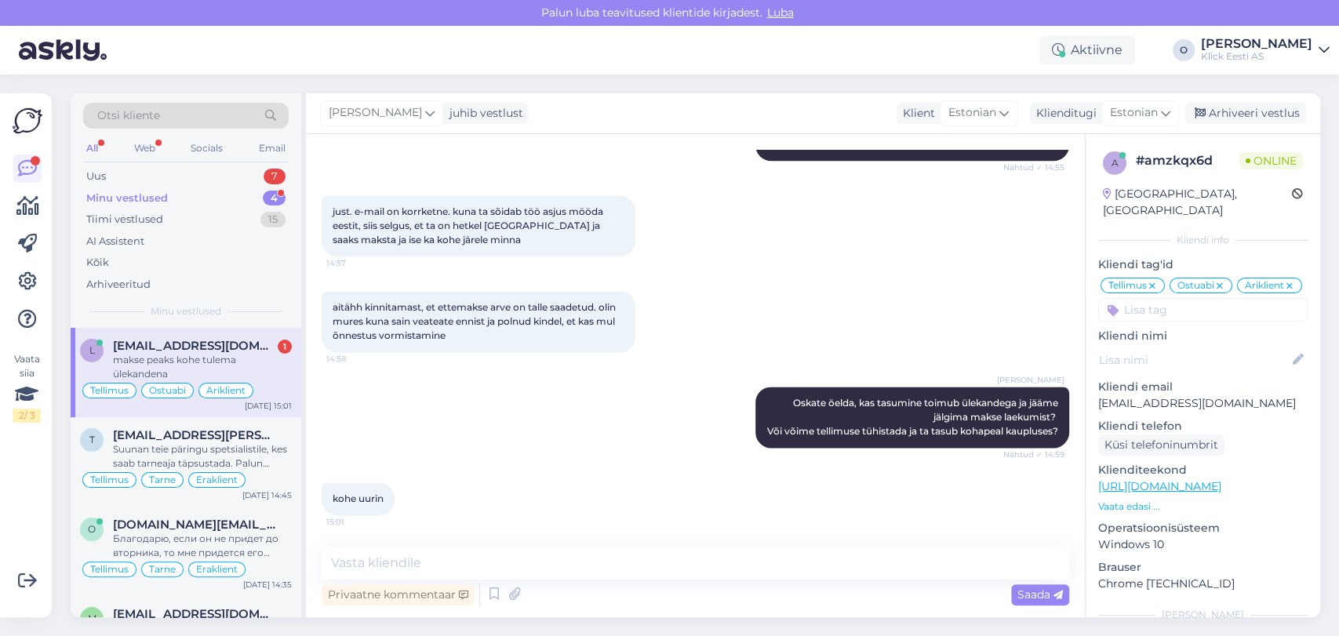
scroll to position [1507, 0]
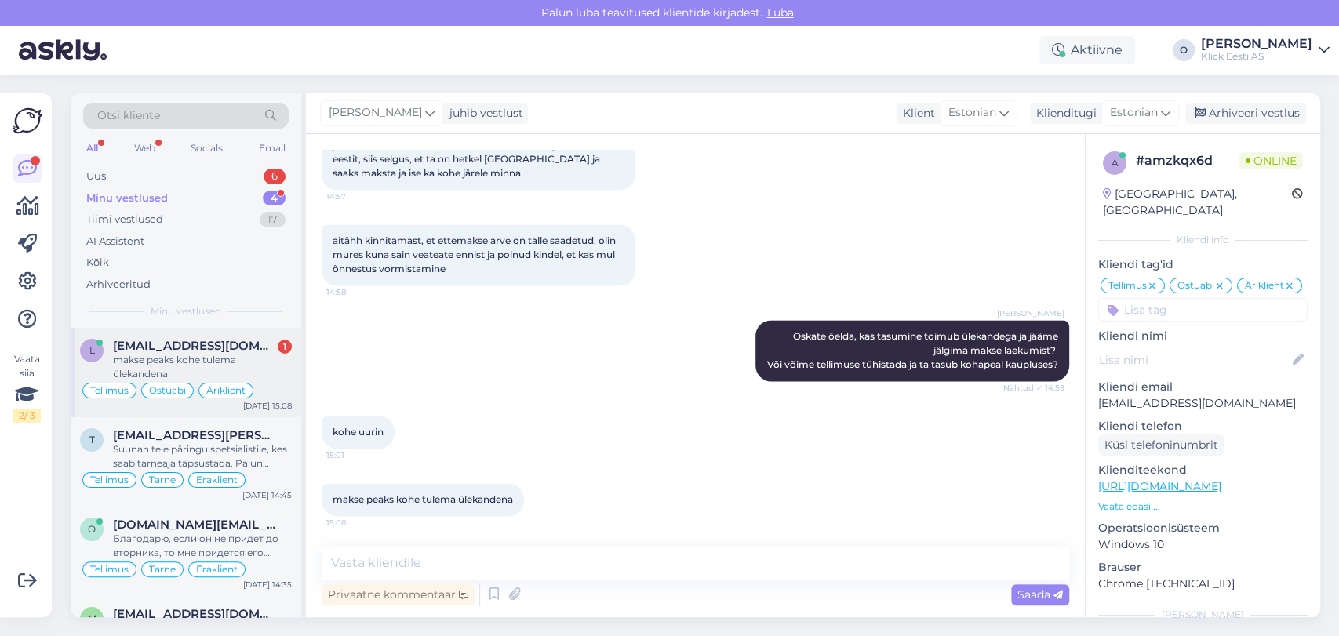
click at [206, 348] on span "[EMAIL_ADDRESS][DOMAIN_NAME]" at bounding box center [194, 346] width 163 height 14
click at [426, 561] on textarea at bounding box center [696, 563] width 748 height 33
type textarea "Tänan, jääme ootama."
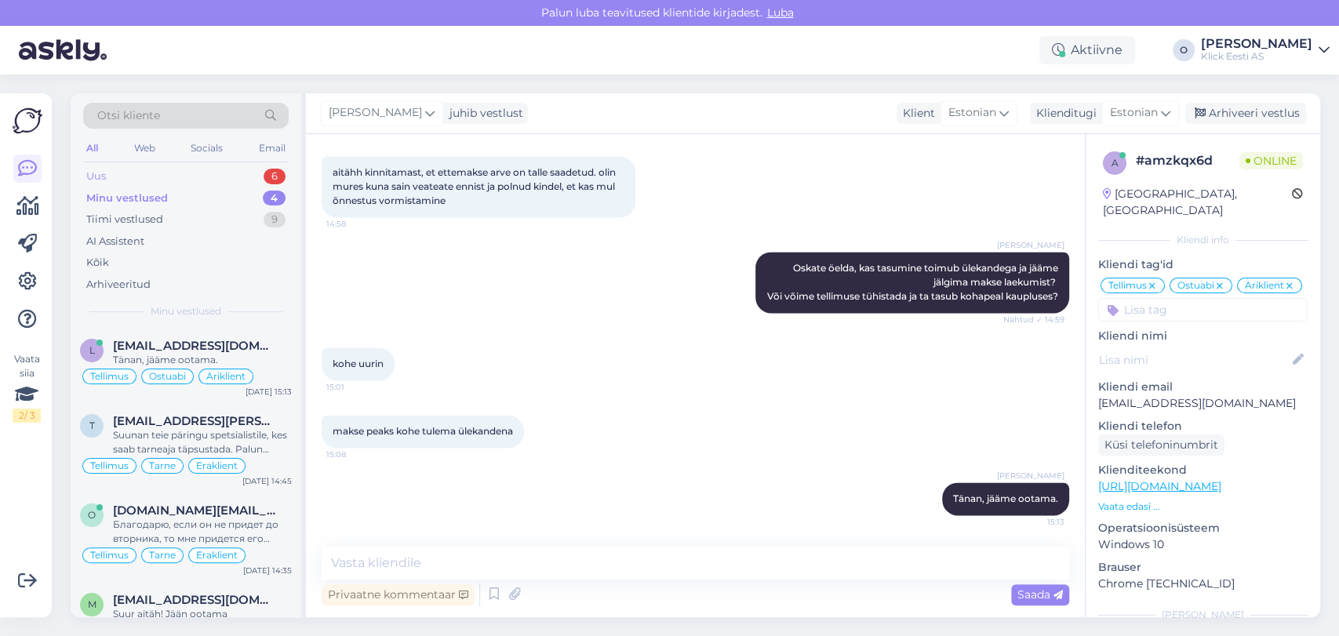
click at [220, 175] on div "Uus 6" at bounding box center [186, 177] width 206 height 22
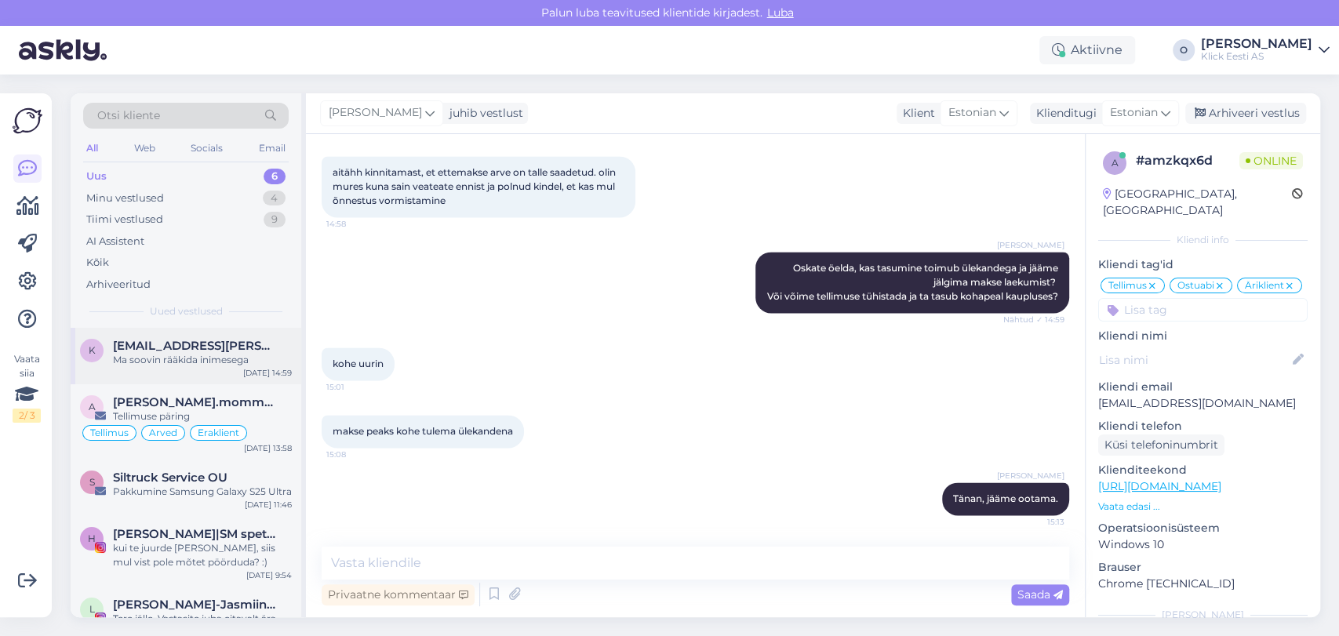
click at [198, 361] on div "Ma soovin rääkida inimesega" at bounding box center [202, 360] width 179 height 14
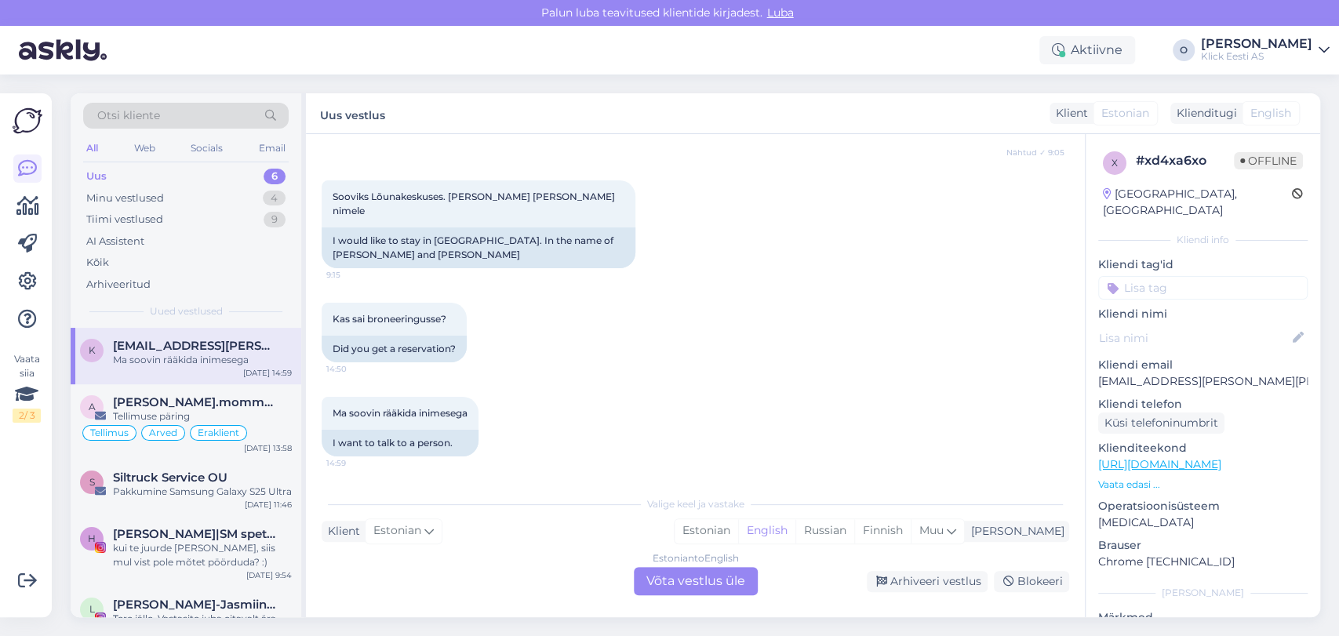
scroll to position [412, 0]
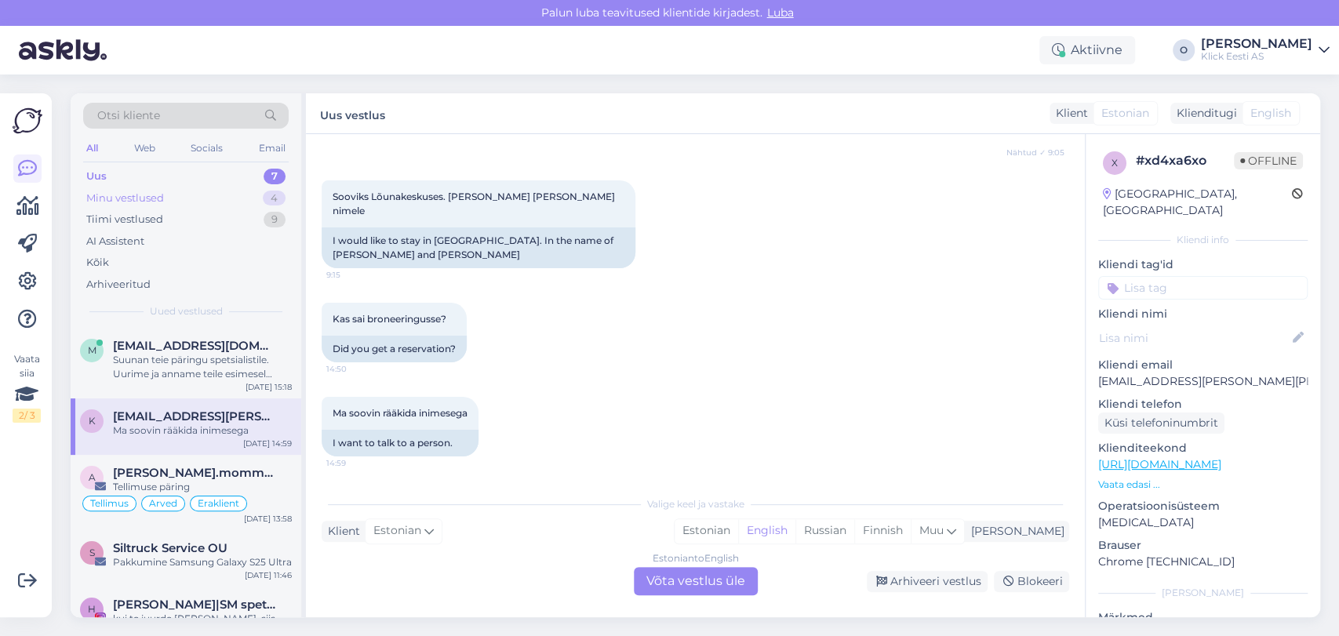
click at [217, 195] on div "Minu vestlused 4" at bounding box center [186, 199] width 206 height 22
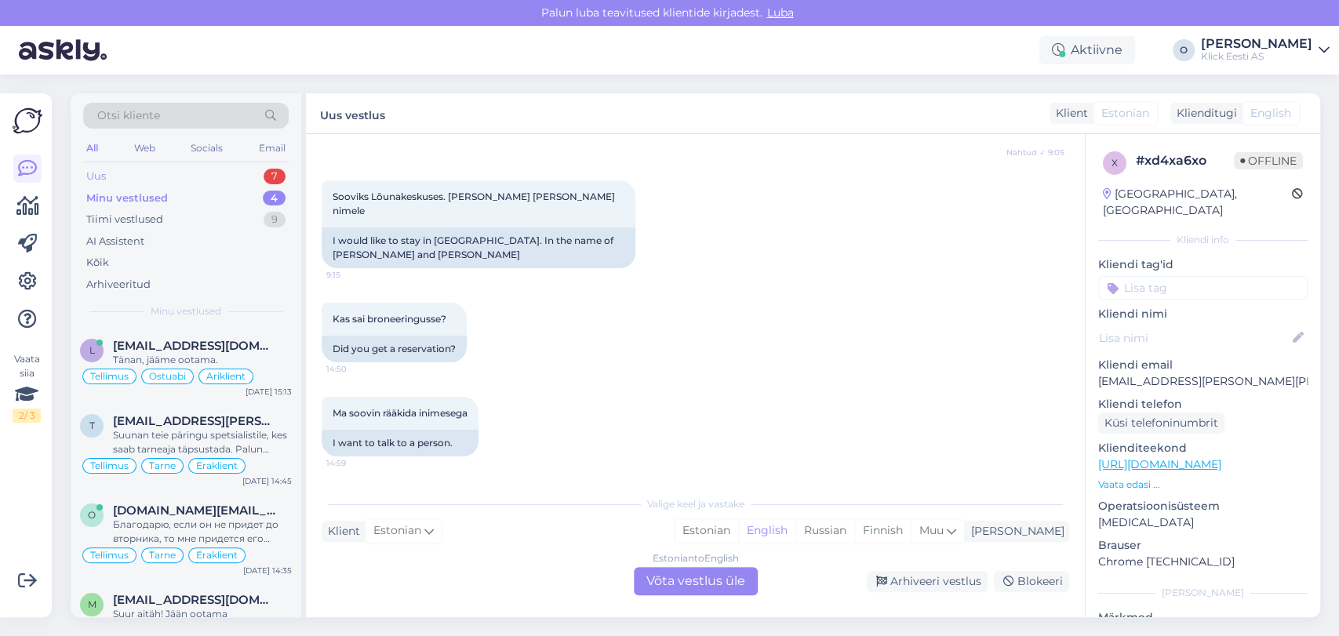
click at [210, 166] on div "Uus 7" at bounding box center [186, 177] width 206 height 22
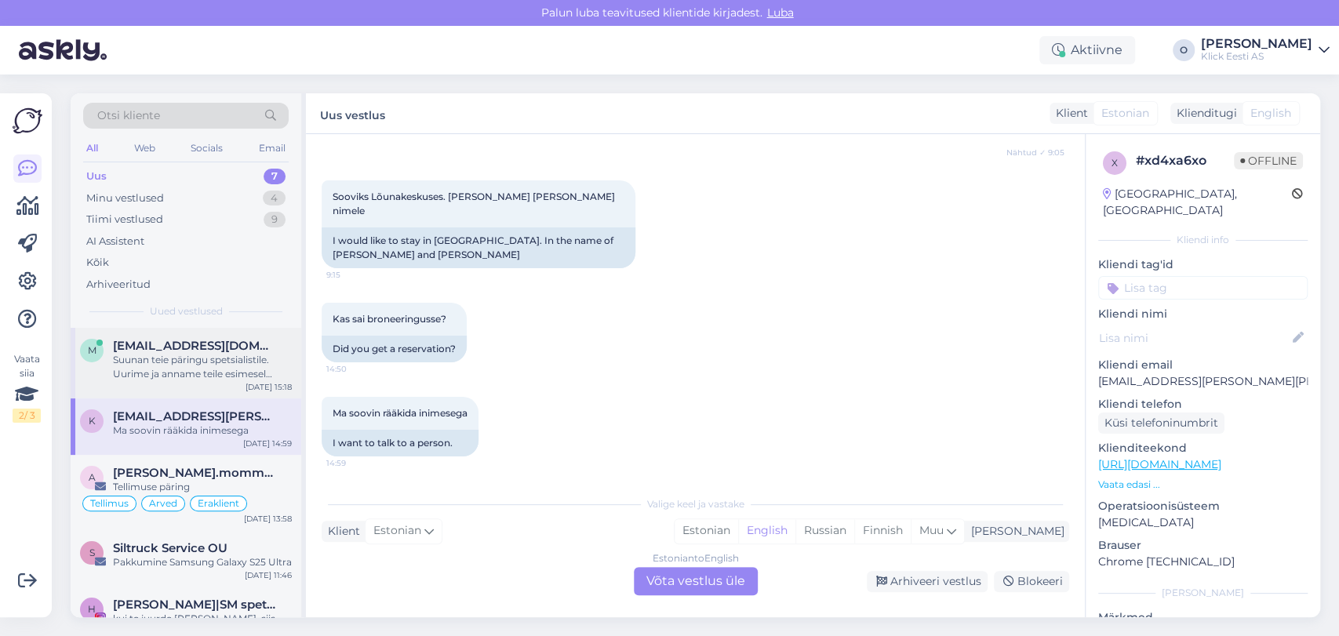
click at [152, 353] on div "Suunan teie päringu spetsialistile. Uurime ja anname teile esimesel võimalusel …" at bounding box center [202, 367] width 179 height 28
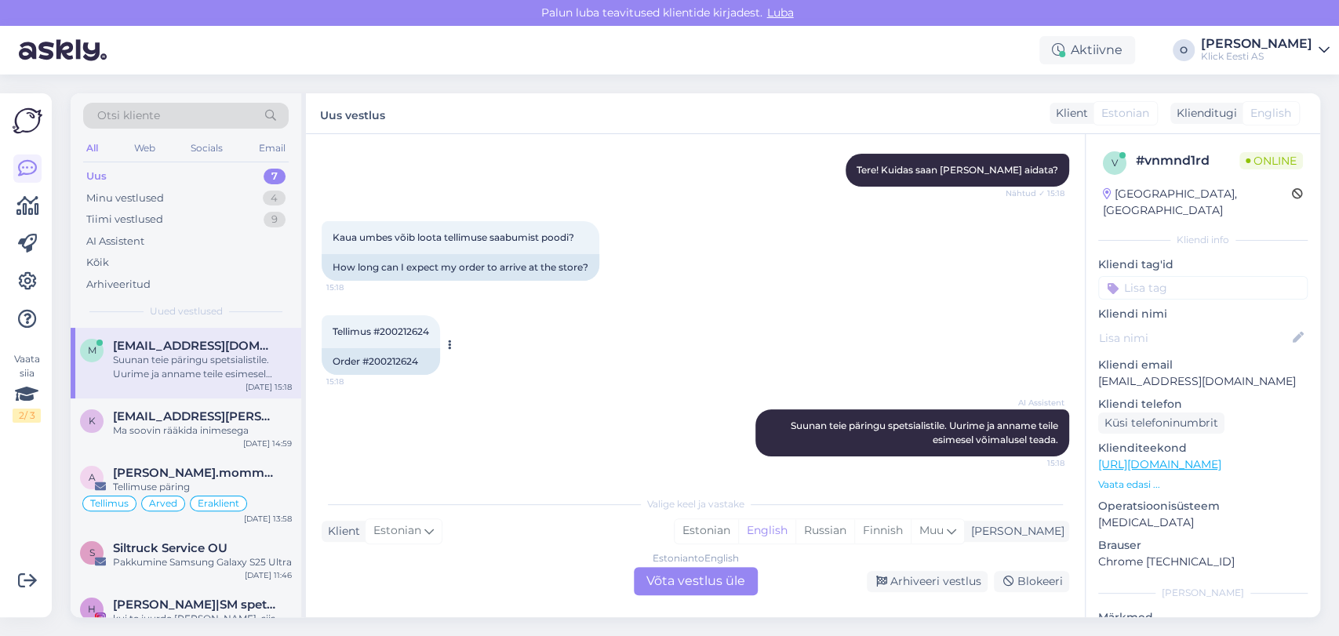
click at [397, 329] on span "Tellimus #200212624" at bounding box center [381, 332] width 97 height 12
copy span "200212624"
click at [701, 581] on div "Estonian to English Võta vestlus üle" at bounding box center [696, 581] width 124 height 28
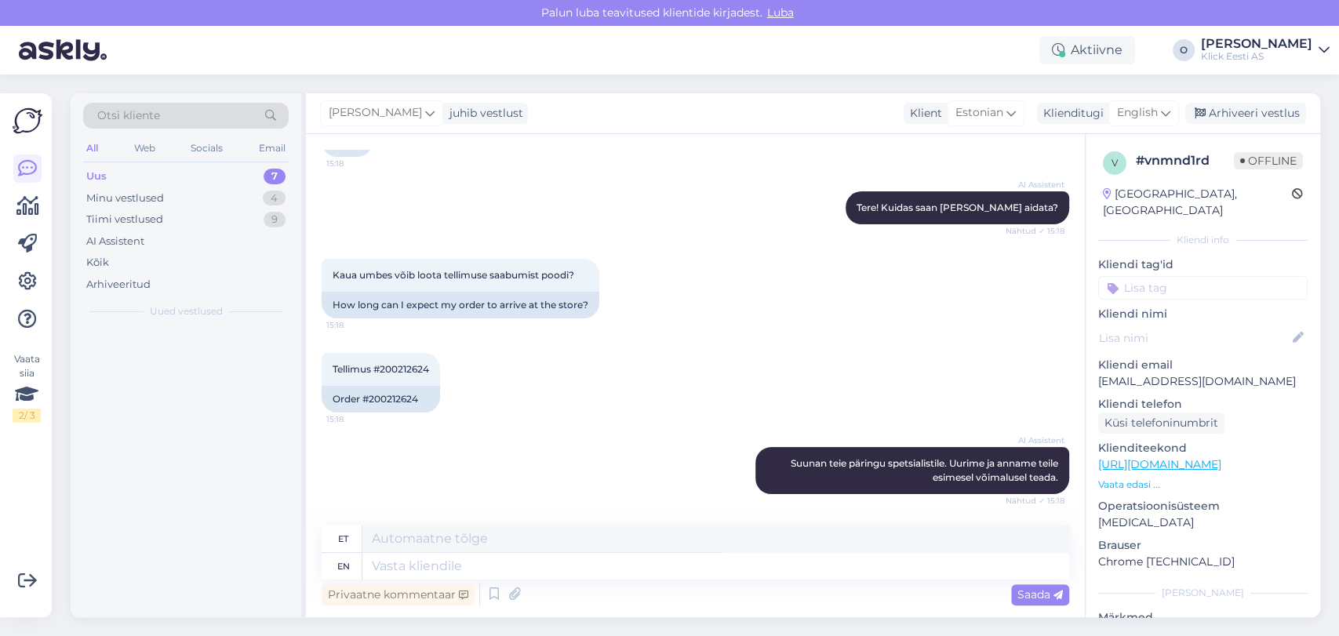
scroll to position [136, 0]
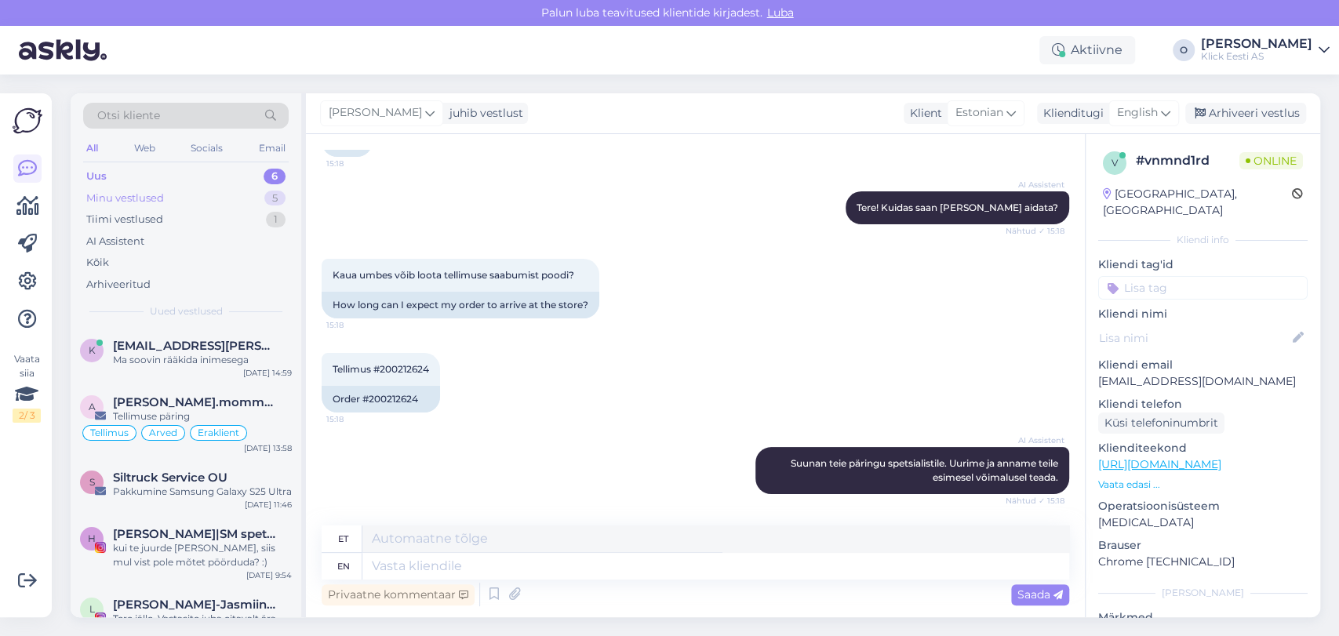
click at [148, 202] on div "Minu vestlused" at bounding box center [125, 199] width 78 height 16
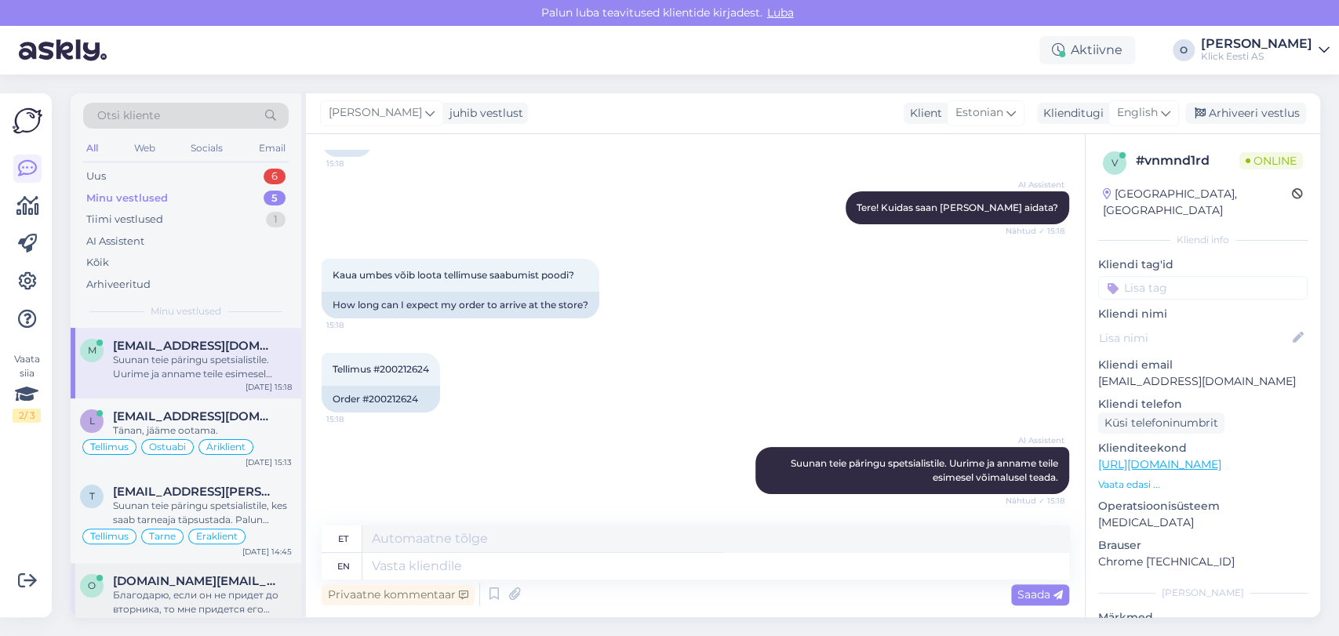
click at [151, 592] on div "Благодарю, если он не придет до вторника, то мне придется его отменить, так как…" at bounding box center [202, 603] width 179 height 28
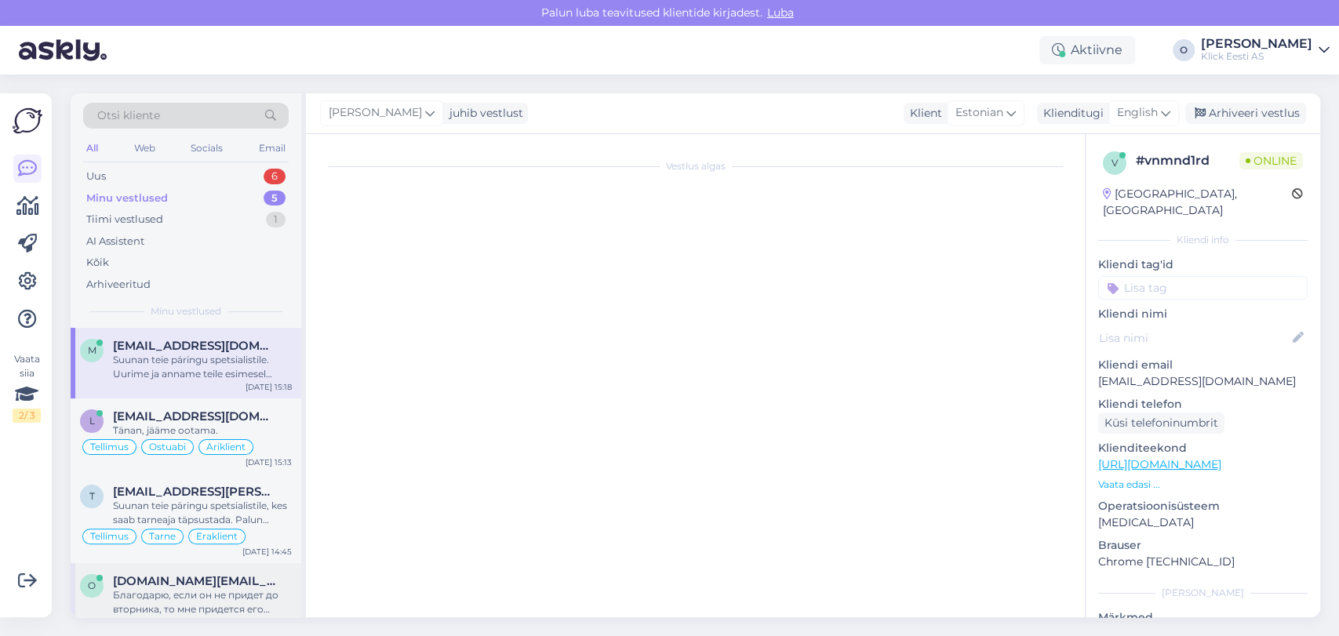
scroll to position [930, 0]
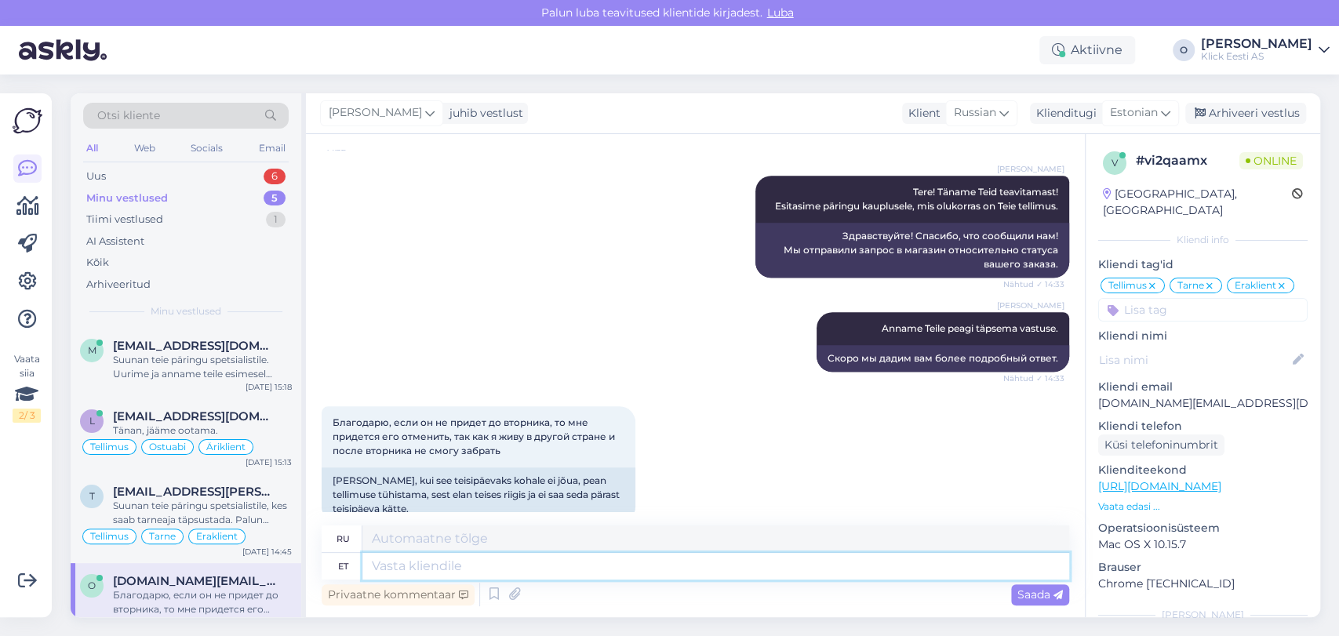
click at [433, 567] on textarea at bounding box center [716, 566] width 707 height 27
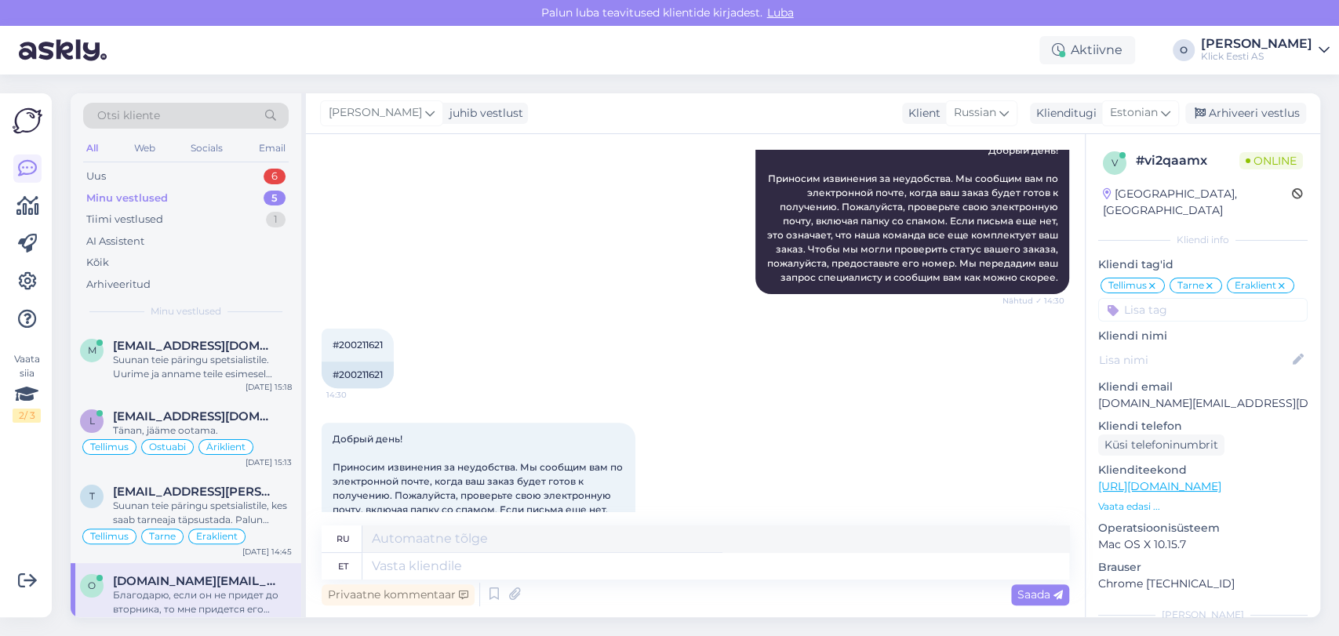
click at [185, 194] on div "Minu vestlused 5" at bounding box center [186, 199] width 206 height 22
click at [172, 425] on div "Tänan, jääme ootama." at bounding box center [202, 431] width 179 height 14
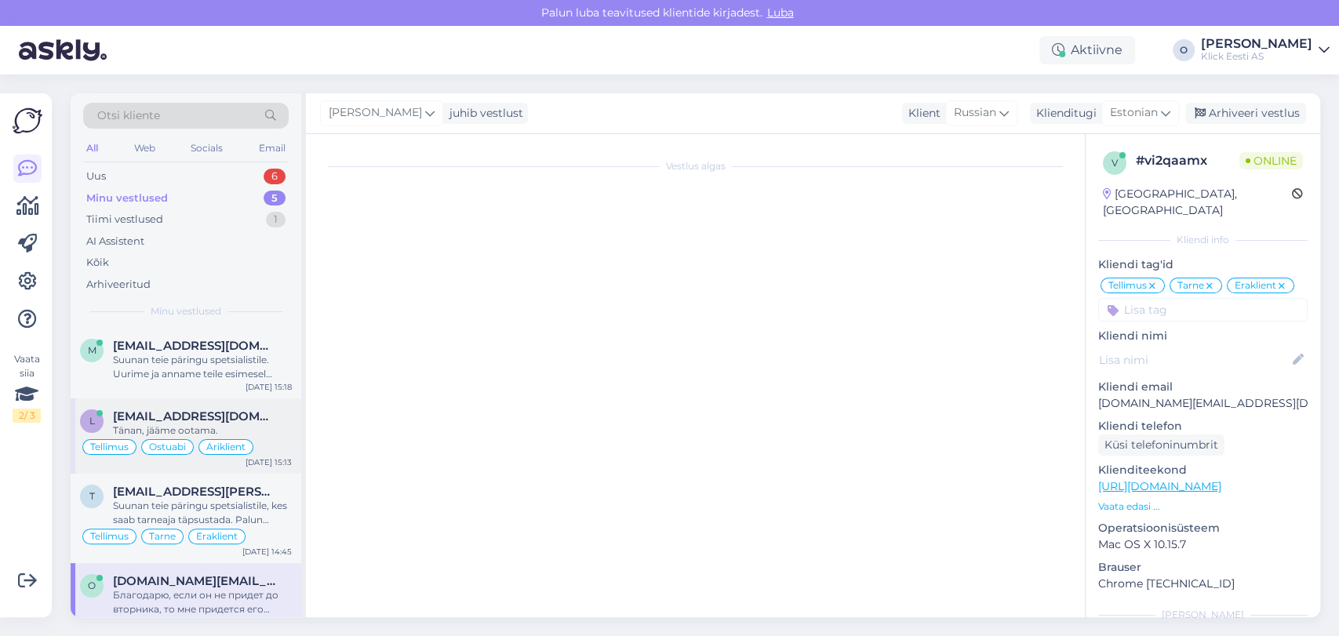
scroll to position [1576, 0]
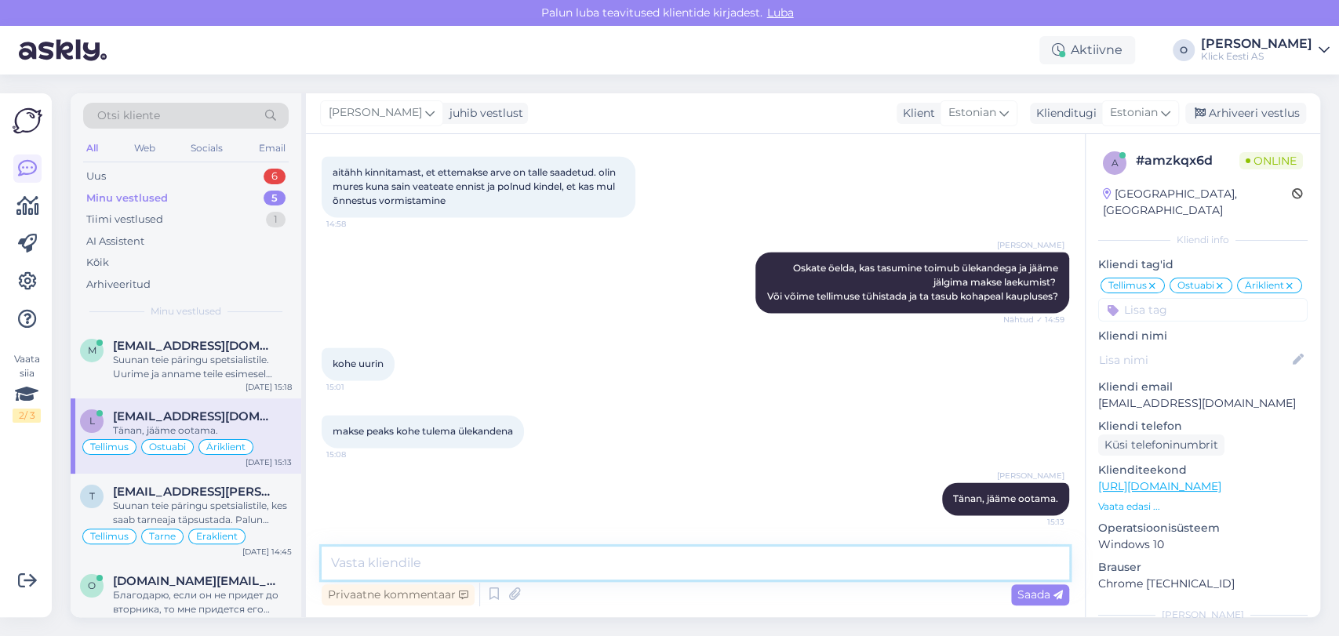
click at [458, 561] on textarea at bounding box center [696, 563] width 748 height 33
type textarea "Makse on laekunud ning tellimus on töösse pandud."
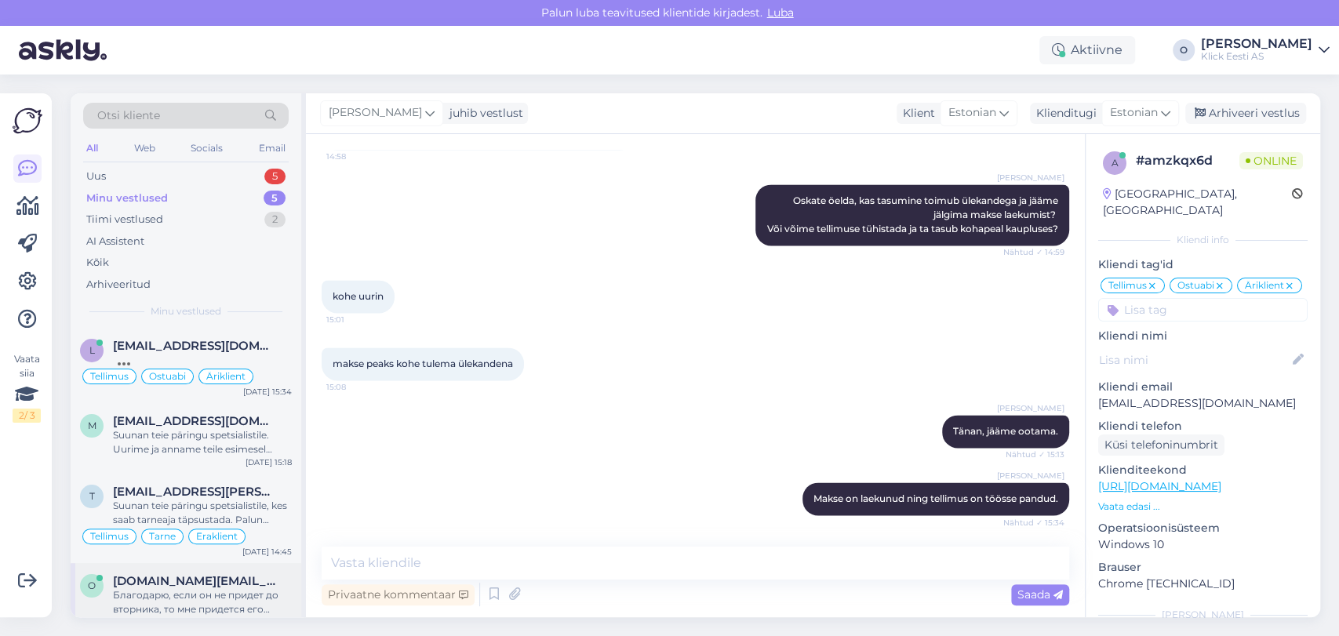
click at [190, 592] on div "Благодарю, если он не придет до вторника, то мне придется его отменить, так как…" at bounding box center [202, 603] width 179 height 28
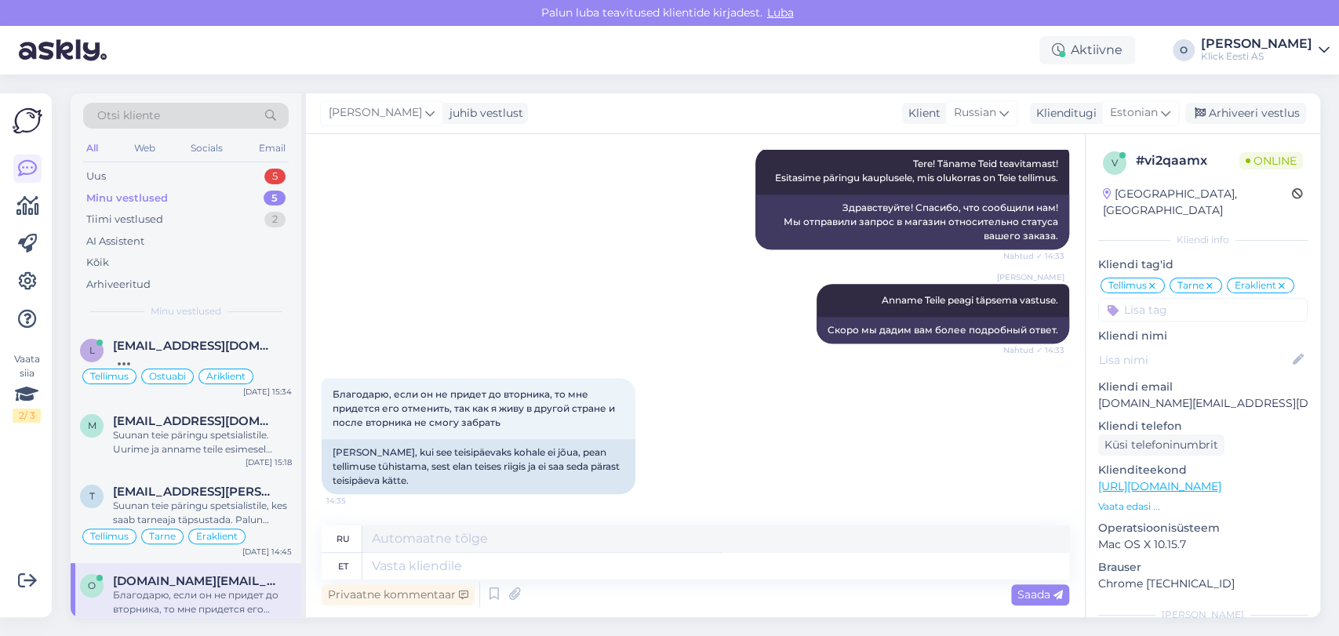
scroll to position [930, 0]
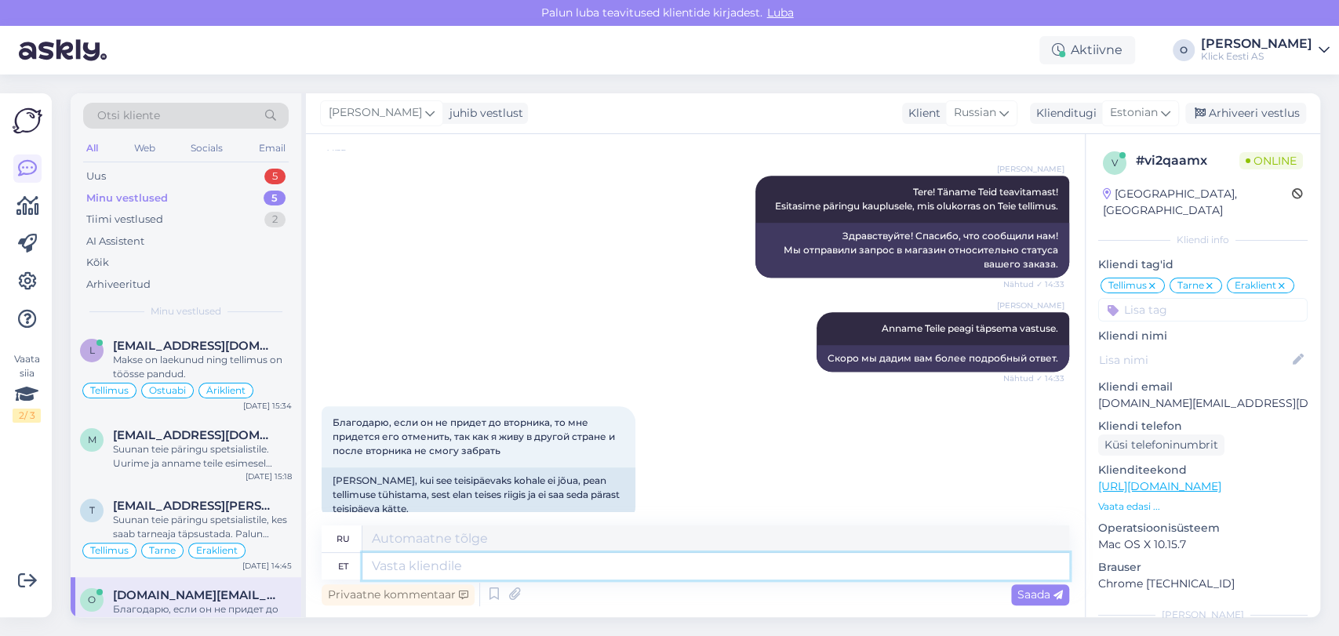
click at [400, 574] on textarea at bounding box center [716, 566] width 707 height 27
type textarea "Sain k"
type textarea "Я получил"
type textarea "Sain kaupluselt"
type textarea "Я купил его в магазине."
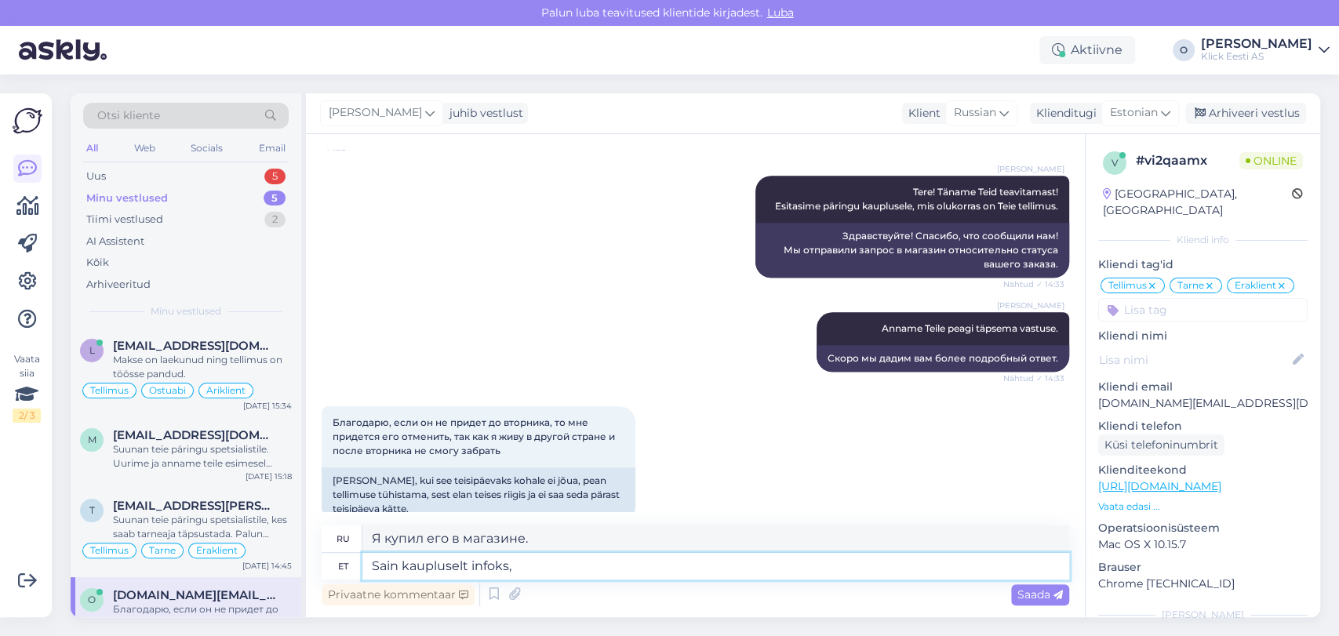
type textarea "Sain kaupluselt infoks, e"
type textarea "Я получил информацию из магазина,"
type textarea "[PERSON_NAME] kaupluselt infoks, et tel"
type textarea "В магазине мне сообщили, что"
type textarea "Sain kaupluselt infoks, et tellimus ol"
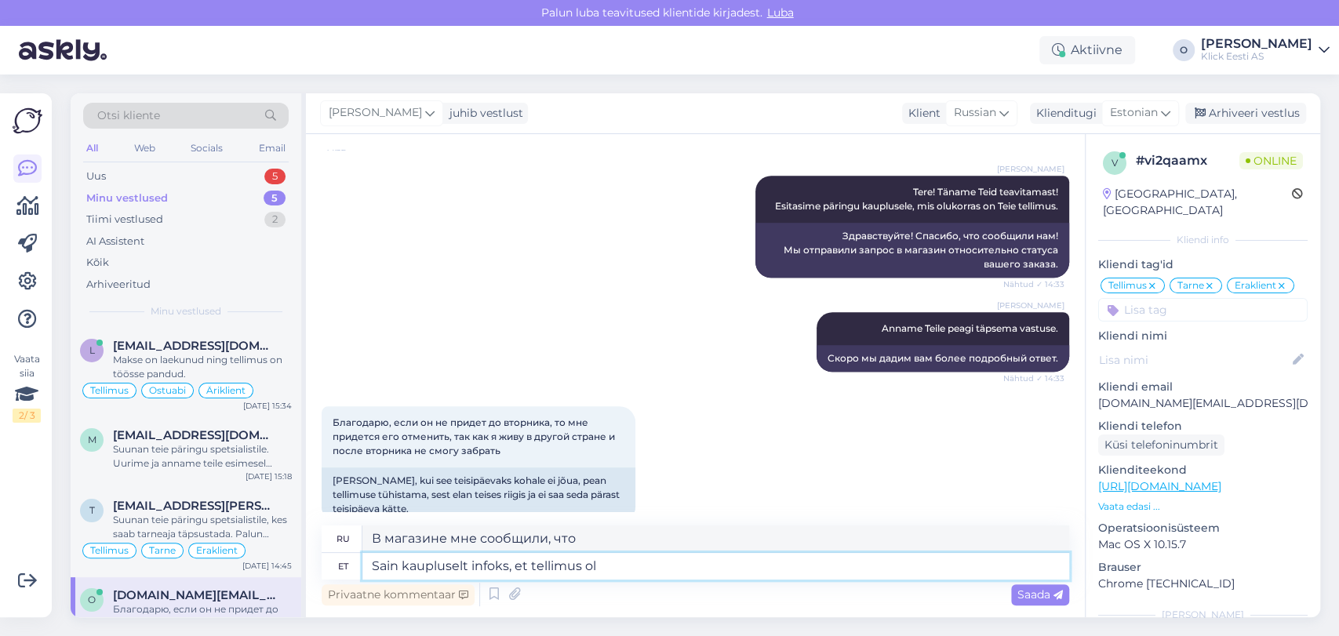
type textarea "Я получил информацию от магазина, что заказ"
type textarea "Sain kaupluselt infoks, et tellimuse tooted o"
type textarea "Я получил информацию от магазина, что заказанные товары"
type textarea "Sain kaupluselt infoks, et tellimuse tooted on ko"
type textarea "Я получил информацию от магазина, что заказанные товары есть"
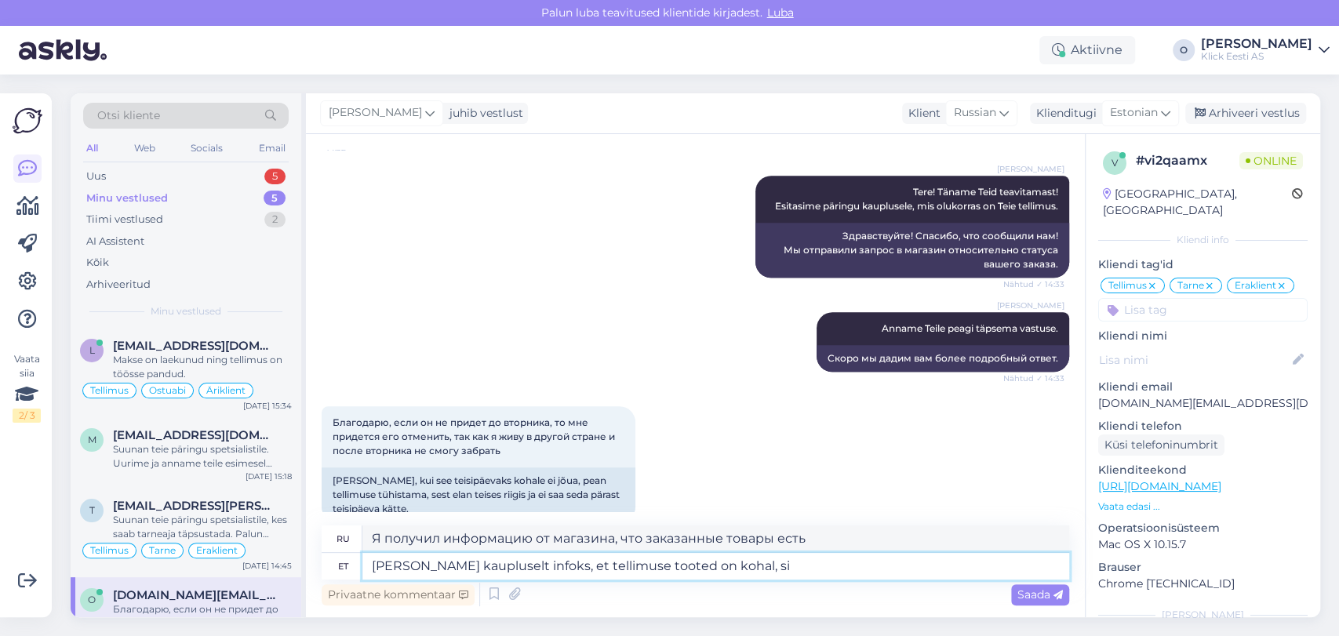
type textarea "[PERSON_NAME] kaupluselt infoks, et tellimuse tooted on kohal, sii"
type textarea "Я получил информацию от магазина, что заказанные товары прибыли,"
type textarea "[PERSON_NAME] kaupluselt infoks, et tellimuse tooted on kohal, siis"
type textarea "Я получил информацию от магазина, что заказанные товары прибыли, поэтому"
type textarea "[PERSON_NAME] kaupluselt infoks, et tellimuse tooted on kohal, k"
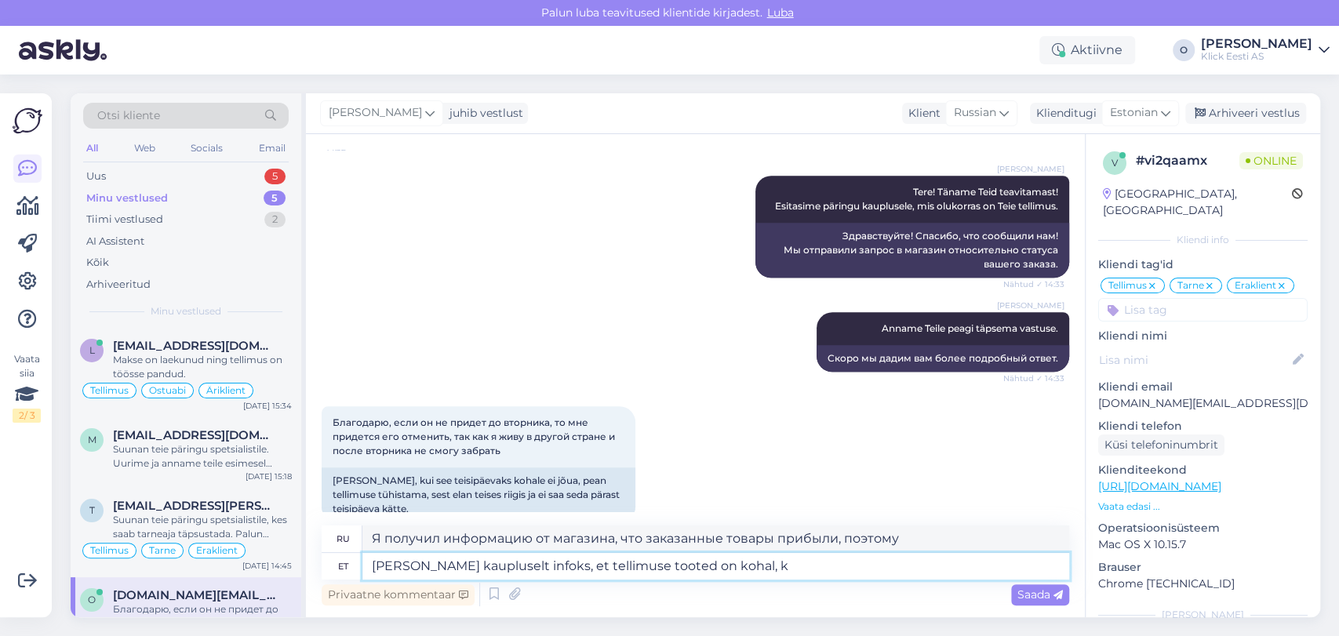
type textarea "Я получил информацию от магазина, что заказанные товары прибыли,"
type textarea "[PERSON_NAME] kaupluselt infoks, et tellimuse tooted on kohal, kuid t"
type textarea "Я получил информацию от магазина, что заказанные товары есть в наличии, но"
type textarea "[PERSON_NAME] kaupluselt infoks, et tellimuse tooted on kohal, kuid tellimus o"
type textarea "Я получил информацию от магазина, что заказанные товары есть в наличии, но заказ"
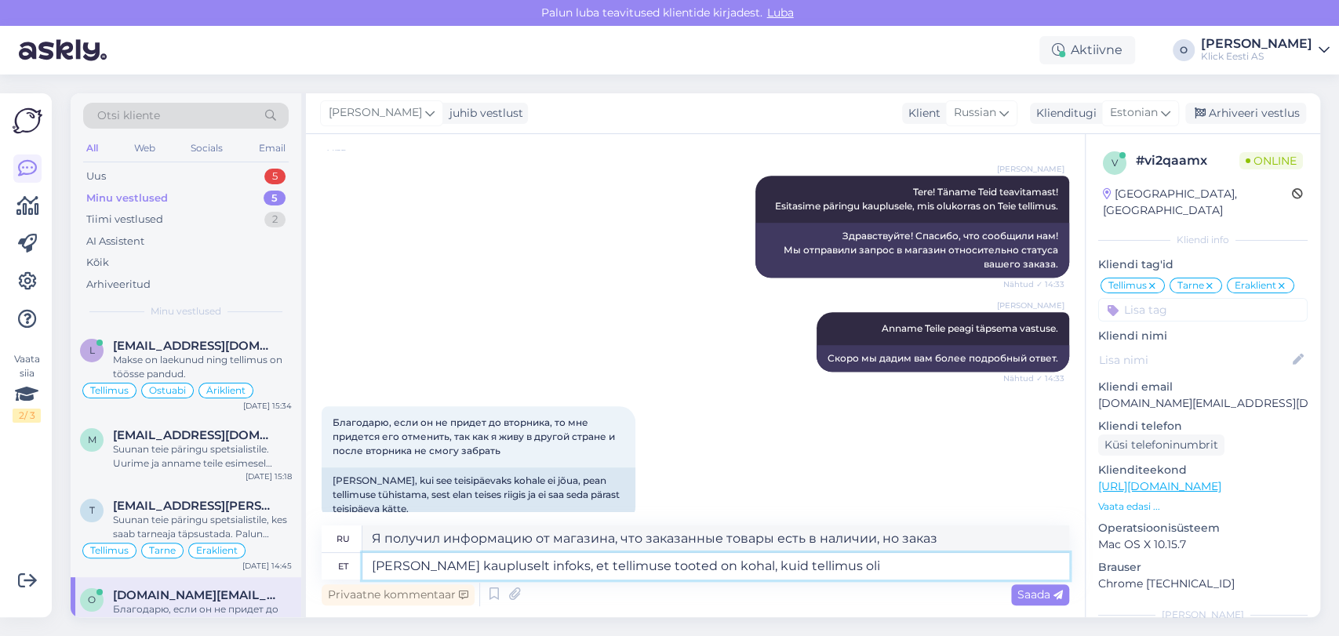
type textarea "Sain kaupluselt infoks, et tellimuse tooted on kohal, kuid tellimus oli j"
type textarea "Я получил информацию от магазина, что заказанные товары есть в наличии, но зака…"
type textarea "Sain kaupluselt infoks, et tellimuse tooted on kohal, kuid tellimus oli jäänud e"
type textarea "Я получил информацию от магазина, что заказанные товары прибыли, но заказ задер…"
type textarea "Sain kaupluselt infoks, et tellimuse tooted on kohal, kuid tellimus oli jäänud …"
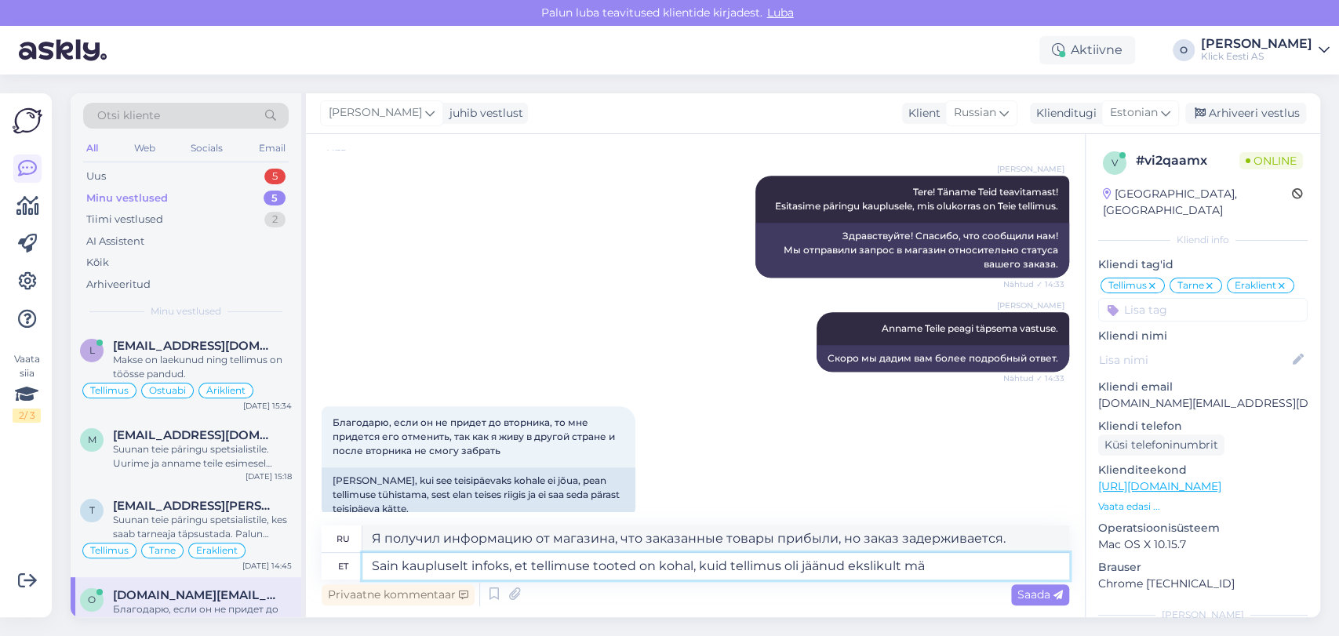
type textarea "Я получил информацию от магазина, что заказанные товары есть в наличии, но зака…"
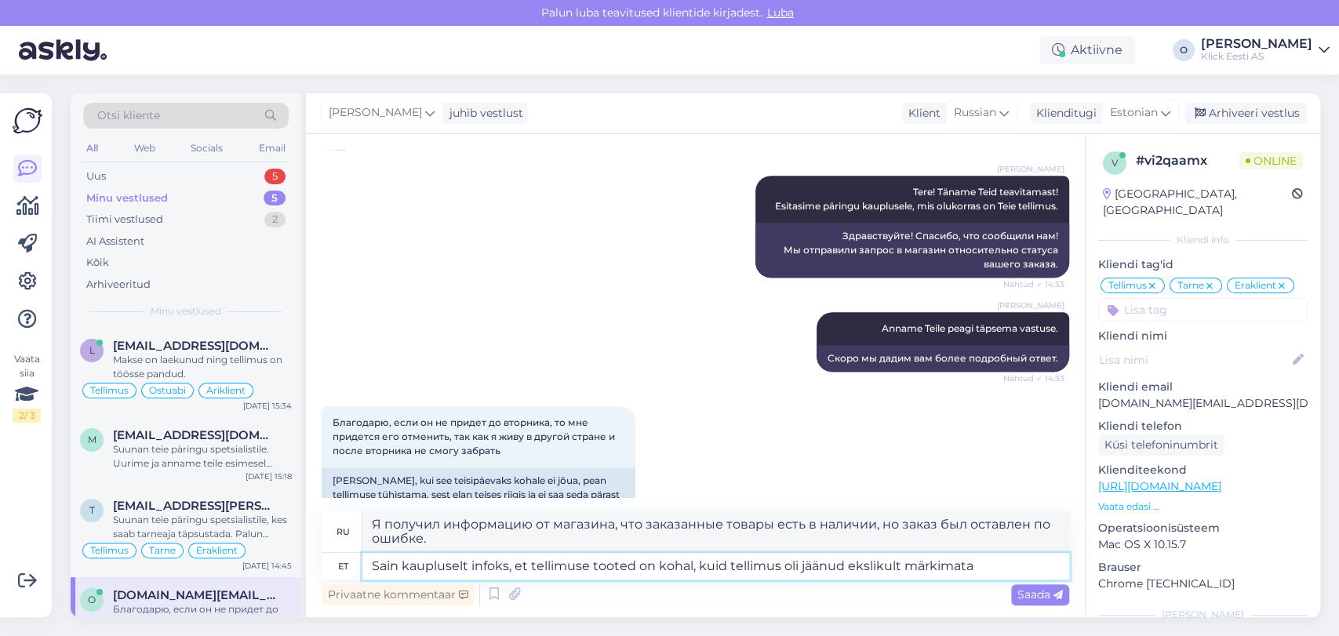
type textarea "[PERSON_NAME] kaupluselt infoks, et tellimuse tooted on kohal, kuid tellimus ol…"
type textarea "Я получил информацию от магазина о том, что заказанные товары имеются в наличии…"
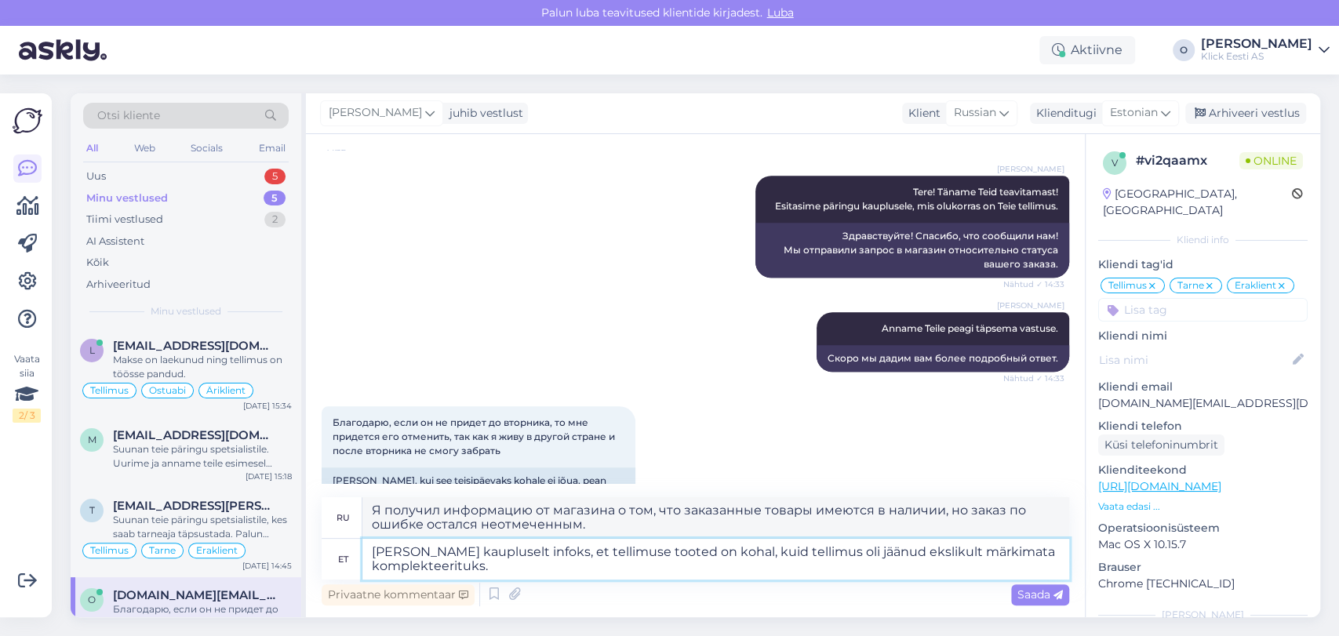
type textarea "Sain kaupluselt infoks, et tellimuse tooted on kohal, kuid tellimus oli jäänud …"
type textarea "Я получил информацию от магазина о том, что заказанные товары имеются в наличии…"
type textarea "[PERSON_NAME] kaupluselt infoks, et tellimuse tooted on kohal, kuid tellimus ol…"
type textarea "Я получил информацию от магазина о наличии заказанных товаров, но заказ был оши…"
type textarea "Sain kaupluselt infoks, et tellimuse tooted on kohal, kuid tellimus oli jäänud …"
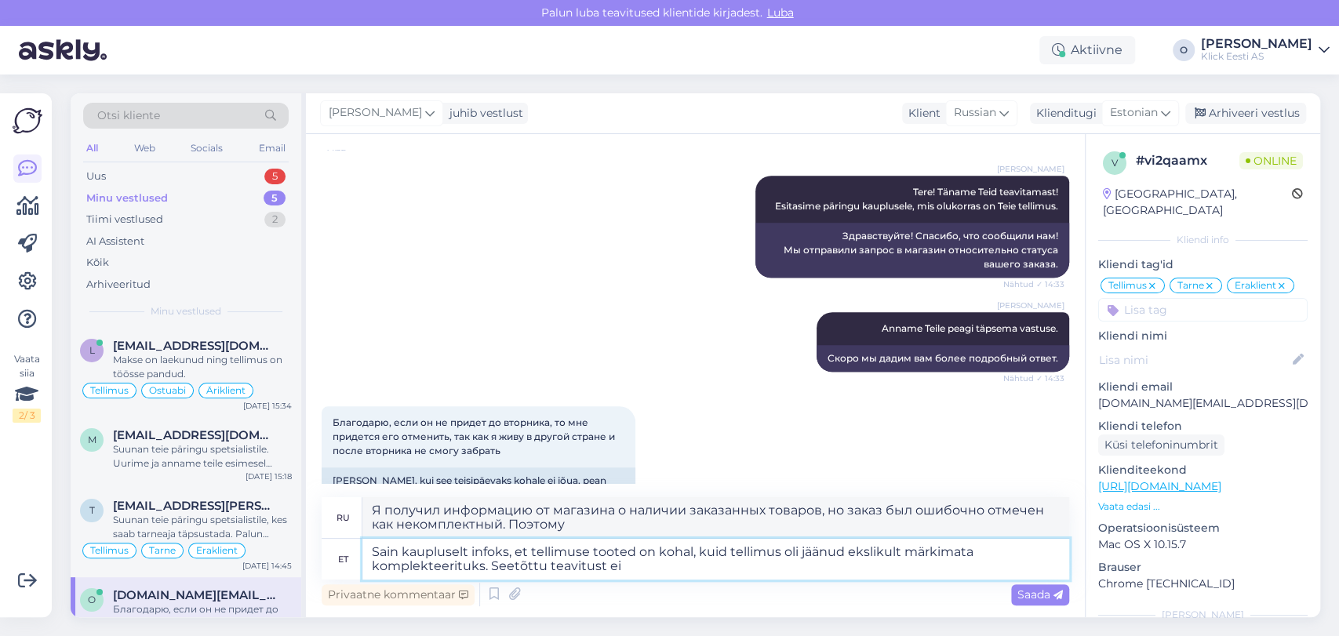
type textarea "Я получил от магазина информацию о наличии товаров из моего заказа, но заказ бы…"
type textarea "Sain kaupluselt infoks, et tellimuse tooted on kohal, kuid tellimus oli jäänud …"
type textarea "Я получил от магазина информацию о наличии товаров из моего заказа, но заказ бы…"
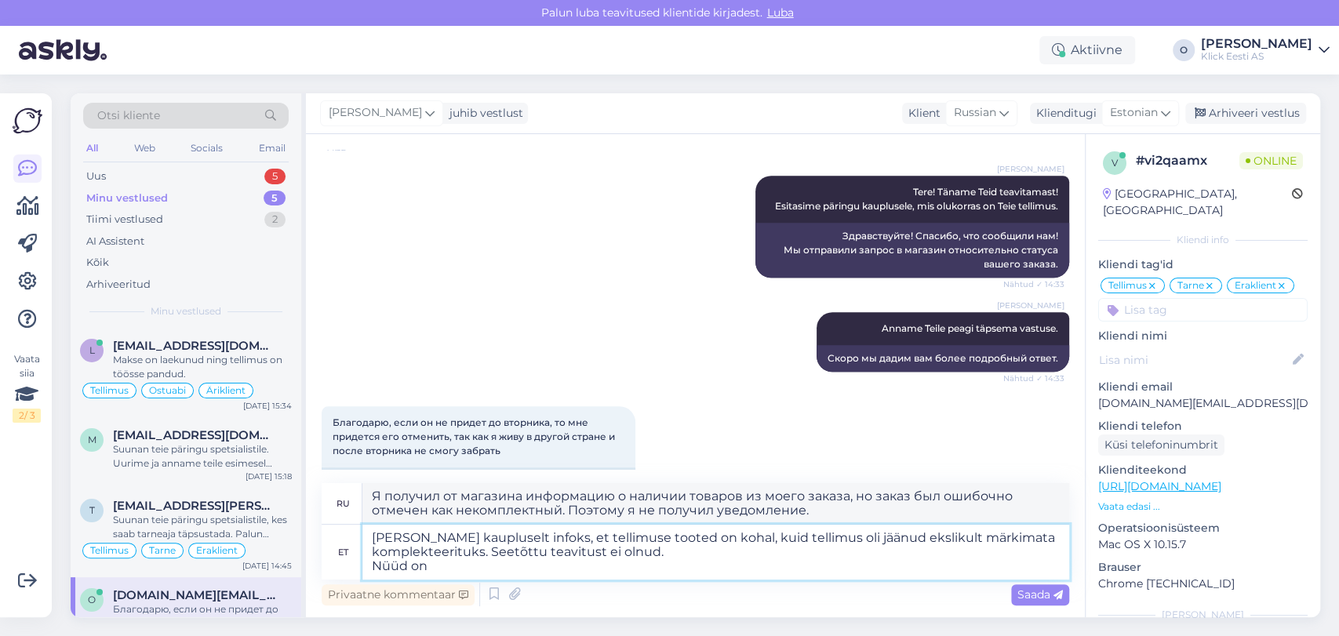
type textarea "[PERSON_NAME] kaupluselt infoks, et tellimuse tooted on kohal, kuid tellimus ol…"
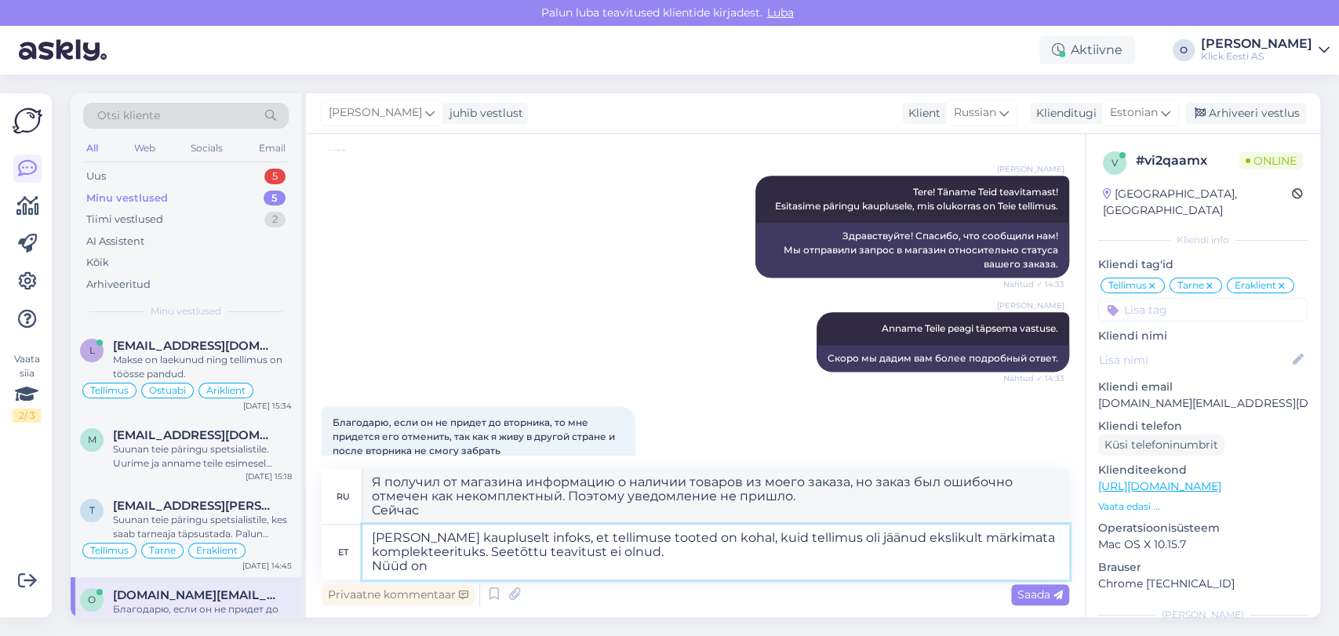
type textarea "Я получил информацию от магазина о наличии товаров из моего заказа, но заказ бы…"
type textarea "[PERSON_NAME] kaupluselt infoks, et tellimuse tooted on kohal, kuid tellimus ol…"
type textarea "Я получил информацию от магазина о наличии товаров из моего заказа, но заказ бы…"
type textarea "Sain kaupluselt infoks, et tellimuse tooted on kohal, kuid tellimus oli jäänud …"
type textarea "Я получил информацию от магазина о наличии товаров в заказе, но заказ был ошибо…"
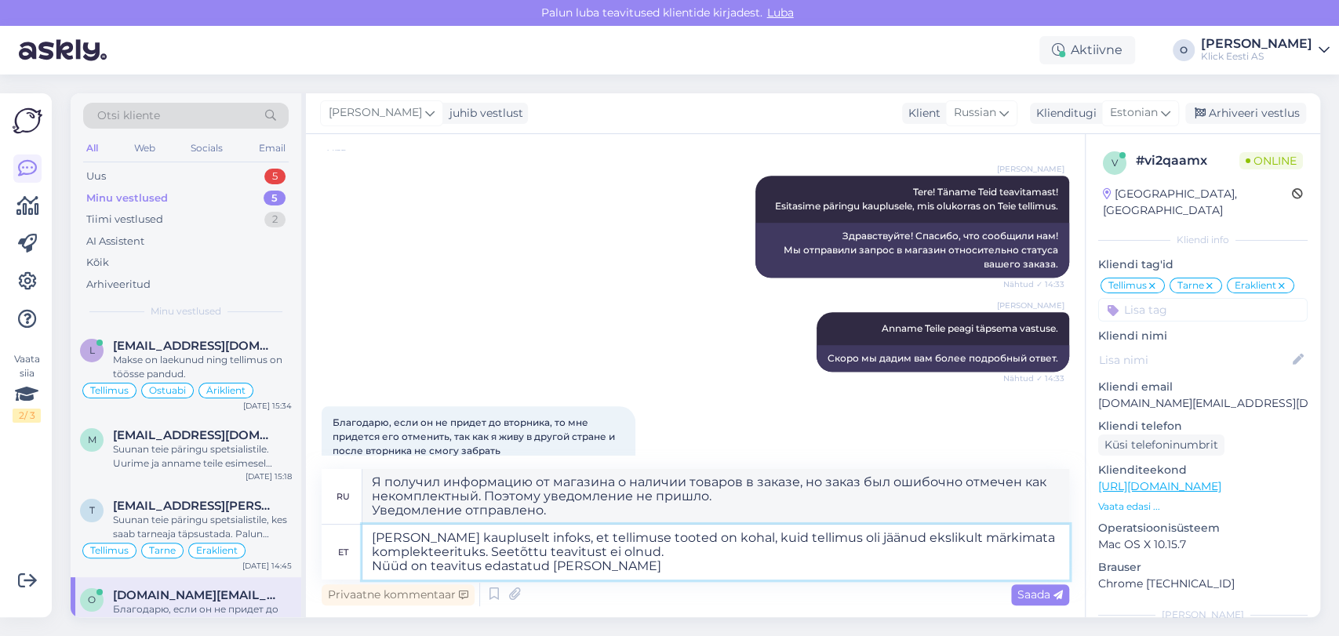
type textarea "Sain kaupluselt infoks, et tellimuse tooted on kohal, kuid tellimus oli jäänud …"
type textarea "Я получил информацию от магазина о наличии товаров в заказе, но заказ был ошибо…"
type textarea "[PERSON_NAME] kaupluselt infoks, et tellimuse tooted on kohal, kuid tellimus ol…"
type textarea "Я получил информацию от магазина о наличии товаров в заказе, но заказ был ошибо…"
type textarea "[PERSON_NAME] kaupluselt infoks, et tellimuse tooted on kohal, kuid tellimus ol…"
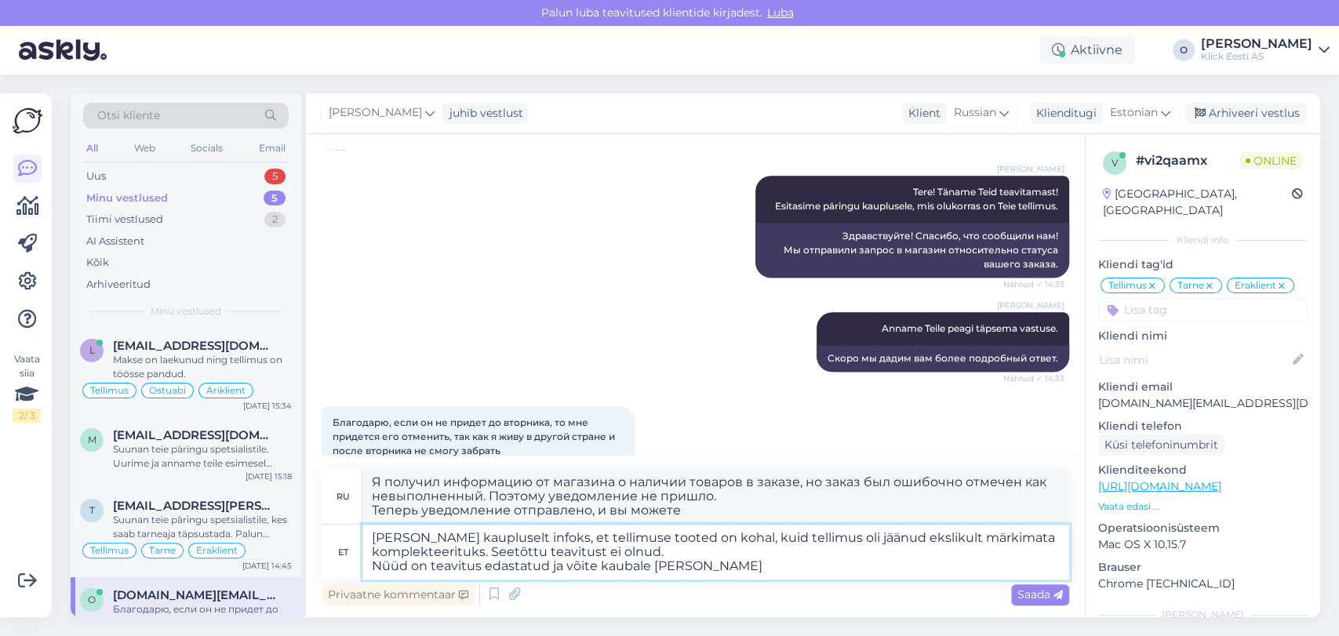
type textarea "Я получил информацию от магазина о наличии товаров в заказе, но заказ был ошибо…"
type textarea "[PERSON_NAME] kaupluselt infoks, et tellimuse tooted on kohal, kuid tellimus ol…"
type textarea "Я получил информацию от магазина о наличии товаров в заказе, но заказ был ошибо…"
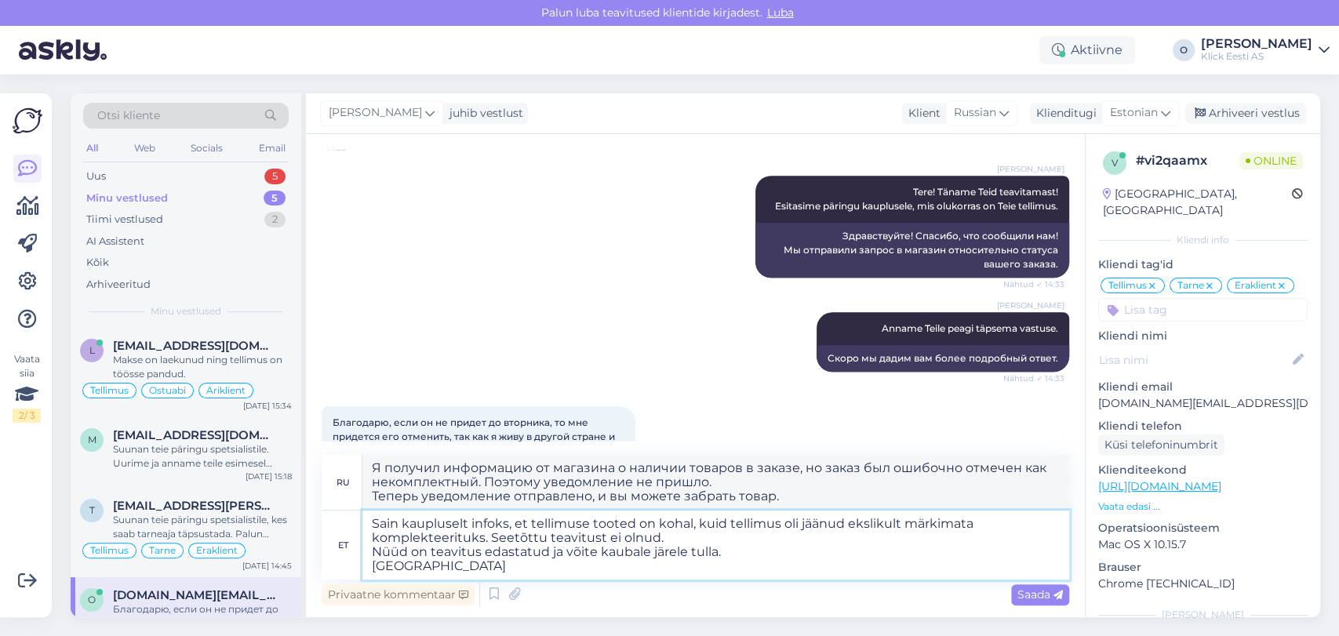
type textarea "Sain kaupluselt infoks, et tellimuse tooted on kohal, kuid tellimus oli jäänud …"
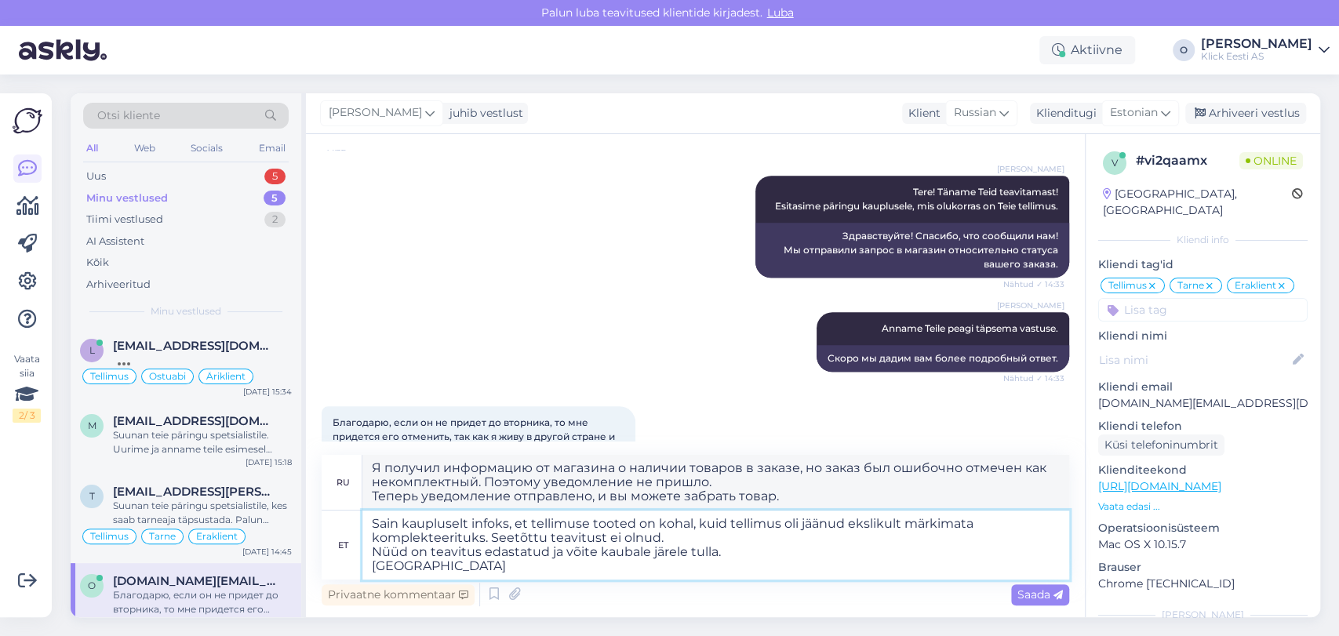
type textarea "Я получил информацию от магазина о наличии товаров из заказа, но заказ был ошиб…"
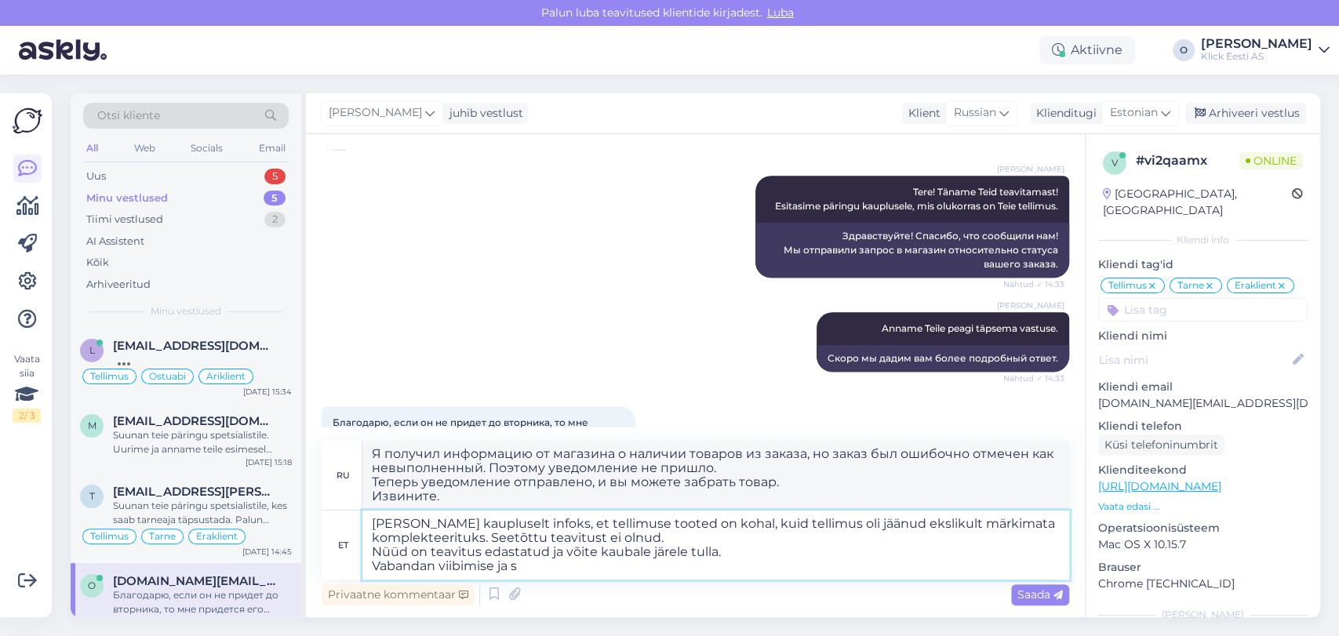
type textarea "[PERSON_NAME] kaupluselt infoks, et tellimuse tooted on kohal, kuid tellimus ol…"
type textarea "Я получил информацию от магазина о наличии товаров из заказа, но заказ был ошиб…"
type textarea "[PERSON_NAME] kaupluselt infoks, et tellimuse tooted on kohal, kuid tellimus ol…"
type textarea "Я получил информацию от магазина о наличии товаров в заказе, но заказ был ошибо…"
type textarea "Sain kaupluselt infoks, et tellimuse tooted on kohal, kuid tellimus oli jäänud …"
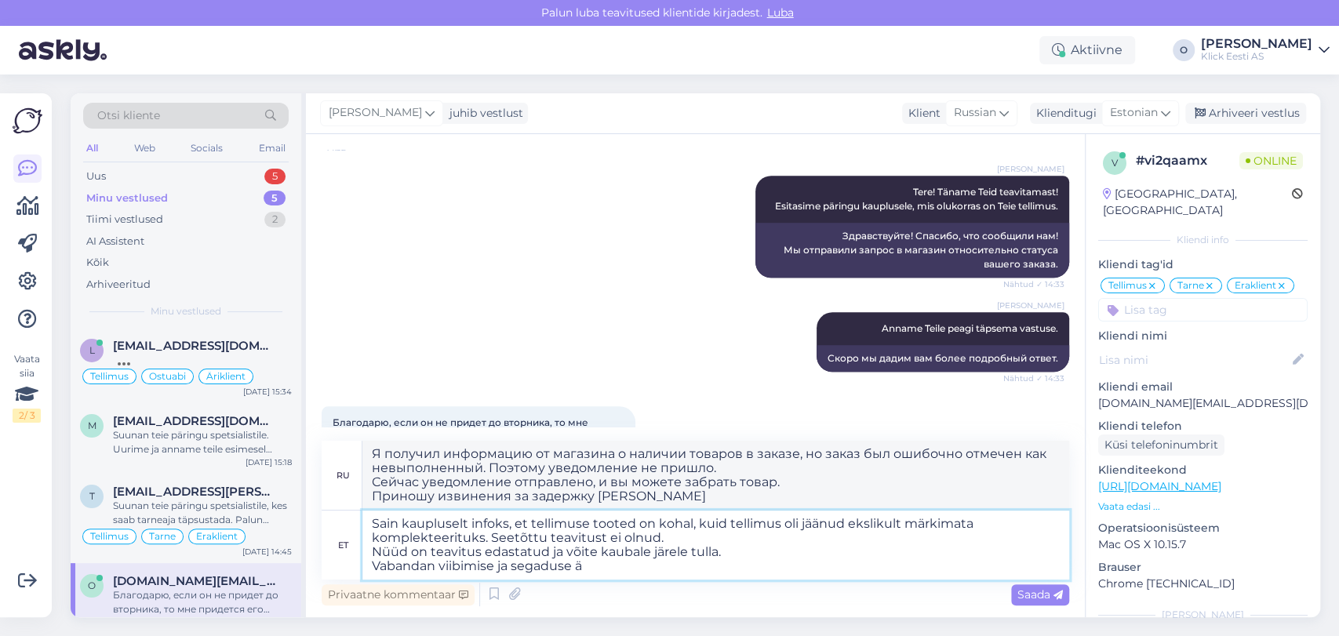
type textarea "Я получил информацию от магазина о наличии товаров из заказа, но заказ был ошиб…"
type textarea "[PERSON_NAME] kaupluselt infoks, et tellimuse tooted on kohal, kuid tellimus ol…"
type textarea "Я получил информацию от магазина о наличии заказанных товаров, но заказ ошибочн…"
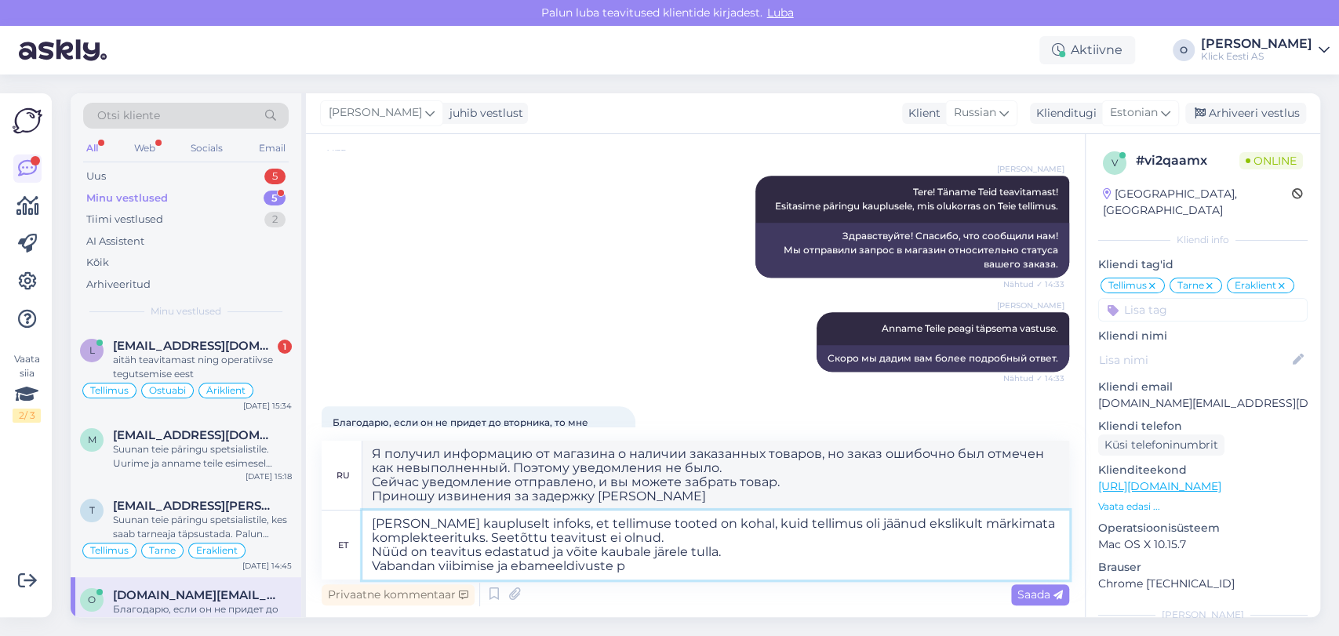
type textarea "[PERSON_NAME] kaupluselt infoks, et tellimuse tooted on kohal, kuid tellimus ol…"
type textarea "Я получил от магазина информацию о наличии заказанных товаров, но заказ ошибочн…"
type textarea "Sain kaupluselt infoks, et tellimuse tooted on kohal, kuid tellimus oli jäänud …"
type textarea "Я получил информацию от магазина о наличии заказанных товаров, но заказ ошибочн…"
click at [519, 556] on textarea "Sain kaupluselt infoks, et tellimuse tooted on kohal, kuid tellimus oli jäänud …" at bounding box center [716, 545] width 707 height 69
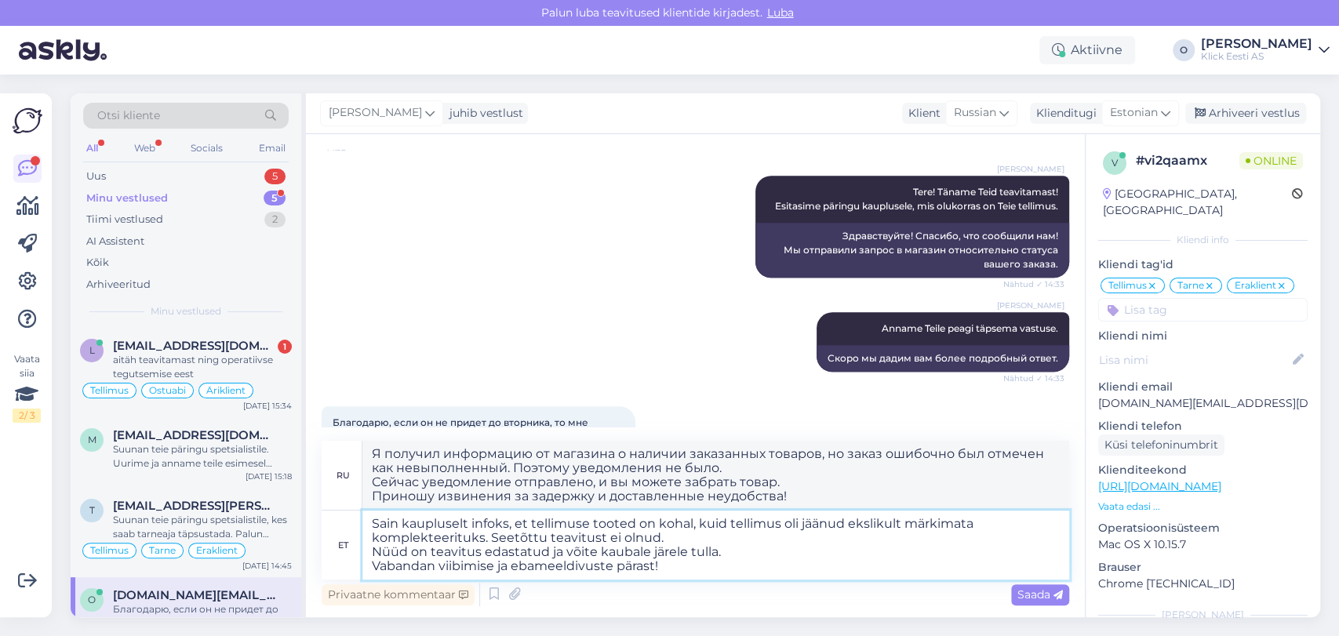
click at [929, 523] on textarea "Sain kaupluselt infoks, et tellimuse tooted on kohal, kuid tellimus oli jäänud …" at bounding box center [716, 545] width 707 height 69
type textarea "[PERSON_NAME] kaupluselt infoks, et tellimuse tooted on kohal, kuid tellimus ol…"
type textarea "Я получил информацию от магазина о наличии заказанных товаров, но заказ был нек…"
click at [1037, 515] on textarea "[PERSON_NAME] kaupluselt infoks, et tellimuse tooted on kohal, kuid tellimus ol…" at bounding box center [716, 545] width 707 height 69
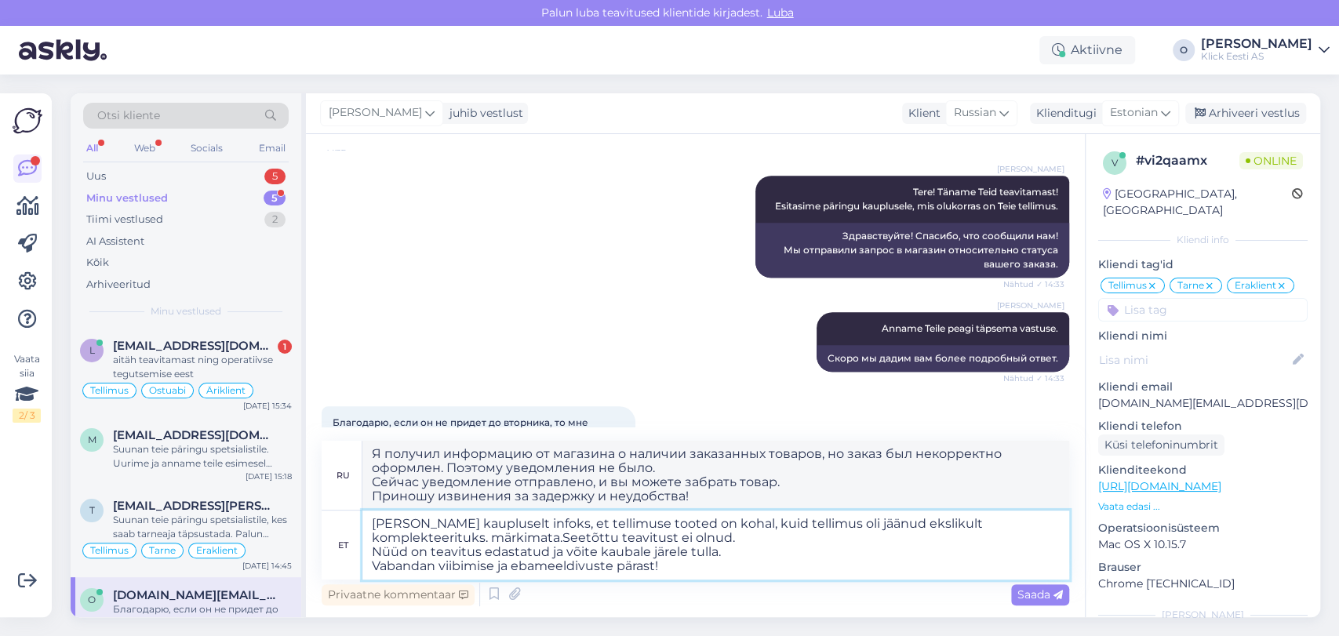
type textarea "Sain kaupluselt infoks, et tellimuse tooted on kohal, kuid tellimus oli jäänud …"
type textarea "Я получил от магазина информацию о наличии заказанных товаров, но заказ был неп…"
click at [789, 557] on textarea "Sain kaupluselt infoks, et tellimuse tooted on kohal, kuid tellimus oli jäänud …" at bounding box center [716, 545] width 707 height 69
click at [584, 519] on textarea "Sain kaupluselt infoks, et tellimuse tooted on kohal, kuid tellimus oli jäänud …" at bounding box center [716, 545] width 707 height 69
click at [694, 519] on textarea "Sain kaupluselt infoks, et tellimuse tooted on kohal, kuid tellimus oli jäänud …" at bounding box center [716, 545] width 707 height 69
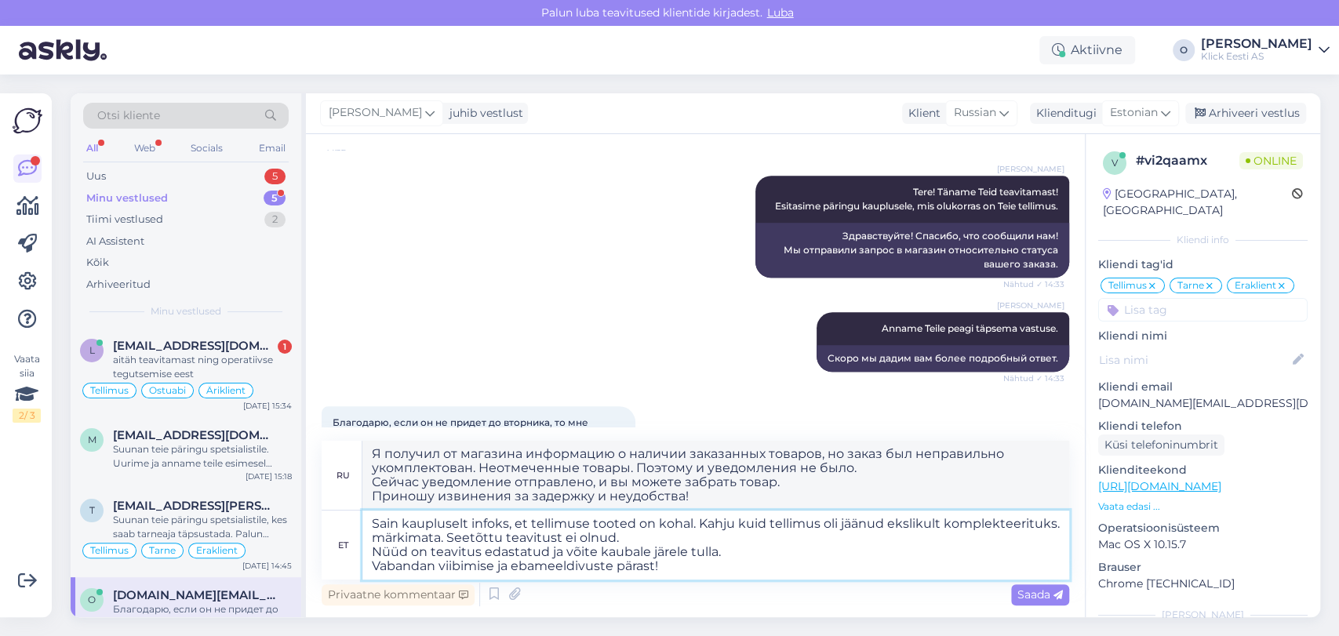
type textarea "Sain kaupluselt infoks, et tellimuse tooted on kohal. Kahjuk kuid tellimus oli …"
type textarea "Я получил информацию от магазина, что заказанные товары здесь. Увы, заказ был н…"
type textarea "[PERSON_NAME] kaupluselt infoks, et tellimuse tooted on kohal. Kahjuks jäi aga …"
type textarea "Я получил информацию от магазина о прибытии заказанных товаров. К сожалению, ма…"
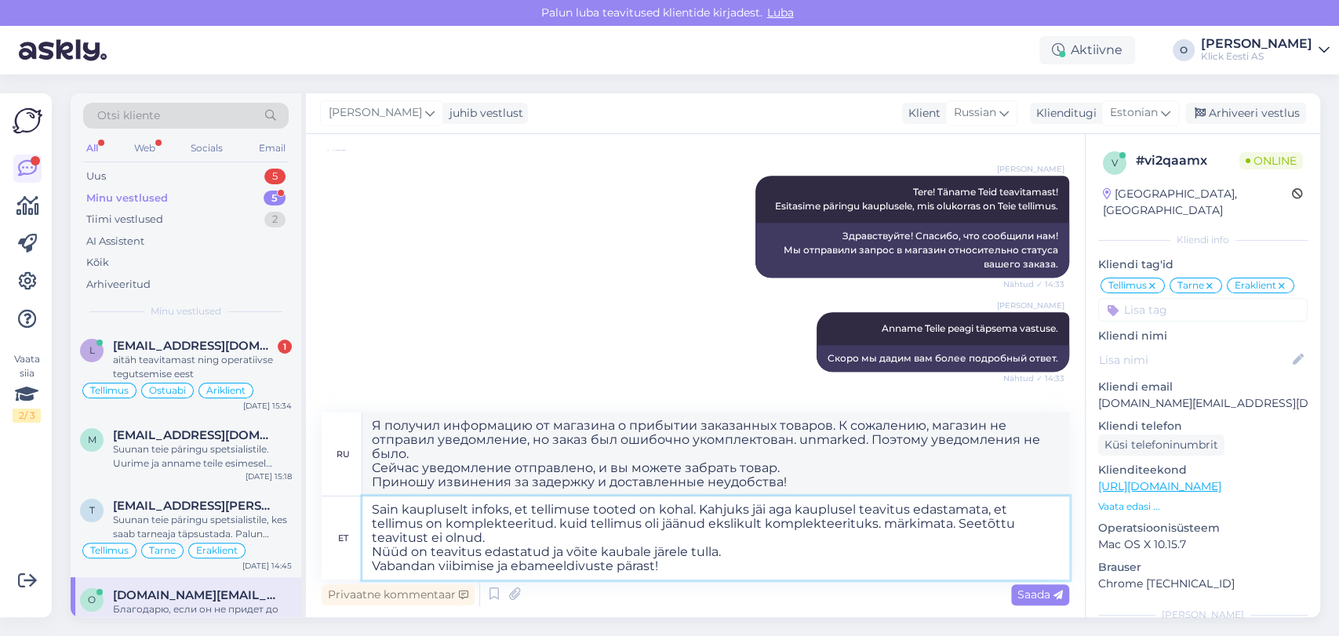
type textarea "Sain kaupluselt infoks, et tellimuse tooted on kohal. Kahjuks jäi aga kauplusel…"
type textarea "Я получил информацию от магазина о том, что заказанные товары поступили. К сожа…"
type textarea "[PERSON_NAME] kaupluselt infoks, et tellimuse tooted on kohal. Kahjuks jäi aga …"
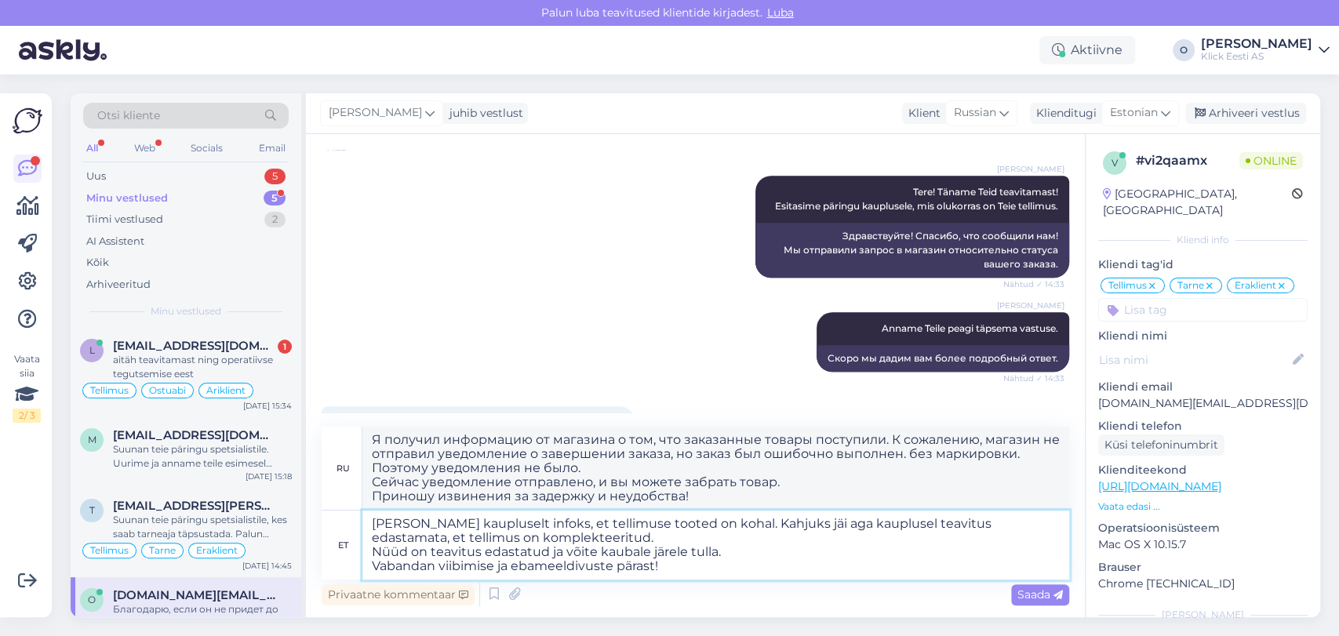
type textarea "Я получил информацию от магазина о прибытии заказанных товаров. К сожалению, ма…"
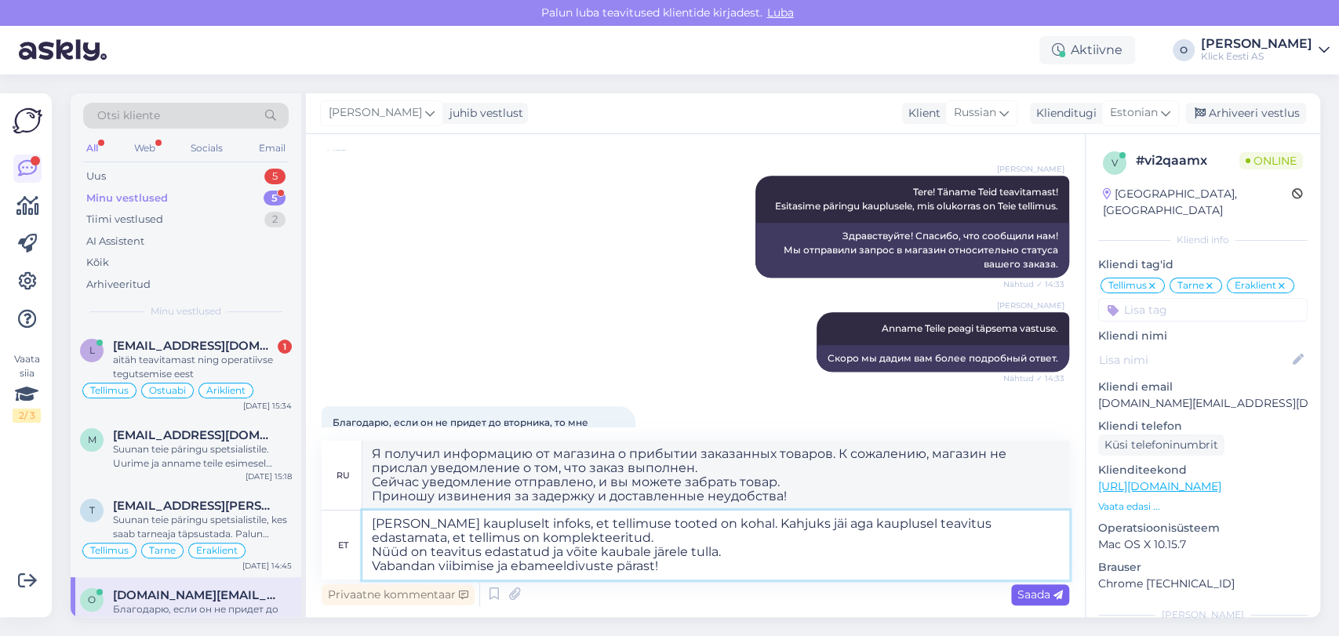
type textarea "[PERSON_NAME] kaupluselt infoks, et tellimuse tooted on kohal. Kahjuks jäi aga …"
click at [1011, 591] on div "Saada" at bounding box center [1040, 595] width 58 height 21
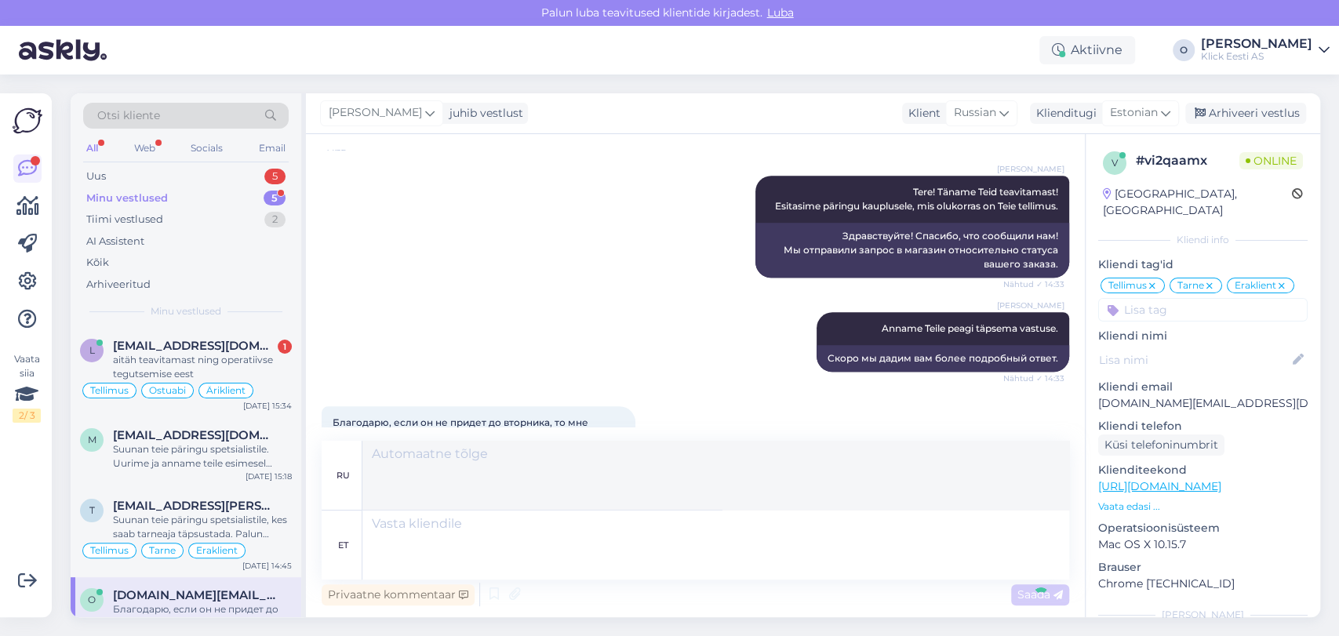
scroll to position [1165, 0]
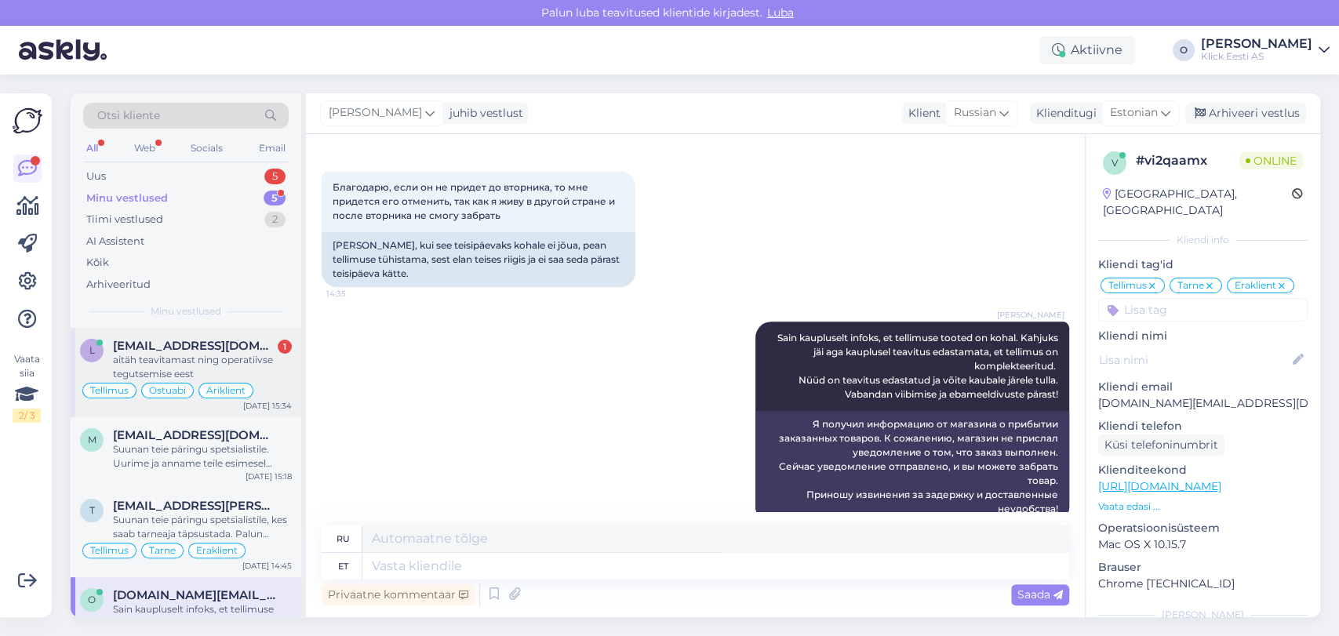
click at [176, 358] on div "aitäh teavitamast ning operatiivse tegutsemise eest" at bounding box center [202, 367] width 179 height 28
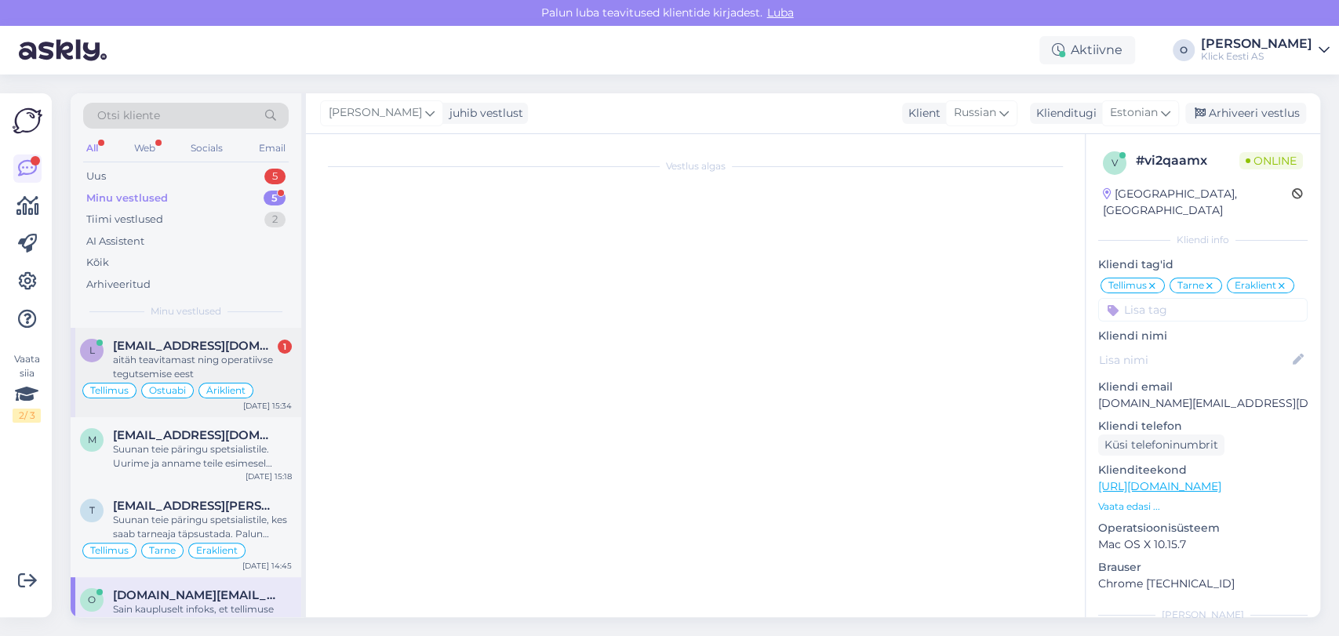
scroll to position [1711, 0]
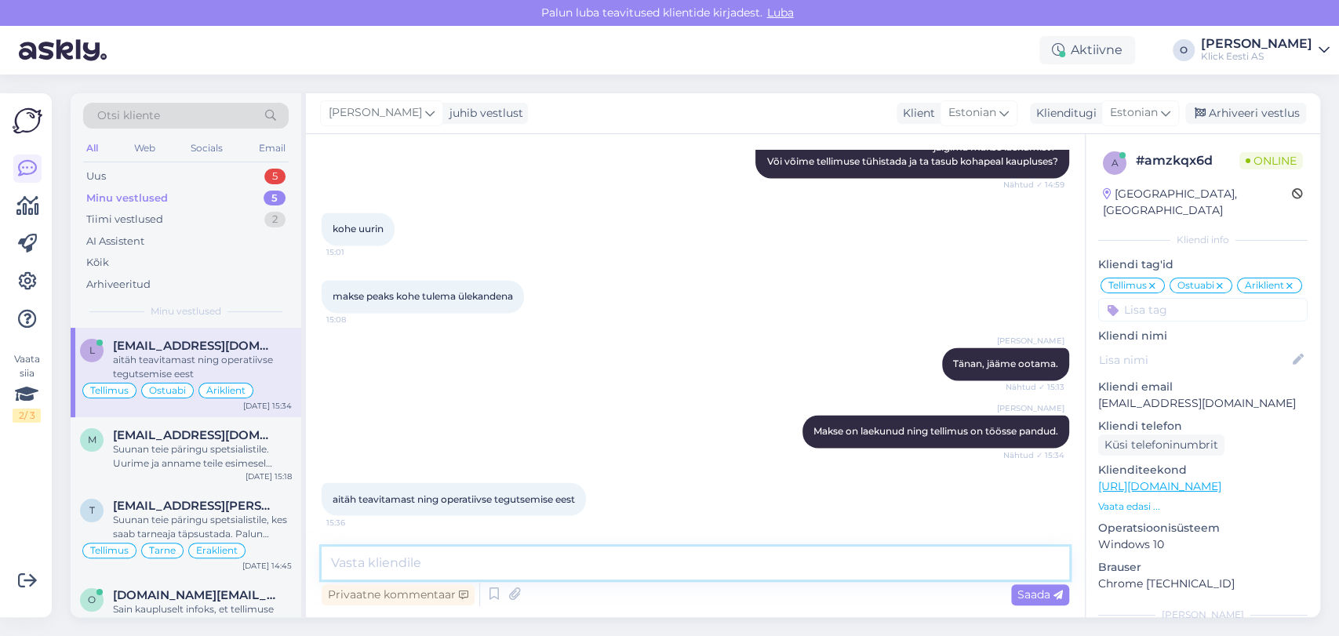
click at [414, 565] on textarea at bounding box center [696, 563] width 748 height 33
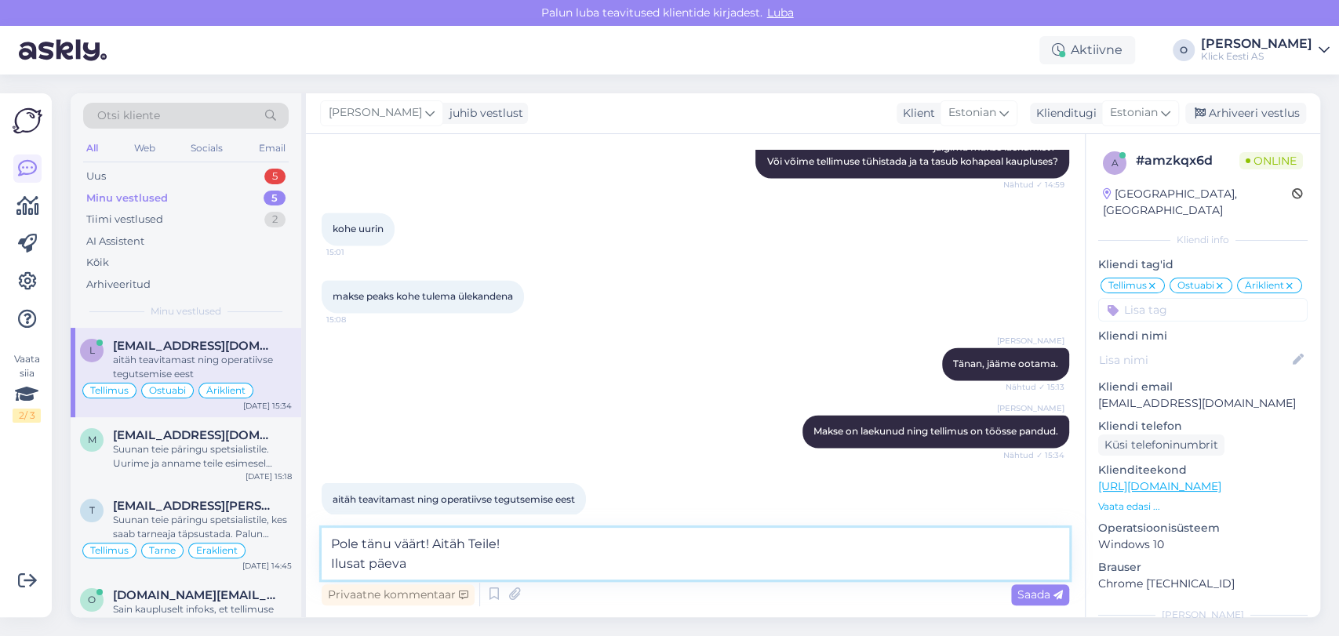
type textarea "Pole tänu väärt! Aitäh Teile! Ilusat päeva!"
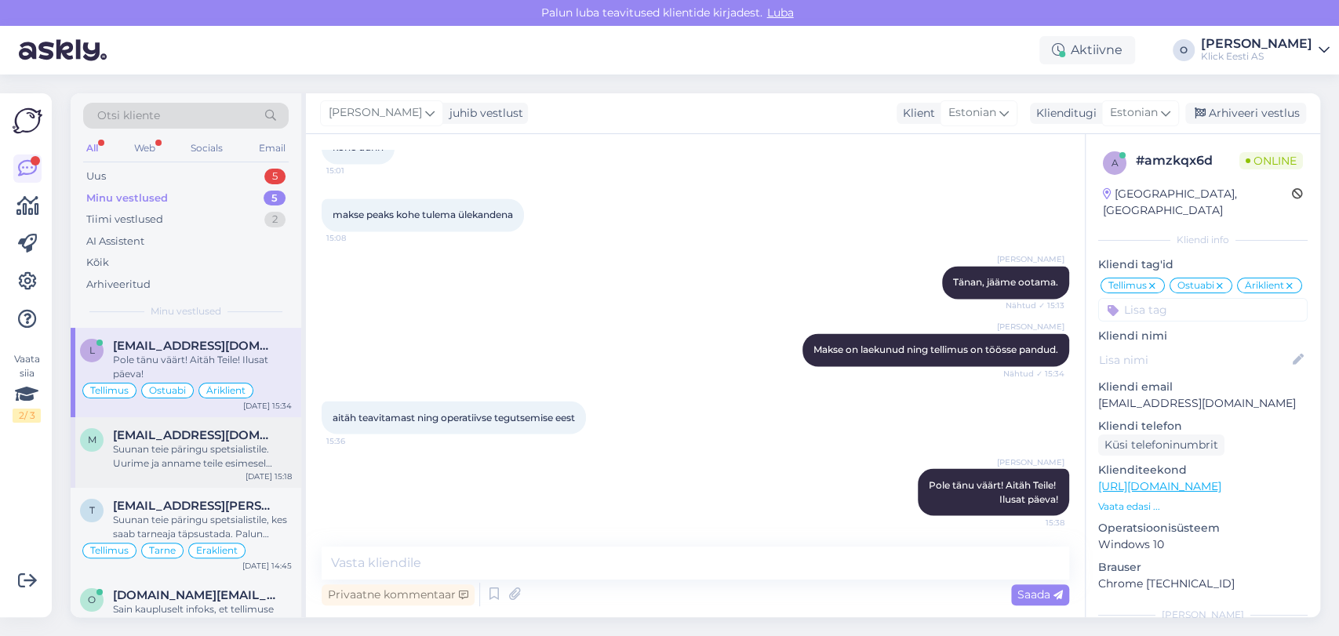
click at [182, 448] on div "Suunan teie päringu spetsialistile. Uurime ja anname teile esimesel võimalusel …" at bounding box center [202, 457] width 179 height 28
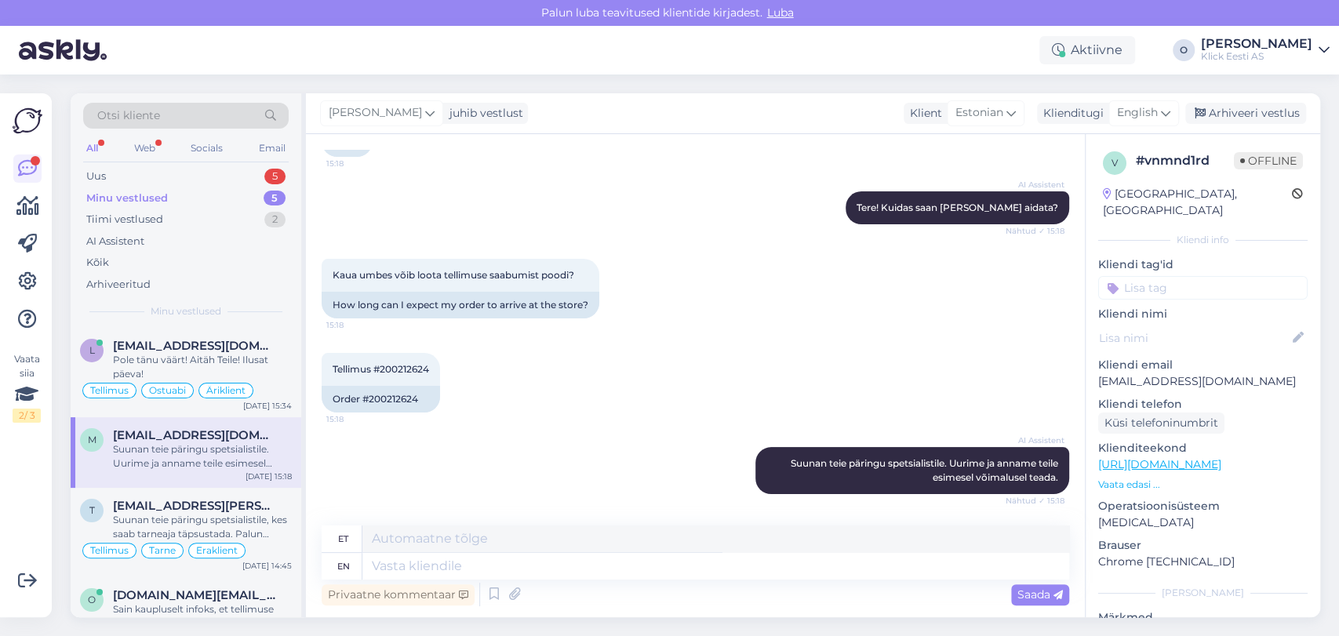
click at [182, 448] on div "Suunan teie päringu spetsialistile. Uurime ja anname teile esimesel võimalusel …" at bounding box center [202, 457] width 179 height 28
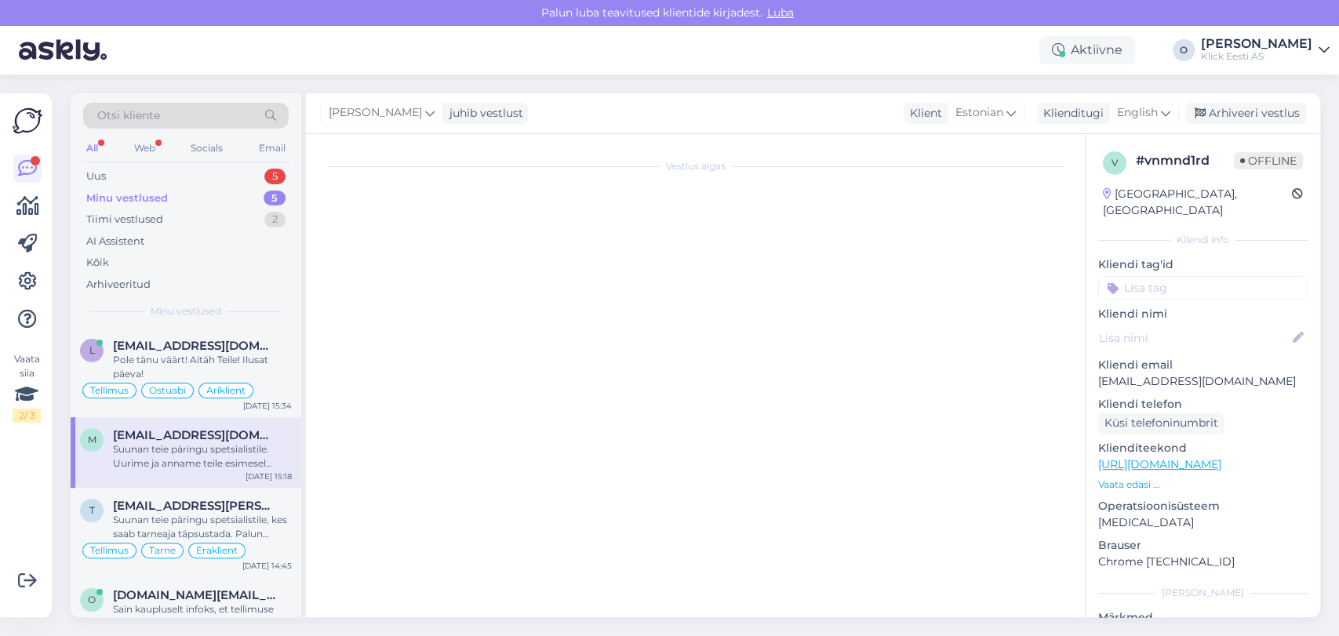
scroll to position [0, 0]
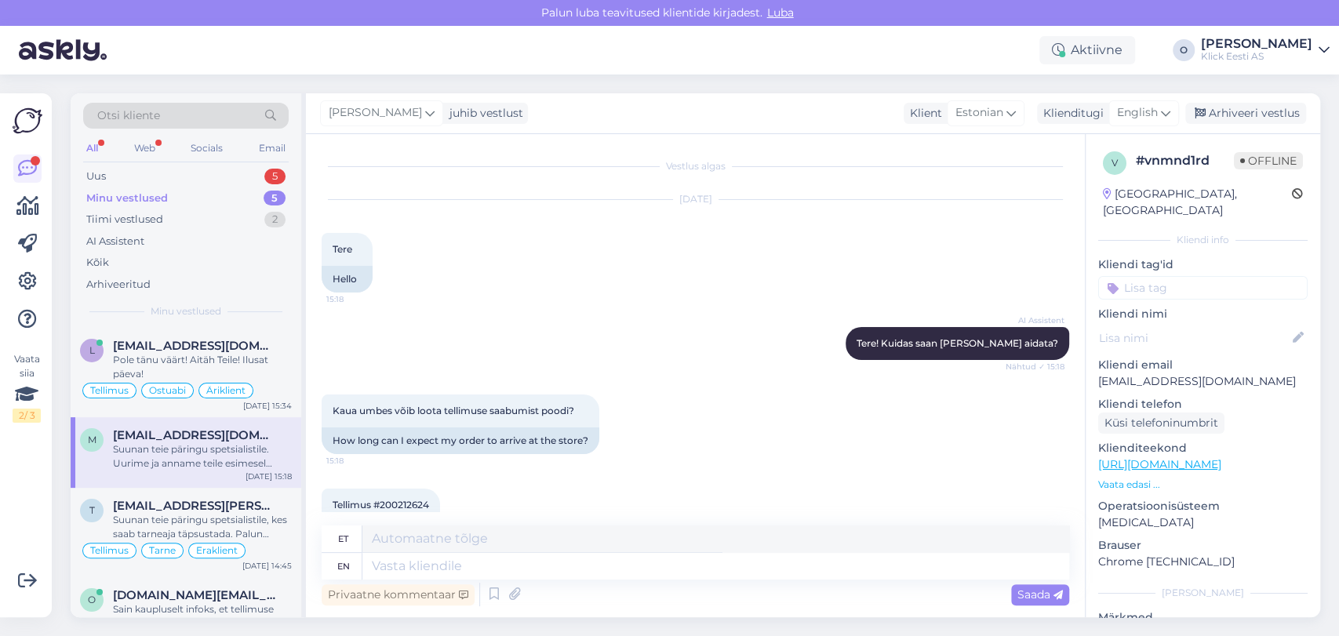
click at [181, 447] on div "Suunan teie päringu spetsialistile. Uurime ja anname teile esimesel võimalusel …" at bounding box center [202, 457] width 179 height 28
click at [170, 494] on div "t [EMAIL_ADDRESS][PERSON_NAME][DOMAIN_NAME] Suunan teie päringu spetsialistile,…" at bounding box center [186, 532] width 231 height 89
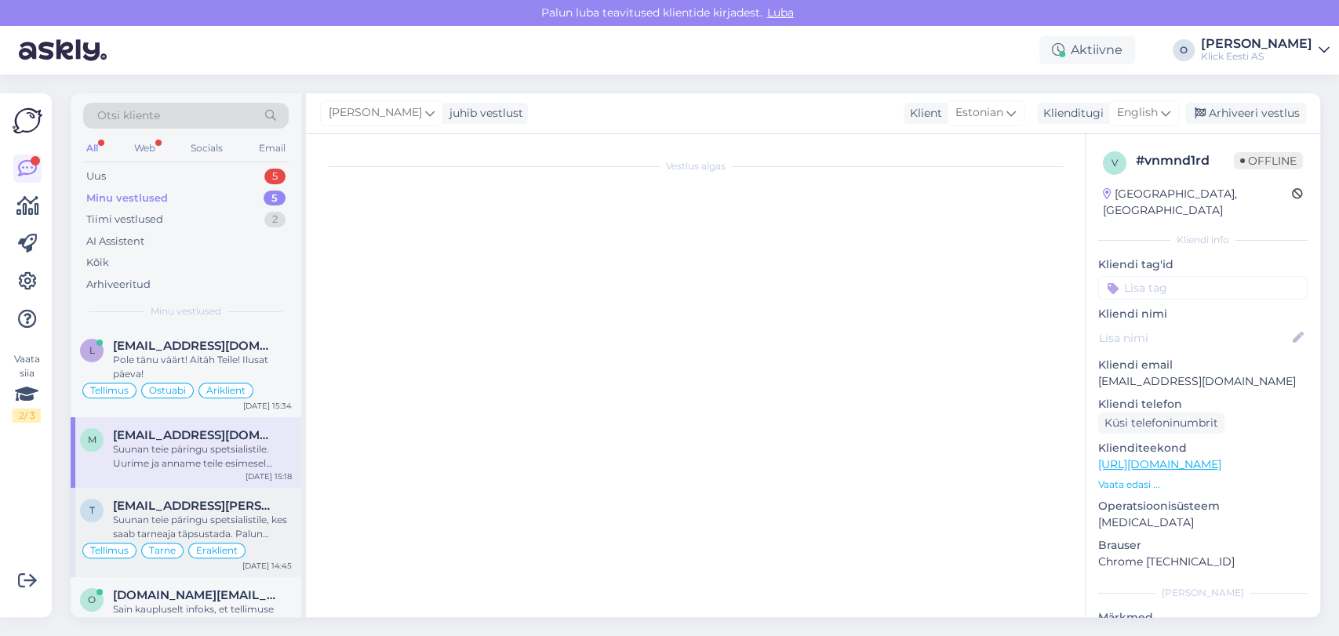
scroll to position [201, 0]
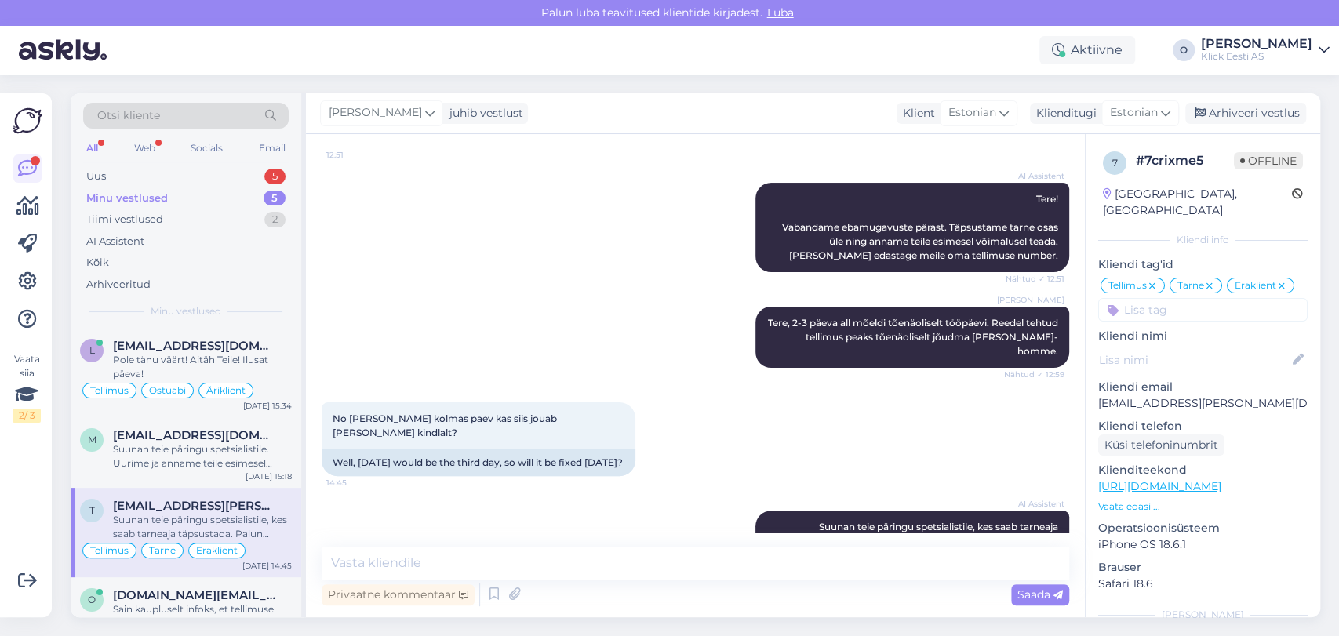
click at [169, 529] on div "Suunan teie päringu spetsialistile, kes saab tarneaja täpsustada. Palun oodake …" at bounding box center [202, 527] width 179 height 28
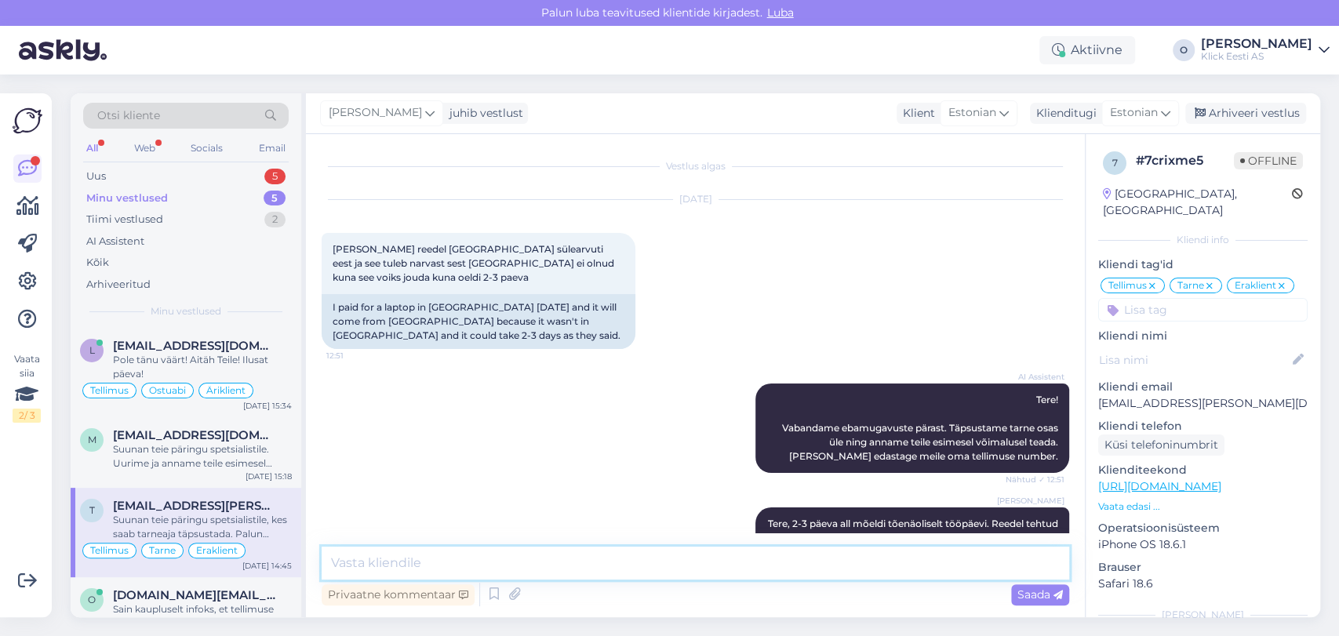
click at [394, 549] on textarea at bounding box center [696, 563] width 748 height 33
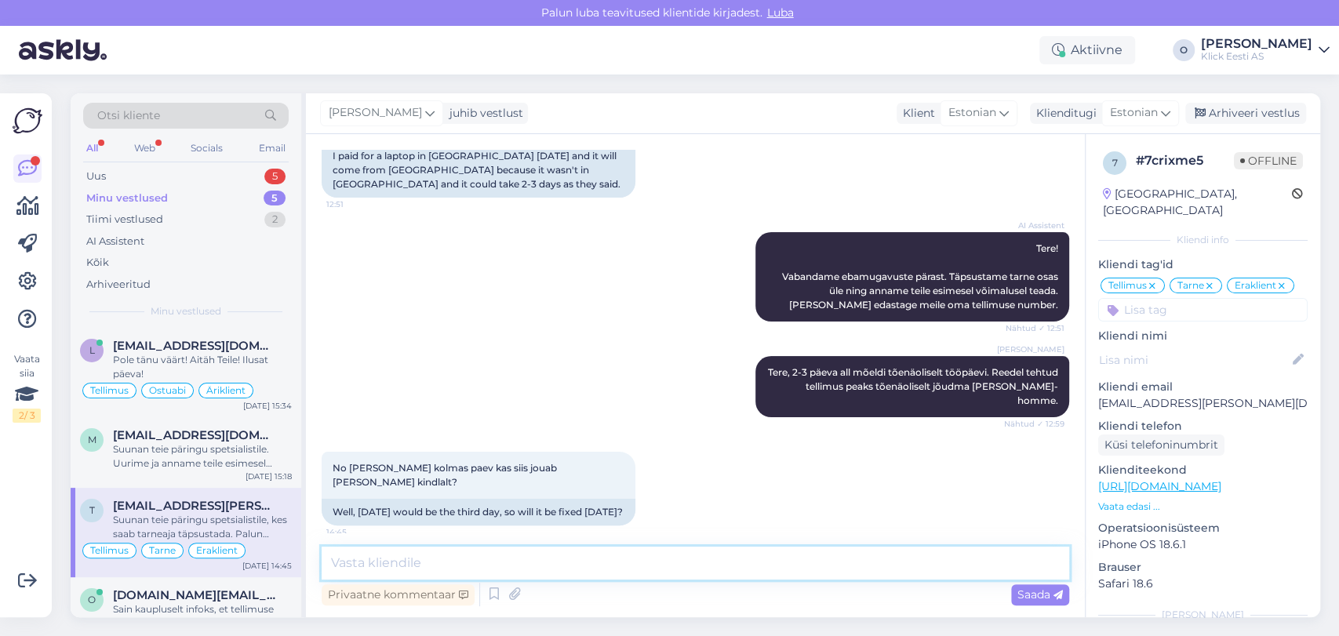
scroll to position [201, 0]
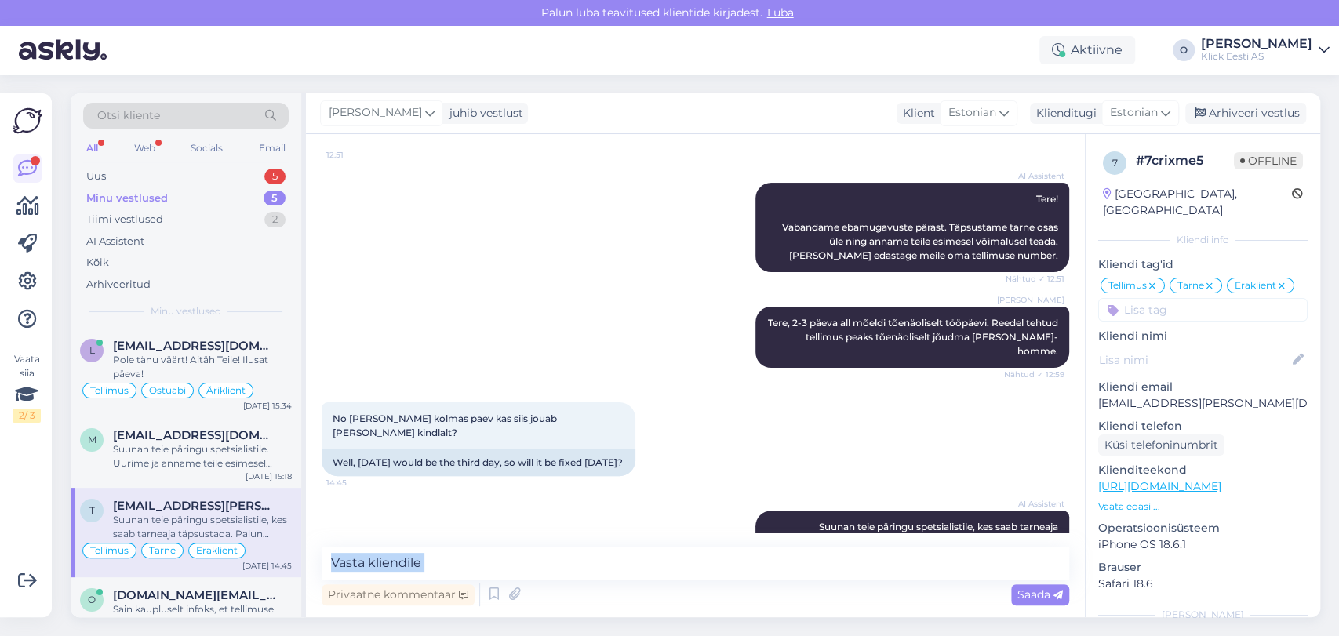
drag, startPoint x: 571, startPoint y: 580, endPoint x: 552, endPoint y: 568, distance: 22.2
click at [552, 568] on div "Privaatne kommentaar Saada" at bounding box center [696, 578] width 748 height 63
click at [552, 568] on textarea at bounding box center [696, 563] width 748 height 33
click at [811, 560] on textarea "Saime Lõunakeskuselt infoks, et se" at bounding box center [696, 563] width 748 height 33
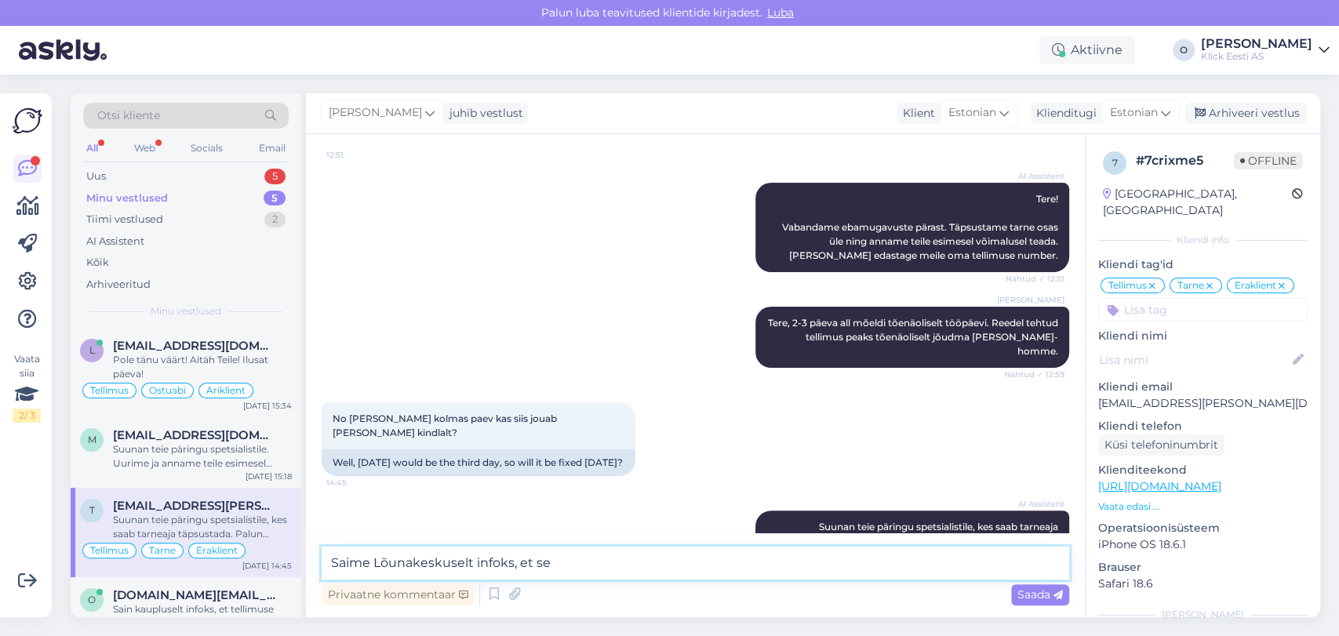
click at [811, 560] on textarea "Saime Lõunakeskuselt infoks, et se" at bounding box center [696, 563] width 748 height 33
click at [753, 563] on textarea "Saime Lõunakeskuselt infoks, et se" at bounding box center [696, 563] width 748 height 33
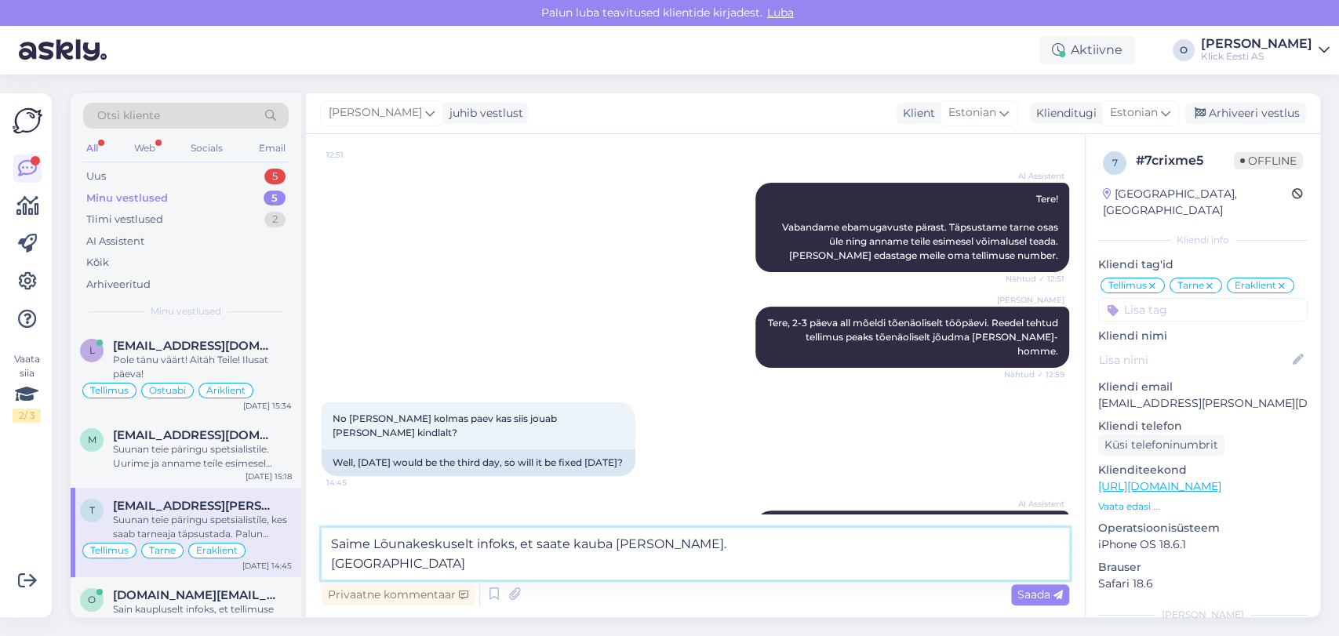
type textarea "Saime Lõunakeskuselt infoks, et saate kauba [PERSON_NAME]. Parimat!"
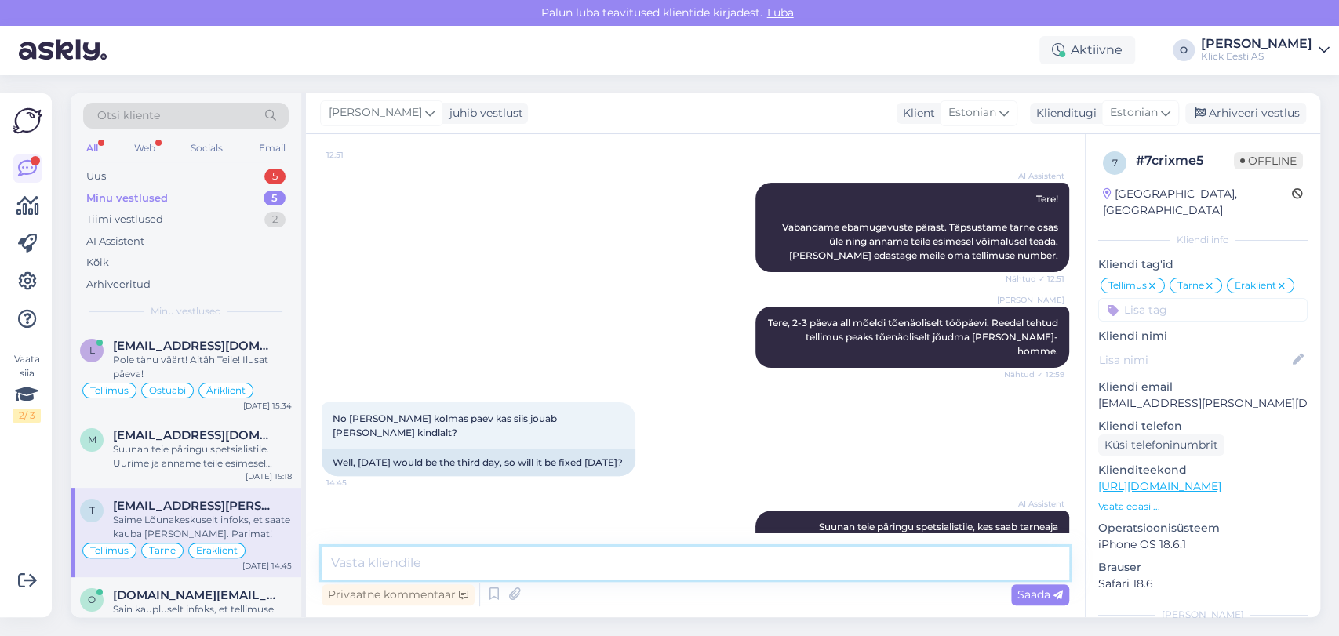
scroll to position [282, 0]
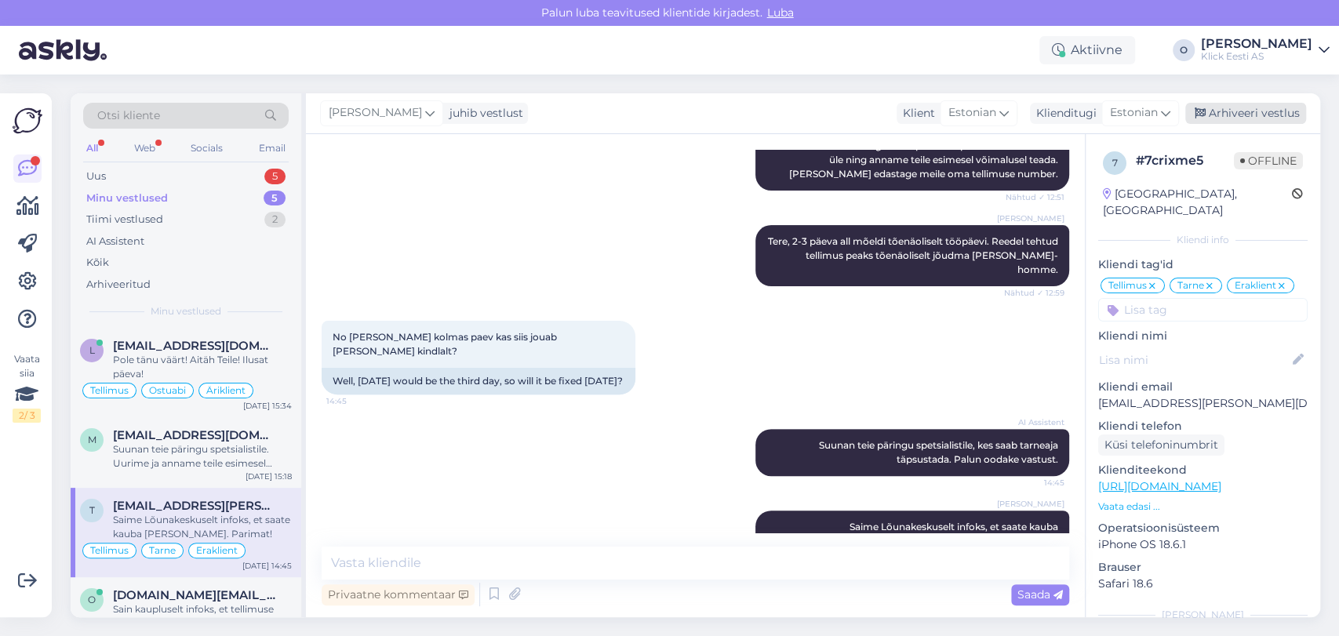
click at [1241, 121] on div "Arhiveeri vestlus" at bounding box center [1246, 113] width 121 height 21
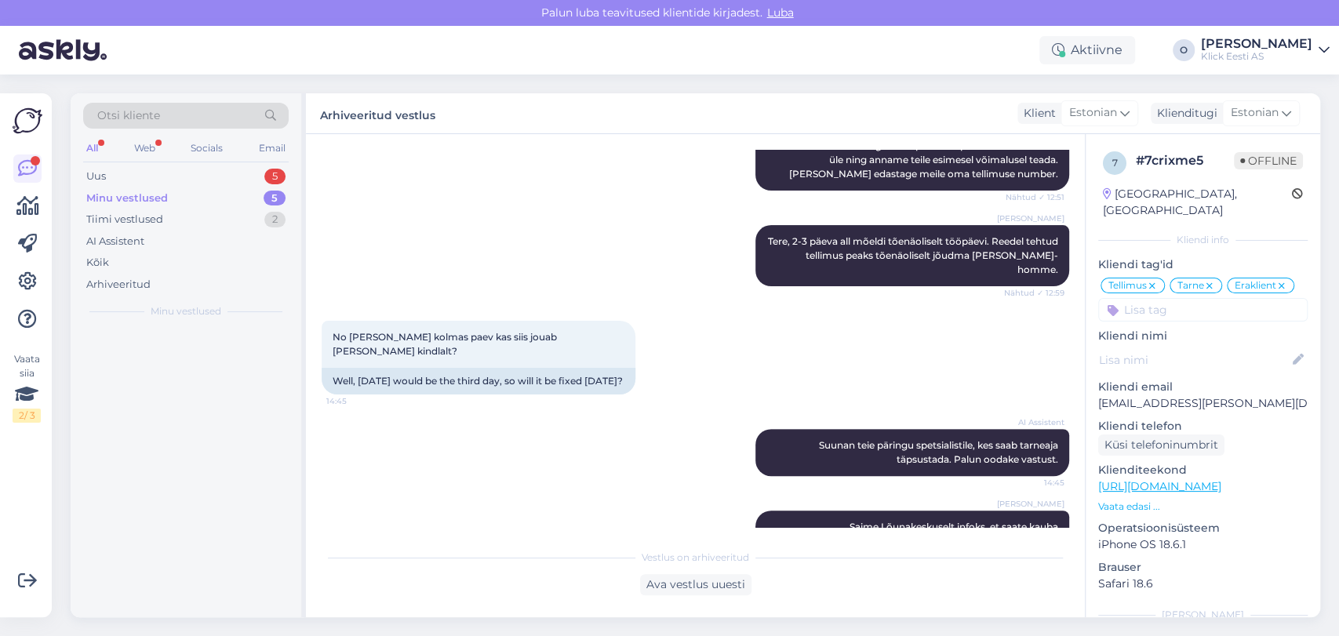
scroll to position [288, 0]
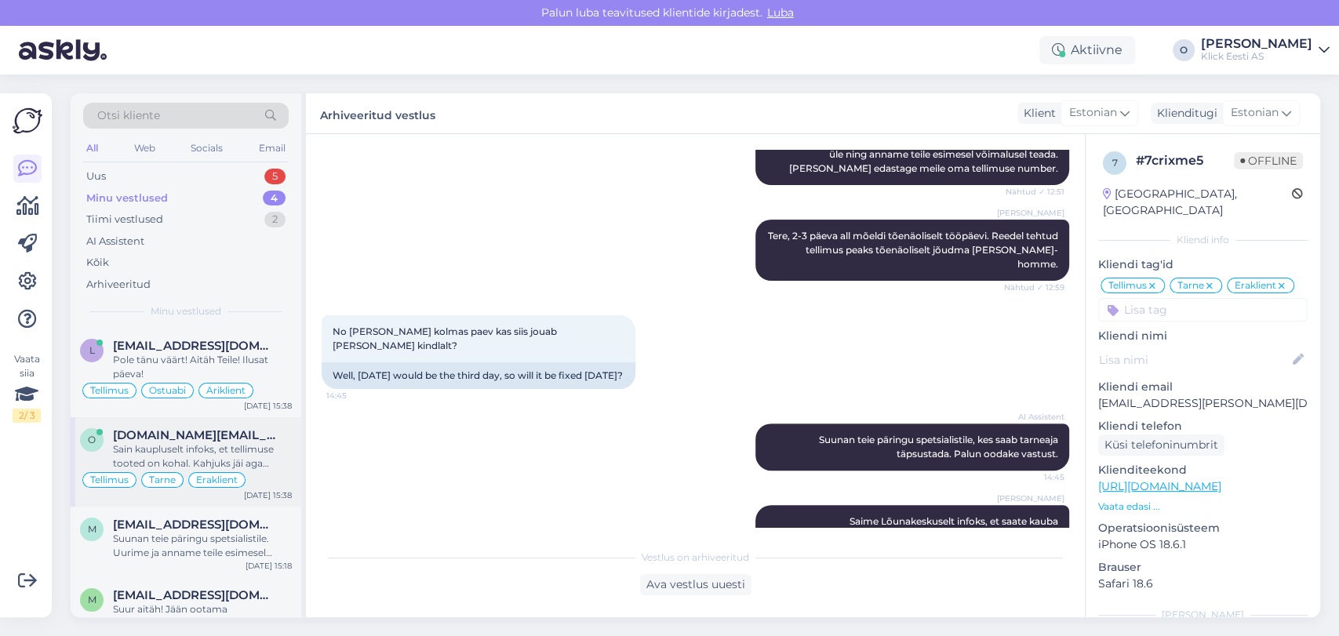
click at [180, 426] on div "o [DOMAIN_NAME][EMAIL_ADDRESS][DOMAIN_NAME] Sain kaupluselt infoks, et tellimus…" at bounding box center [186, 461] width 231 height 89
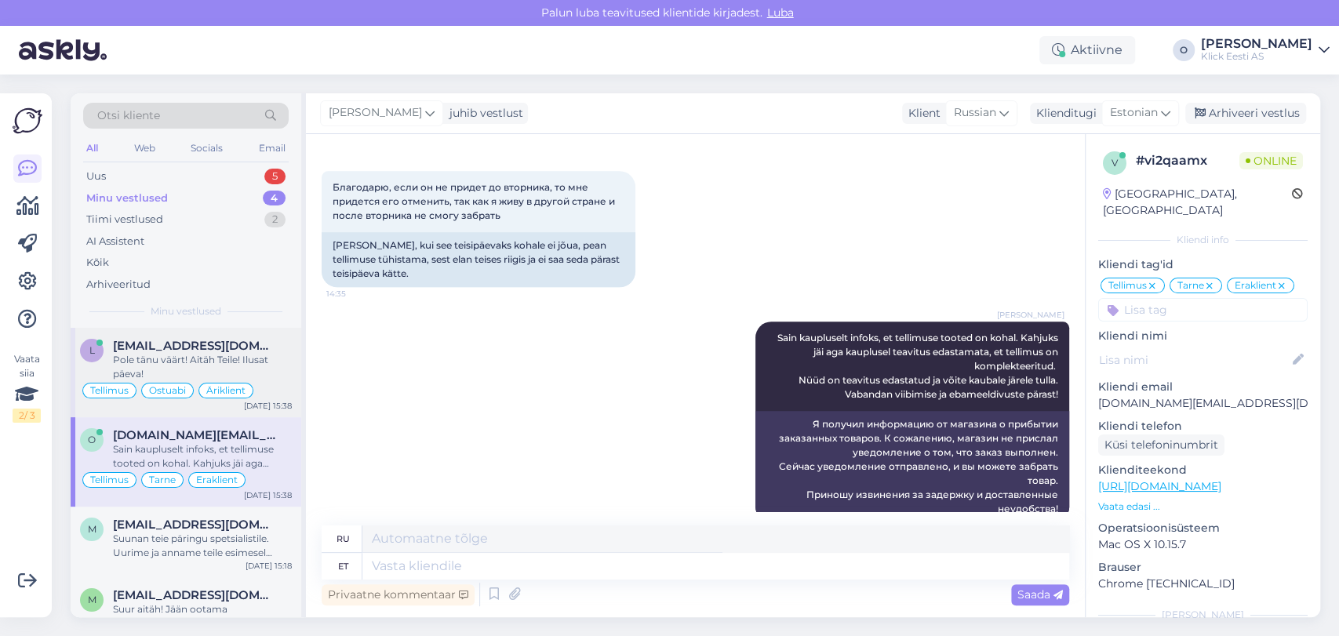
click at [181, 344] on span "[EMAIL_ADDRESS][DOMAIN_NAME]" at bounding box center [194, 346] width 163 height 14
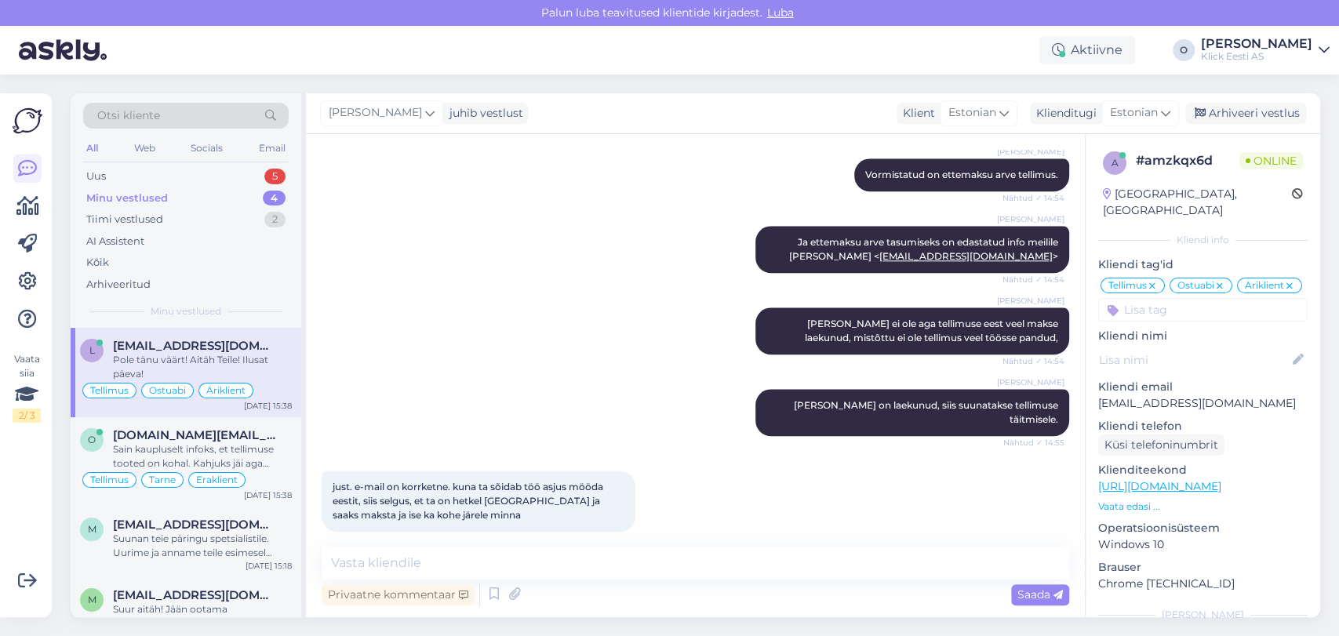
scroll to position [1792, 0]
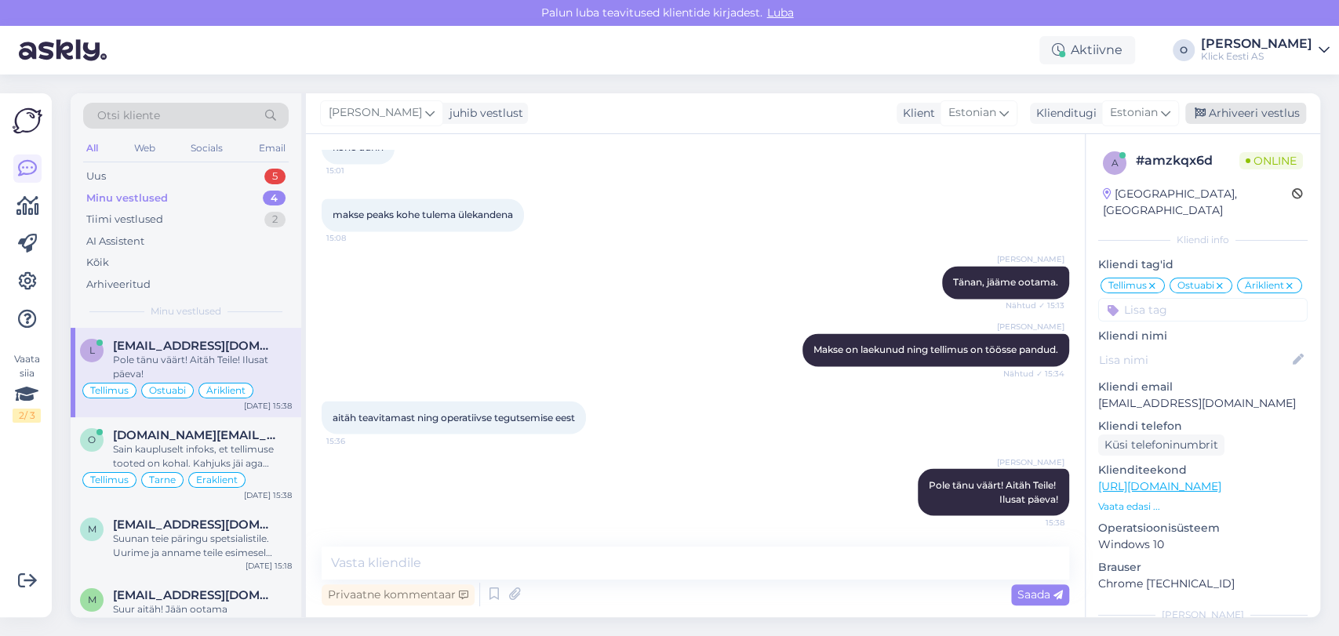
click at [1208, 122] on div "Arhiveeri vestlus" at bounding box center [1246, 113] width 121 height 21
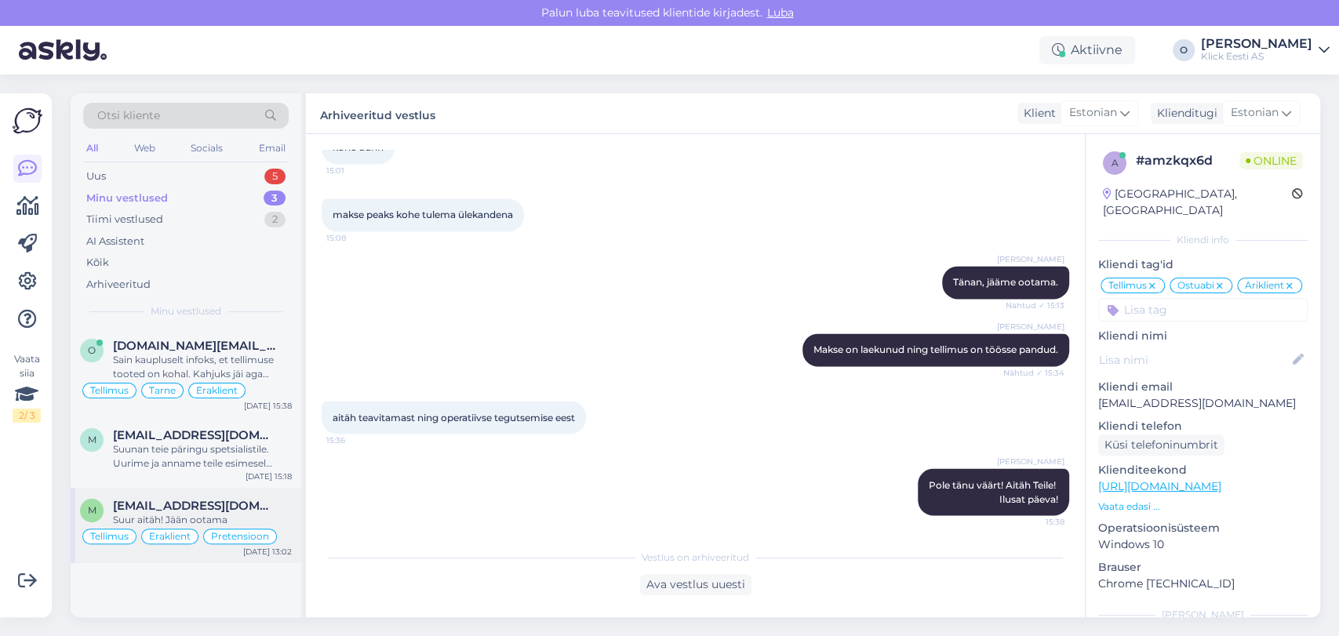
click at [179, 508] on span "[EMAIL_ADDRESS][DOMAIN_NAME]" at bounding box center [194, 506] width 163 height 14
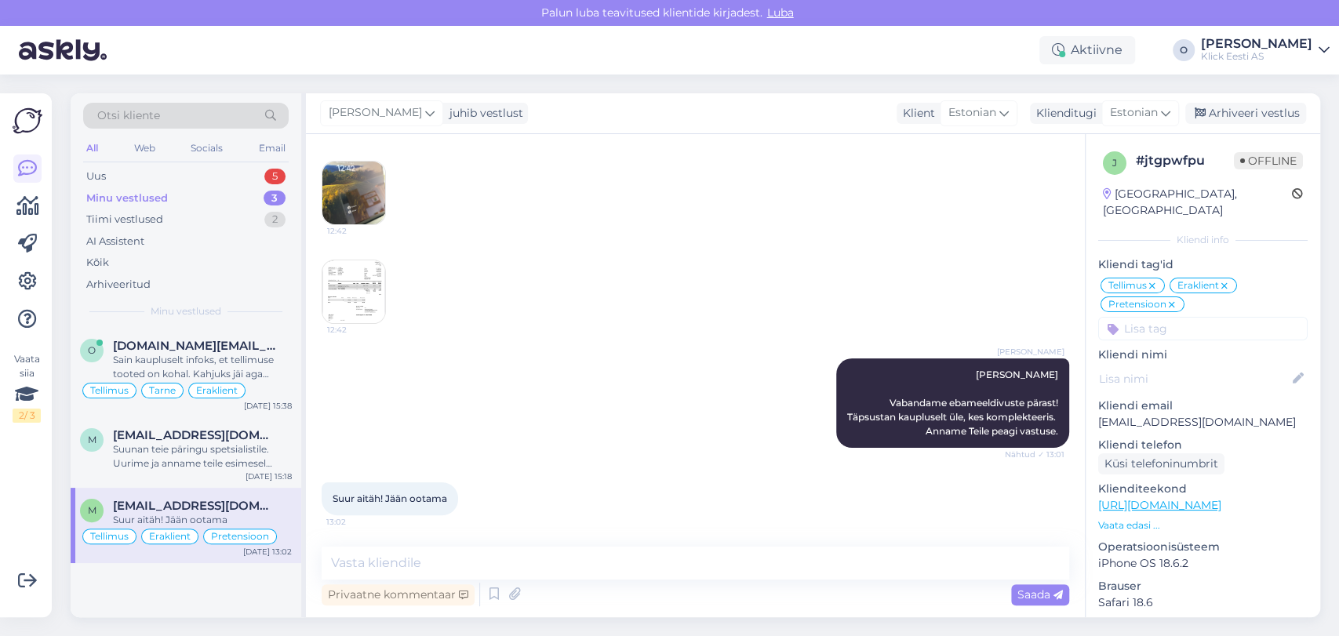
scroll to position [139, 0]
